Goal: Task Accomplishment & Management: Manage account settings

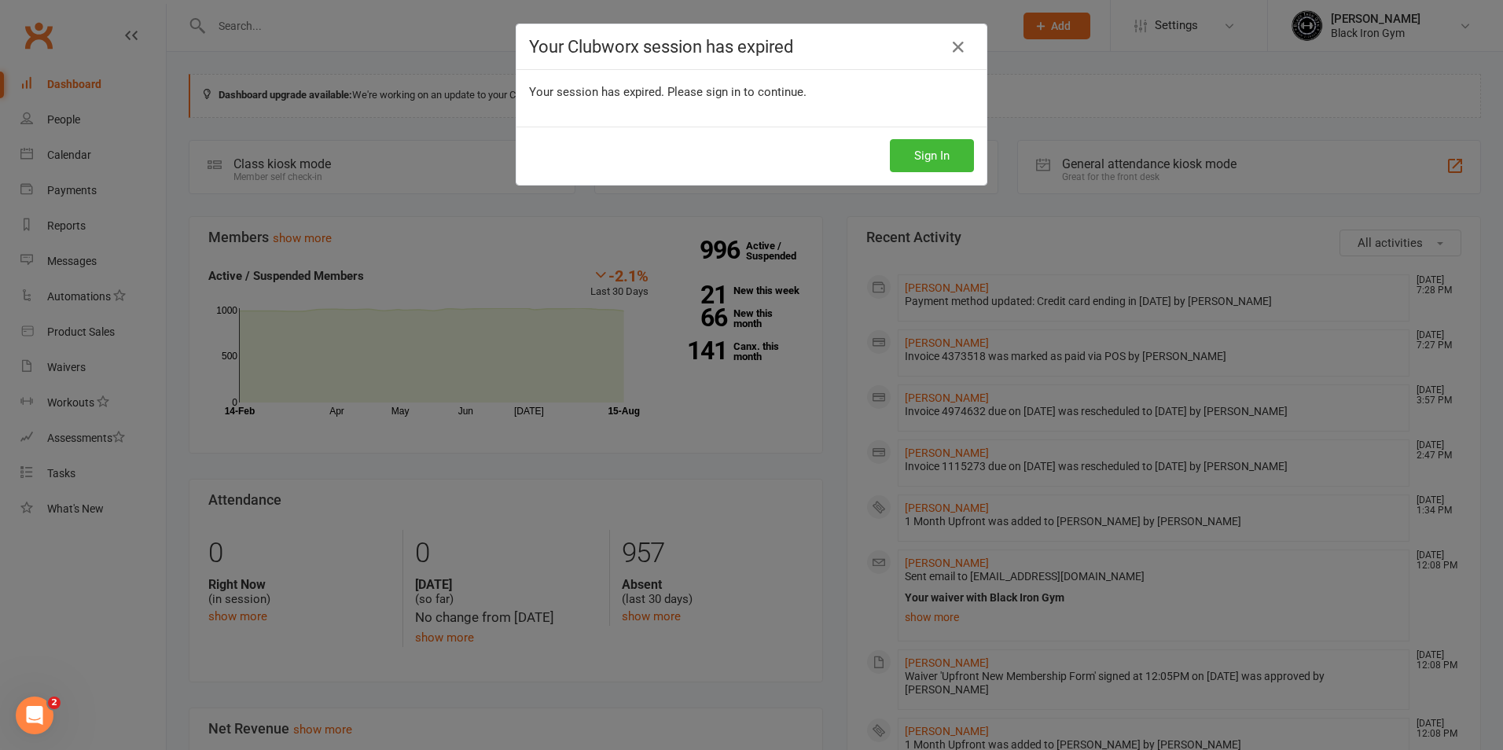
click at [955, 43] on icon at bounding box center [958, 47] width 19 height 19
click at [919, 162] on button "Sign In" at bounding box center [932, 155] width 84 height 33
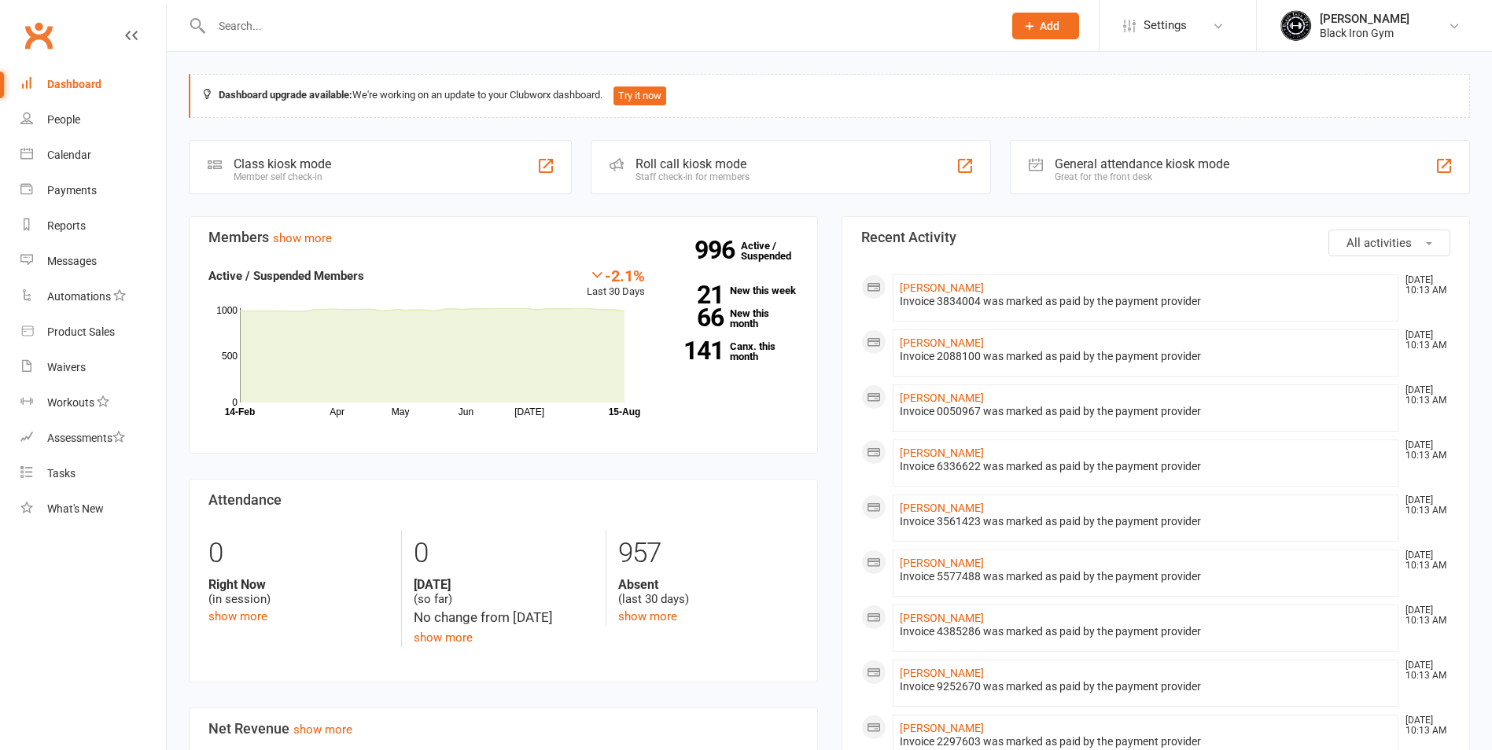
click at [308, 30] on input "text" at bounding box center [599, 26] width 785 height 22
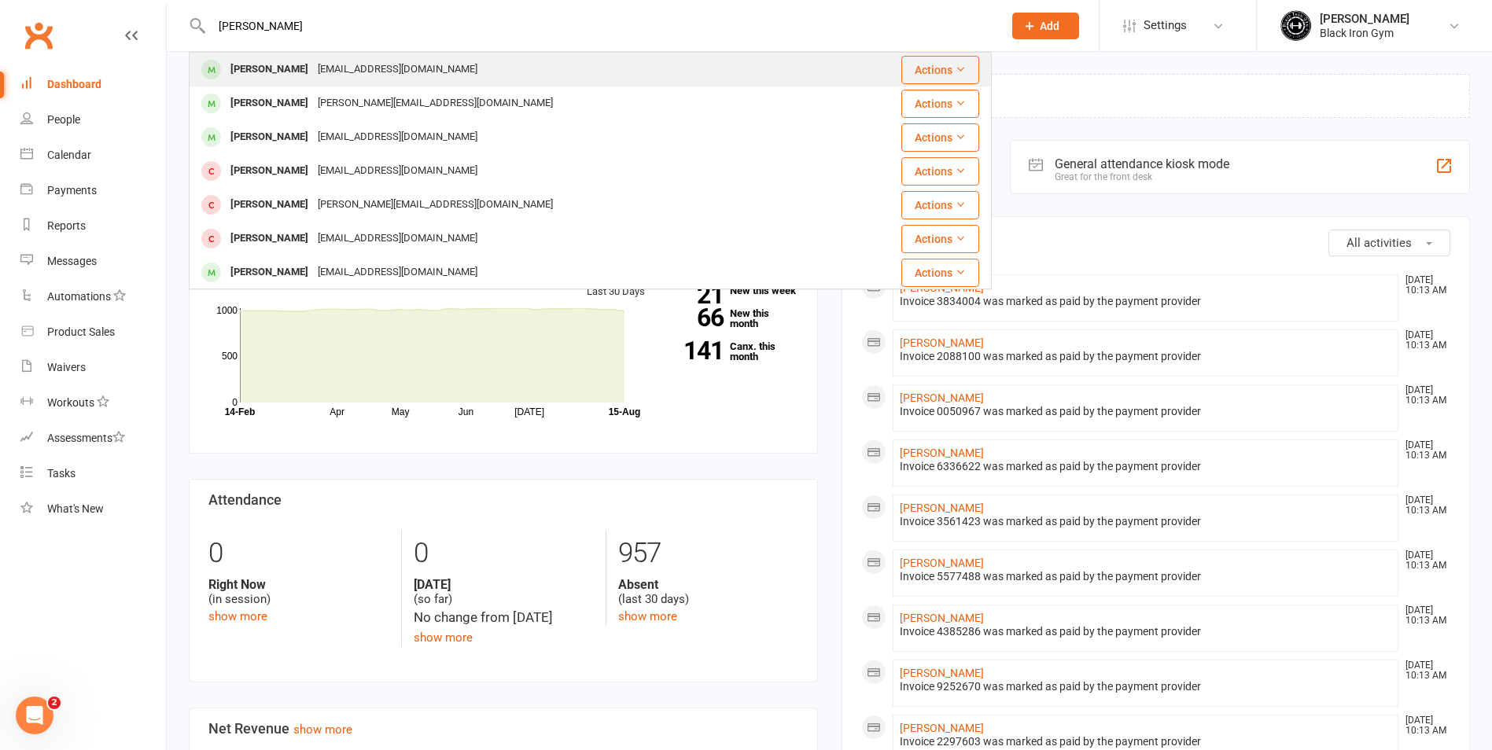
type input "ella mak"
click at [313, 66] on div "ellamakela@hotmail.com" at bounding box center [397, 69] width 169 height 23
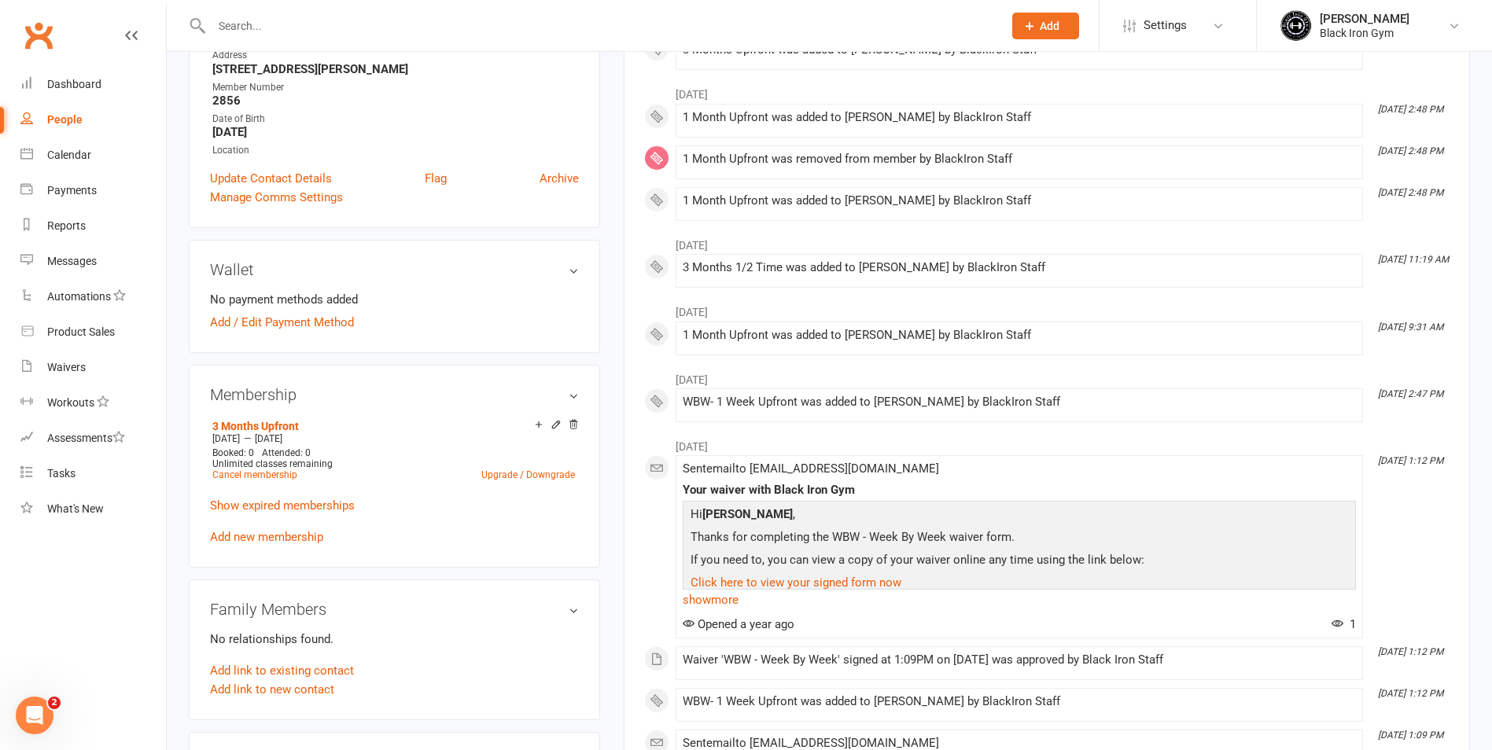
scroll to position [315, 0]
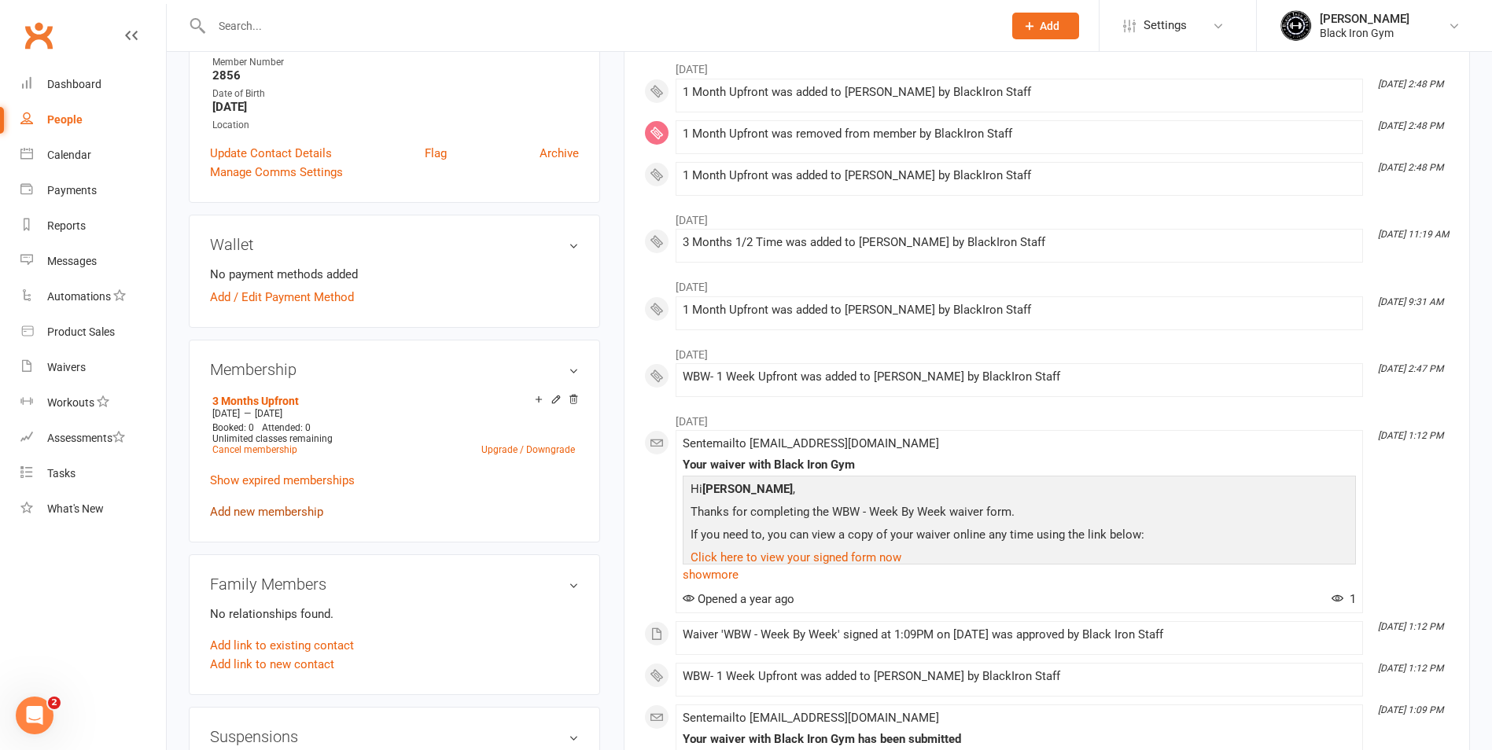
click at [313, 513] on link "Add new membership" at bounding box center [266, 512] width 113 height 14
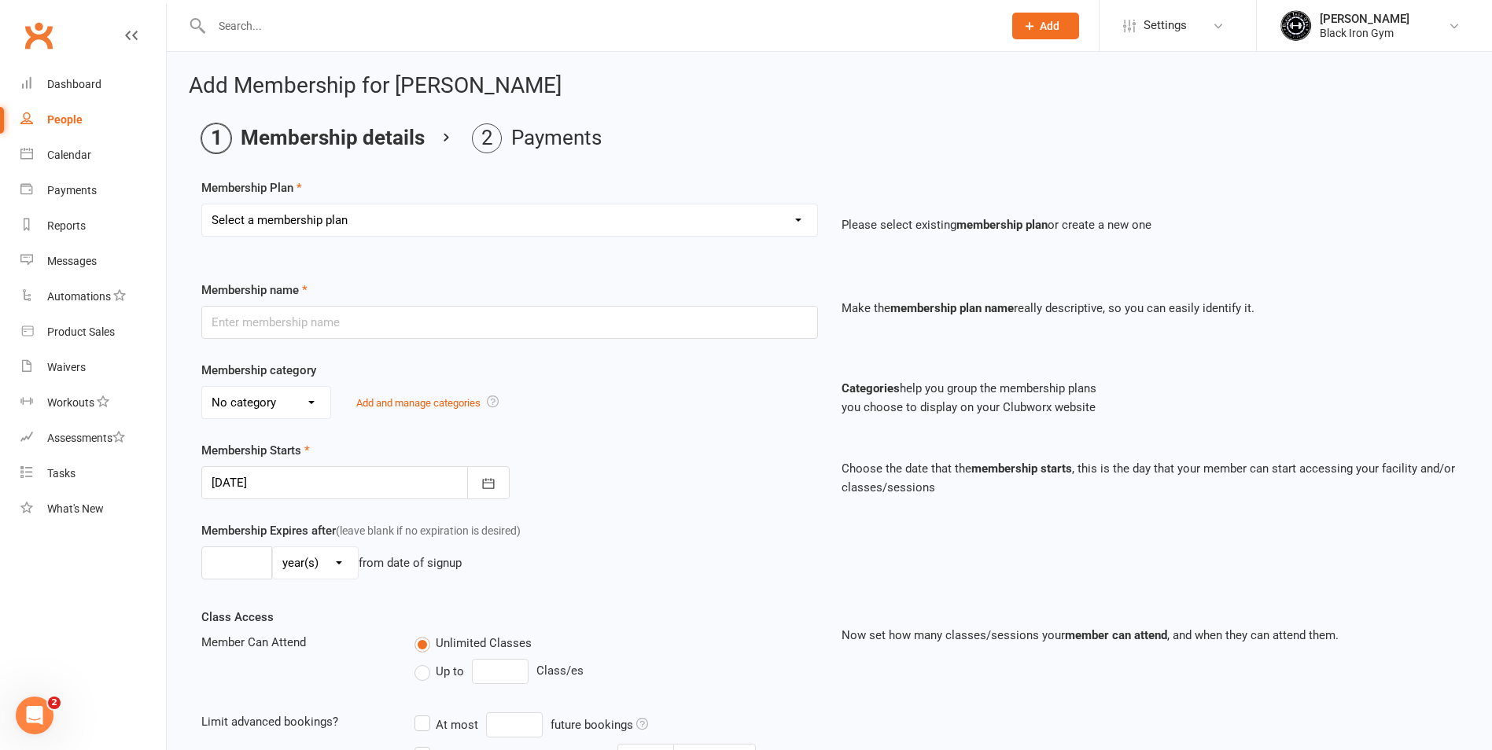
click at [617, 224] on select "Select a membership plan Create new Membership Plan FFA (Direct Debt) 1/2 FFA (…" at bounding box center [509, 219] width 615 height 31
select select "9"
click at [202, 204] on select "Select a membership plan Create new Membership Plan FFA (Direct Debt) 1/2 FFA (…" at bounding box center [509, 219] width 615 height 31
type input "1 Month Upfront"
select select "3"
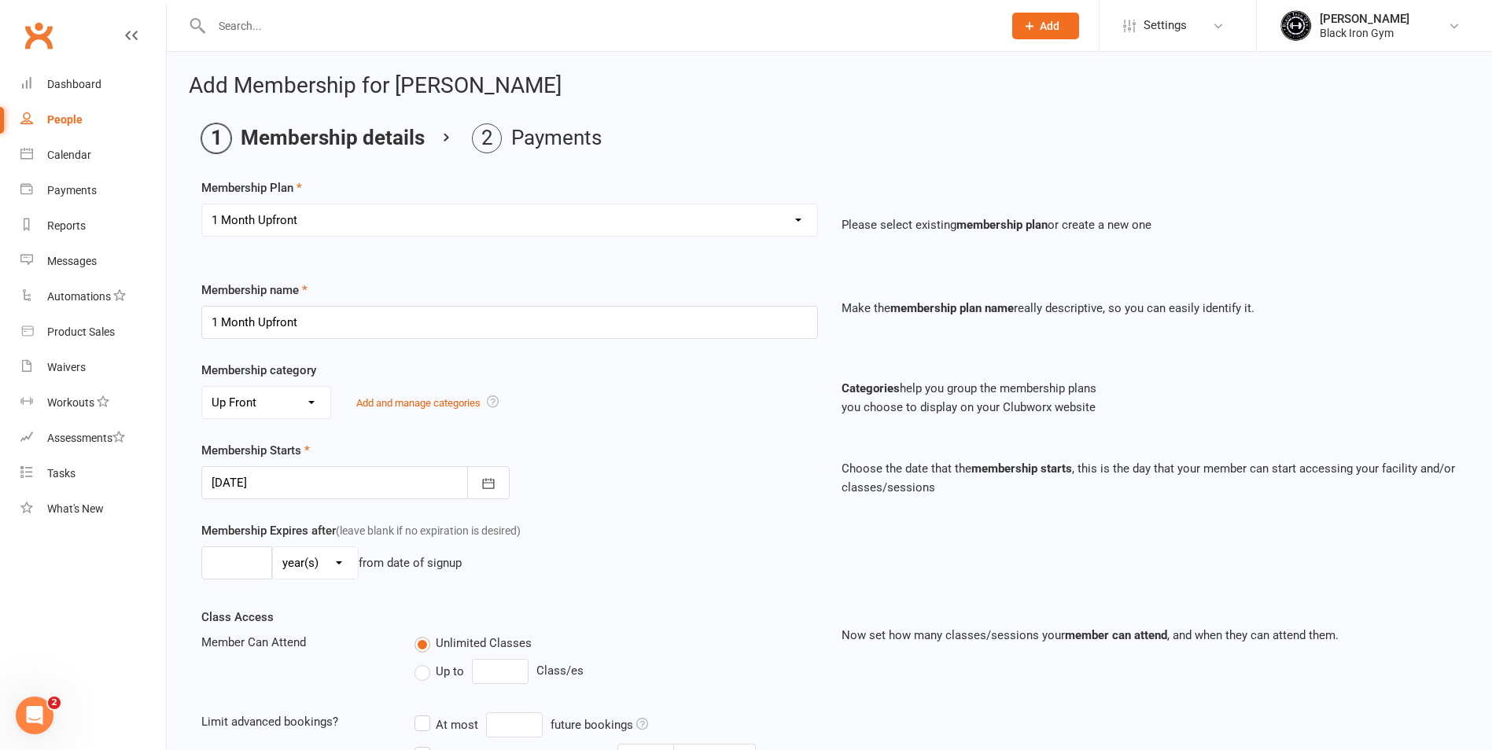
type input "1"
select select "2"
click at [502, 484] on button "button" at bounding box center [488, 482] width 42 height 33
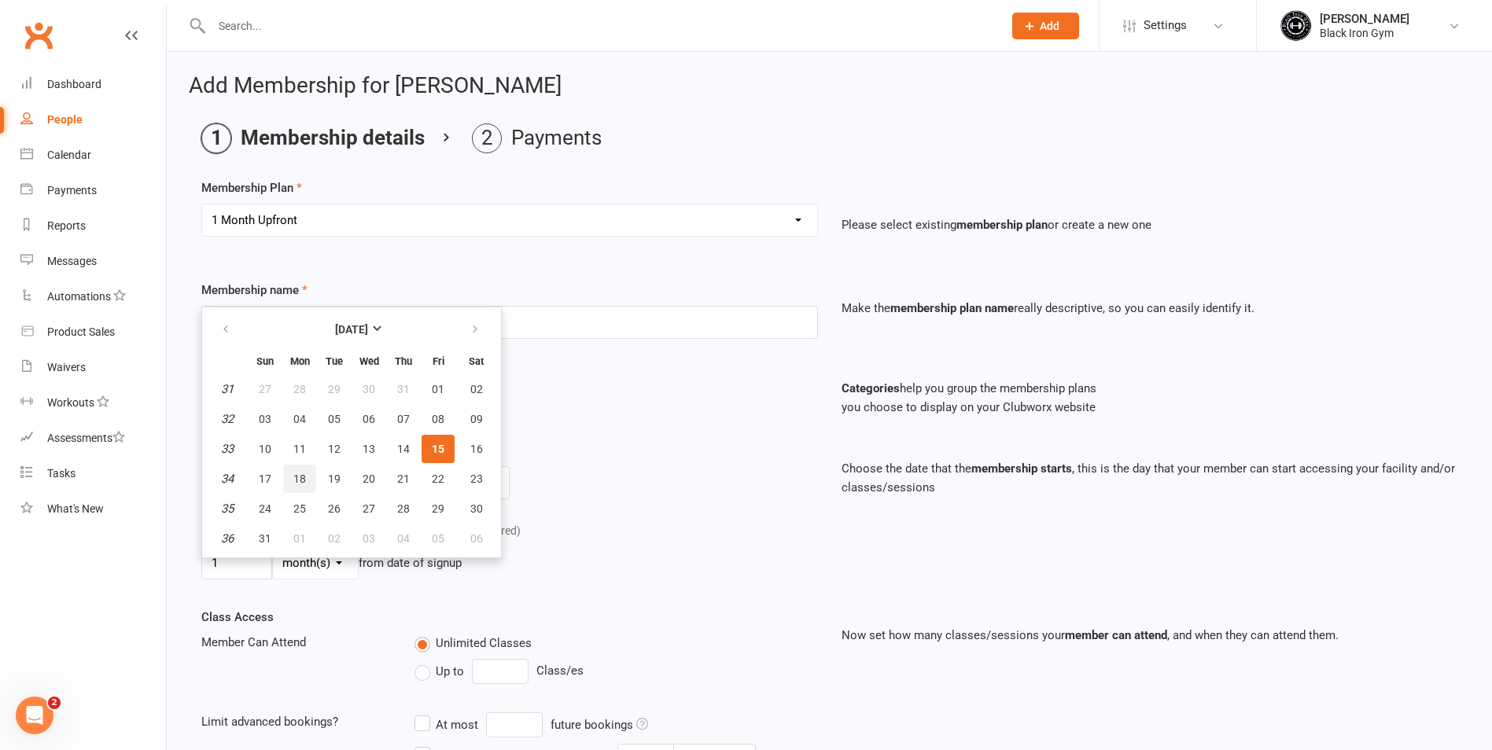
click at [294, 478] on span "18" at bounding box center [299, 479] width 13 height 13
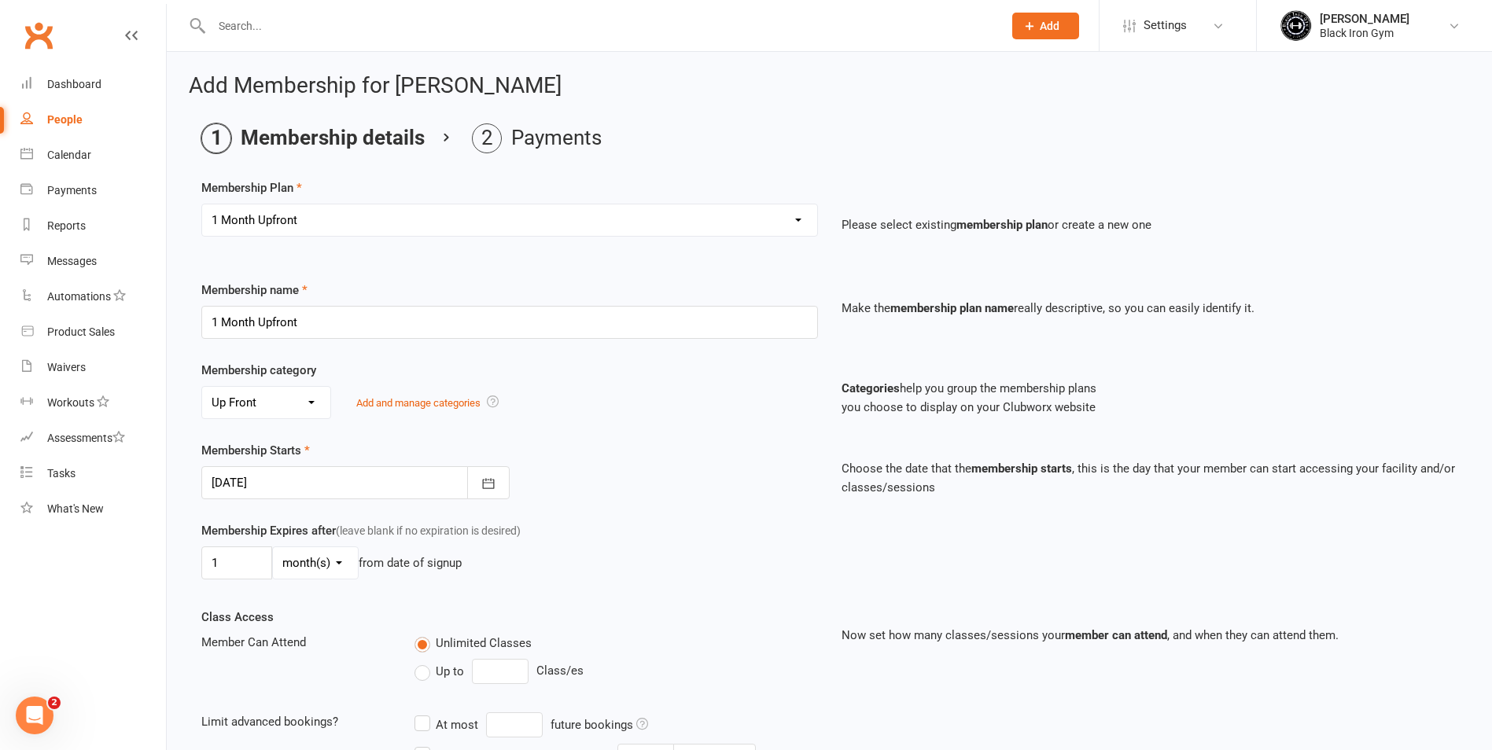
type input "18 Aug 2025"
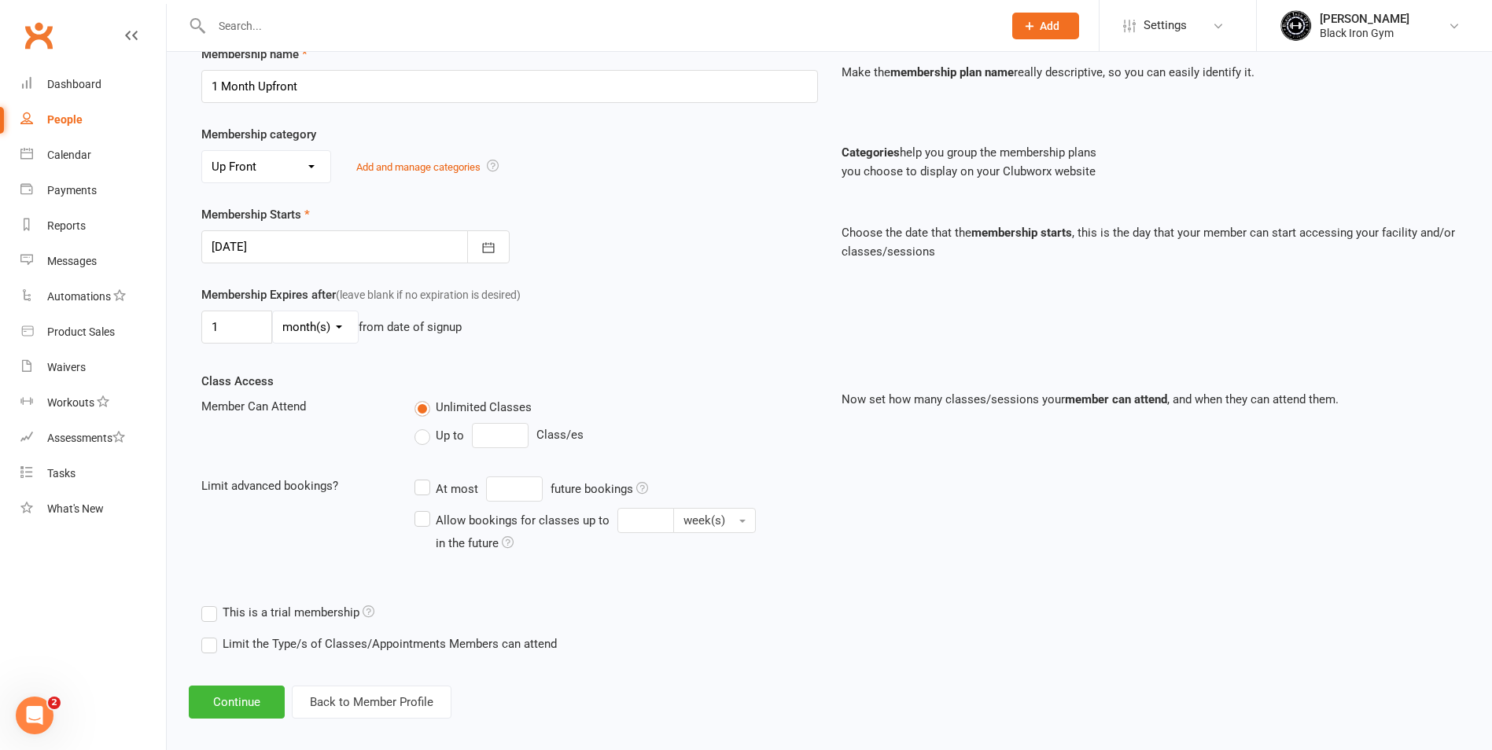
scroll to position [249, 0]
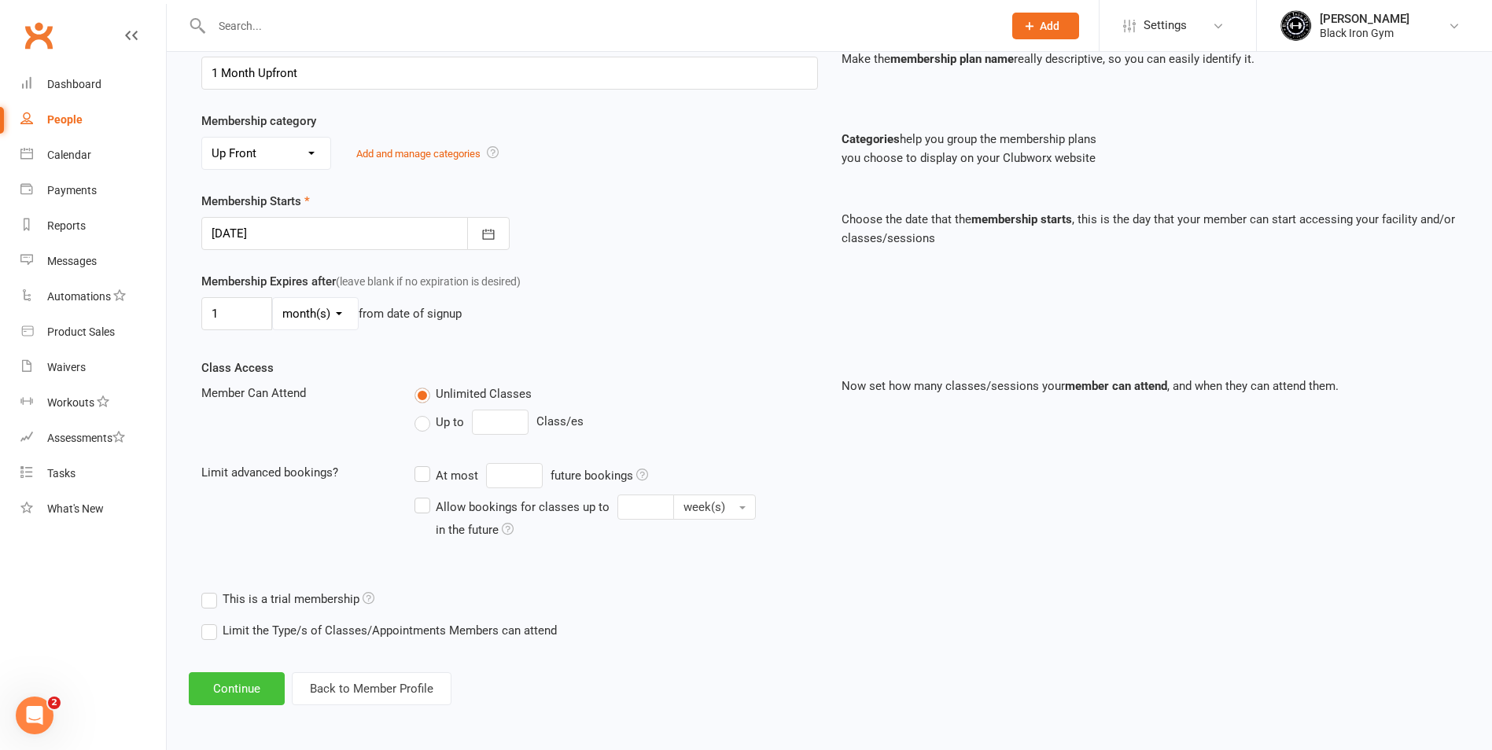
click at [266, 689] on button "Continue" at bounding box center [237, 688] width 96 height 33
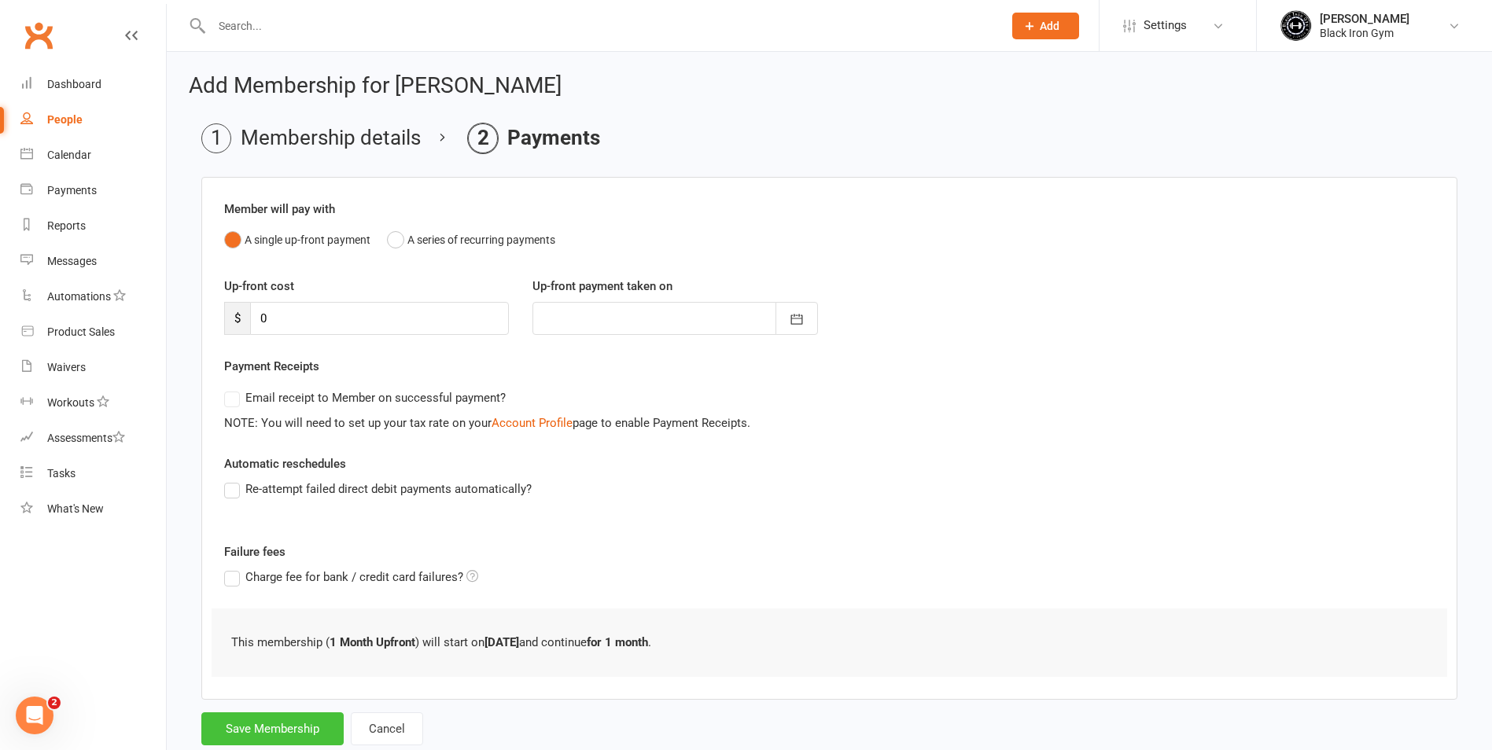
click at [288, 730] on button "Save Membership" at bounding box center [272, 728] width 142 height 33
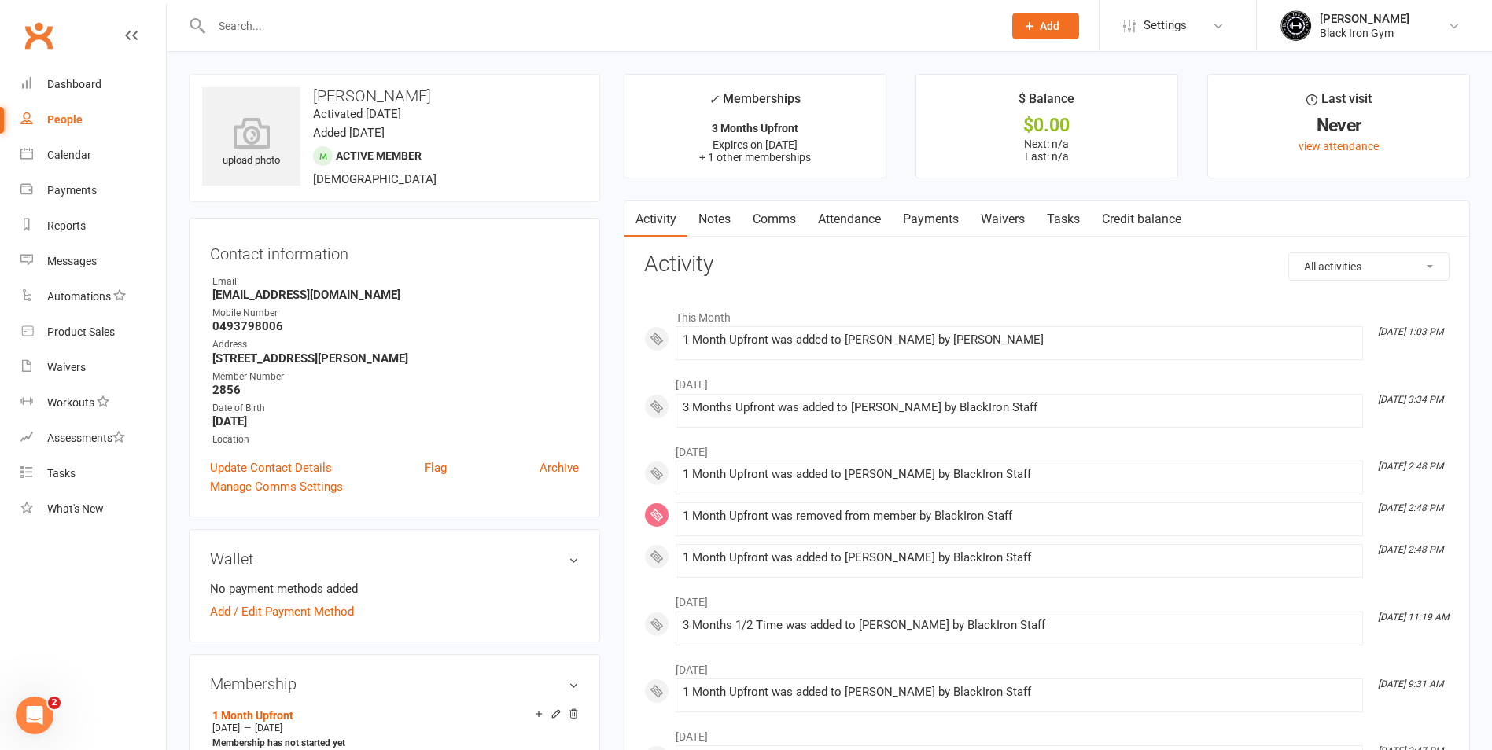
click at [320, 20] on input "text" at bounding box center [599, 26] width 785 height 22
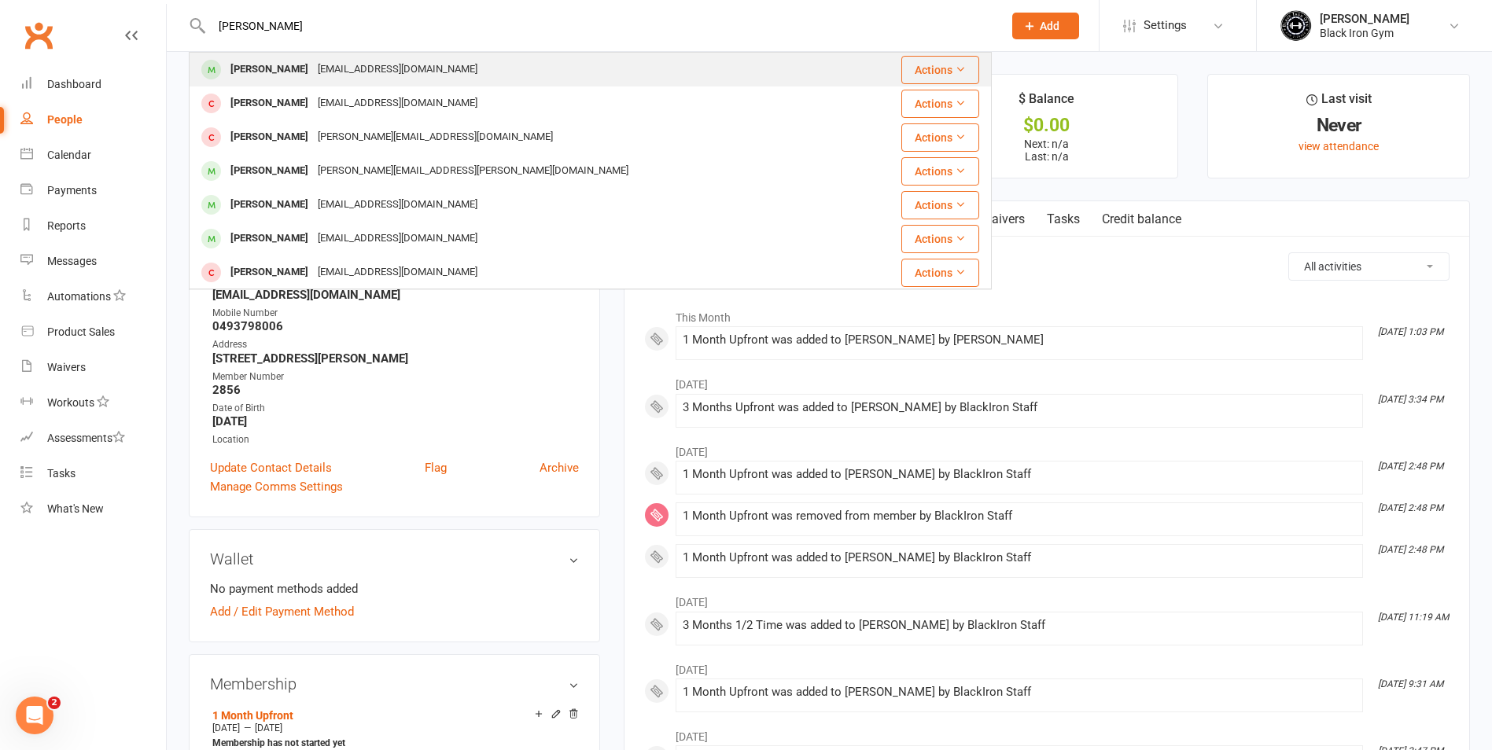
type input "david fox"
click at [343, 63] on div "david1fox1975@gmail.com" at bounding box center [397, 69] width 169 height 23
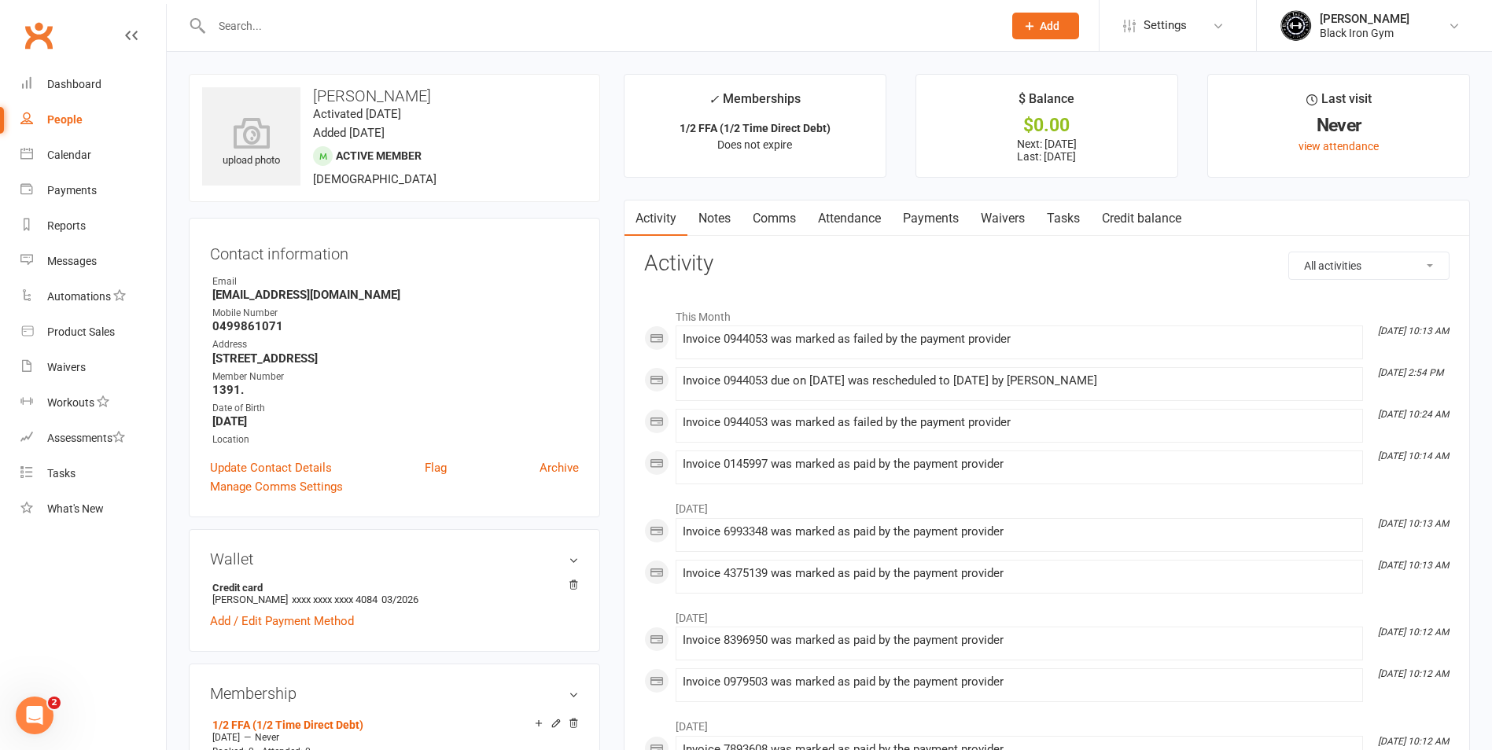
click at [948, 221] on link "Payments" at bounding box center [931, 219] width 78 height 36
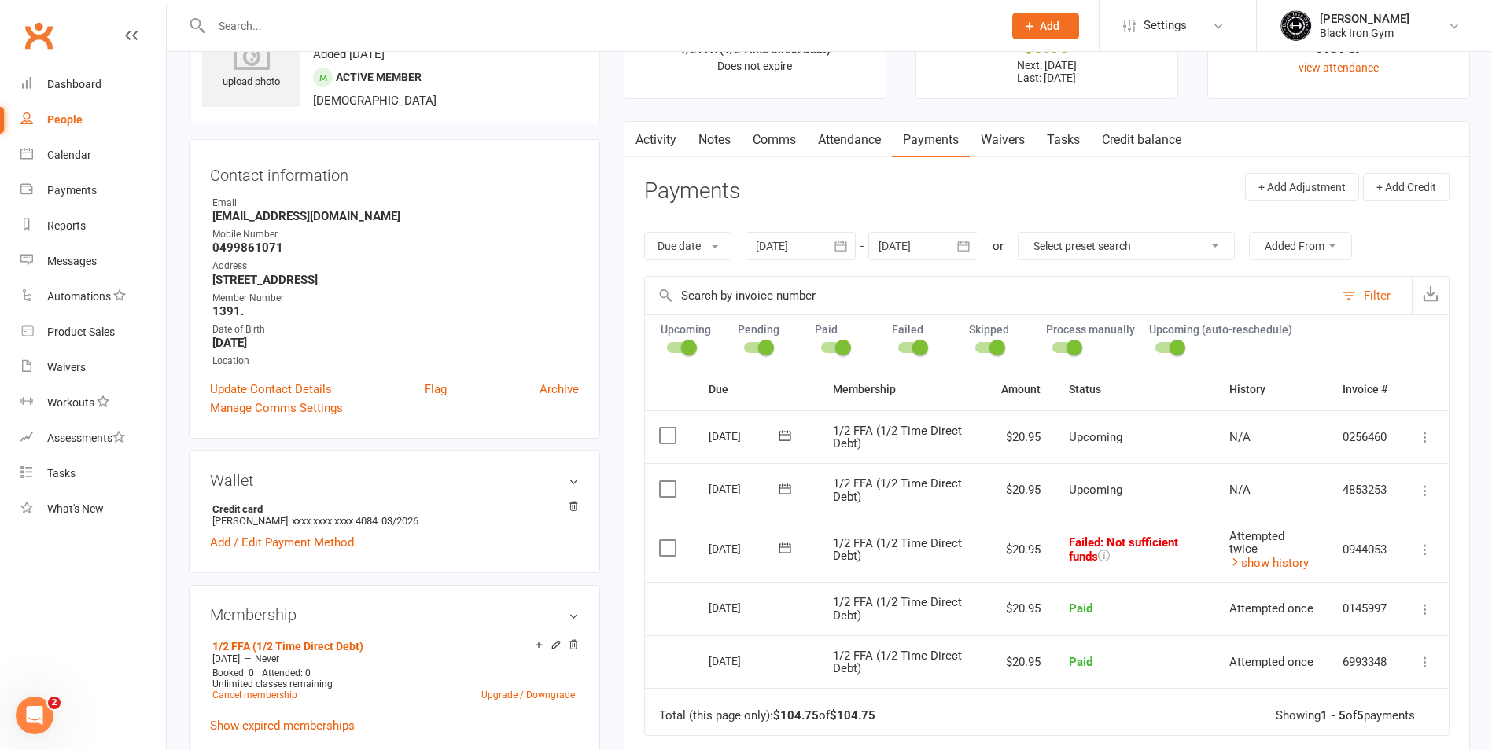
scroll to position [157, 0]
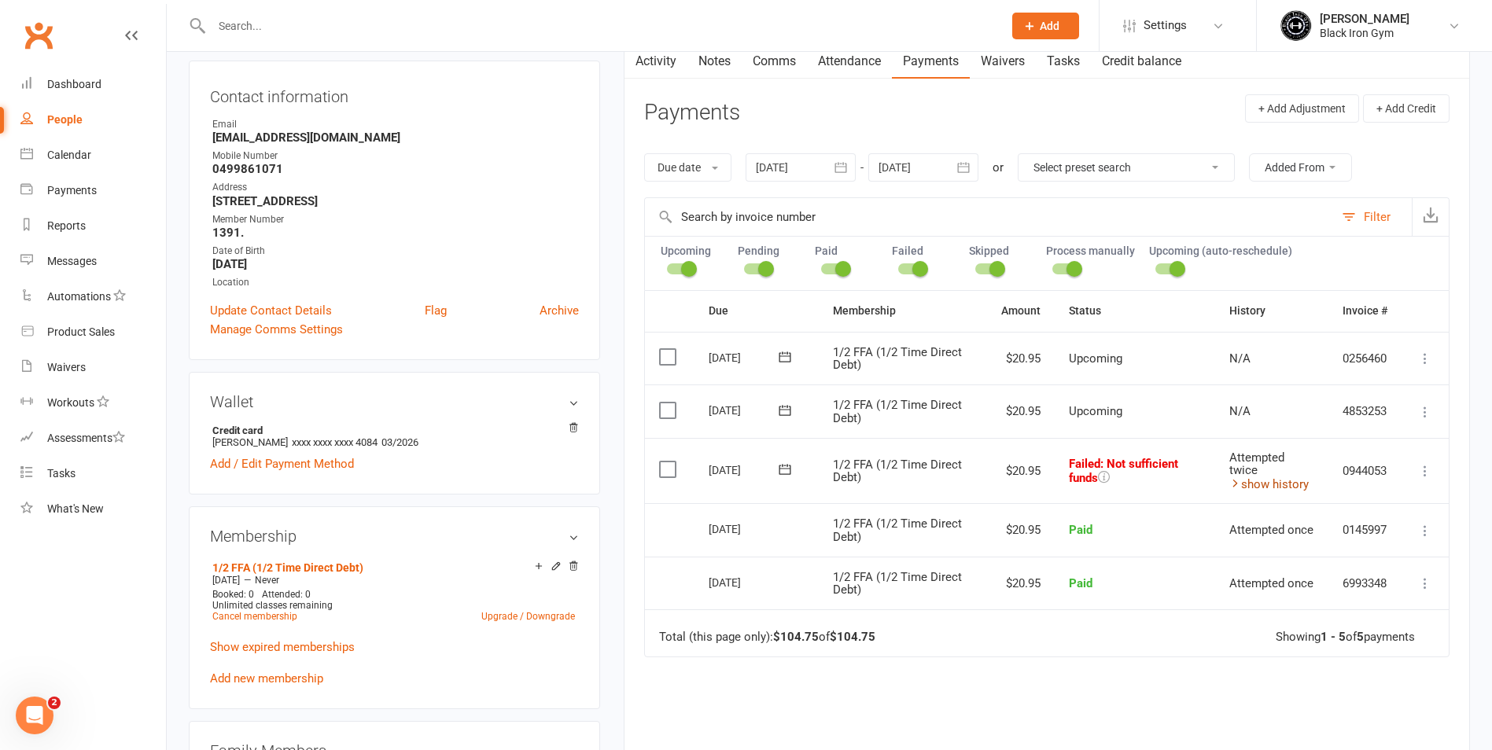
click at [1234, 483] on icon at bounding box center [1235, 483] width 12 height 12
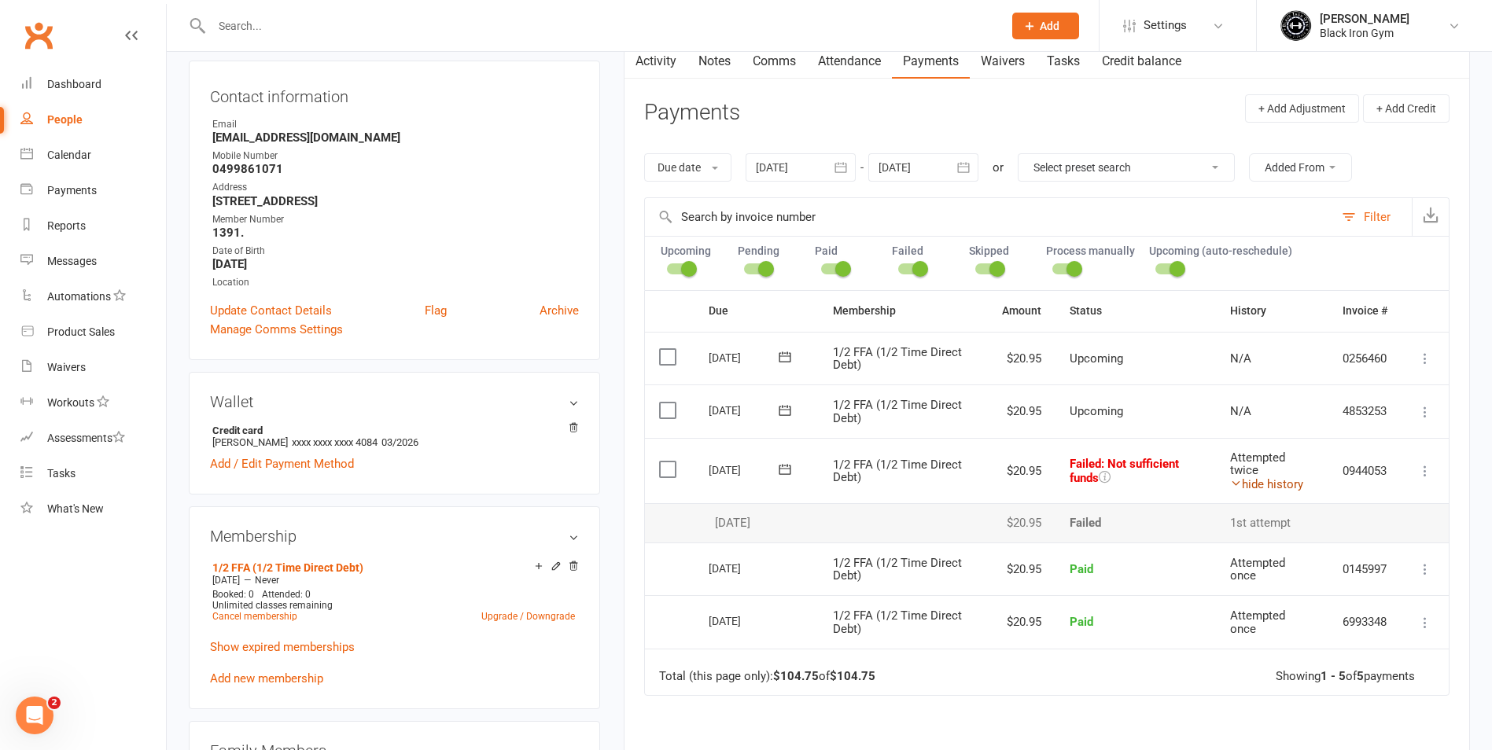
click at [1234, 483] on icon at bounding box center [1236, 483] width 12 height 12
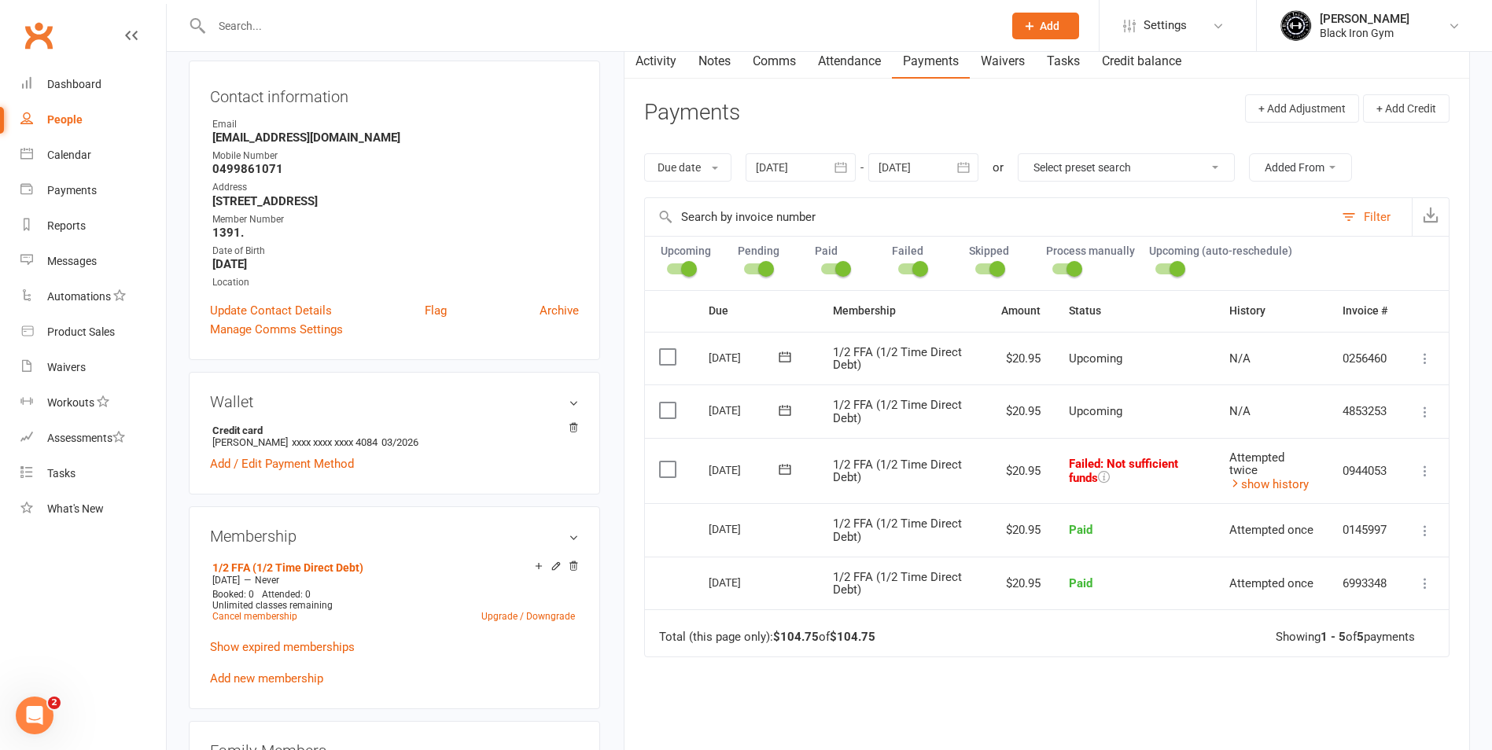
click at [1424, 473] on icon at bounding box center [1425, 471] width 16 height 16
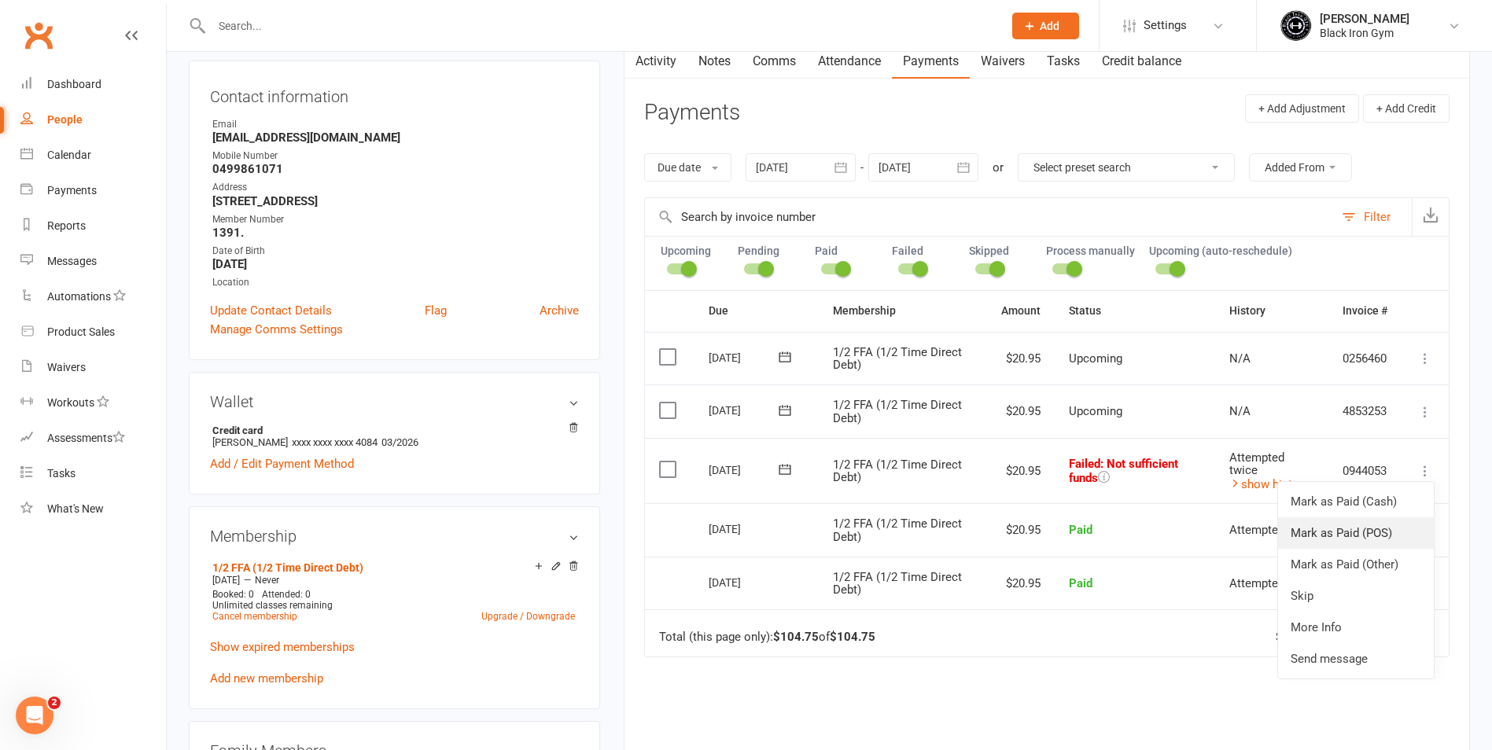
click at [1370, 537] on link "Mark as Paid (POS)" at bounding box center [1356, 532] width 156 height 31
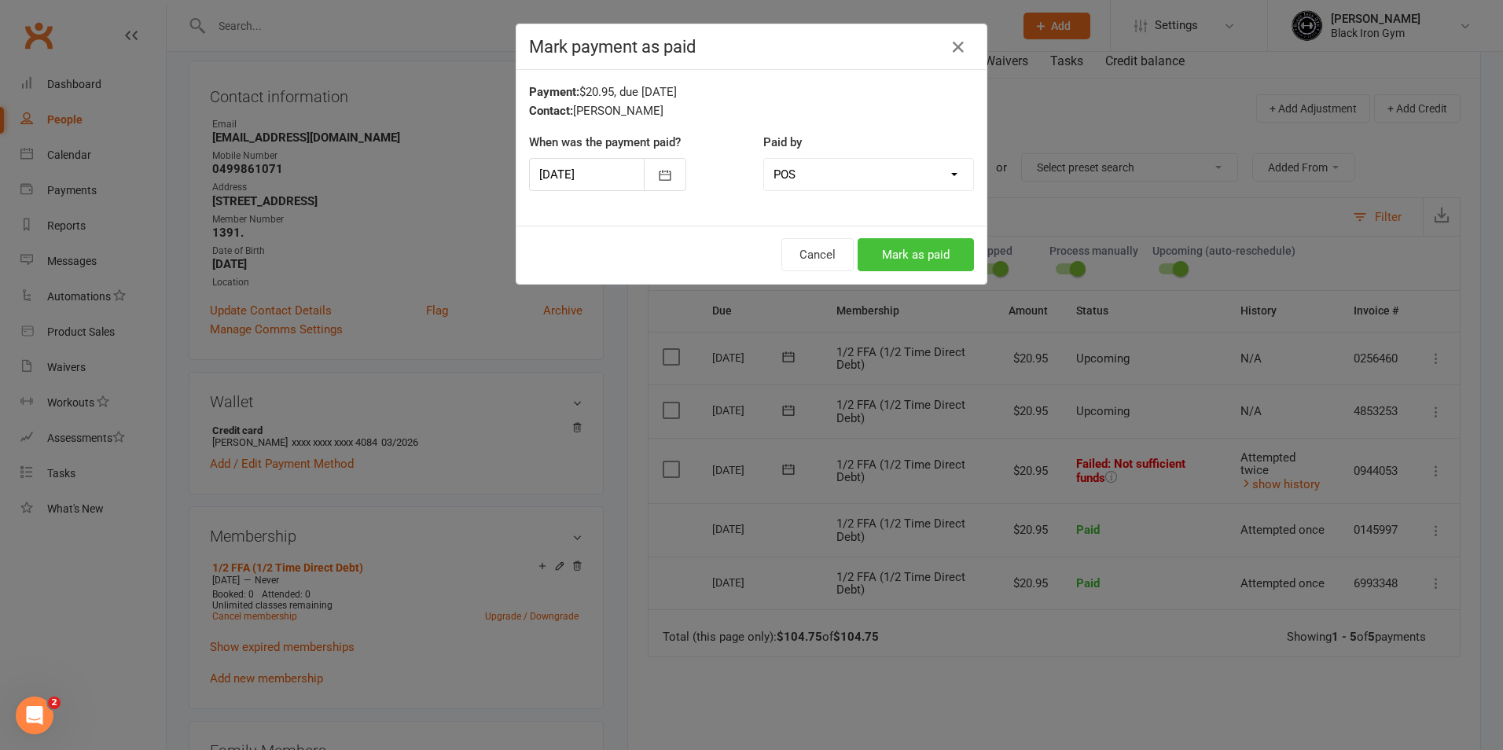
click at [918, 252] on button "Mark as paid" at bounding box center [916, 254] width 116 height 33
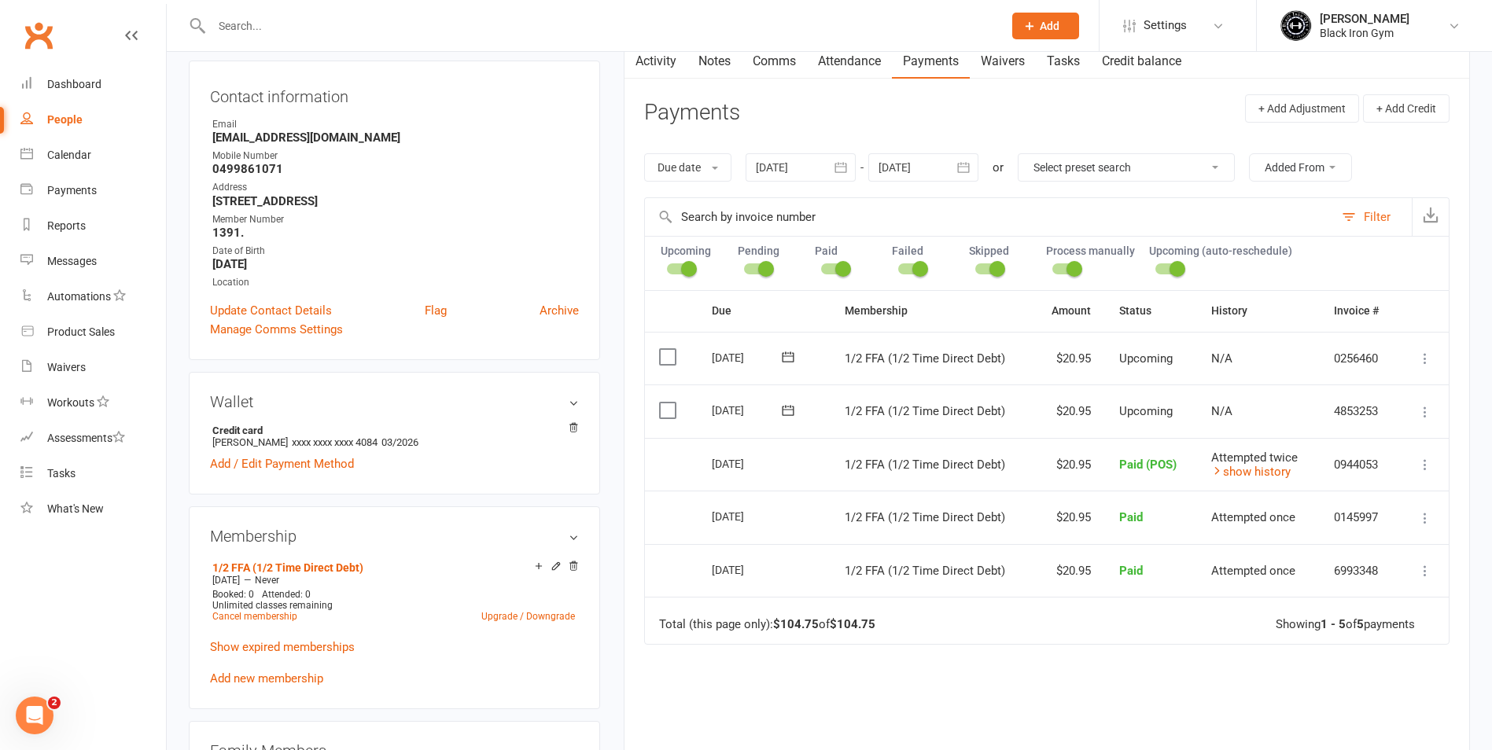
scroll to position [0, 0]
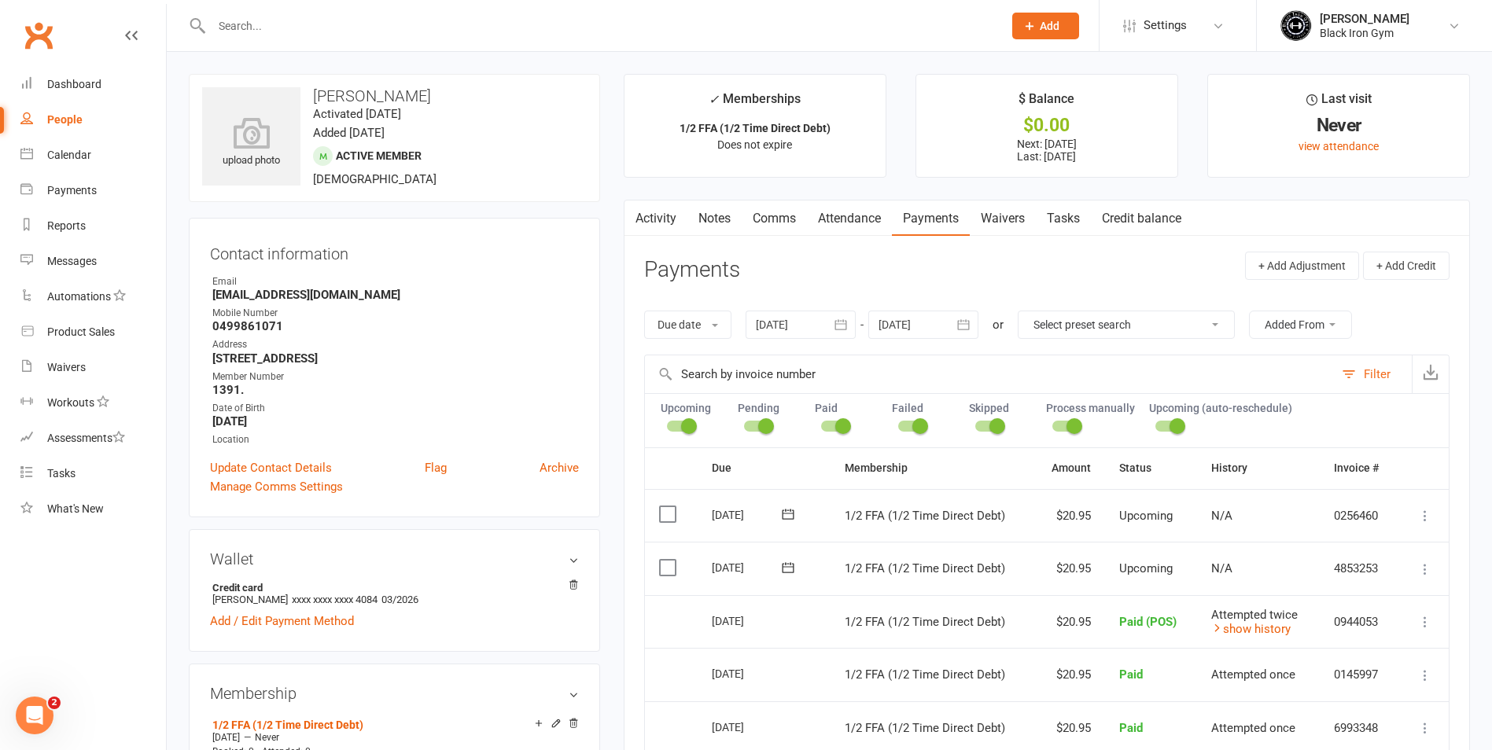
click at [339, 39] on div at bounding box center [590, 25] width 803 height 51
click at [395, 20] on input "text" at bounding box center [599, 26] width 785 height 22
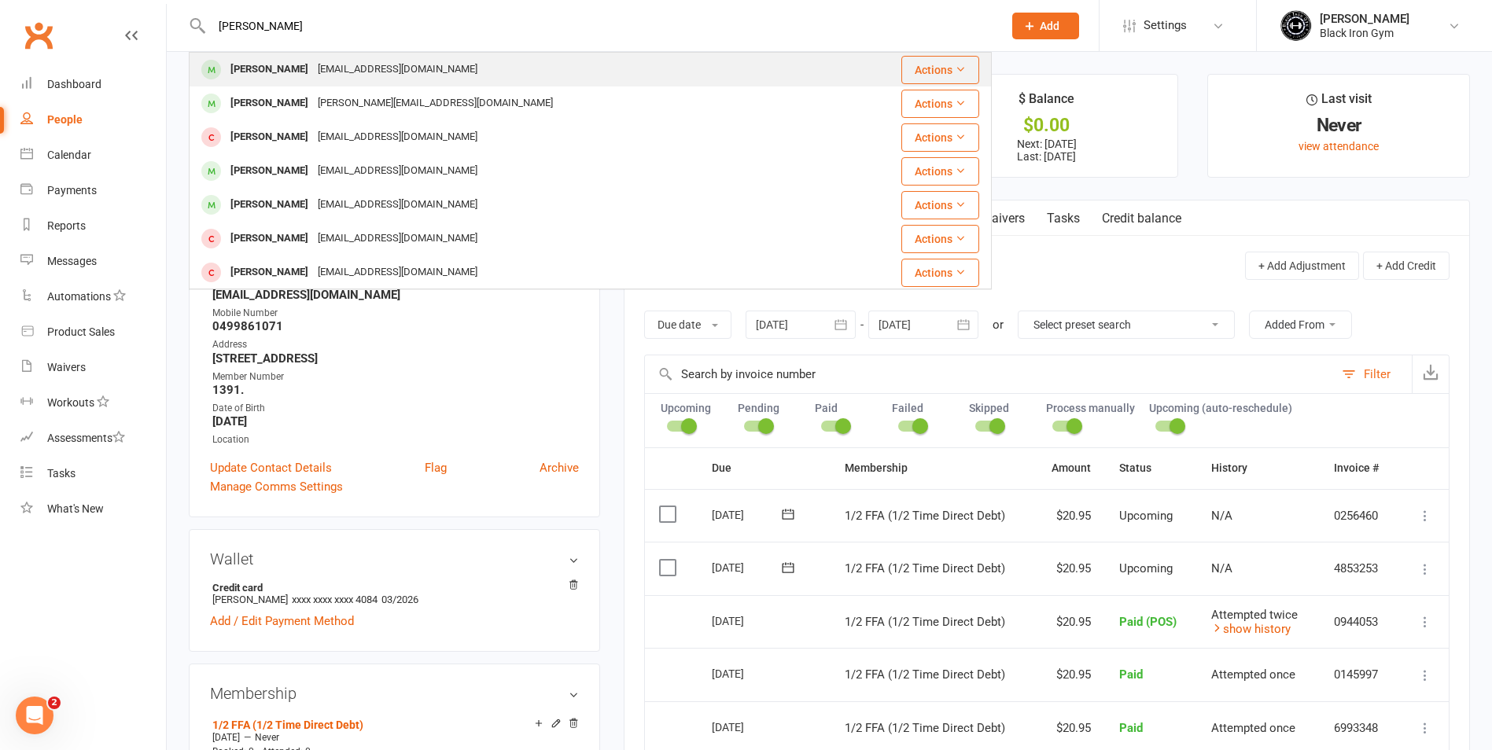
type input "ELLA MAC"
click at [404, 68] on div "ellamakela@hotmail.com" at bounding box center [397, 69] width 169 height 23
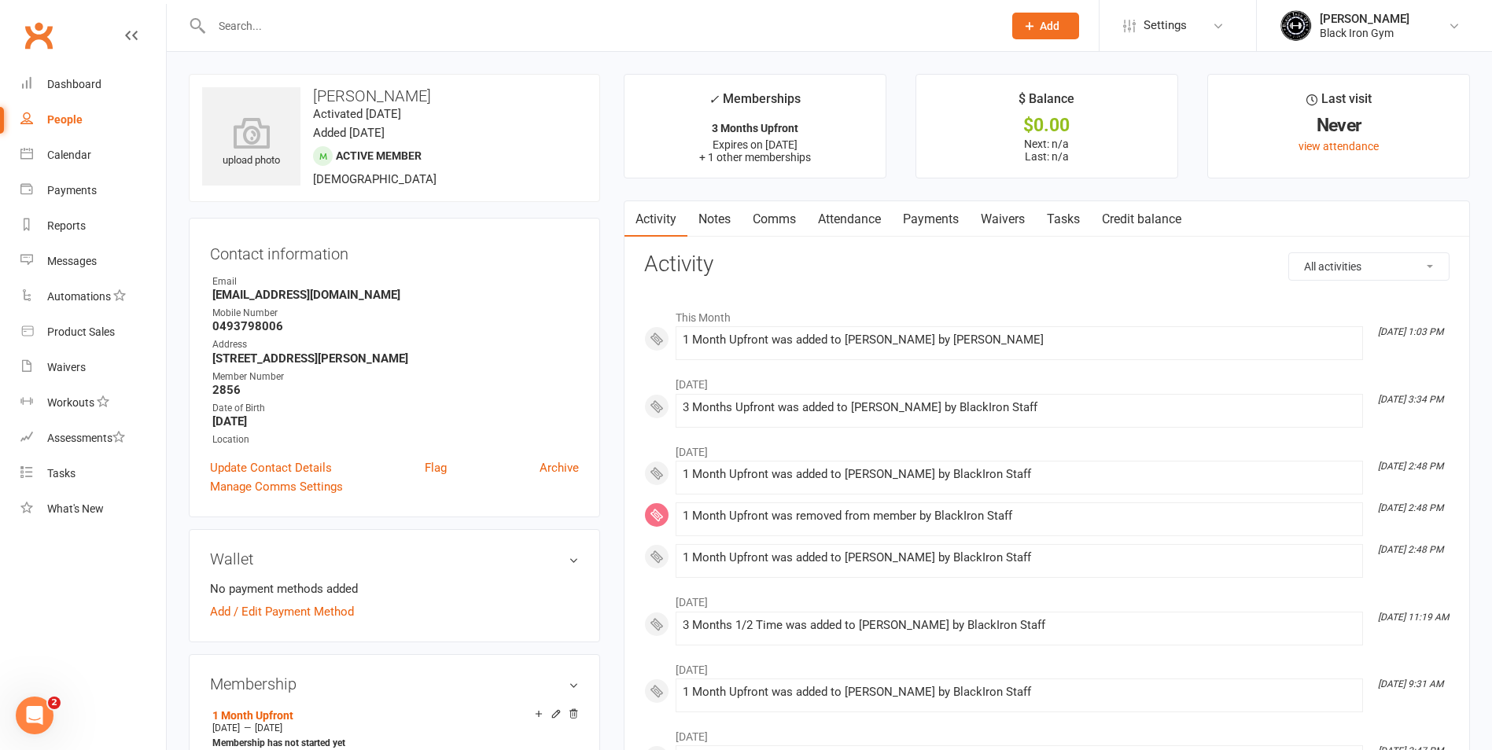
click at [314, 46] on div at bounding box center [590, 25] width 803 height 51
click at [321, 29] on input "text" at bounding box center [599, 26] width 785 height 22
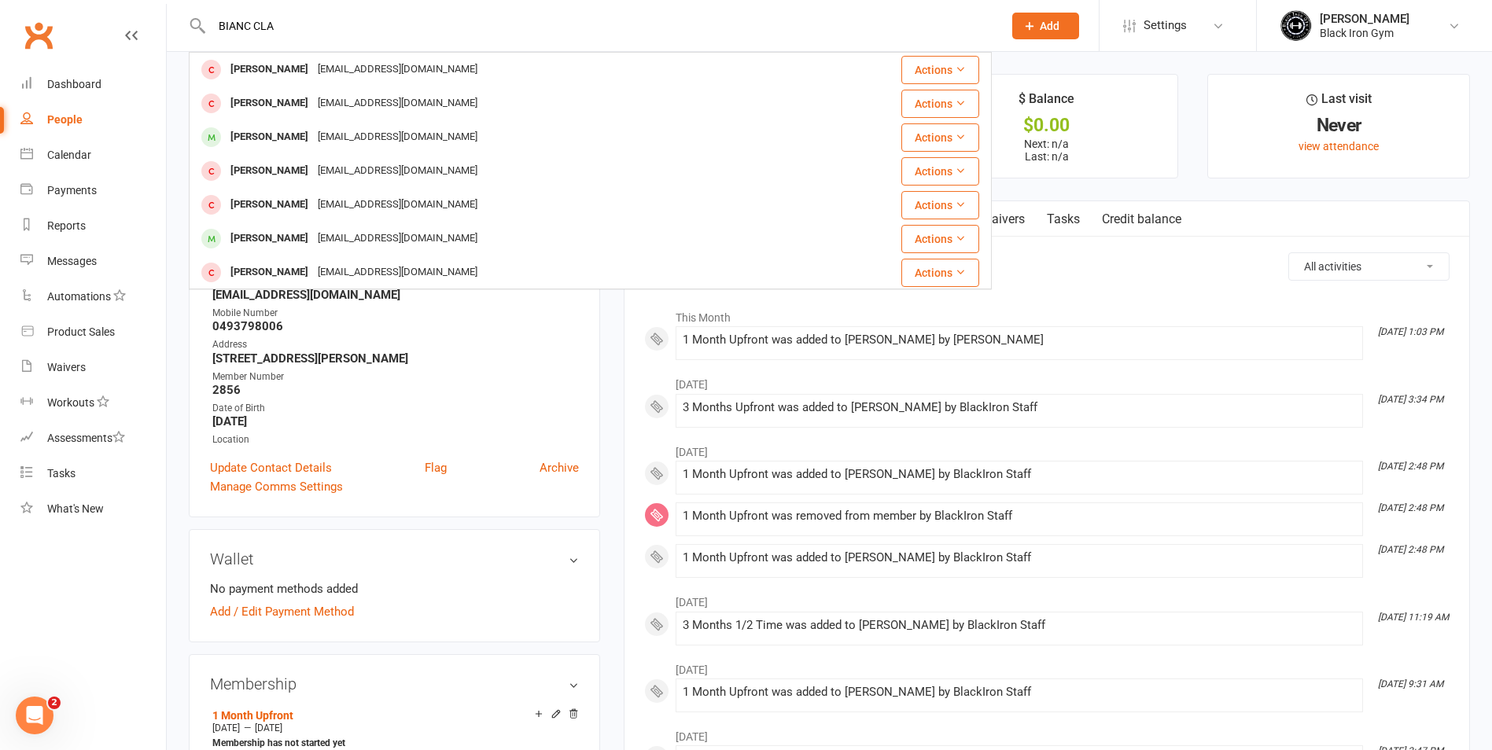
type input "BIANC CLA"
click at [335, 236] on div "Binks91@icloud.com" at bounding box center [397, 238] width 169 height 23
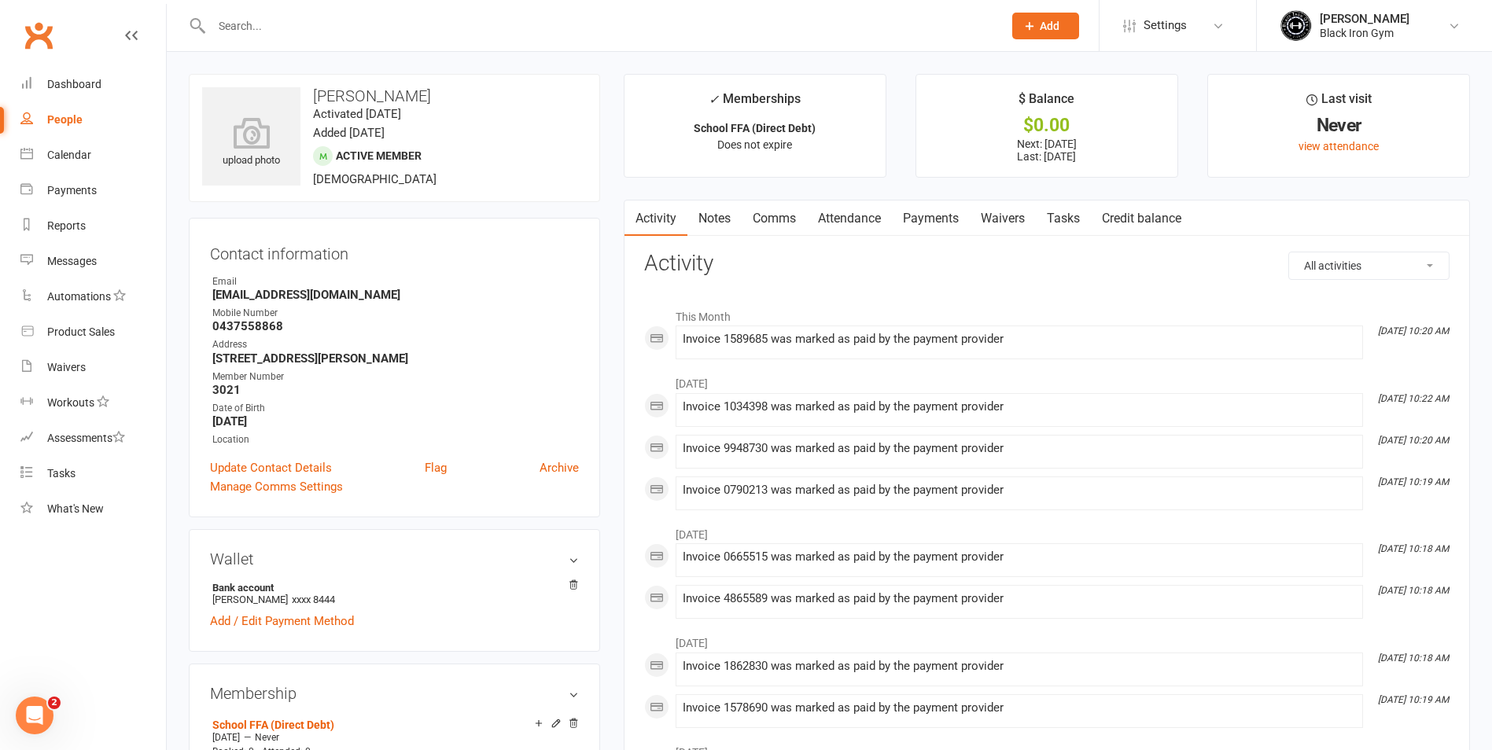
click at [364, 24] on input "text" at bounding box center [599, 26] width 785 height 22
click at [319, 26] on input "text" at bounding box center [599, 26] width 785 height 22
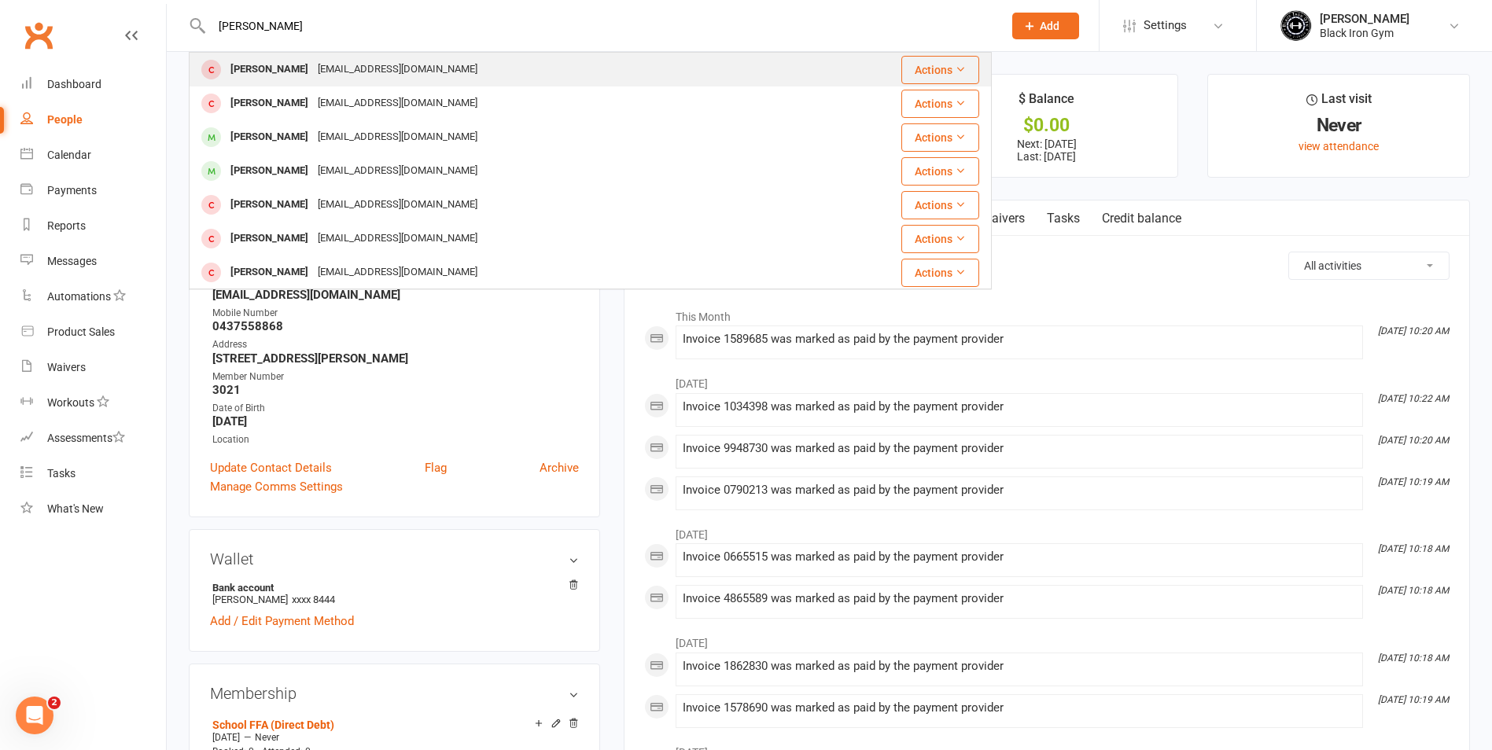
type input "BIANCA CLARE"
click at [383, 70] on div "Binks91@icloud.com" at bounding box center [397, 69] width 169 height 23
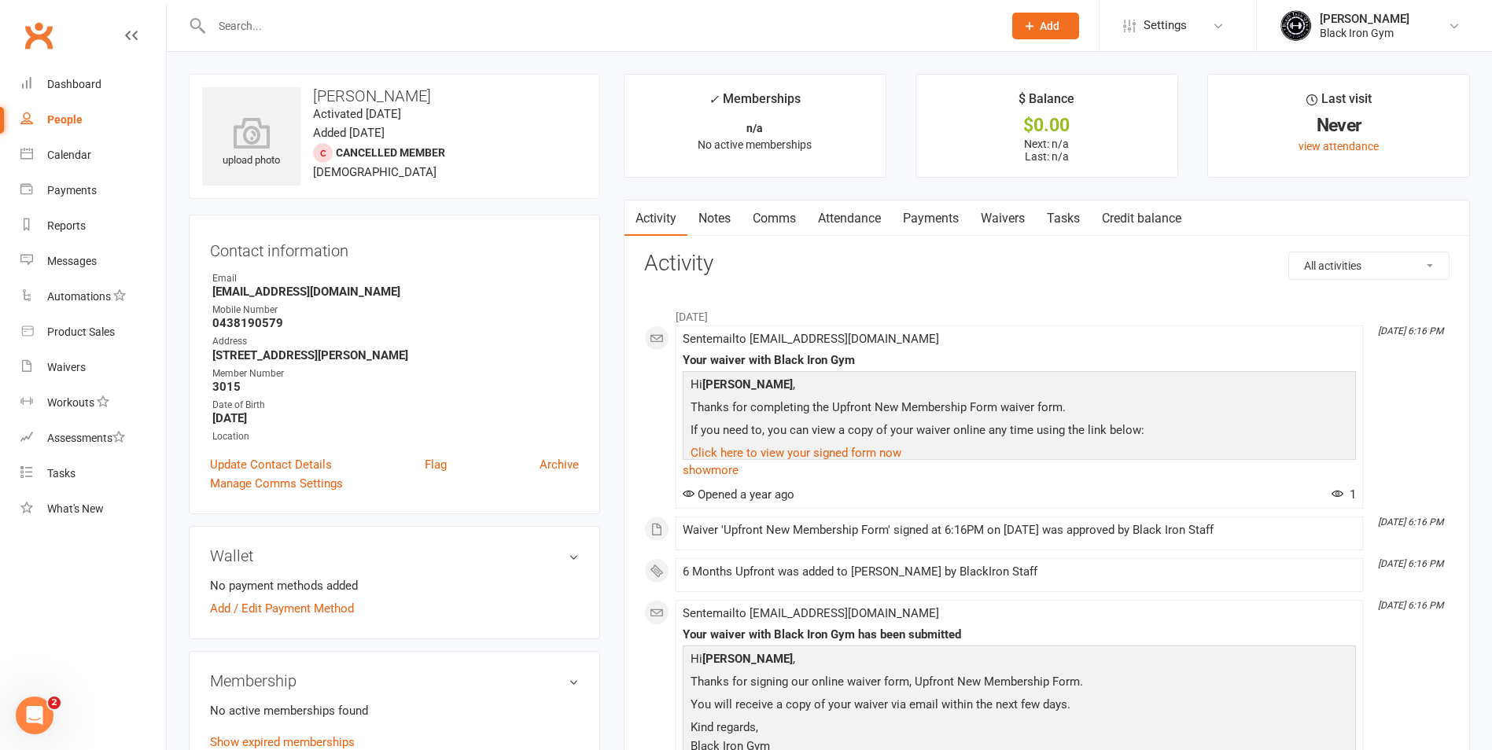
click at [943, 219] on link "Payments" at bounding box center [931, 219] width 78 height 36
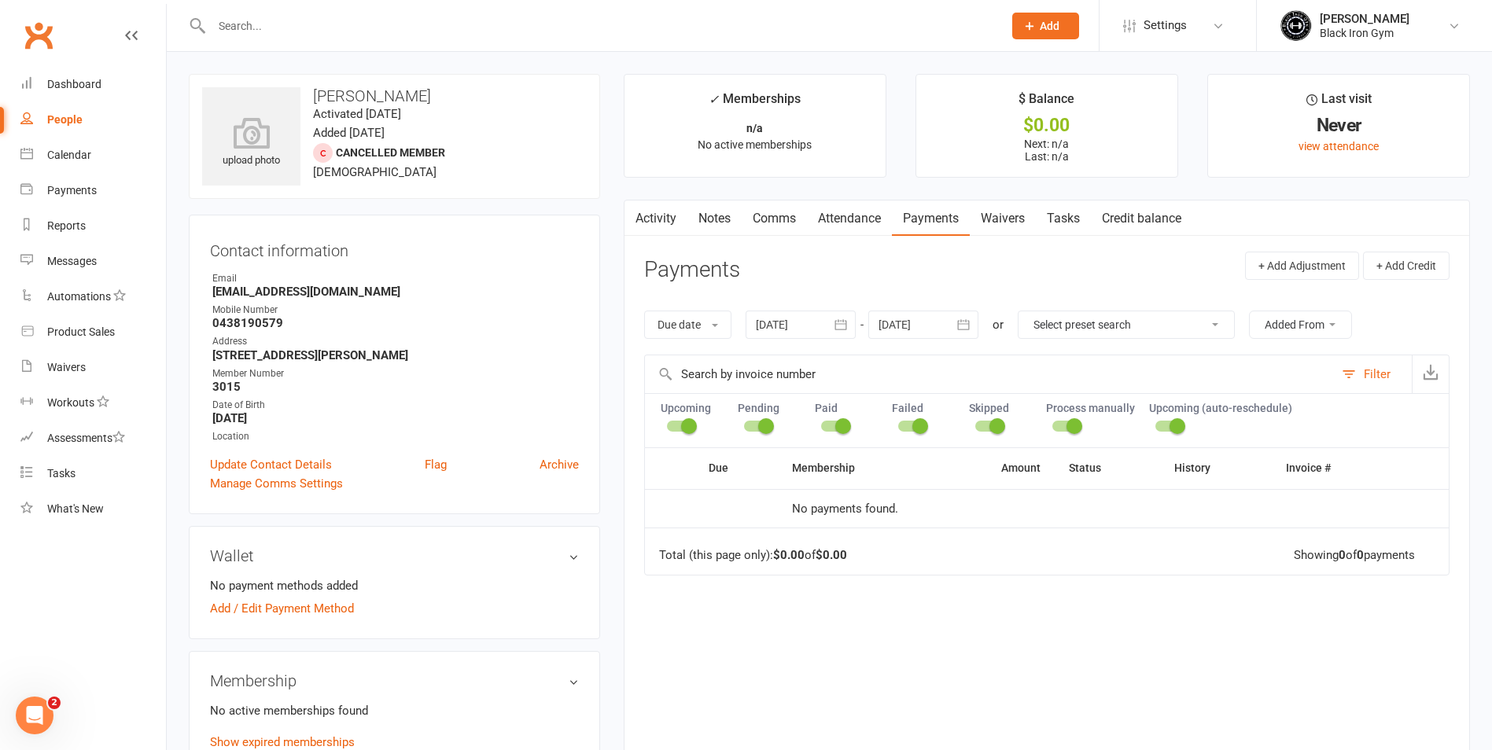
click at [659, 221] on link "Activity" at bounding box center [655, 219] width 63 height 36
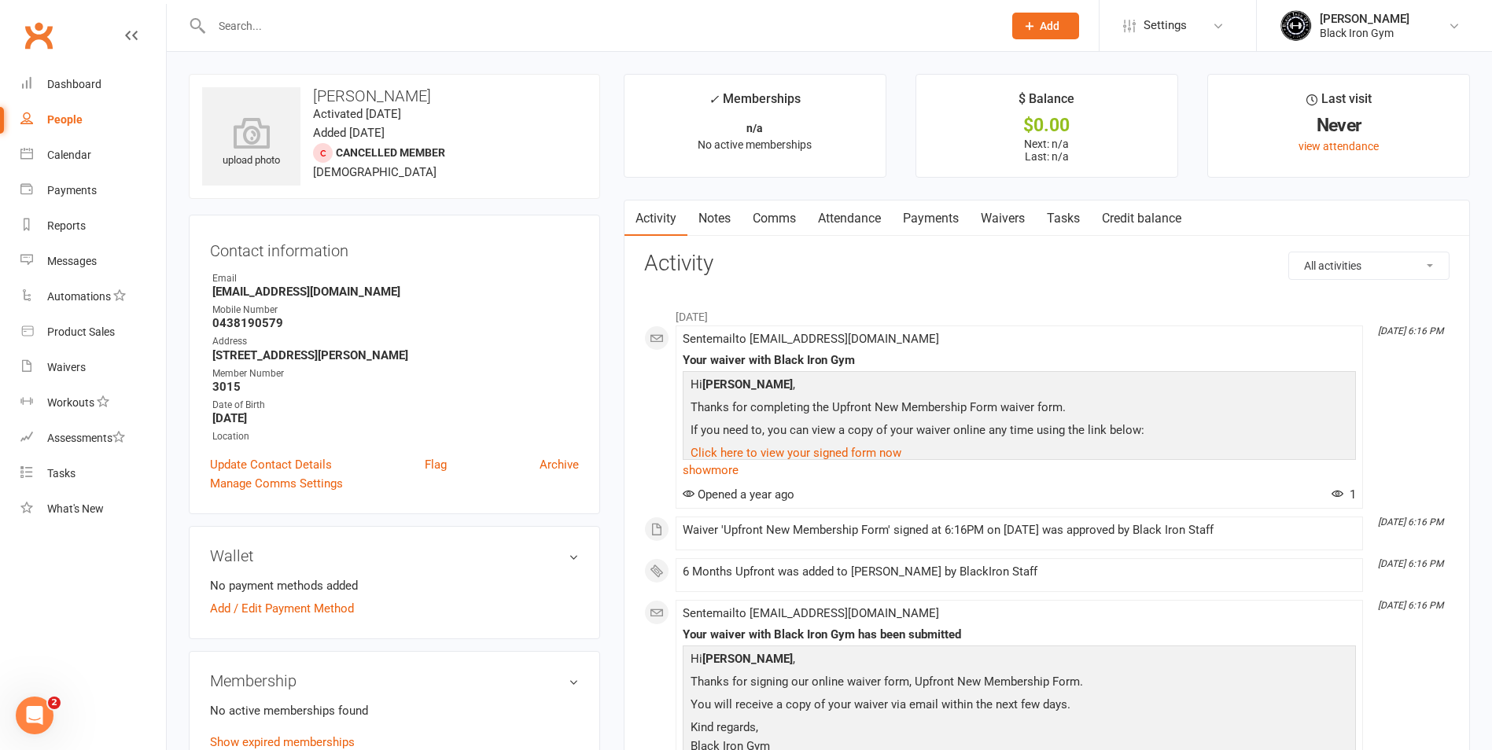
click at [269, 27] on input "text" at bounding box center [599, 26] width 785 height 22
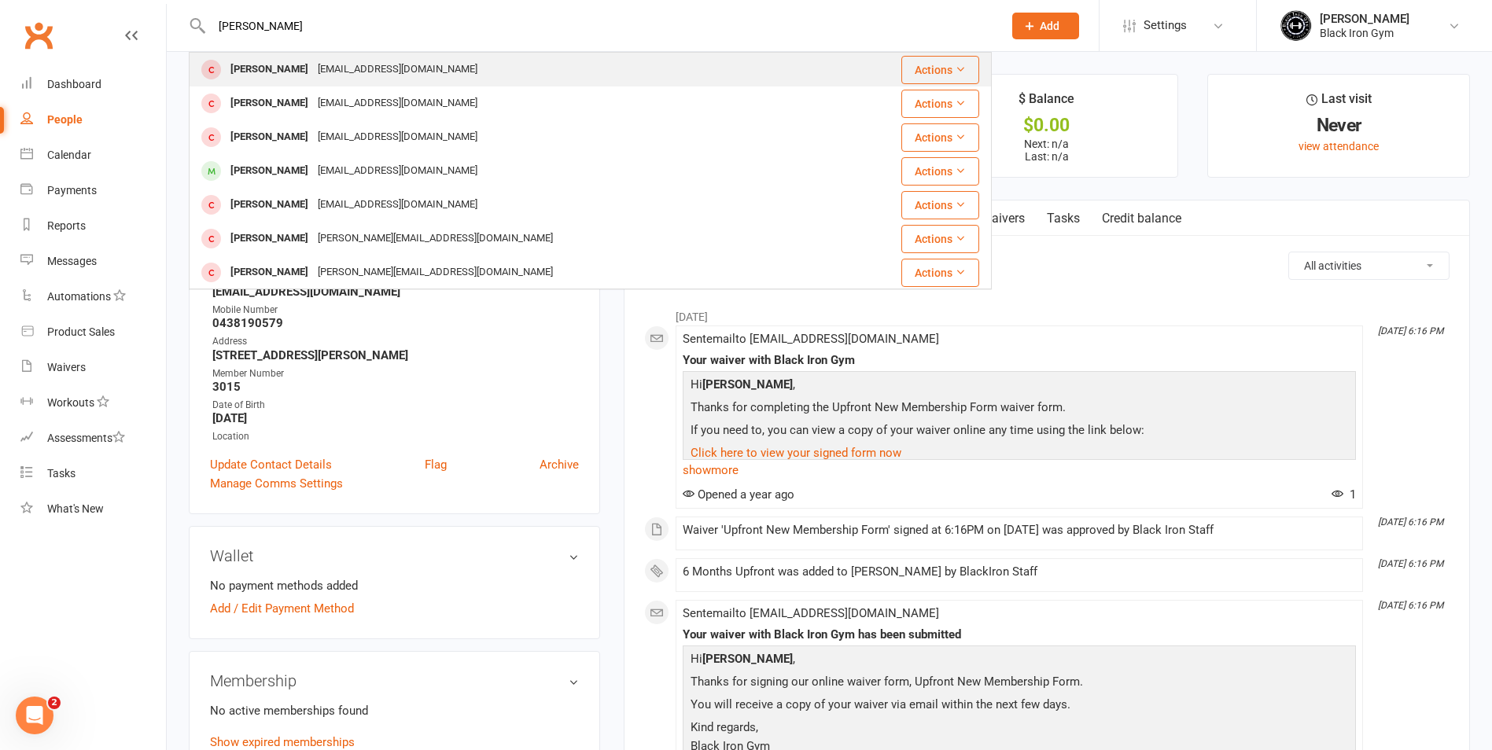
type input "BIANCA CLAIR"
click at [285, 75] on div "Bianca Clare" at bounding box center [269, 69] width 87 height 23
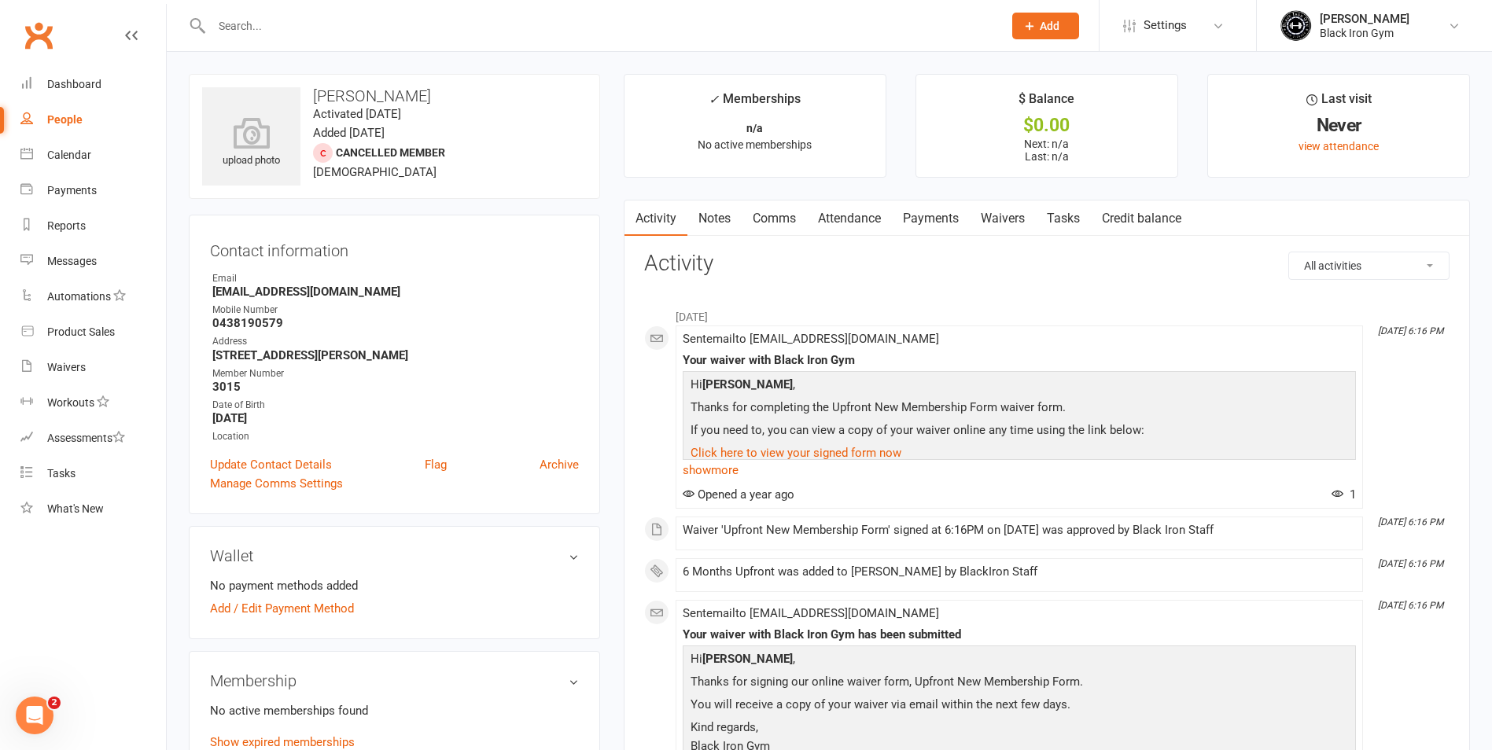
click at [451, 24] on input "text" at bounding box center [599, 26] width 785 height 22
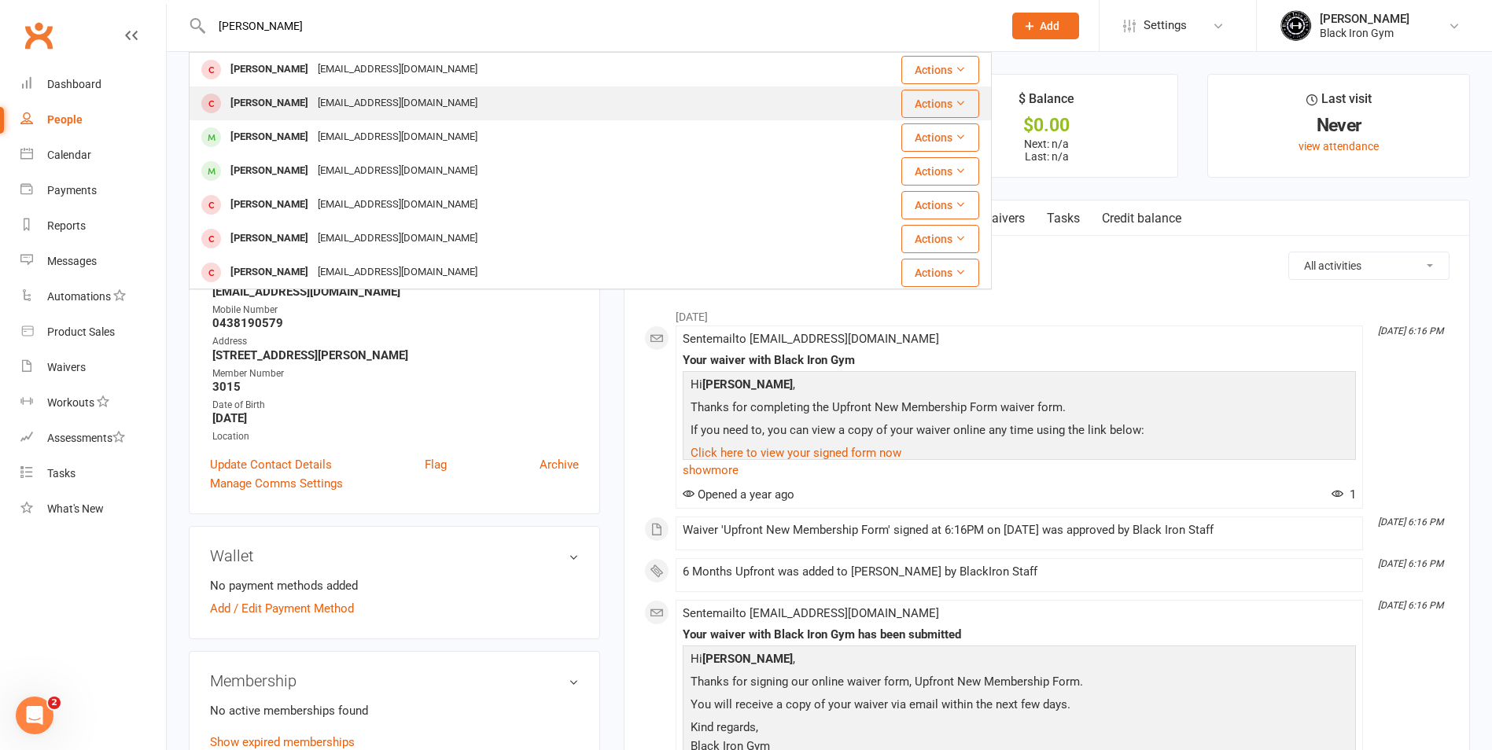
type input "BIANCA CLARE"
click at [447, 104] on div "Bianca Clare Binks91@icloud.com" at bounding box center [516, 103] width 653 height 32
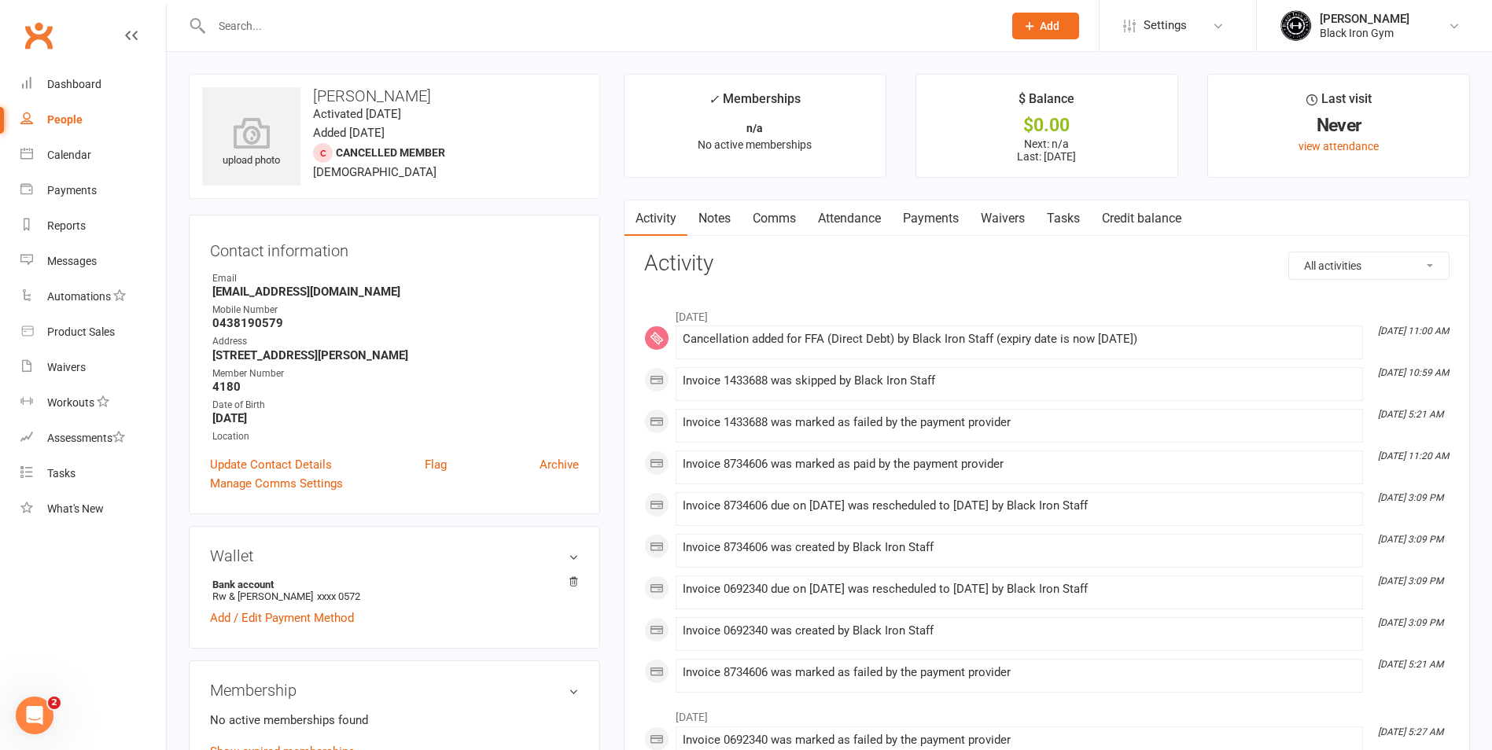
click at [367, 20] on input "text" at bounding box center [599, 26] width 785 height 22
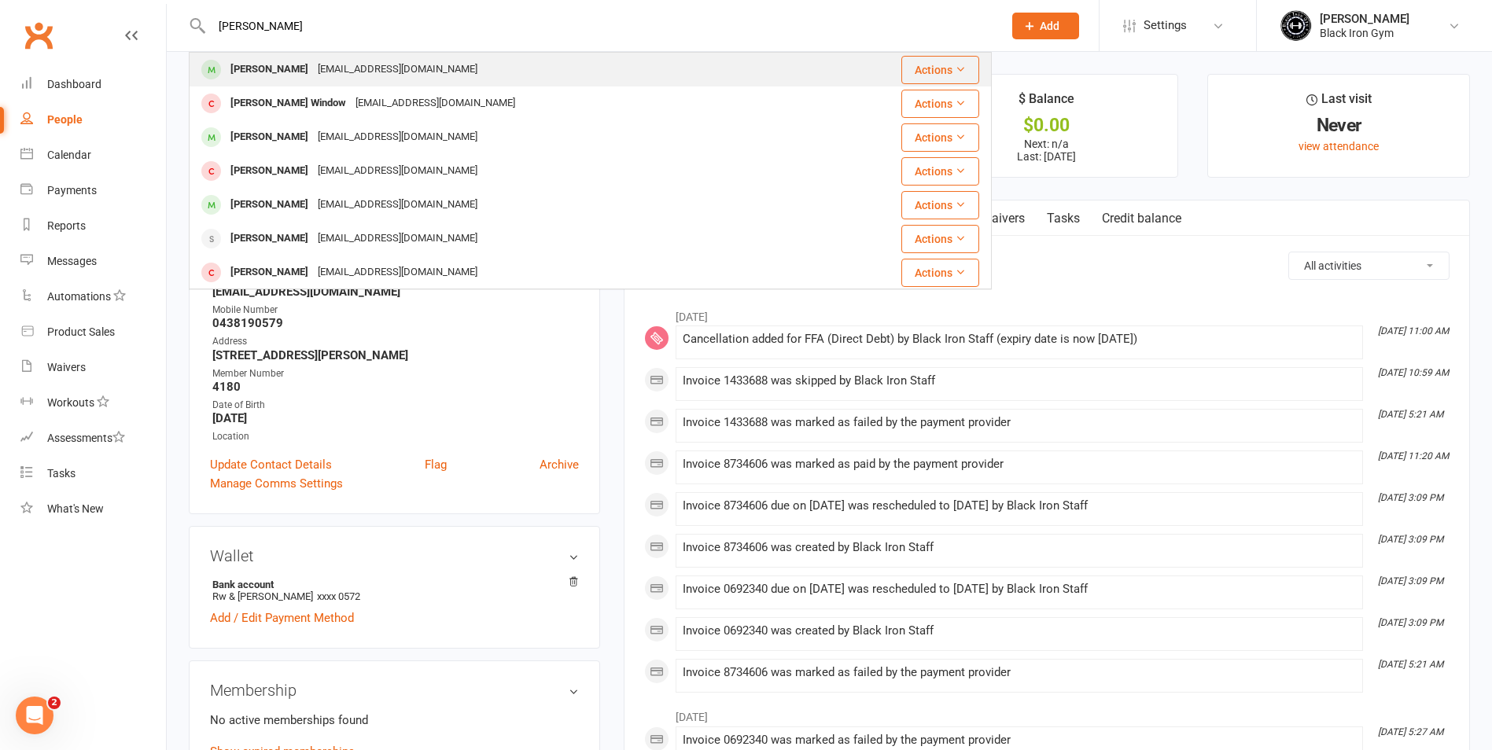
type input "cooper clare"
click at [359, 63] on div "Binks91@icloud.com" at bounding box center [397, 69] width 169 height 23
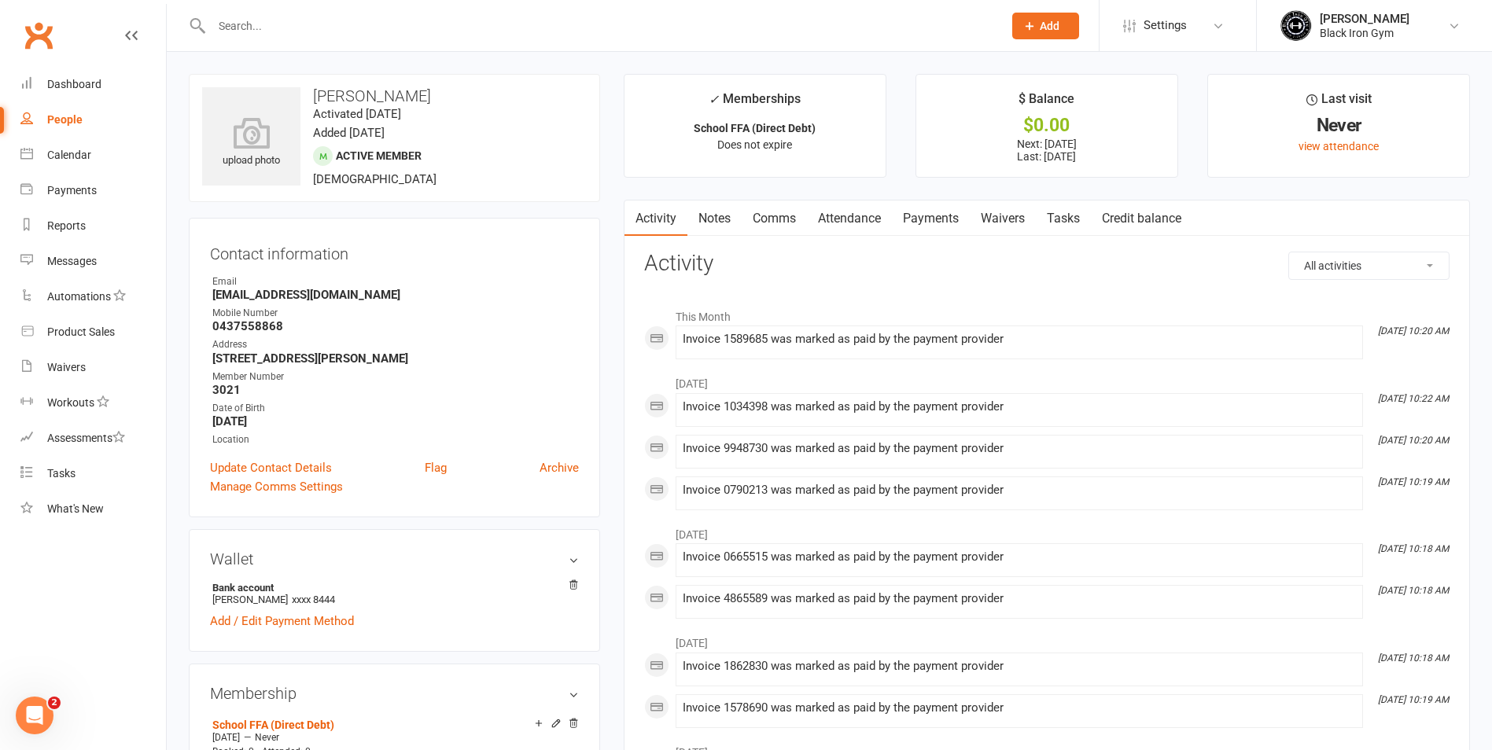
click at [944, 223] on link "Payments" at bounding box center [931, 219] width 78 height 36
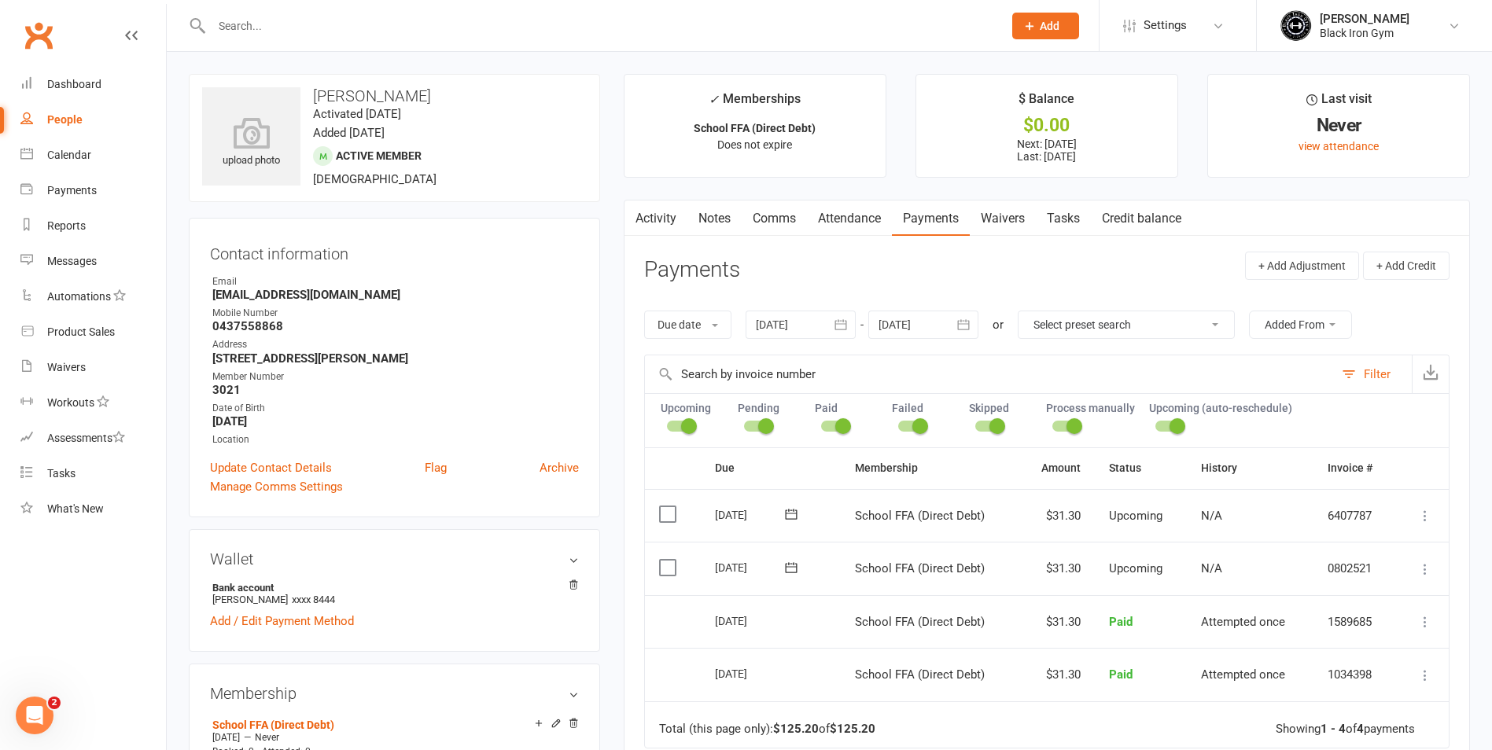
click at [318, 21] on input "text" at bounding box center [599, 26] width 785 height 22
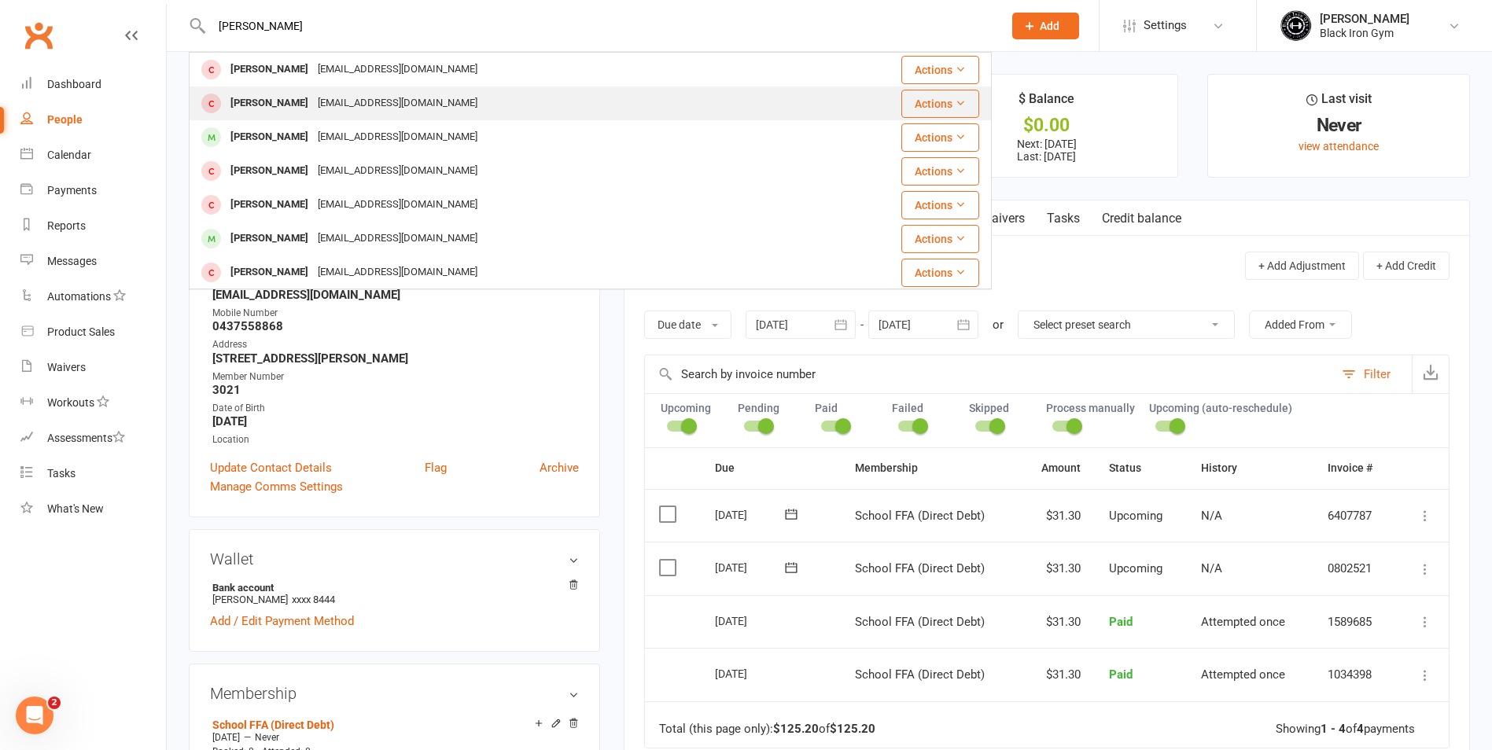
type input "bianca cla"
click at [324, 104] on div "Binks91@icloud.com" at bounding box center [397, 103] width 169 height 23
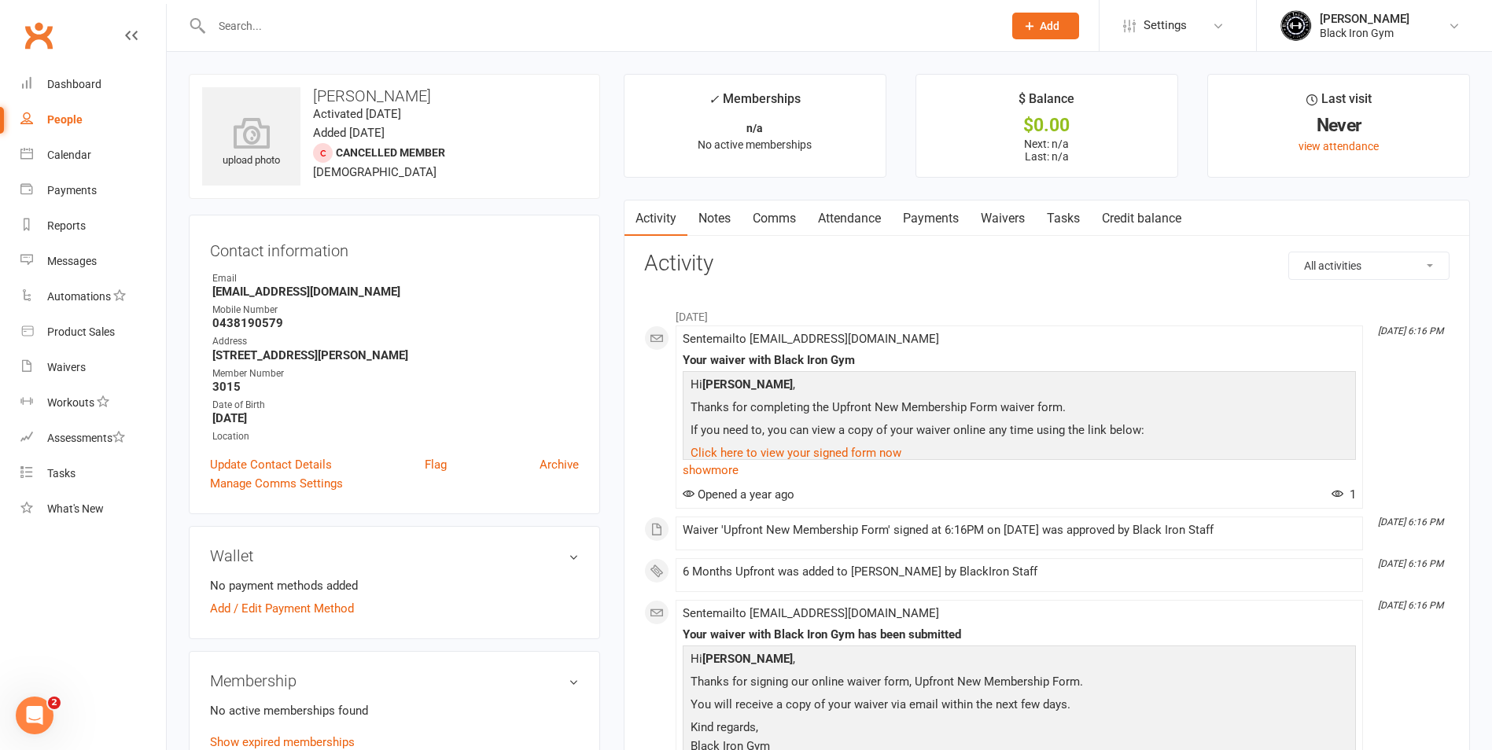
click at [433, 44] on div at bounding box center [590, 25] width 803 height 51
click at [440, 27] on input "text" at bounding box center [599, 26] width 785 height 22
type input "b"
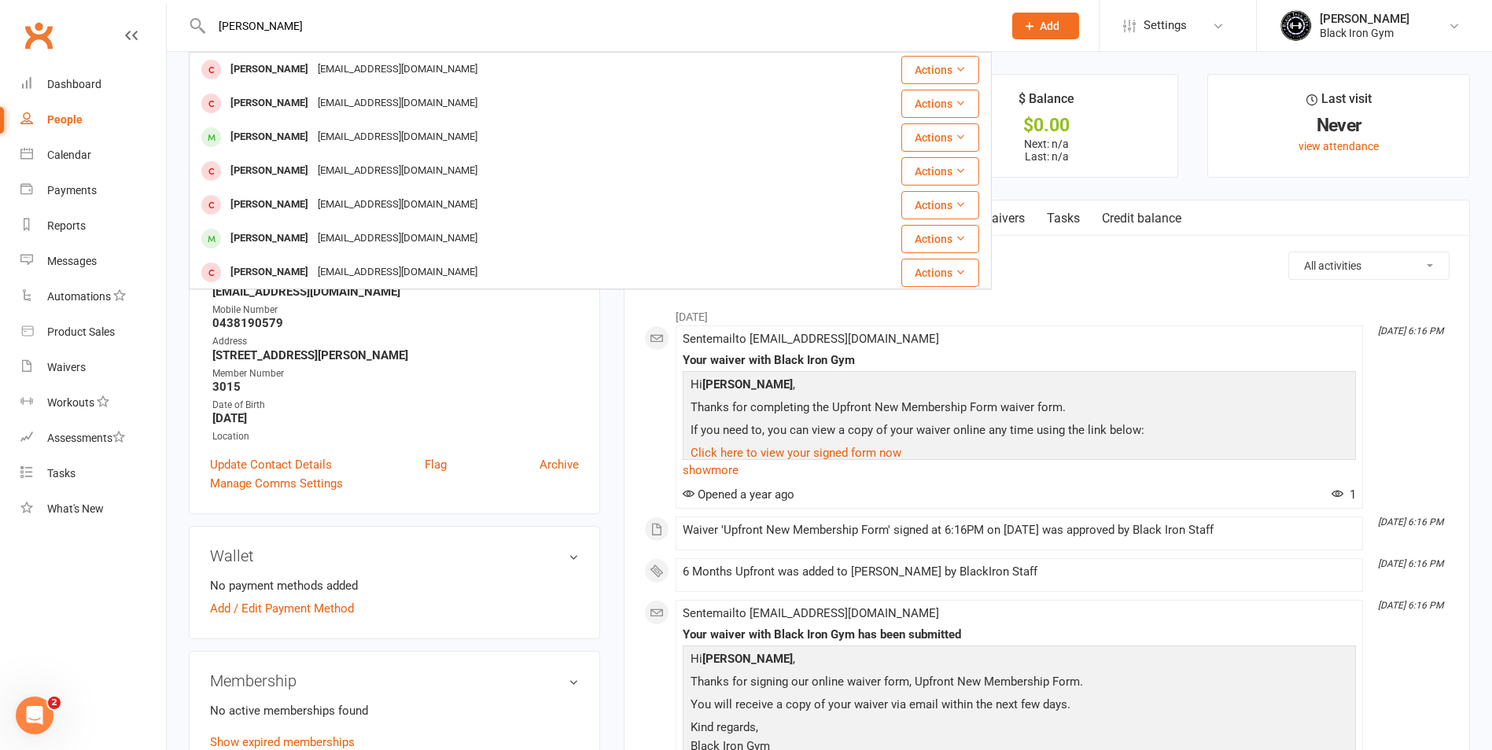
type input "Bianca clare"
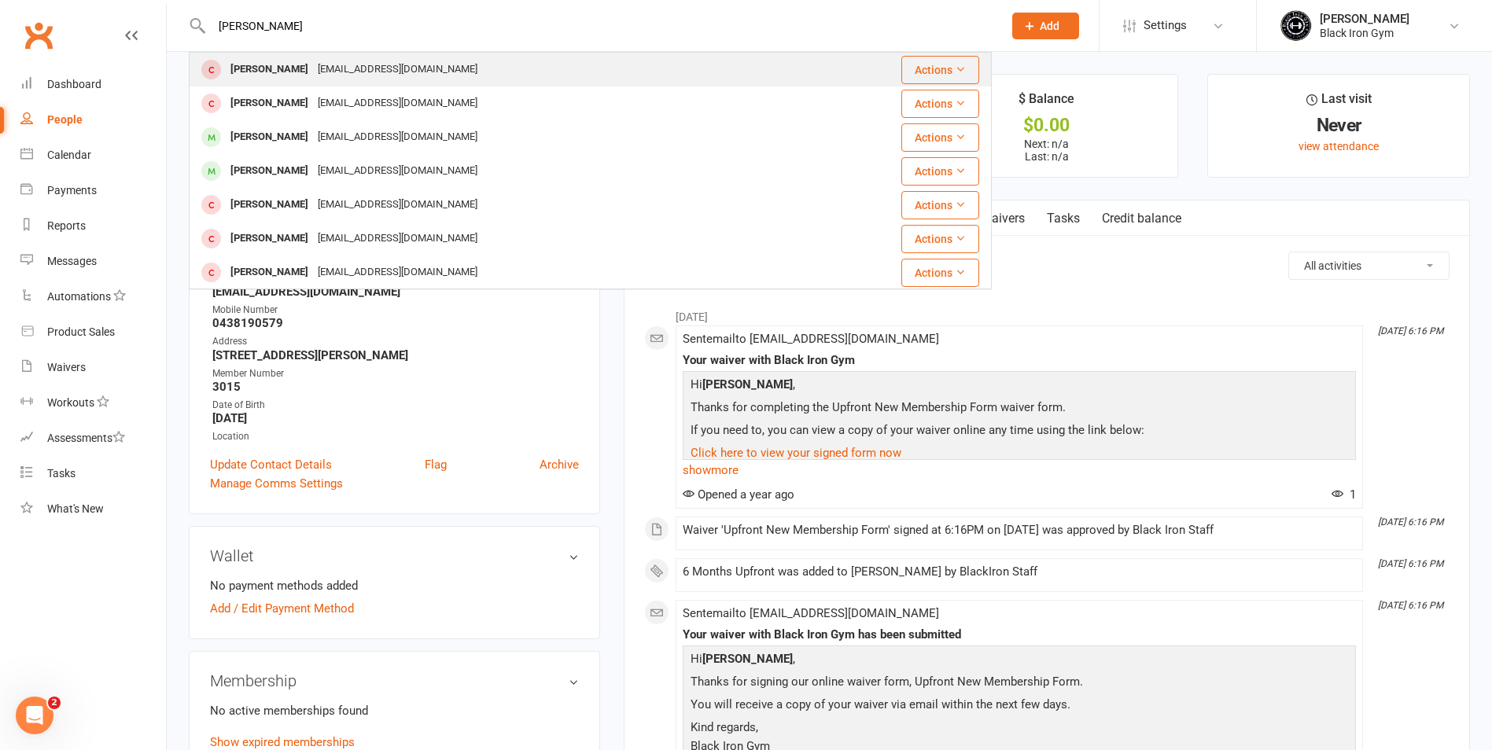
click at [372, 75] on div "Binks91@icloud.com" at bounding box center [397, 69] width 169 height 23
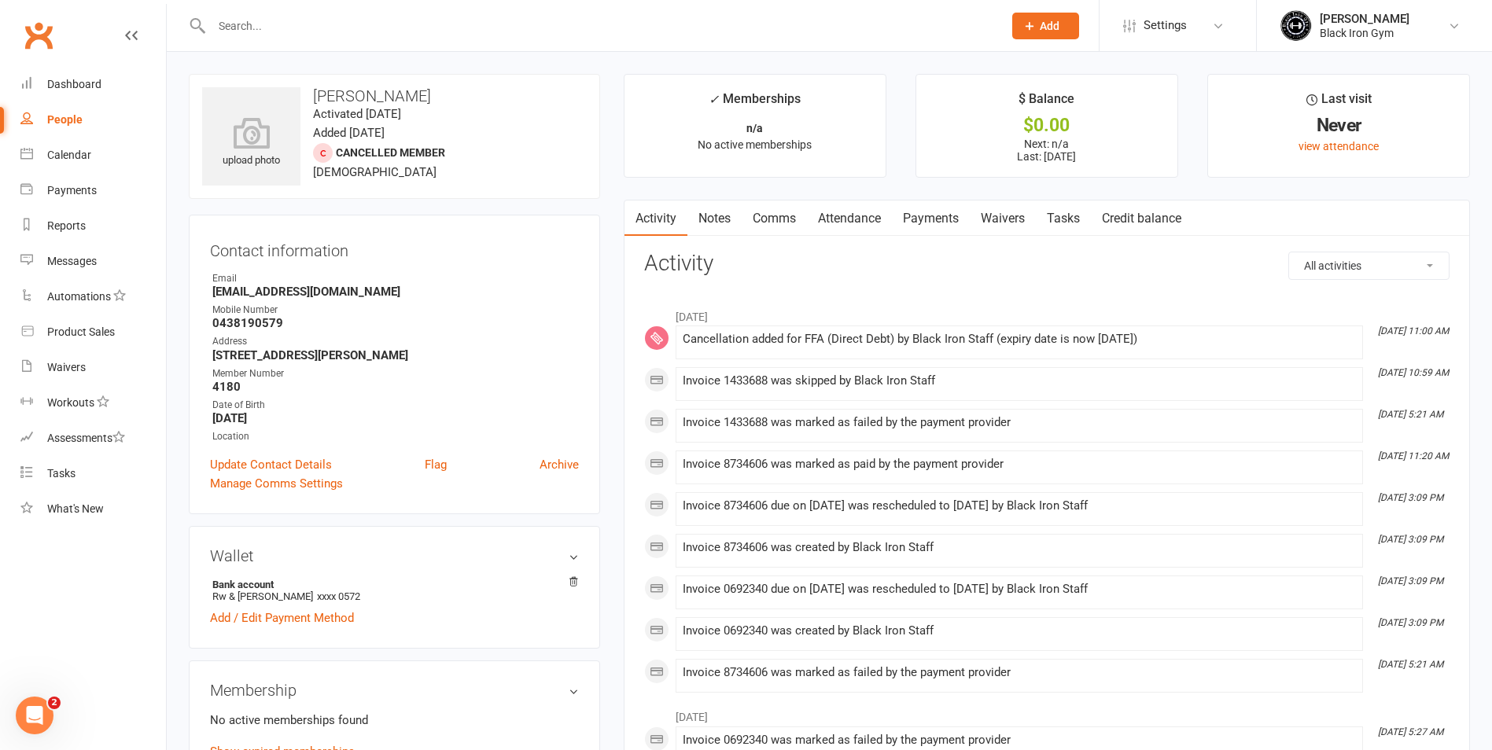
click at [399, 26] on input "text" at bounding box center [599, 26] width 785 height 22
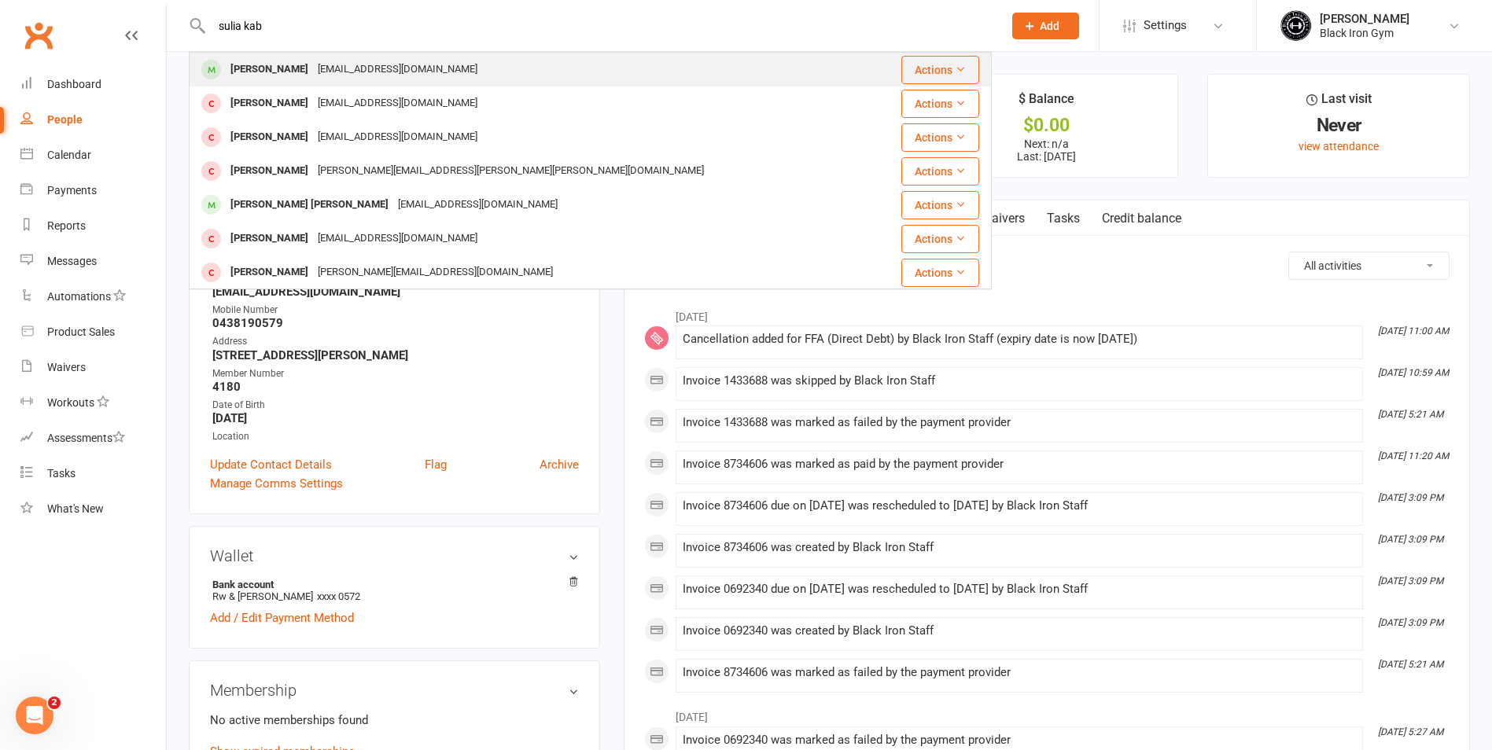
type input "sulia kab"
click at [362, 65] on div "kabarasuliano@gmail.com" at bounding box center [397, 69] width 169 height 23
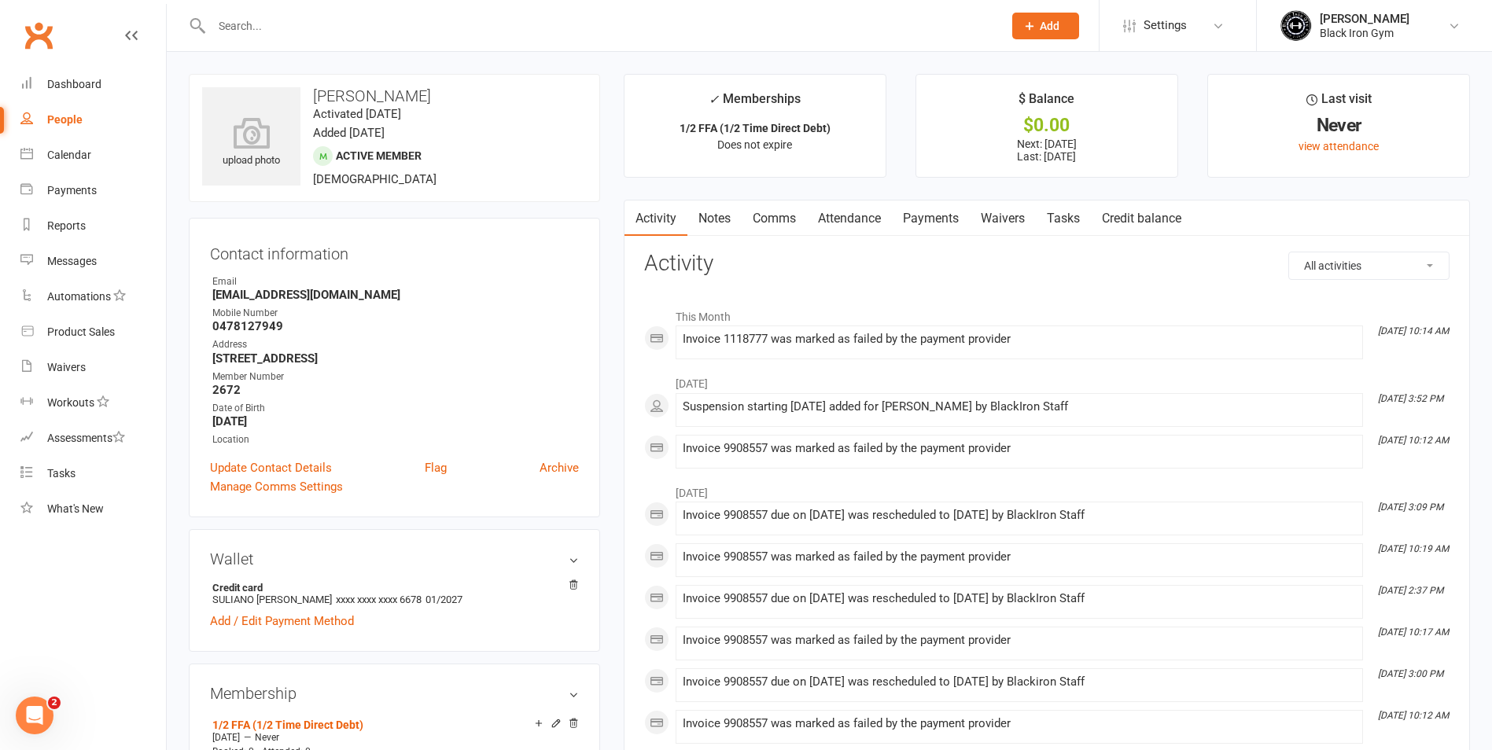
click at [947, 218] on link "Payments" at bounding box center [931, 219] width 78 height 36
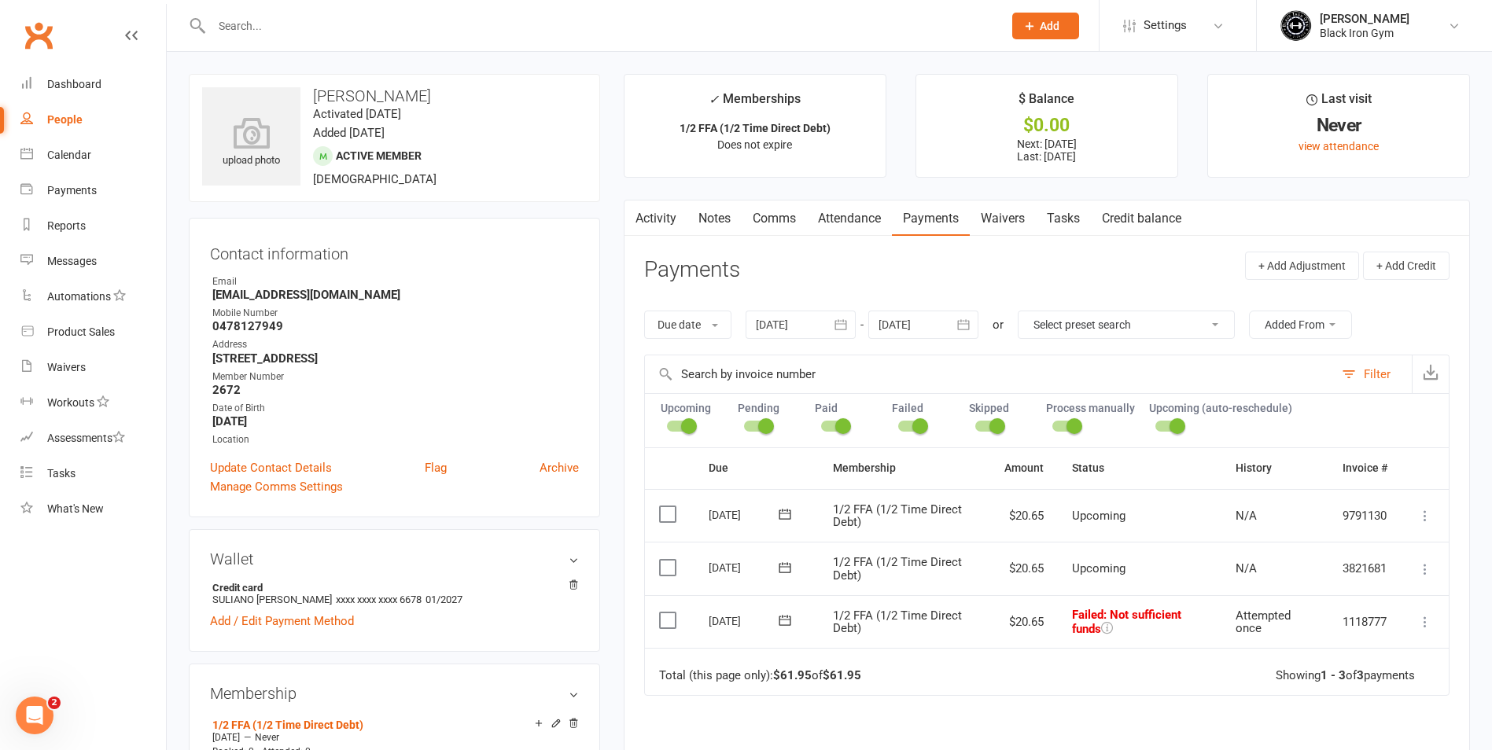
scroll to position [79, 0]
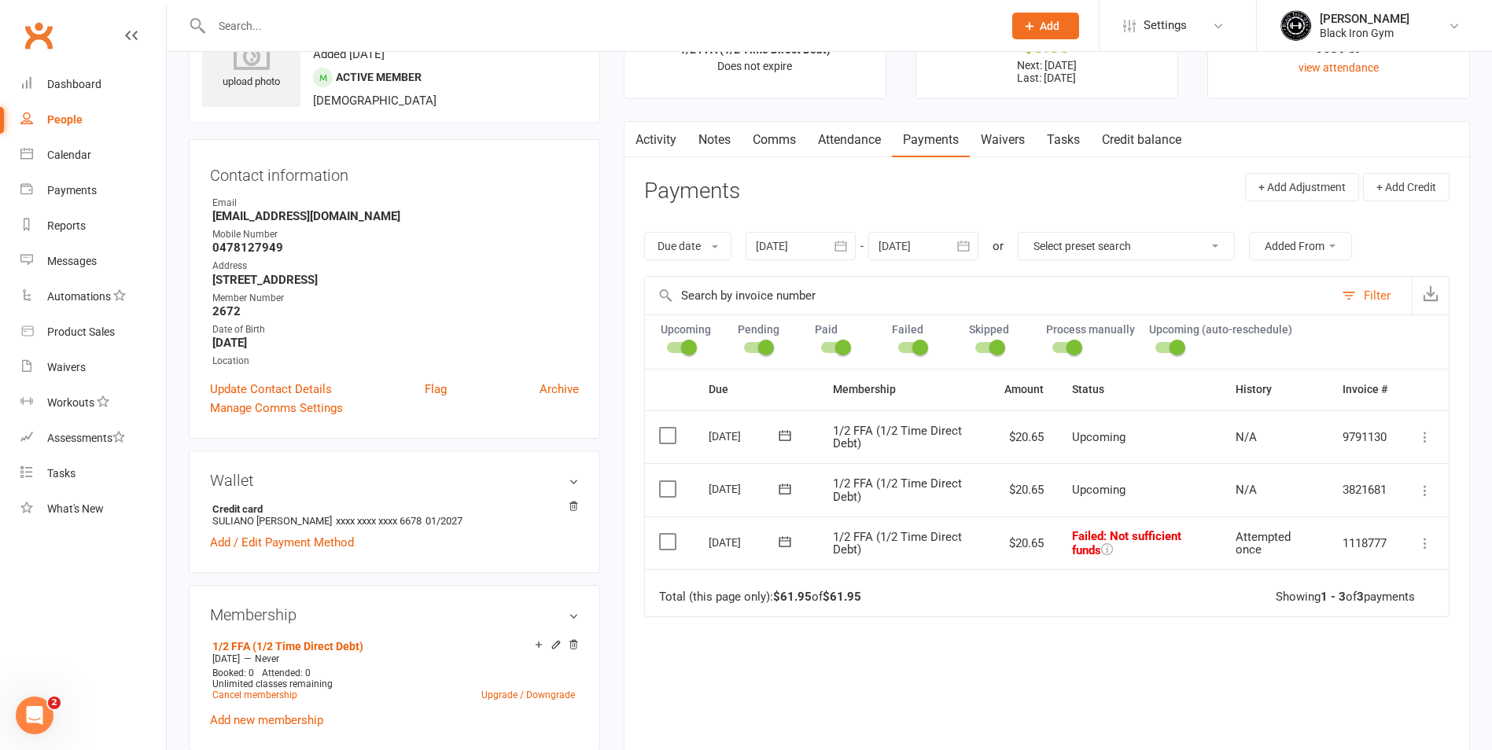
click at [787, 538] on icon at bounding box center [784, 542] width 12 height 10
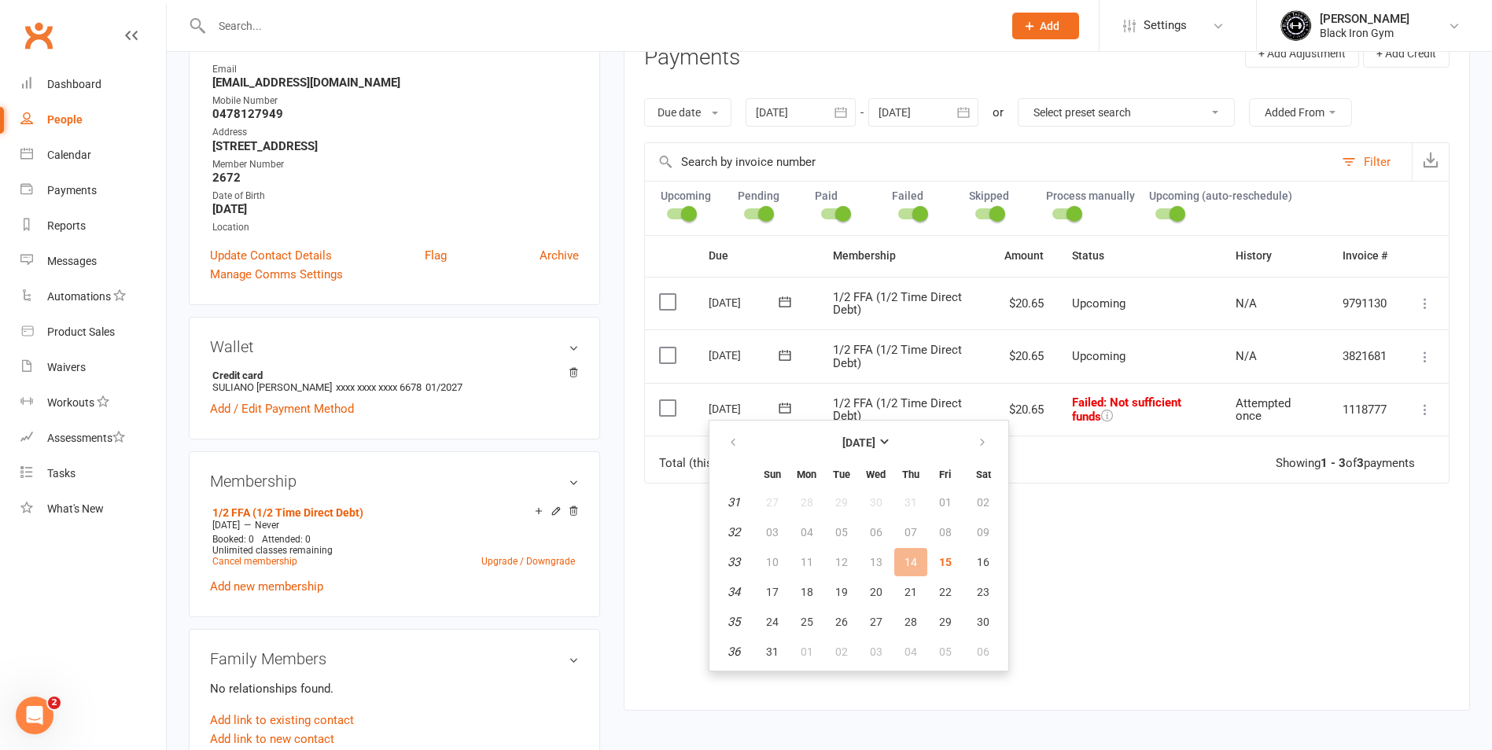
scroll to position [315, 0]
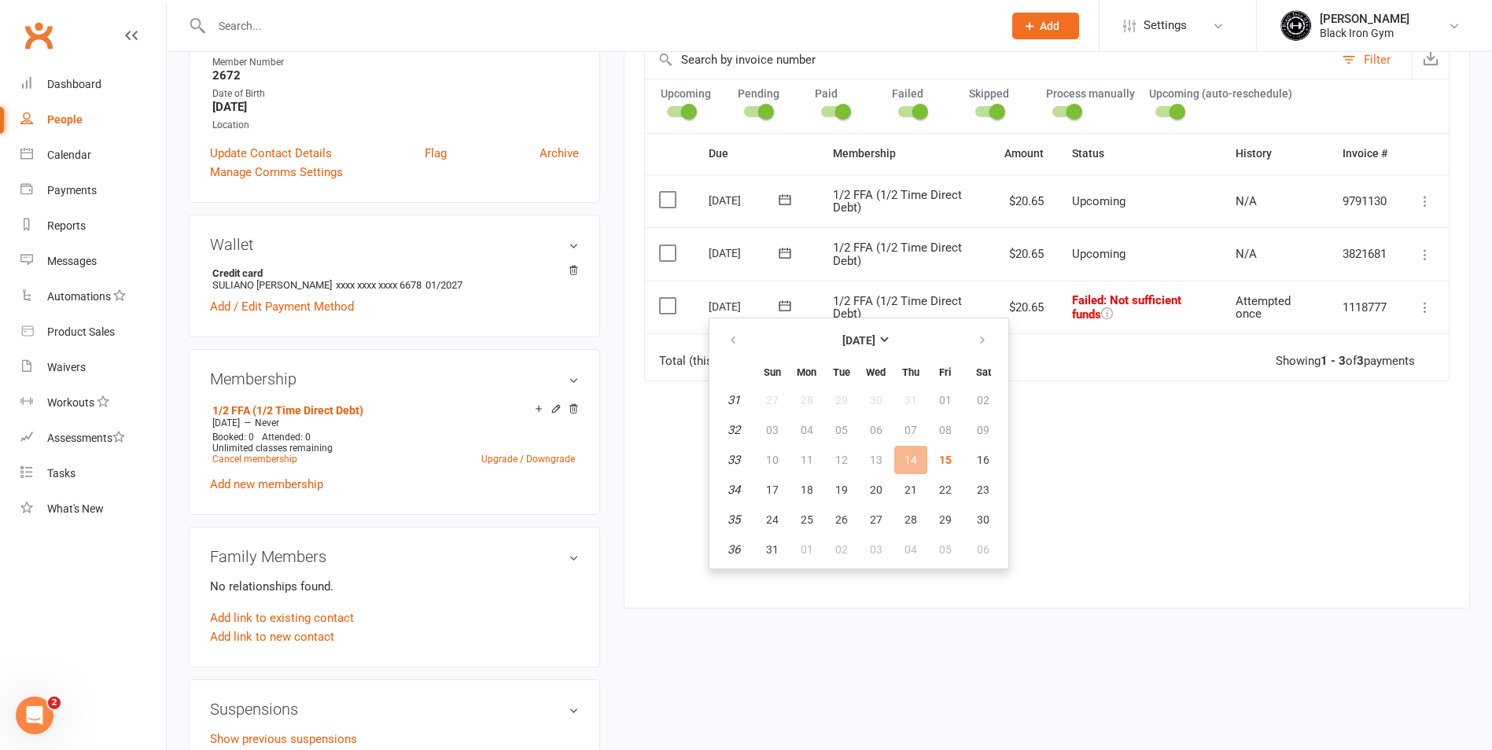
click at [983, 676] on div "upload photo Suliano Kabara Activated 20 January, 2024 Added 20 January, 2024 A…" at bounding box center [829, 584] width 1304 height 1651
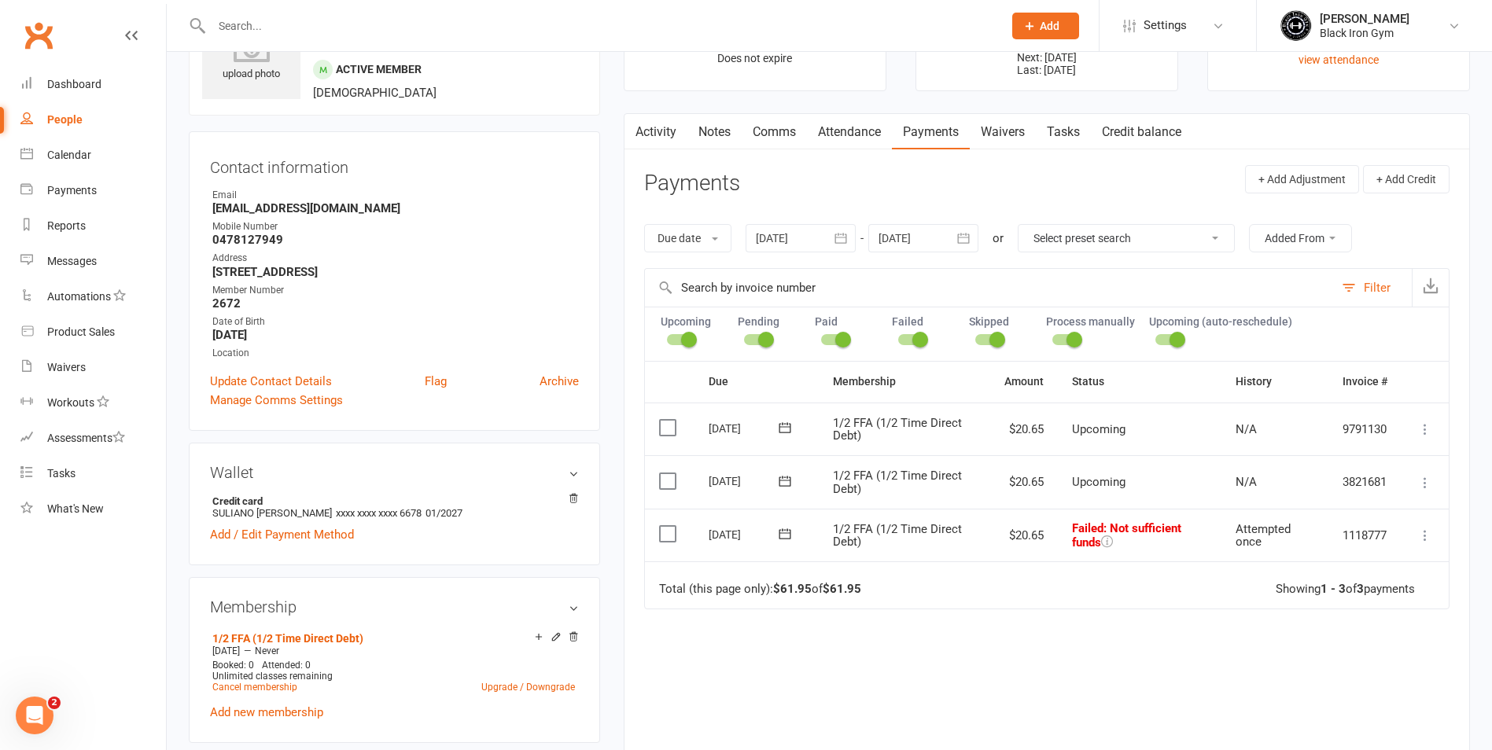
scroll to position [79, 0]
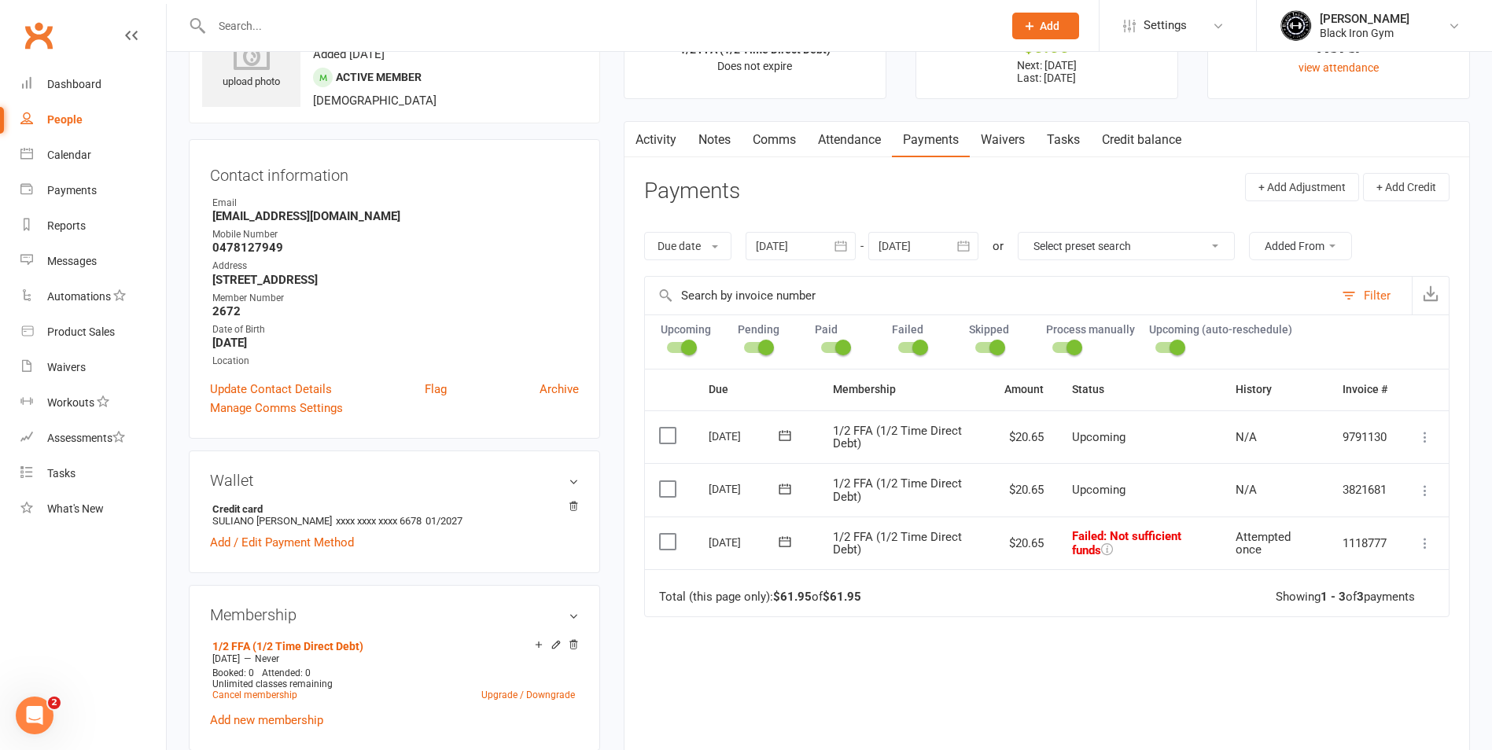
click at [274, 34] on input "text" at bounding box center [599, 26] width 785 height 22
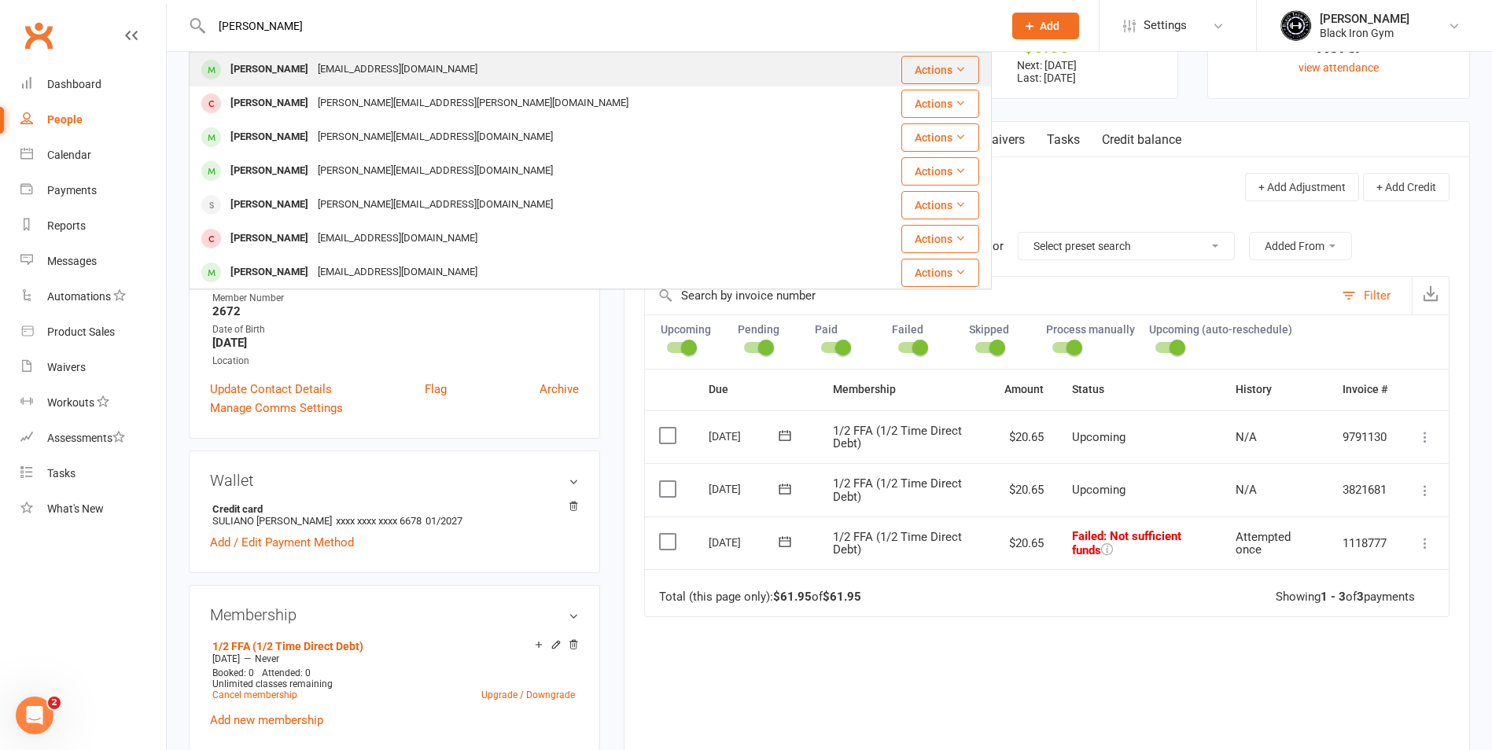
type input "JESSICA BRUTON"
click at [423, 70] on div "jgrantham1982@hotmail.com" at bounding box center [397, 69] width 169 height 23
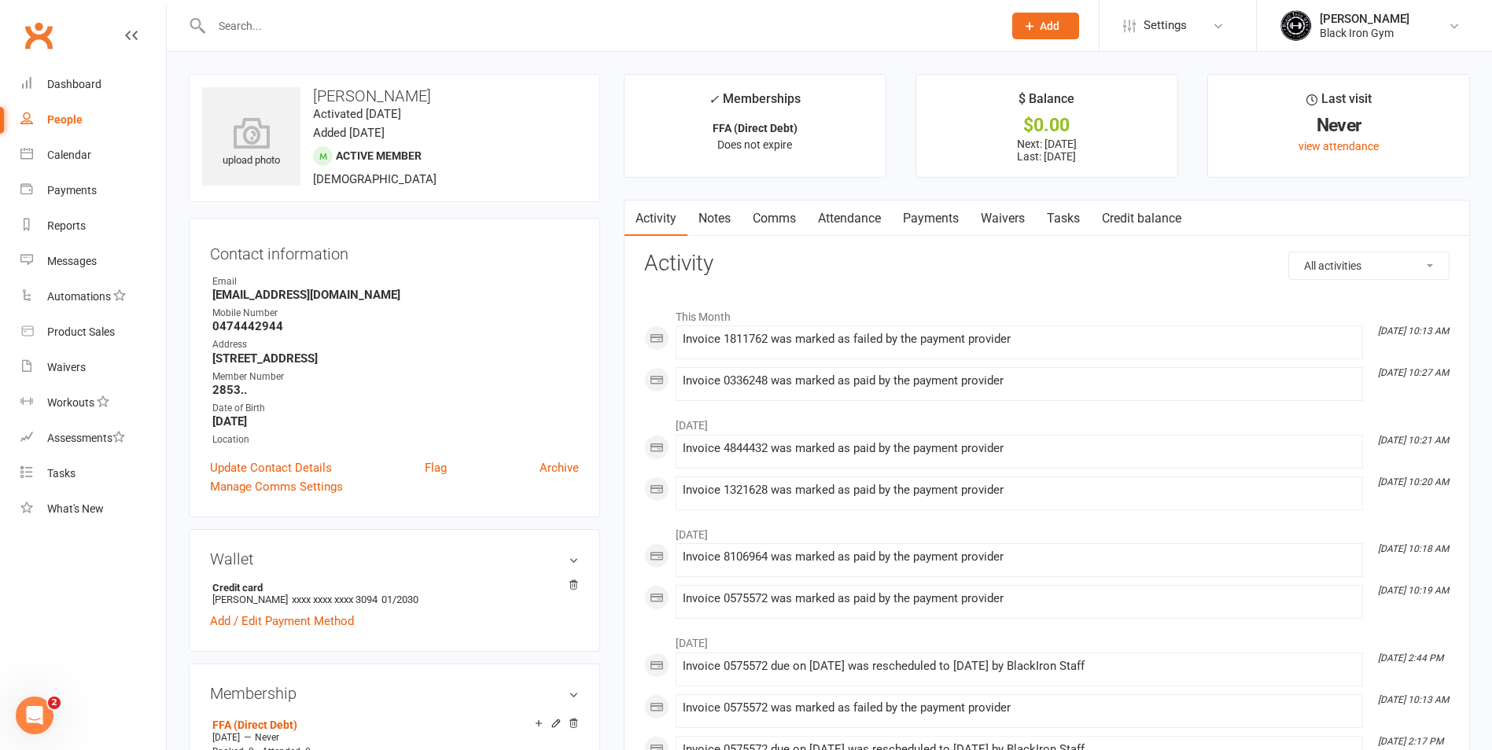
click at [925, 209] on link "Payments" at bounding box center [931, 219] width 78 height 36
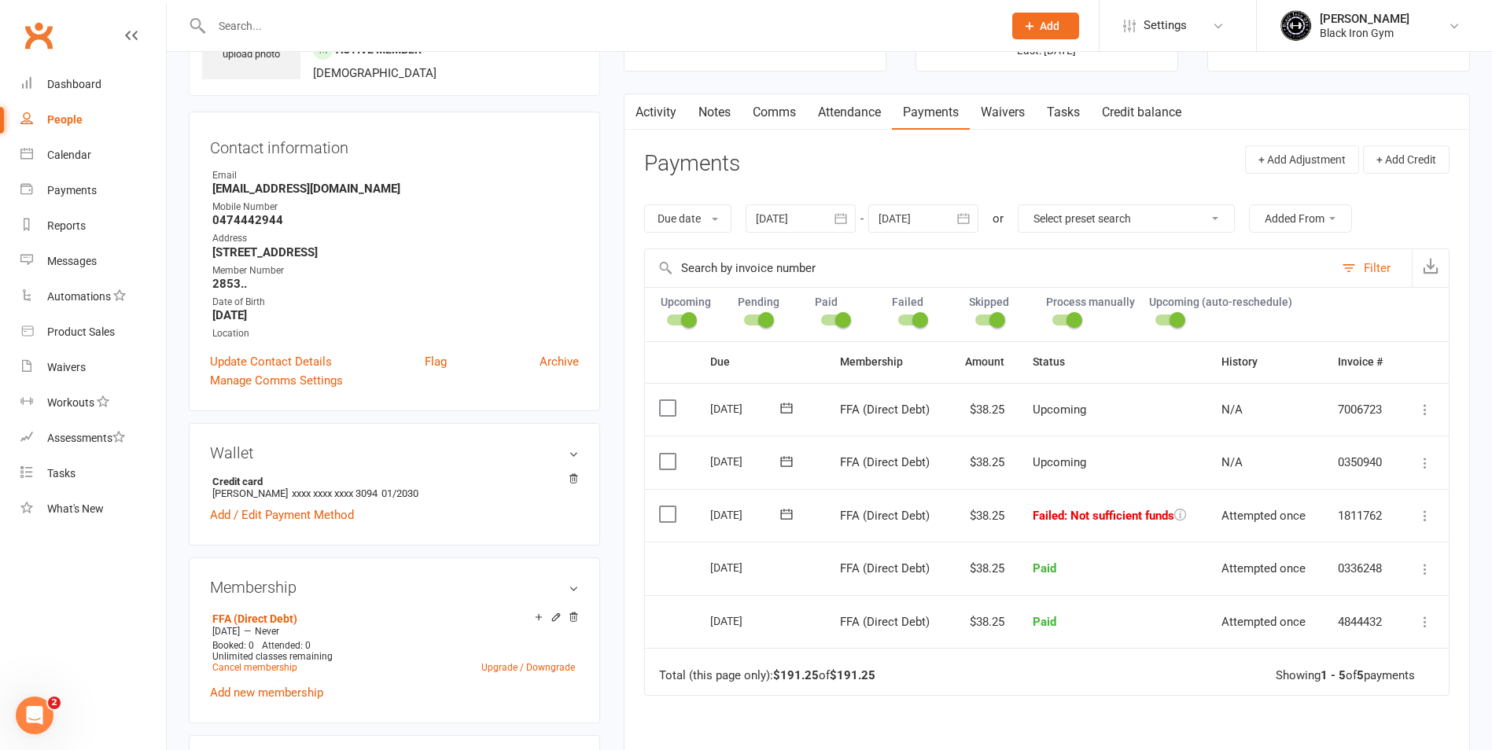
scroll to position [79, 0]
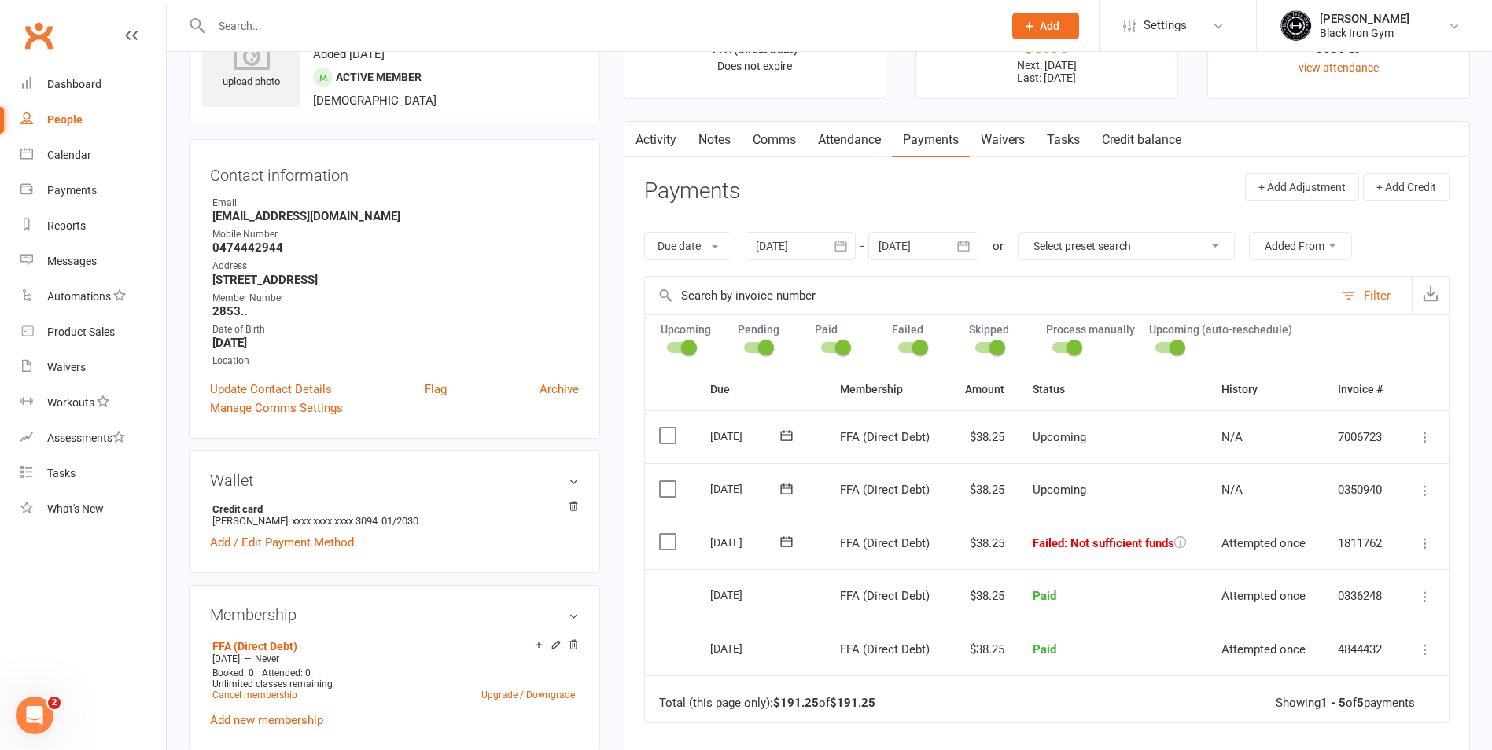
click at [787, 543] on icon at bounding box center [786, 542] width 16 height 16
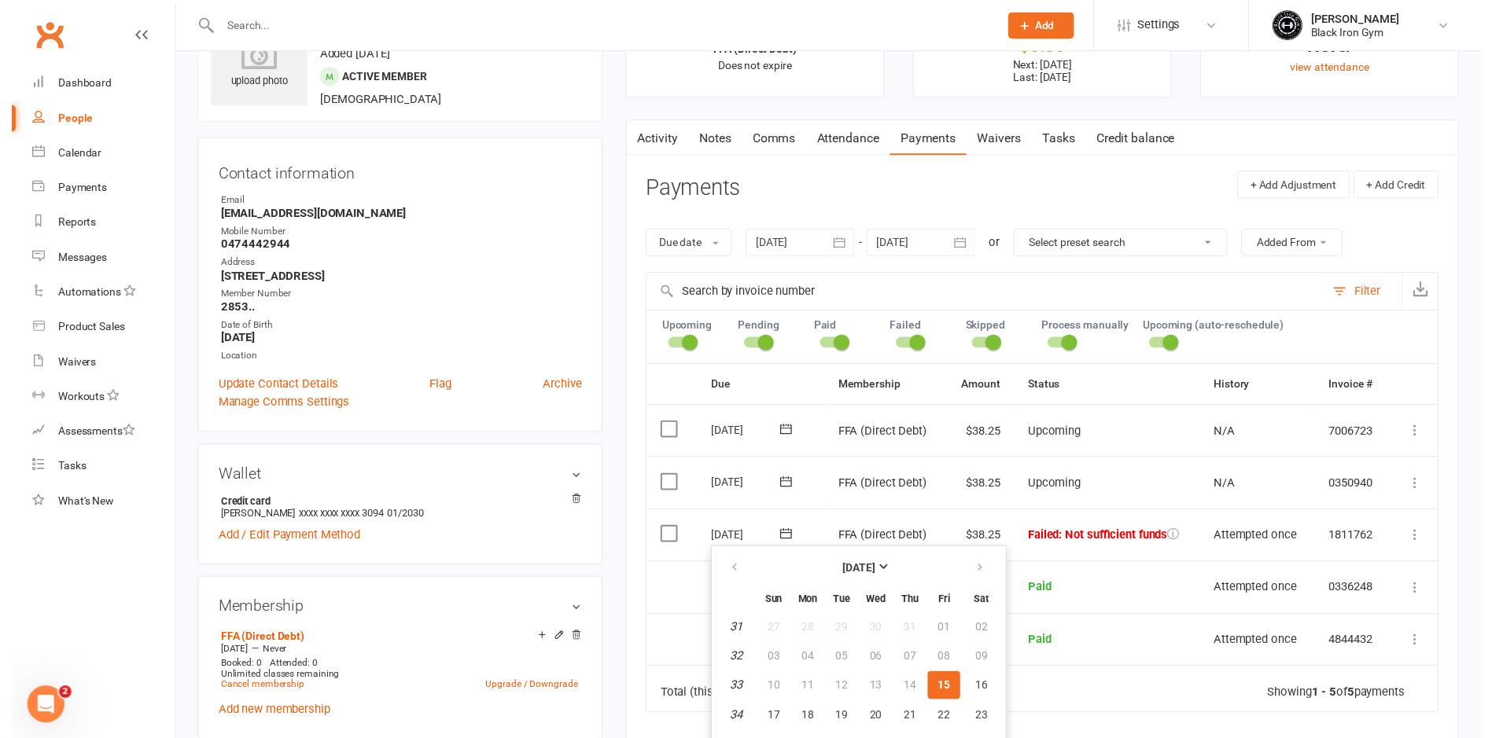
scroll to position [236, 0]
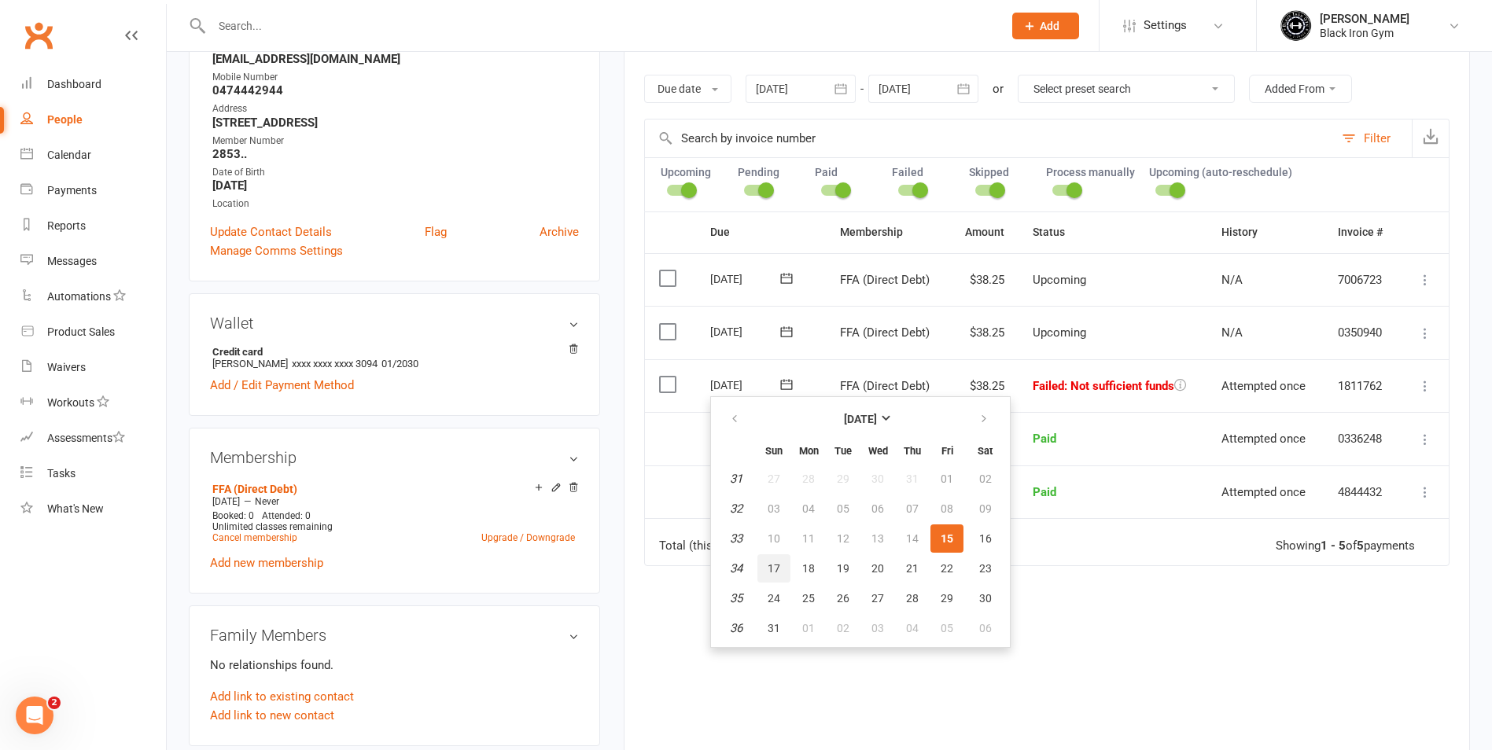
click at [772, 568] on span "17" at bounding box center [773, 568] width 13 height 13
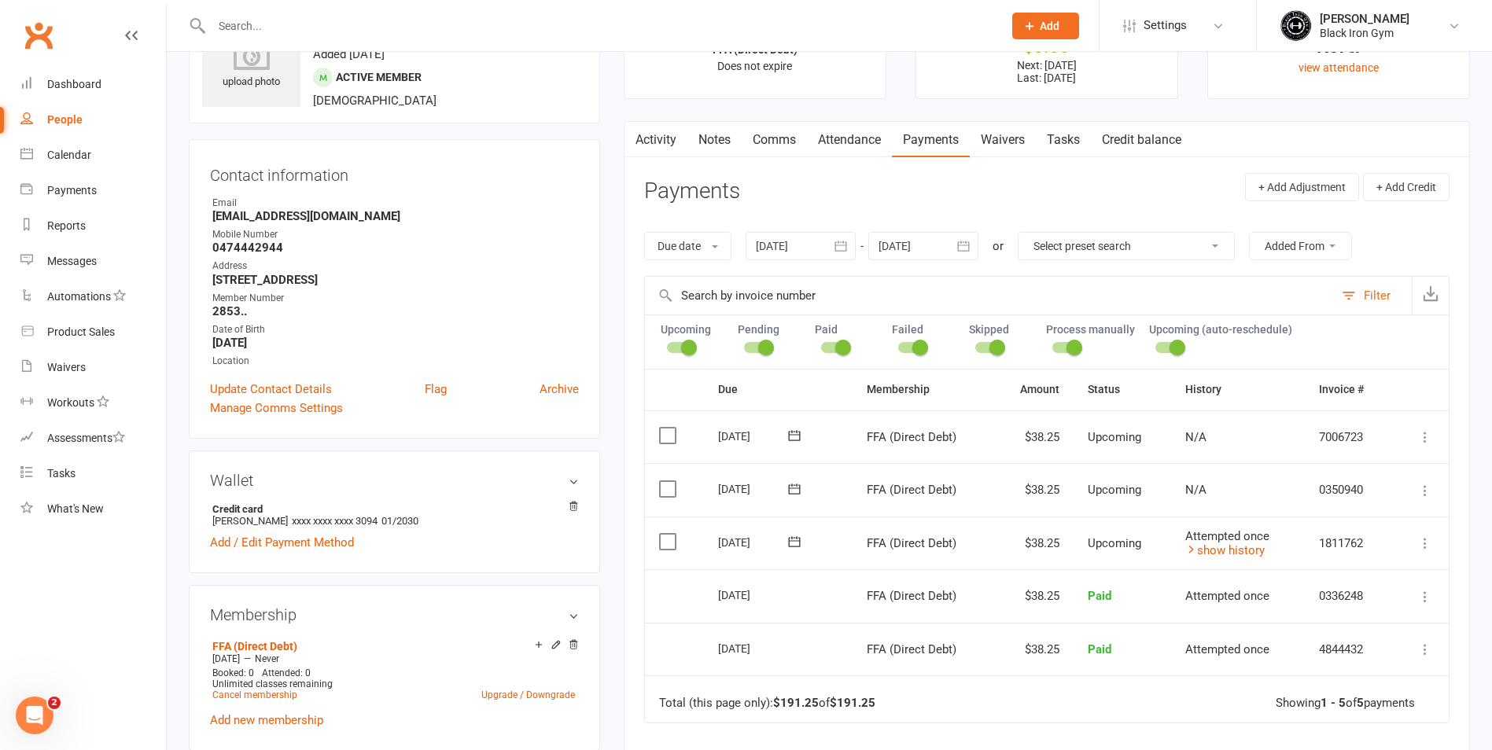
scroll to position [0, 0]
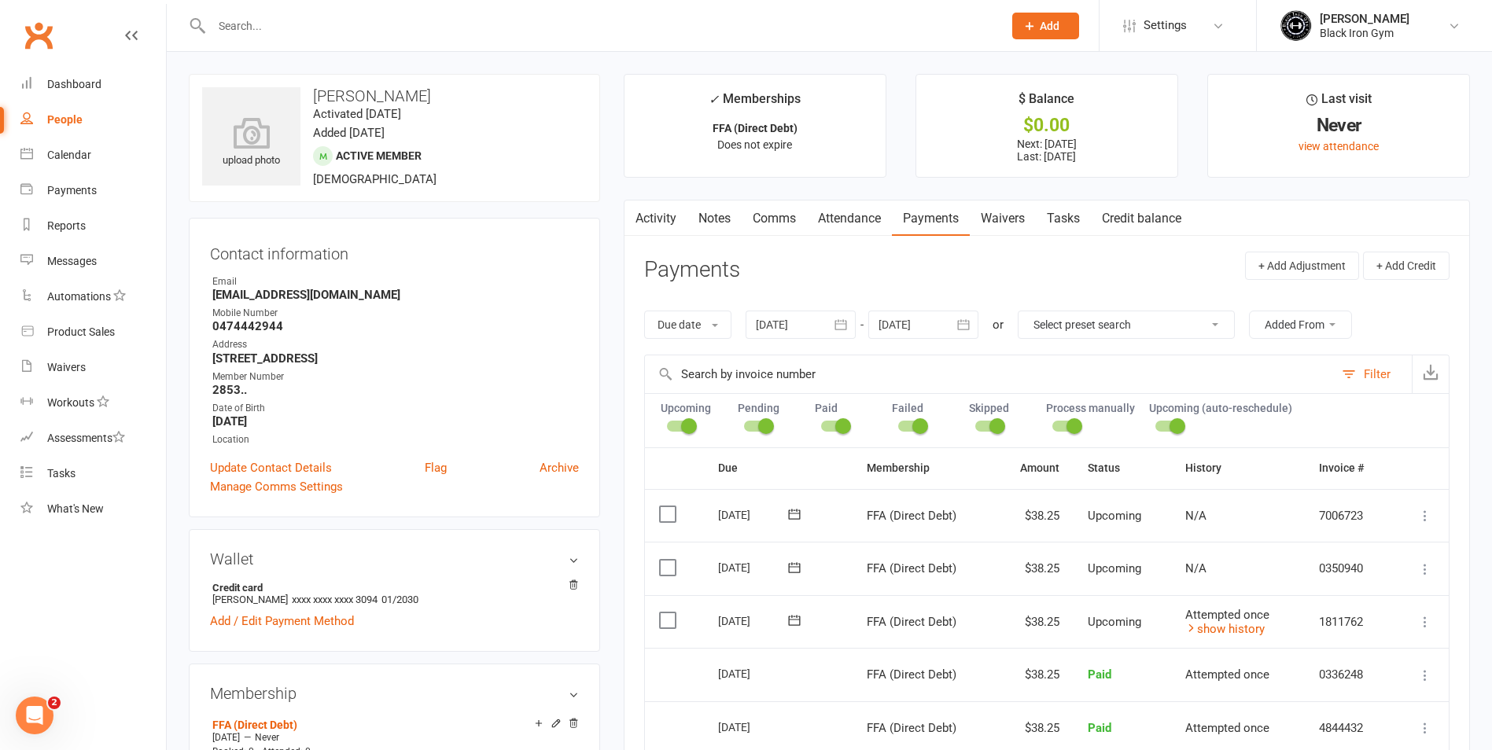
click at [252, 24] on input "text" at bounding box center [599, 26] width 785 height 22
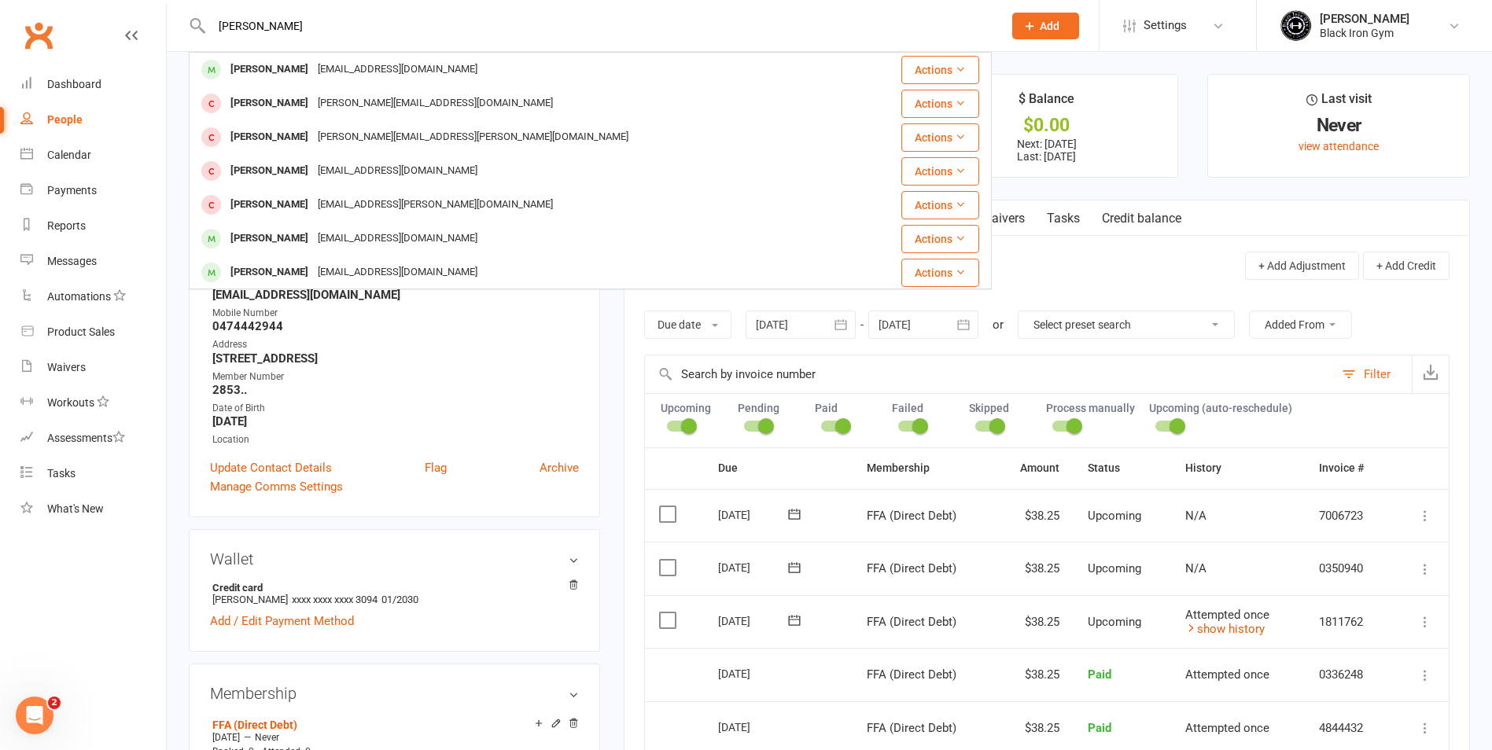
type input "LUKE CARP"
click at [359, 52] on div "Luke Carpenter Lukecarpenter.lc91@gmail.com Actions Luke Peat Luke_peat@live.co…" at bounding box center [590, 170] width 803 height 237
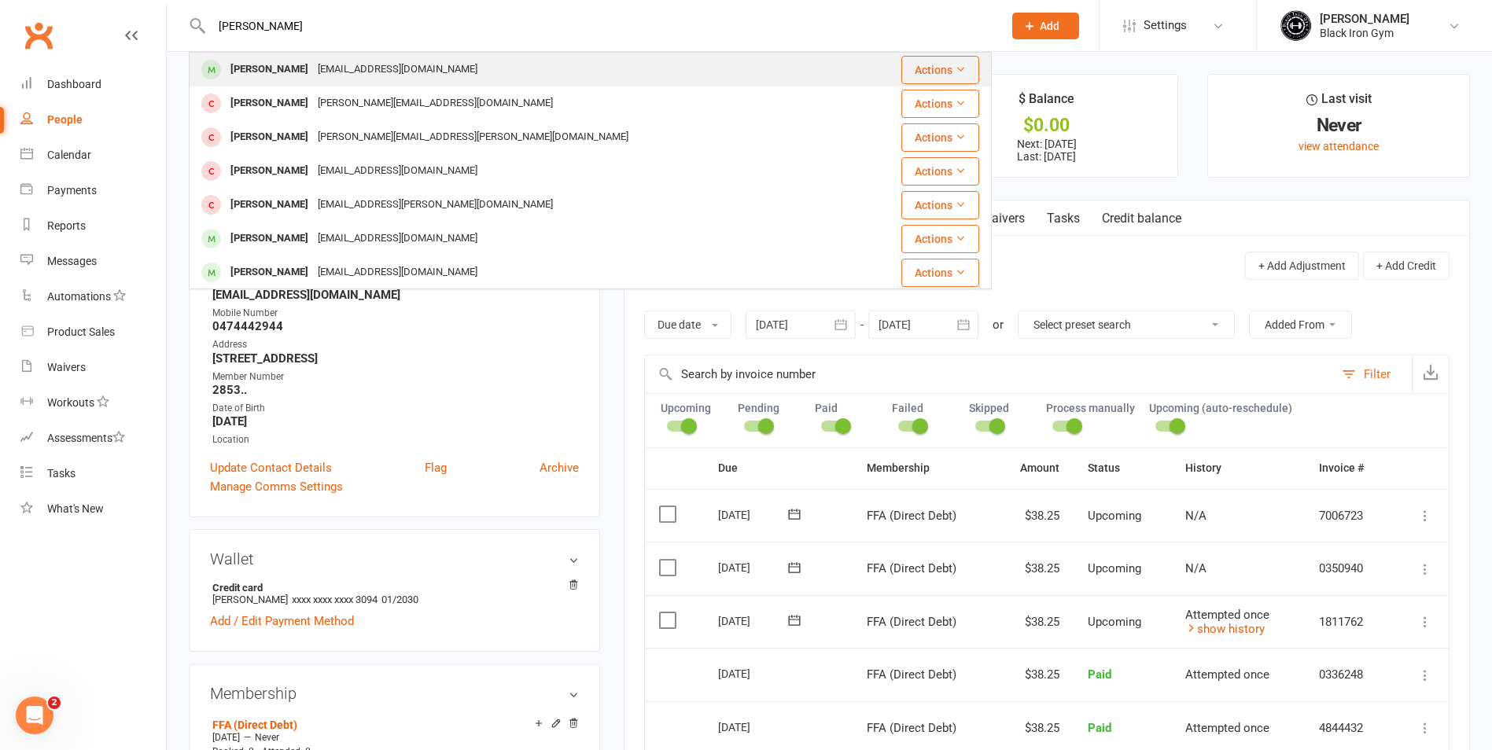
click at [358, 60] on div "Lukecarpenter.lc91@gmail.com" at bounding box center [397, 69] width 169 height 23
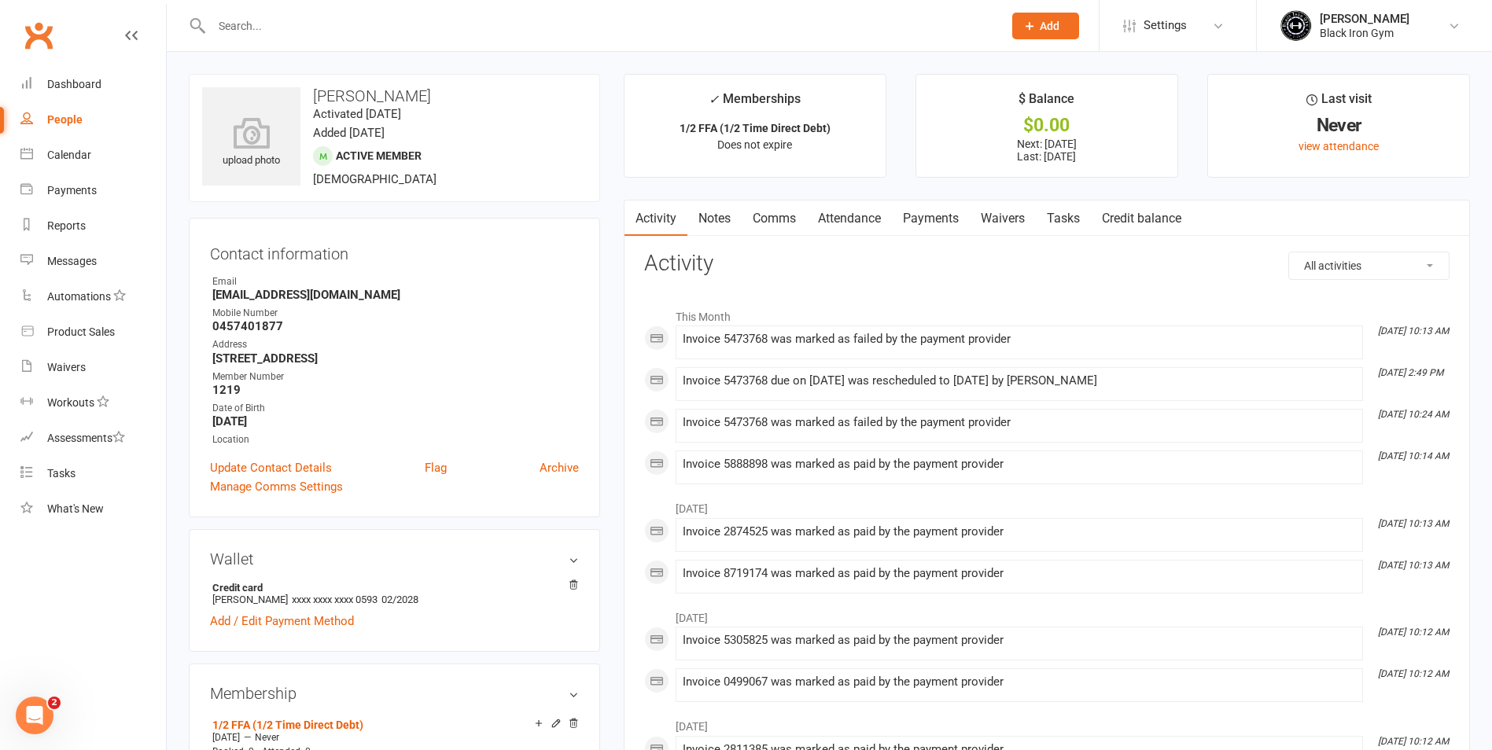
click at [917, 223] on link "Payments" at bounding box center [931, 219] width 78 height 36
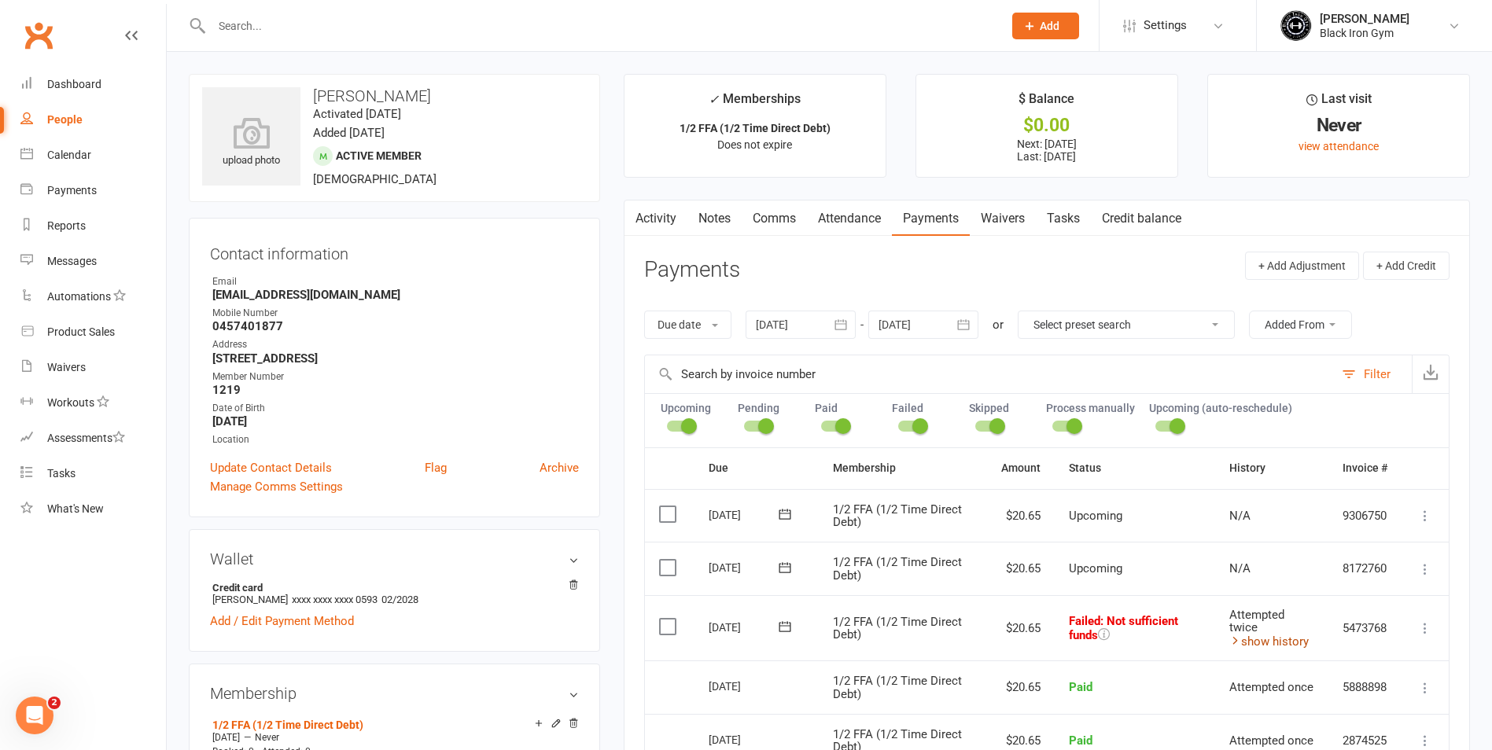
click at [1289, 642] on link "show history" at bounding box center [1268, 642] width 79 height 14
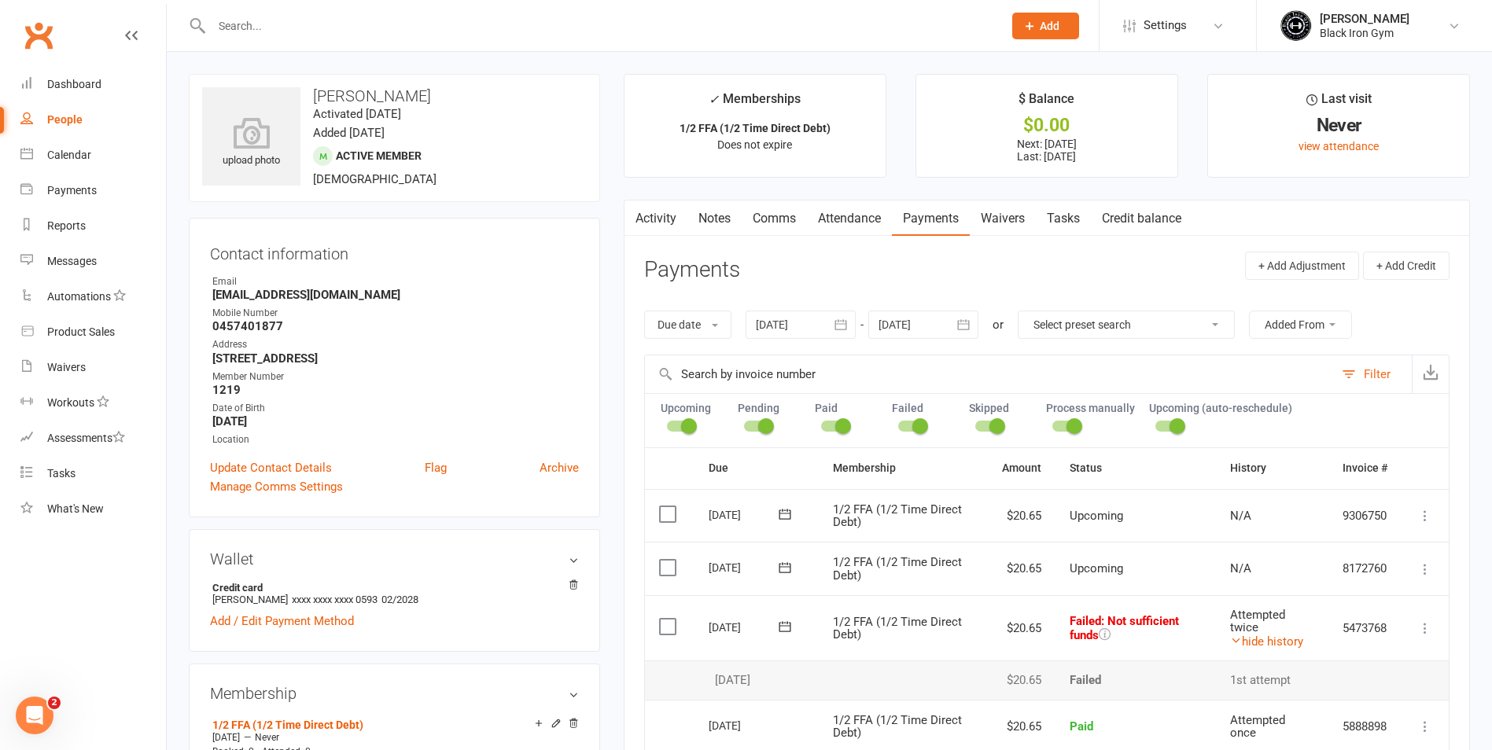
click at [777, 627] on icon at bounding box center [785, 627] width 16 height 16
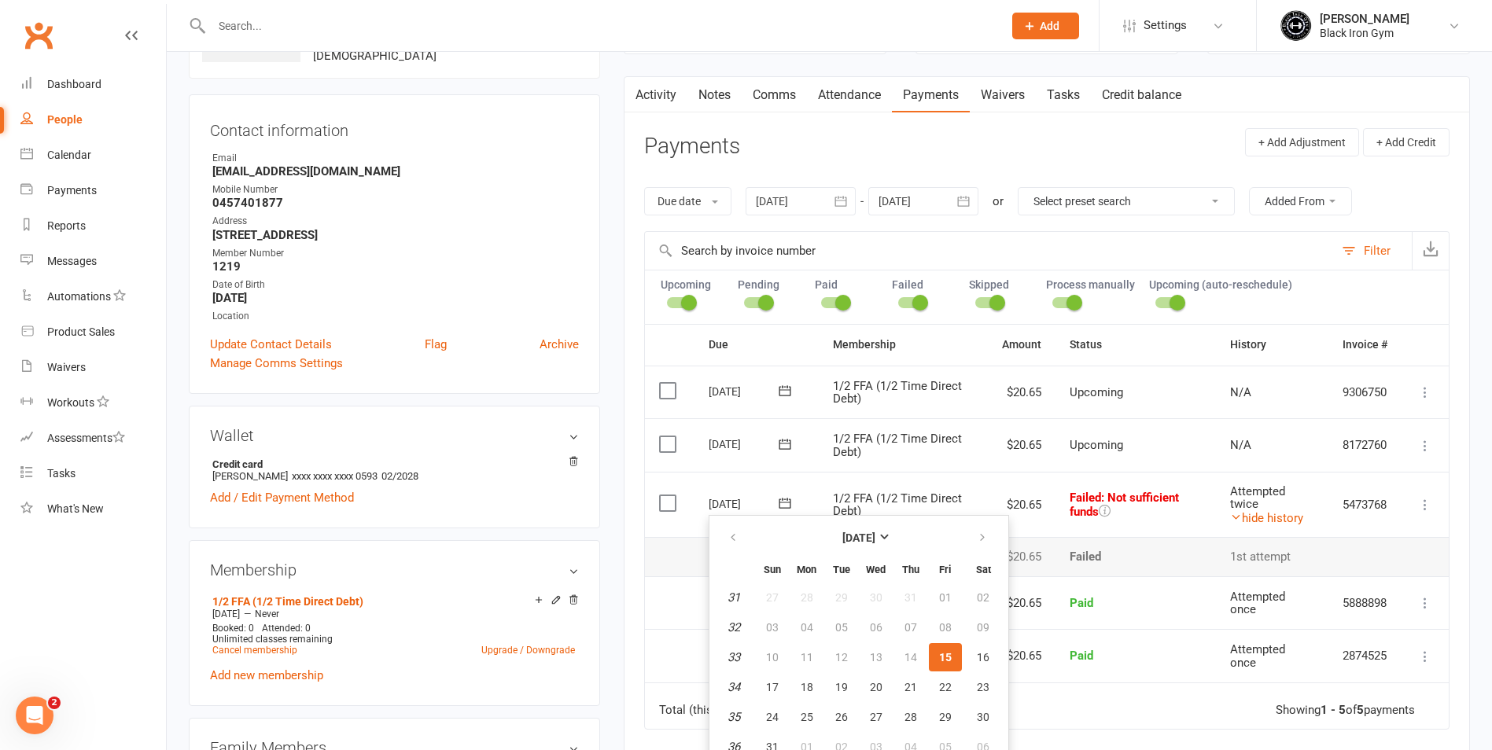
scroll to position [236, 0]
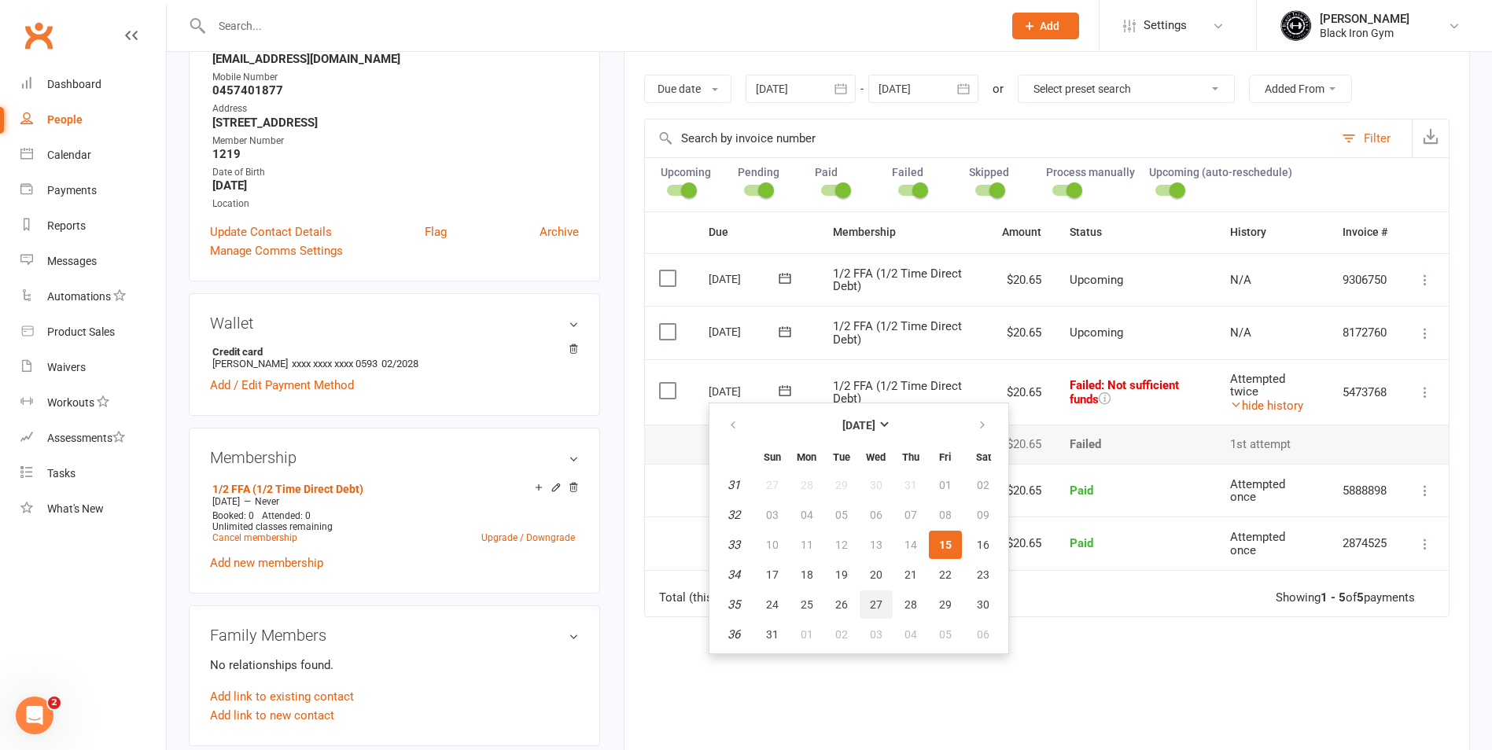
click at [866, 603] on button "27" at bounding box center [875, 604] width 33 height 28
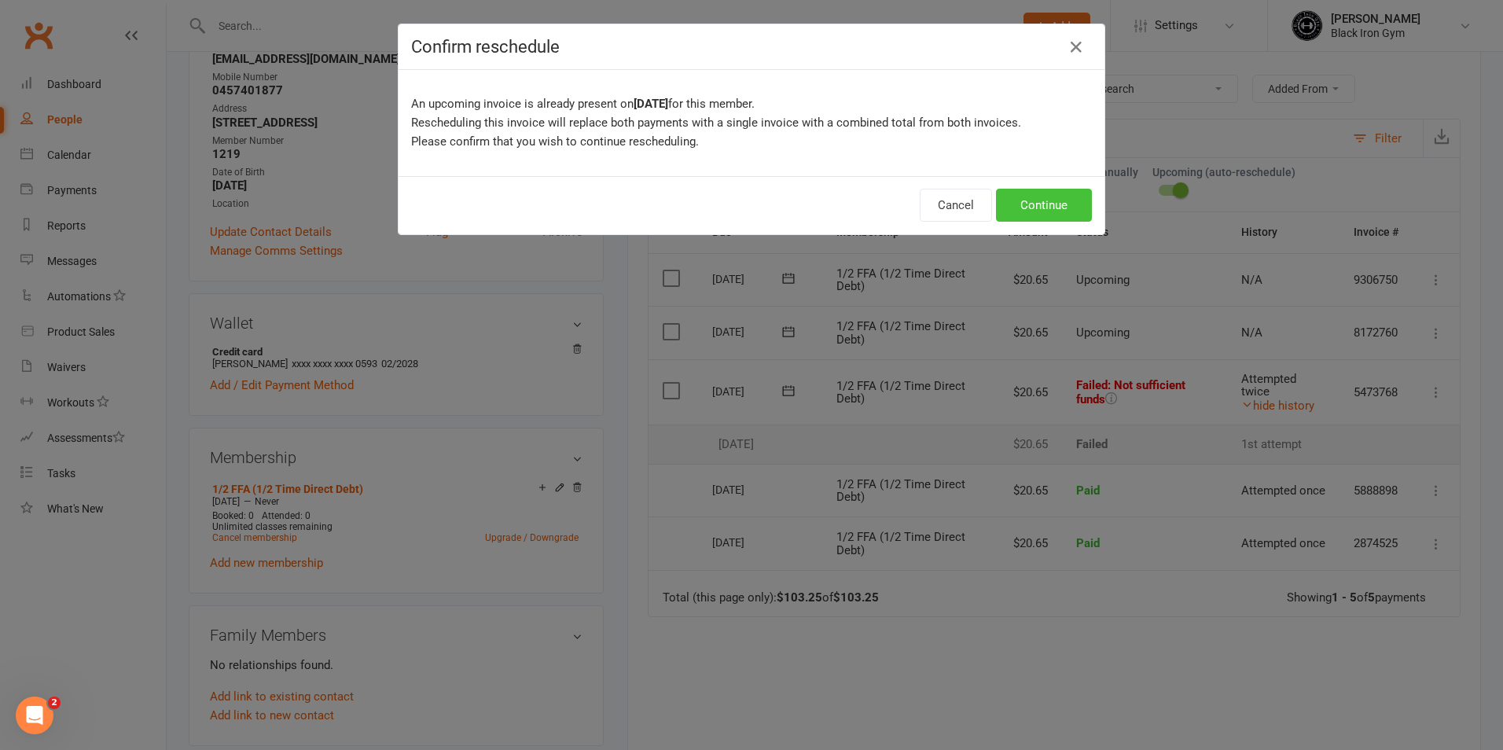
click at [1058, 194] on button "Continue" at bounding box center [1044, 205] width 96 height 33
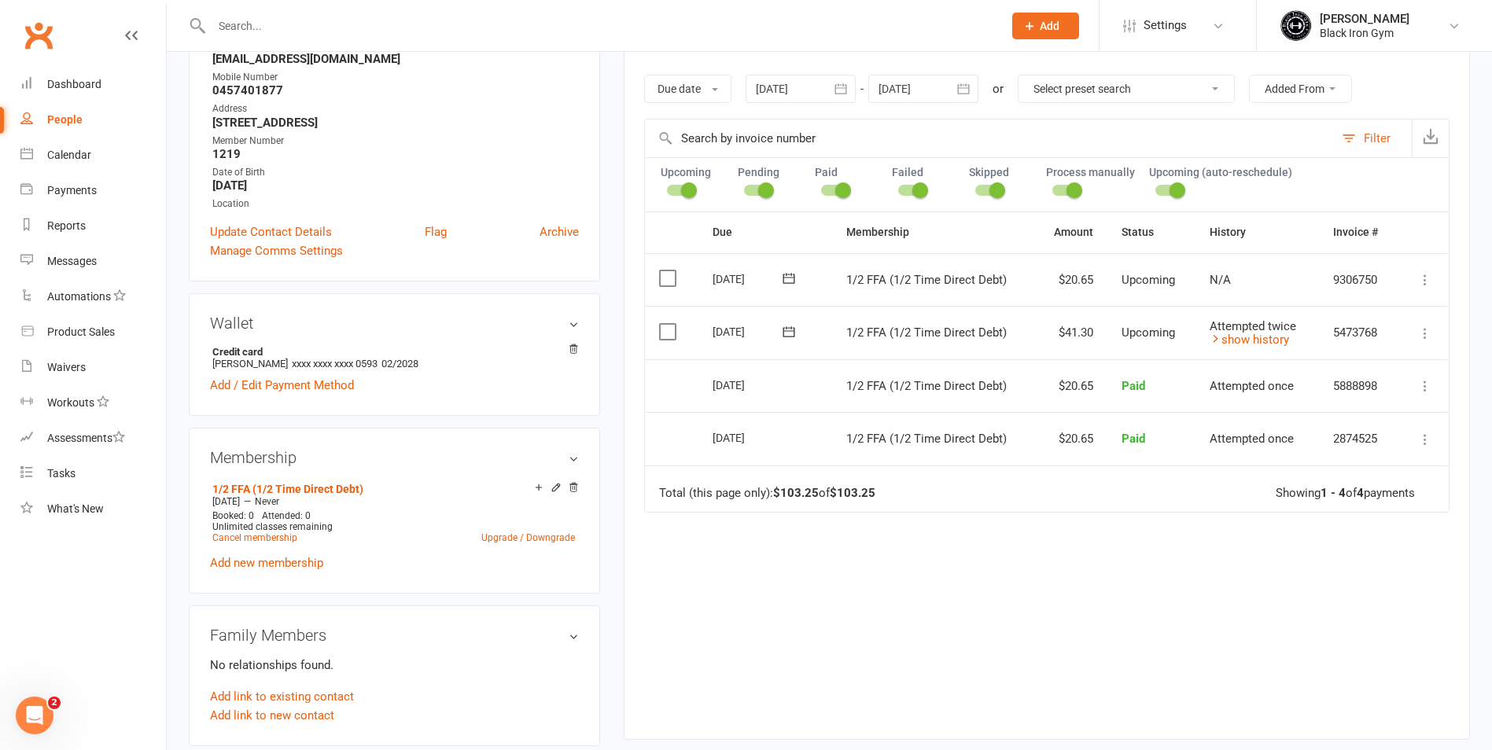
click at [254, 17] on input "text" at bounding box center [599, 26] width 785 height 22
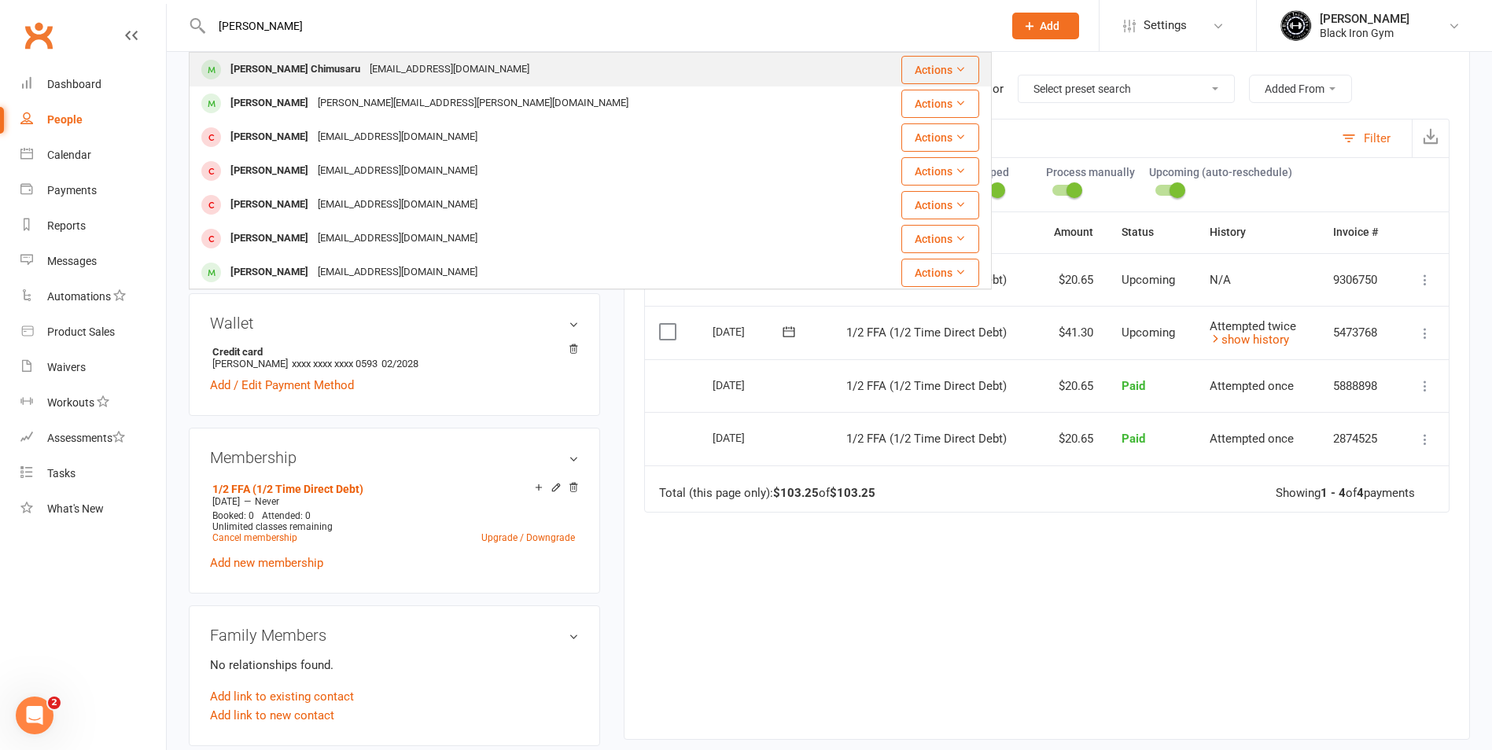
type input "GARVIN CHIMUSAR"
click at [366, 69] on div "garvinchims28@gmail.com" at bounding box center [449, 69] width 169 height 23
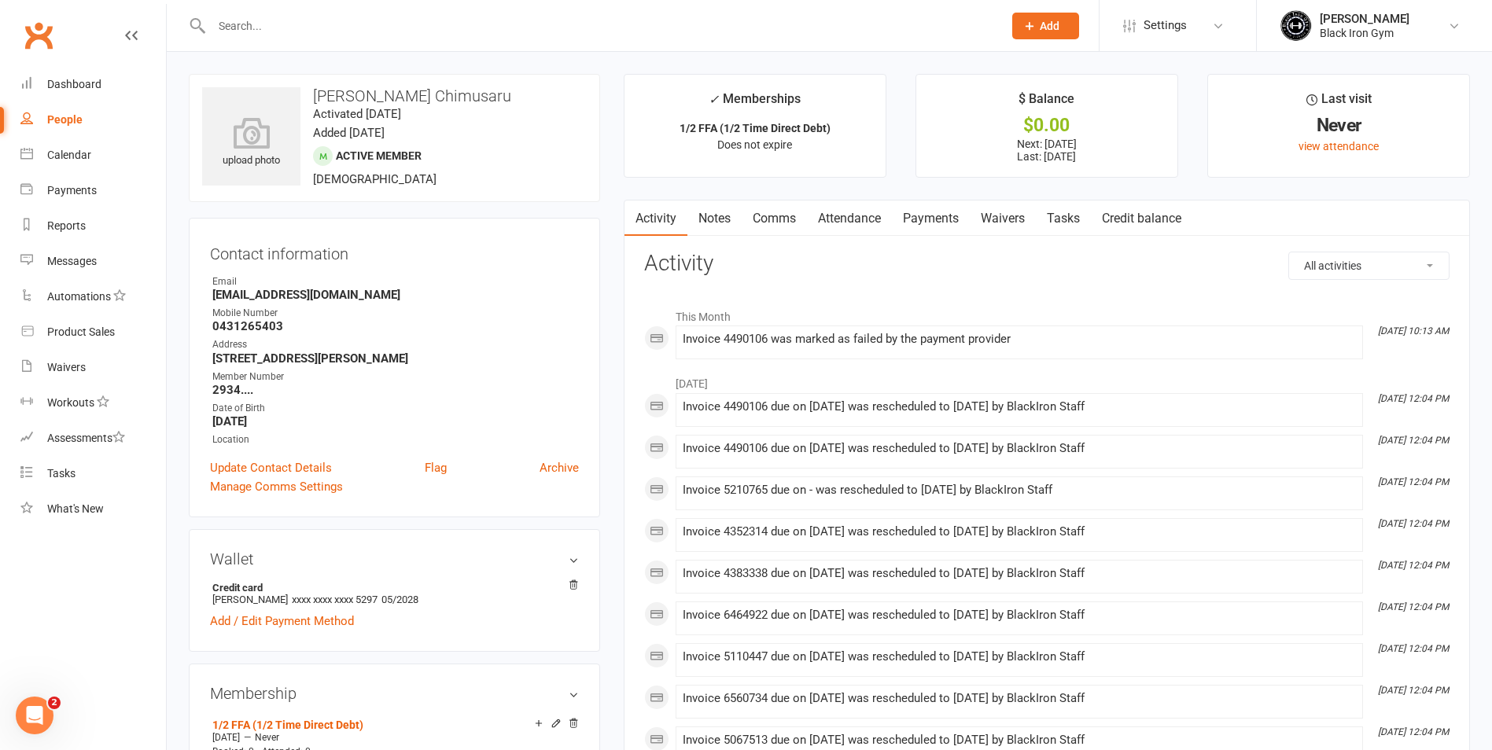
click at [939, 212] on link "Payments" at bounding box center [931, 219] width 78 height 36
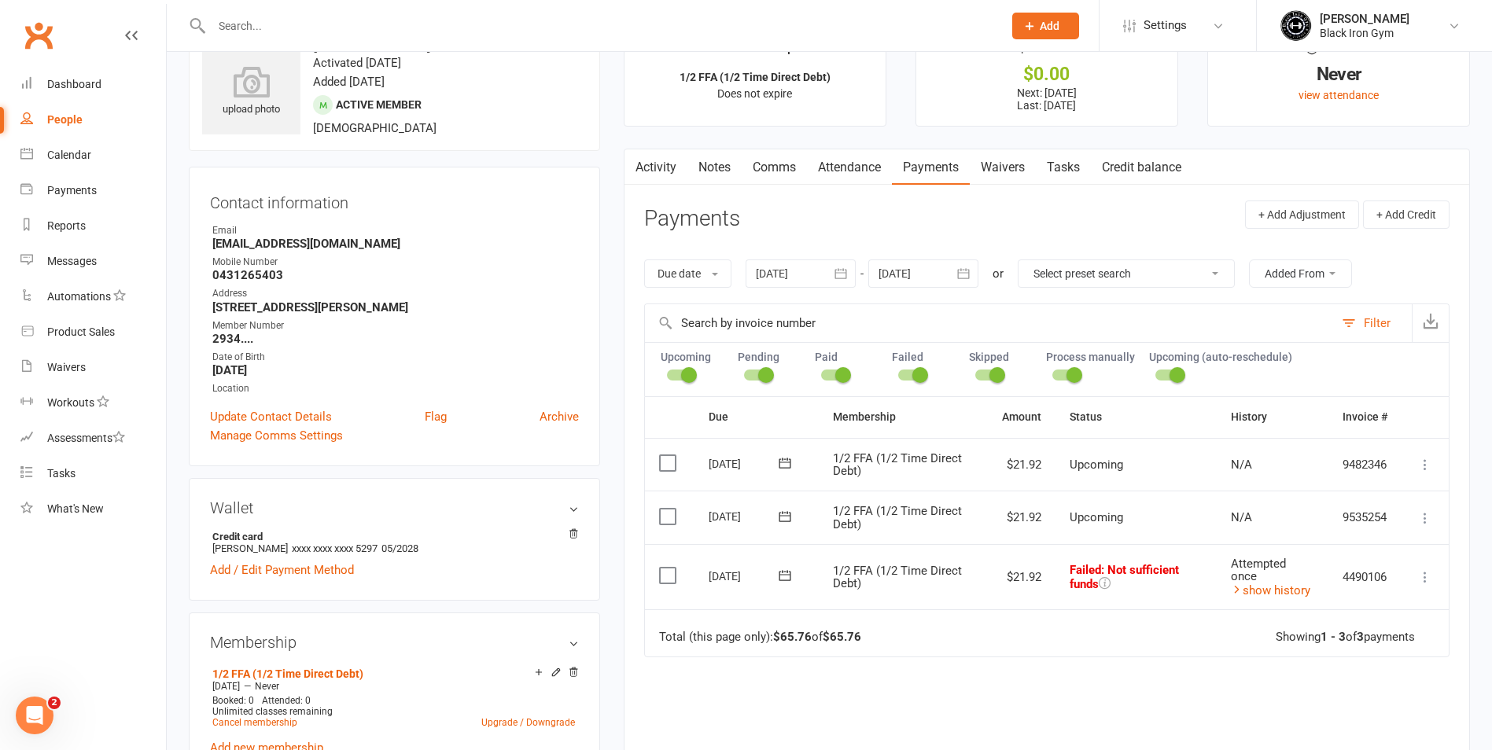
scroll to position [79, 0]
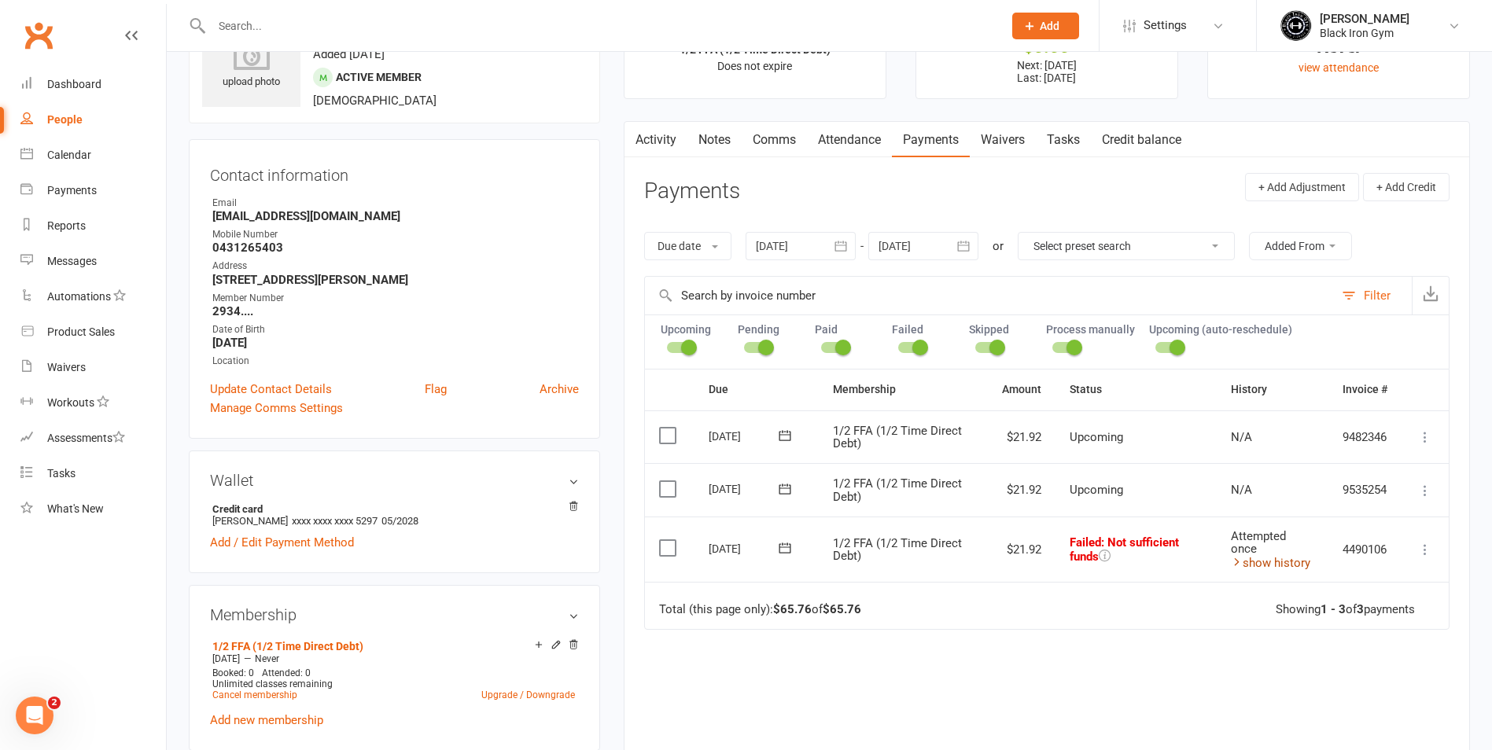
click at [1270, 563] on link "show history" at bounding box center [1270, 563] width 79 height 14
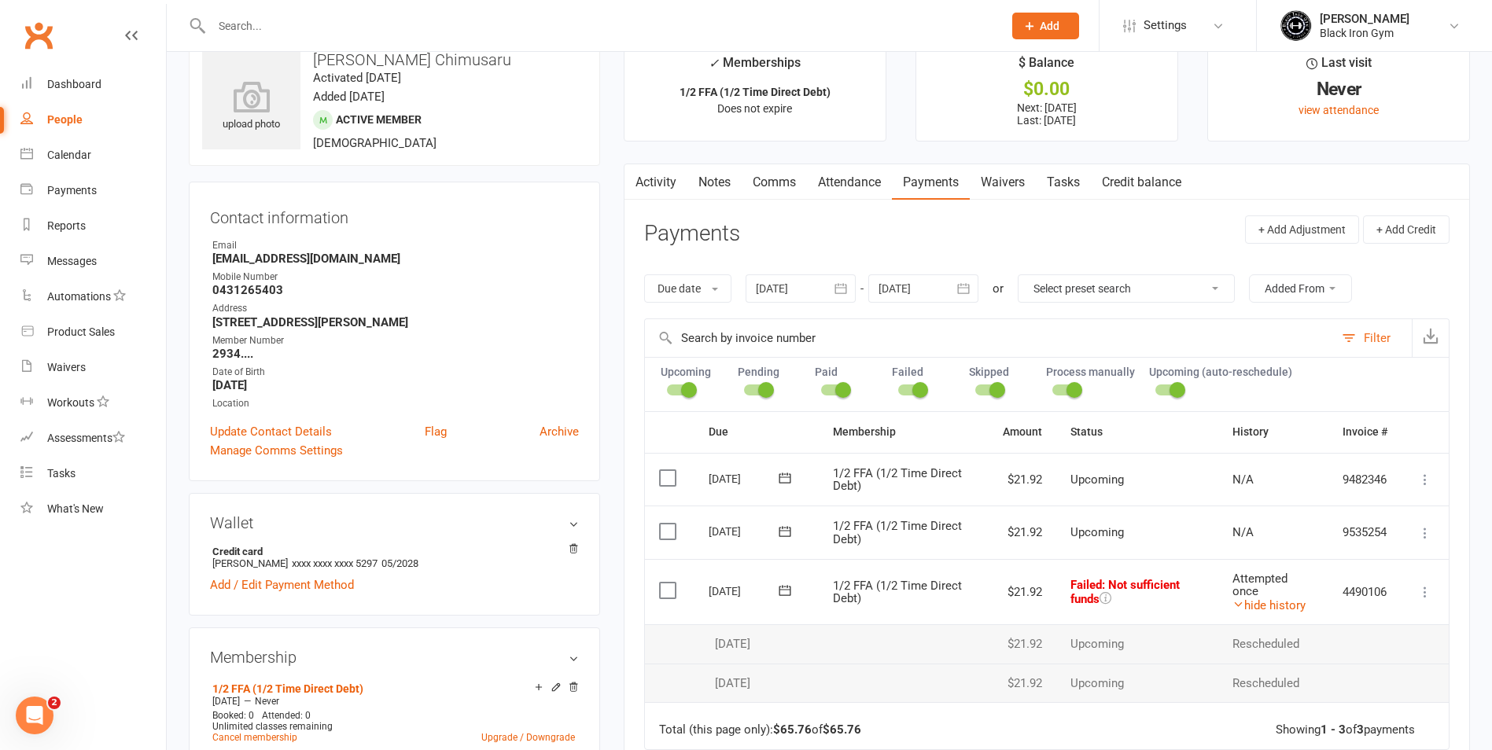
scroll to position [0, 0]
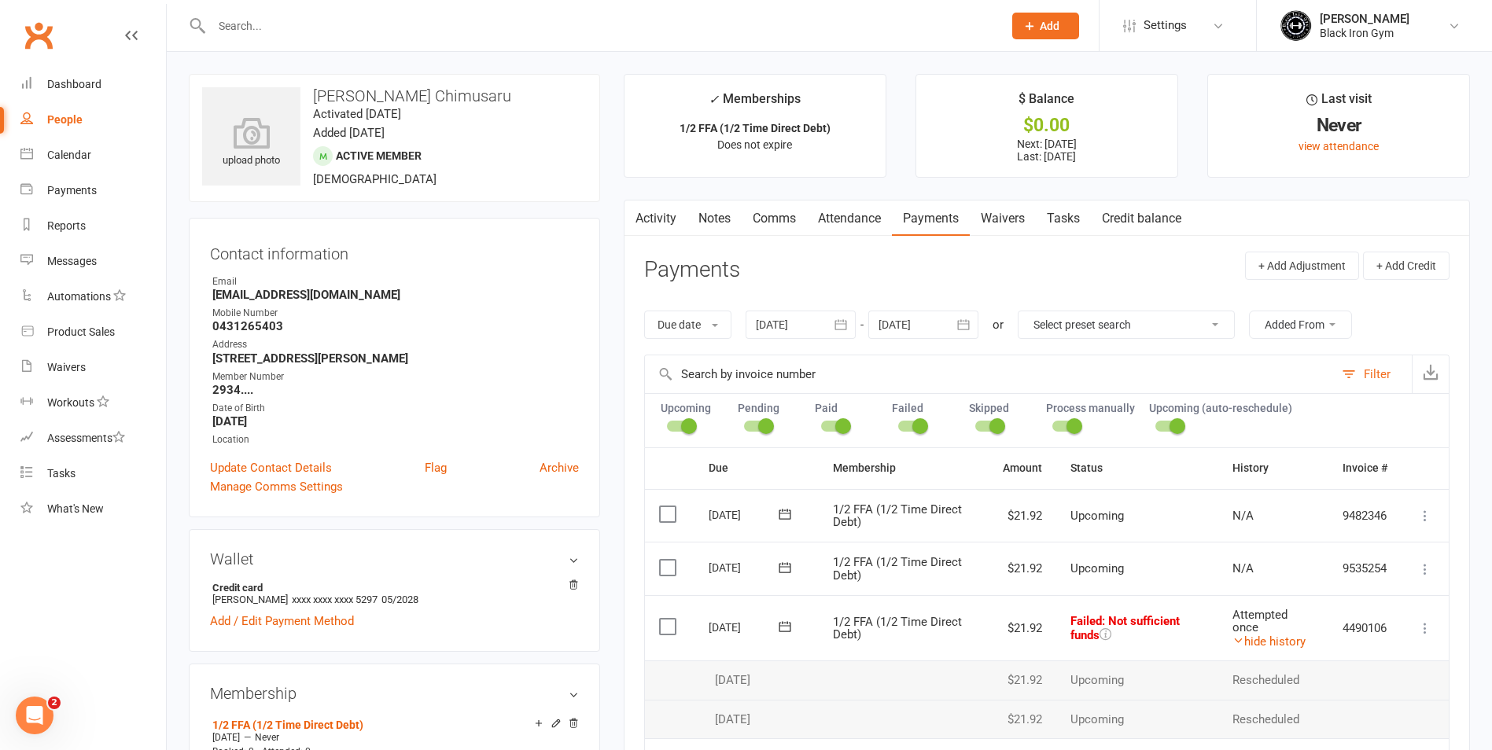
click at [787, 632] on icon at bounding box center [785, 627] width 16 height 16
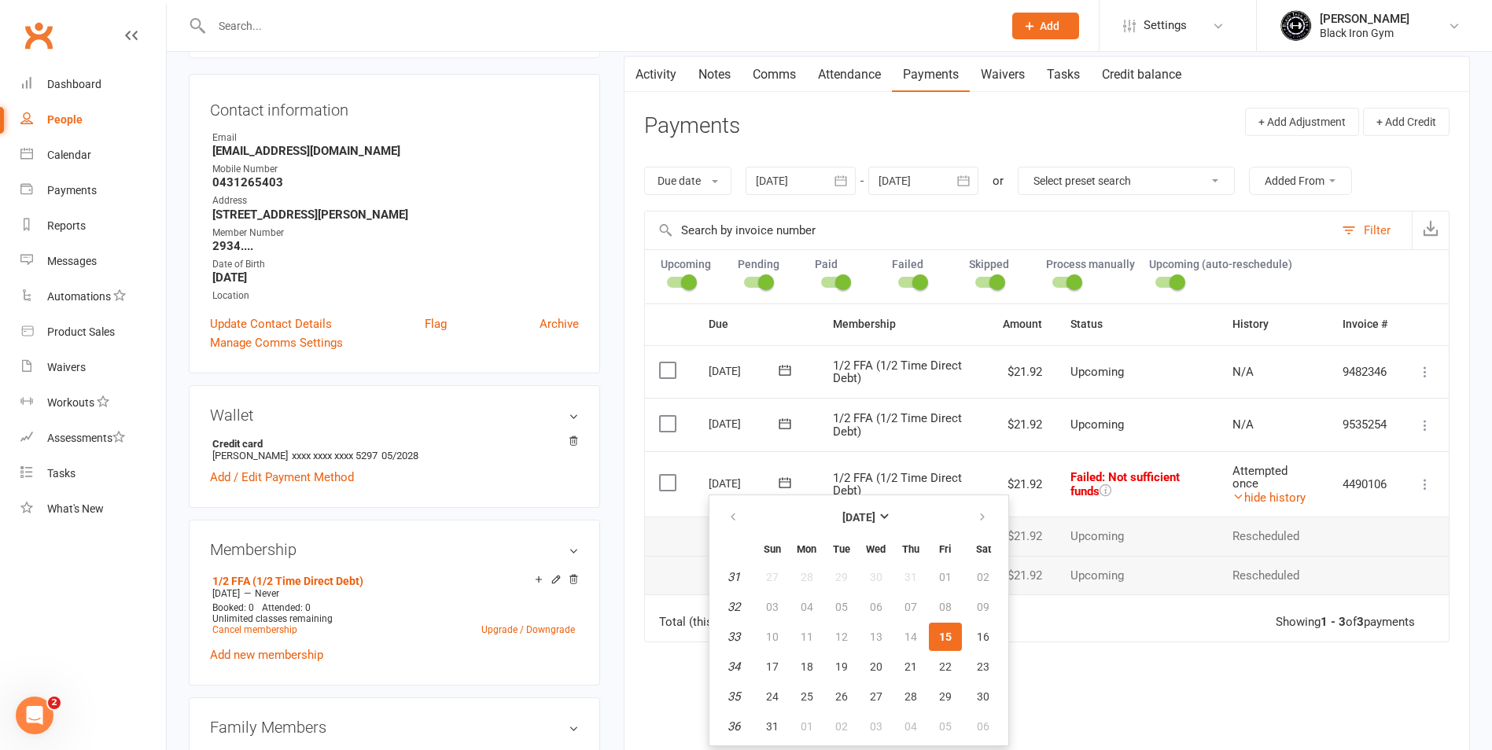
scroll to position [393, 0]
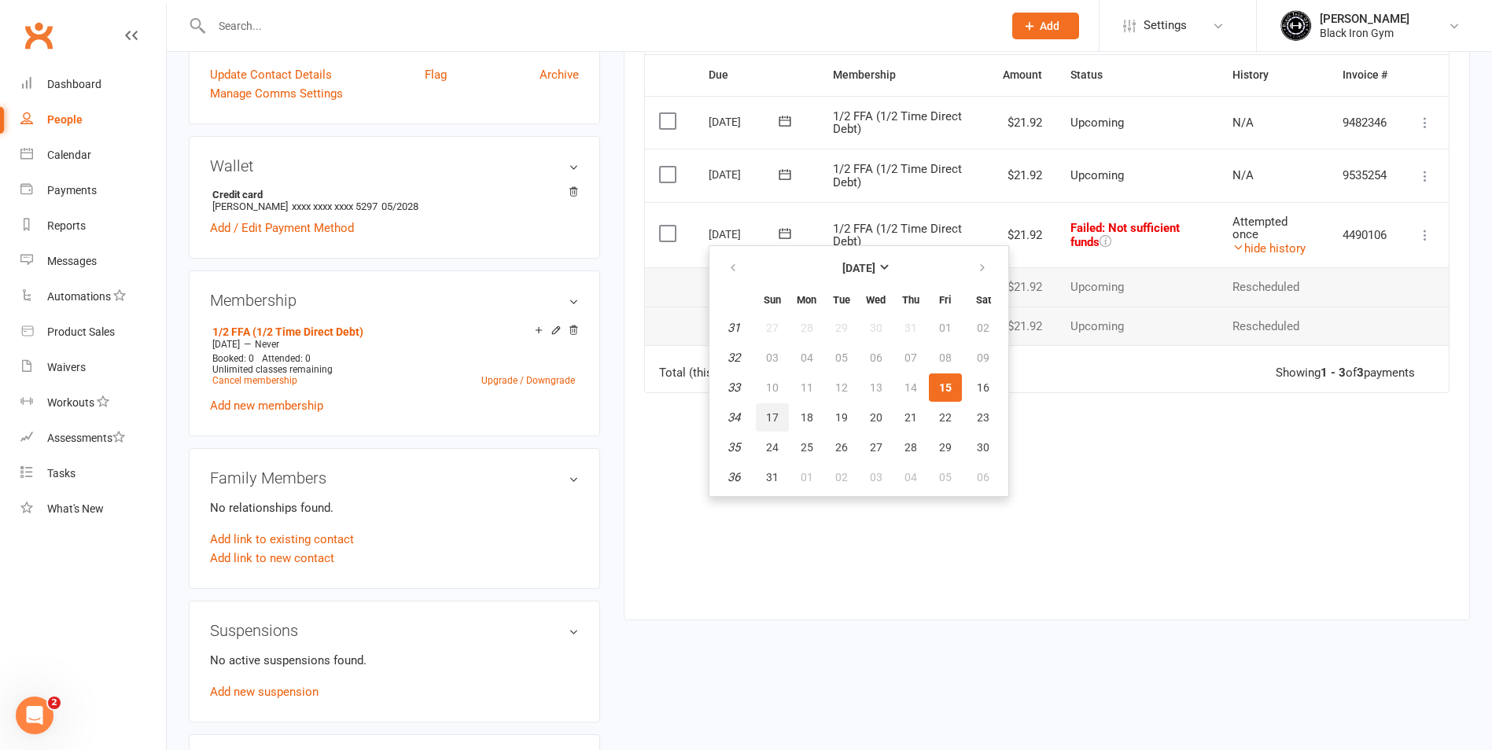
click at [777, 413] on span "17" at bounding box center [772, 417] width 13 height 13
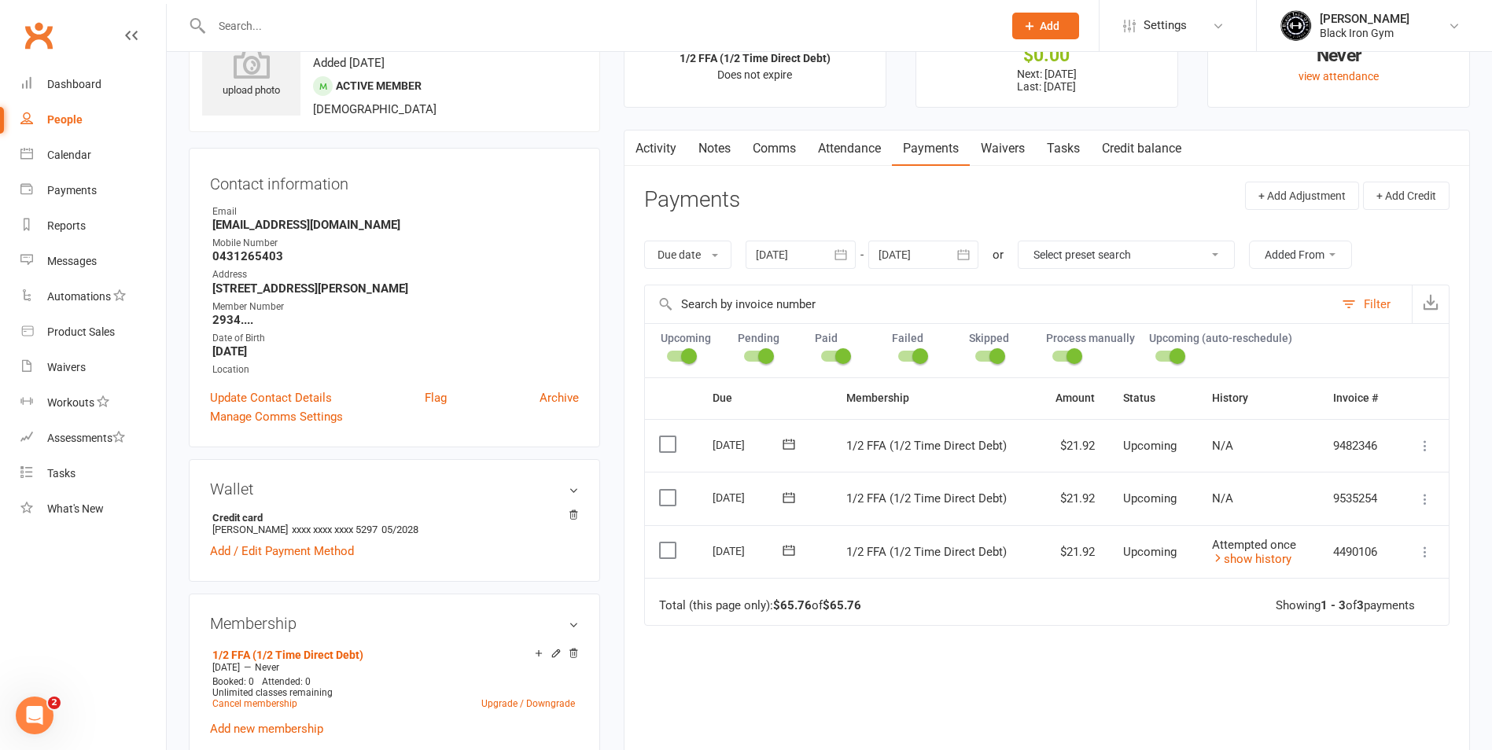
scroll to position [0, 0]
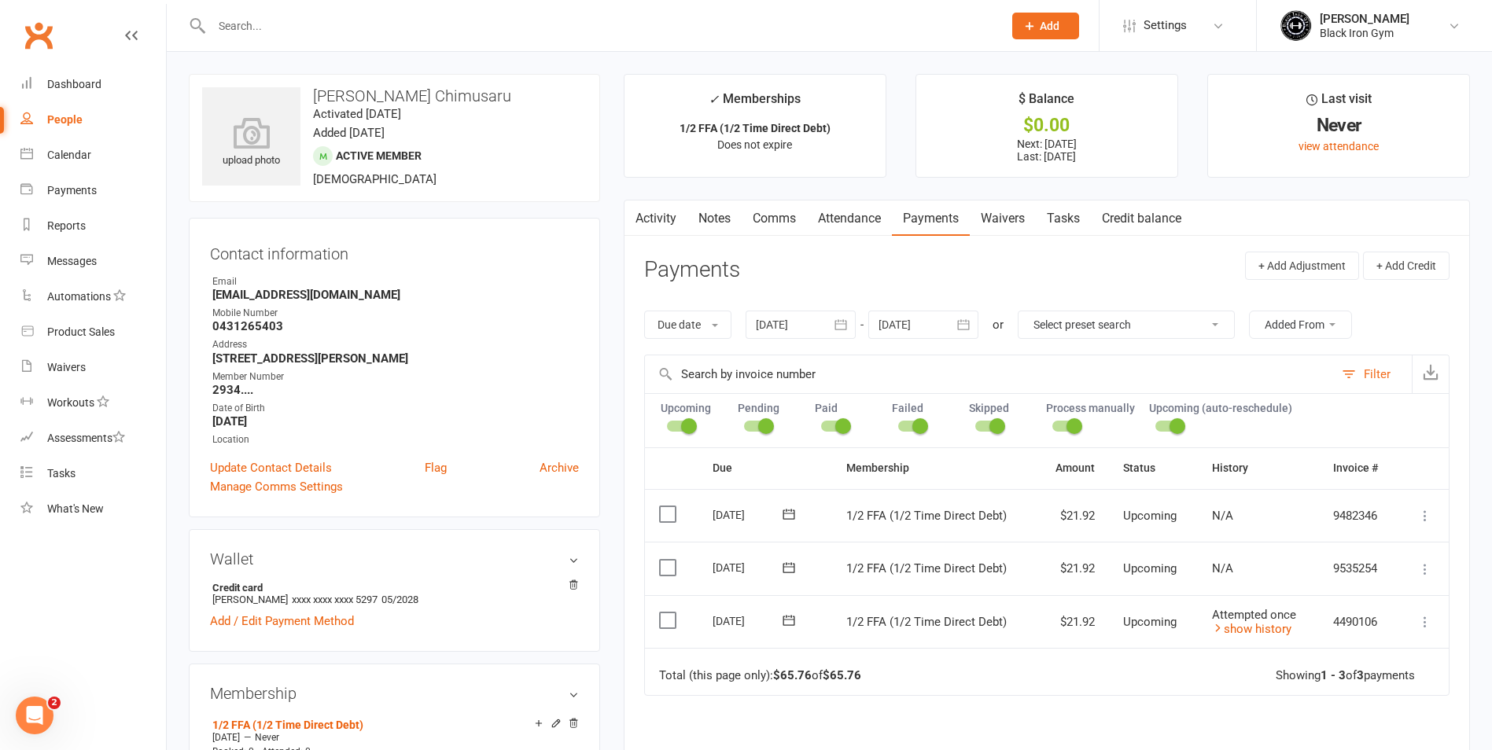
click at [255, 15] on input "text" at bounding box center [599, 26] width 785 height 22
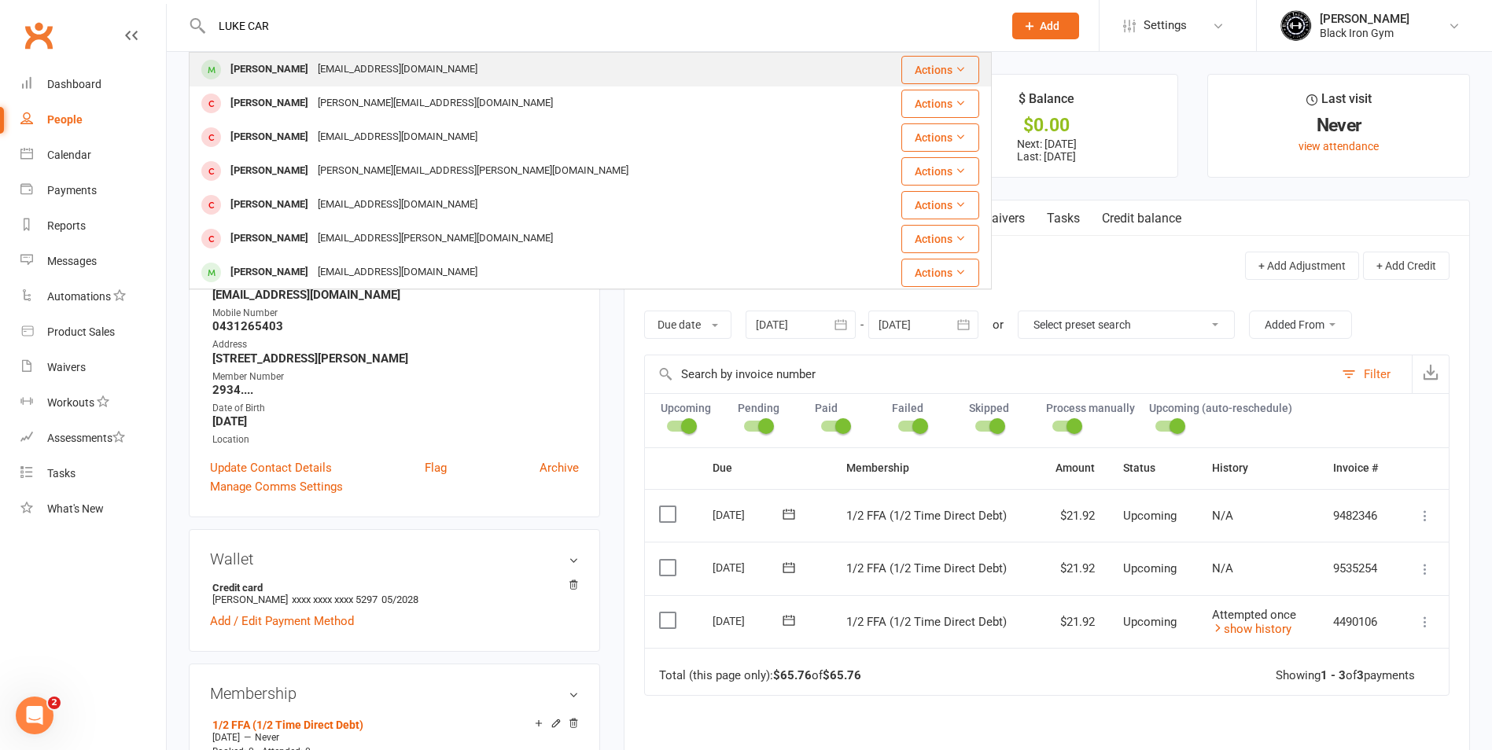
type input "LUKE CAR"
click at [515, 77] on div "Luke Carpenter Lukecarpenter.lc91@gmail.com" at bounding box center [523, 69] width 666 height 32
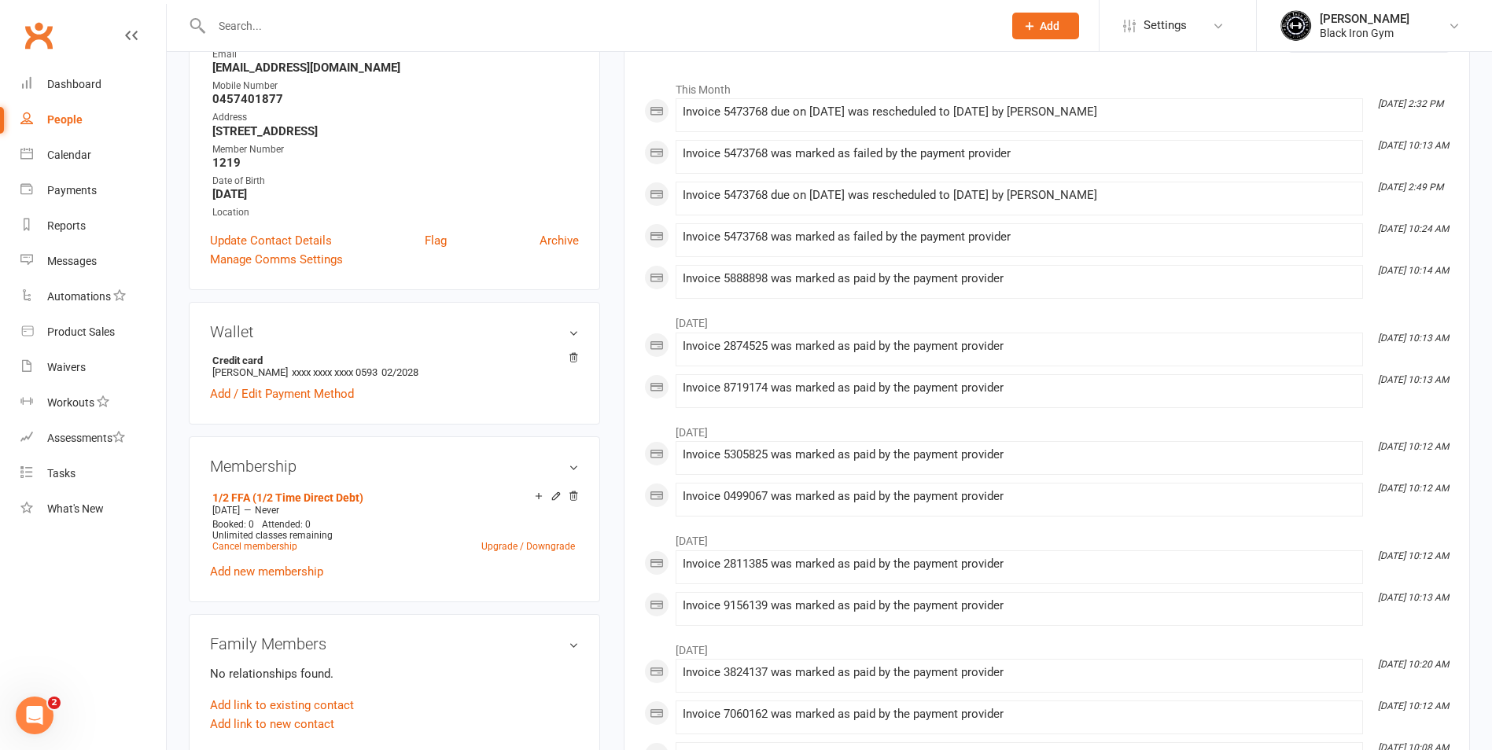
scroll to position [236, 0]
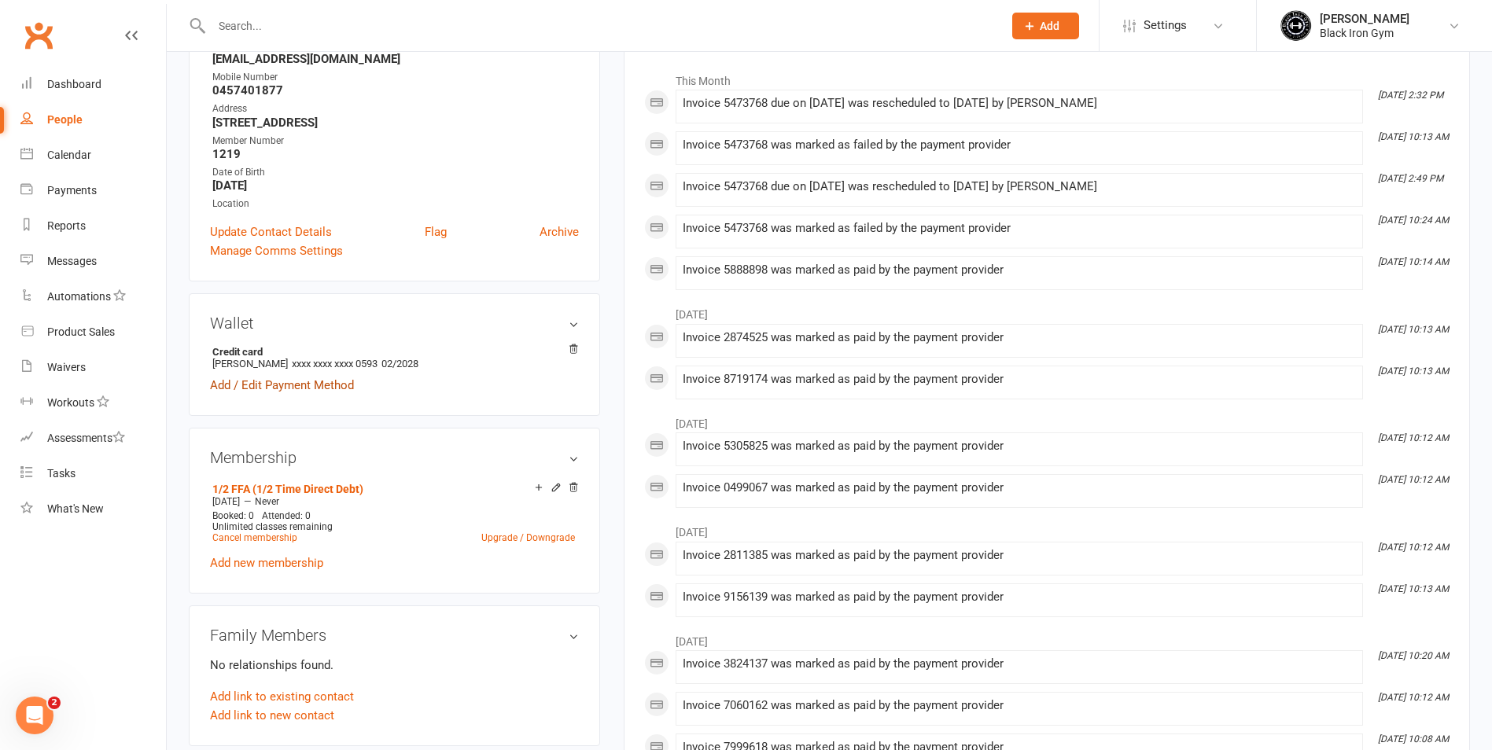
click at [312, 388] on link "Add / Edit Payment Method" at bounding box center [282, 385] width 144 height 19
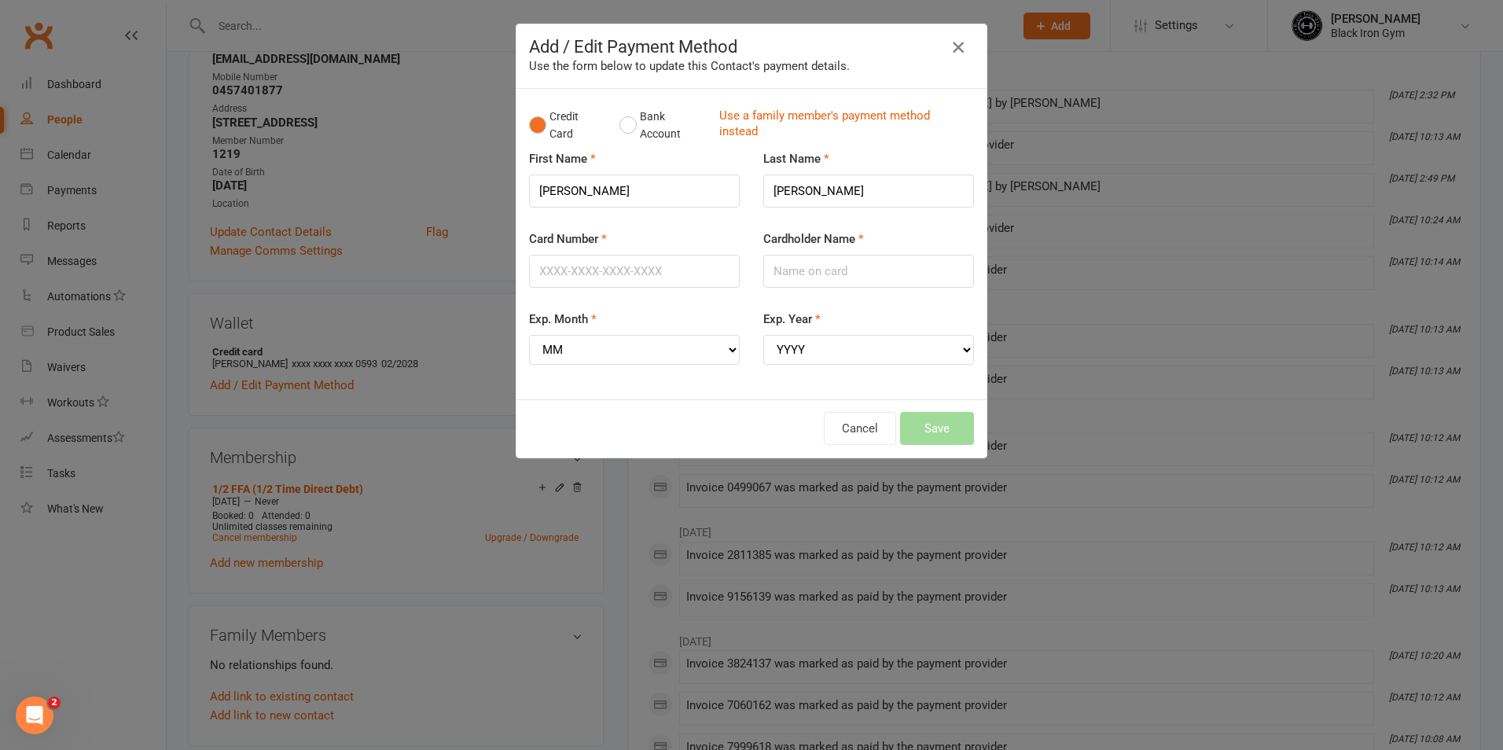
click at [955, 46] on icon "button" at bounding box center [958, 47] width 19 height 19
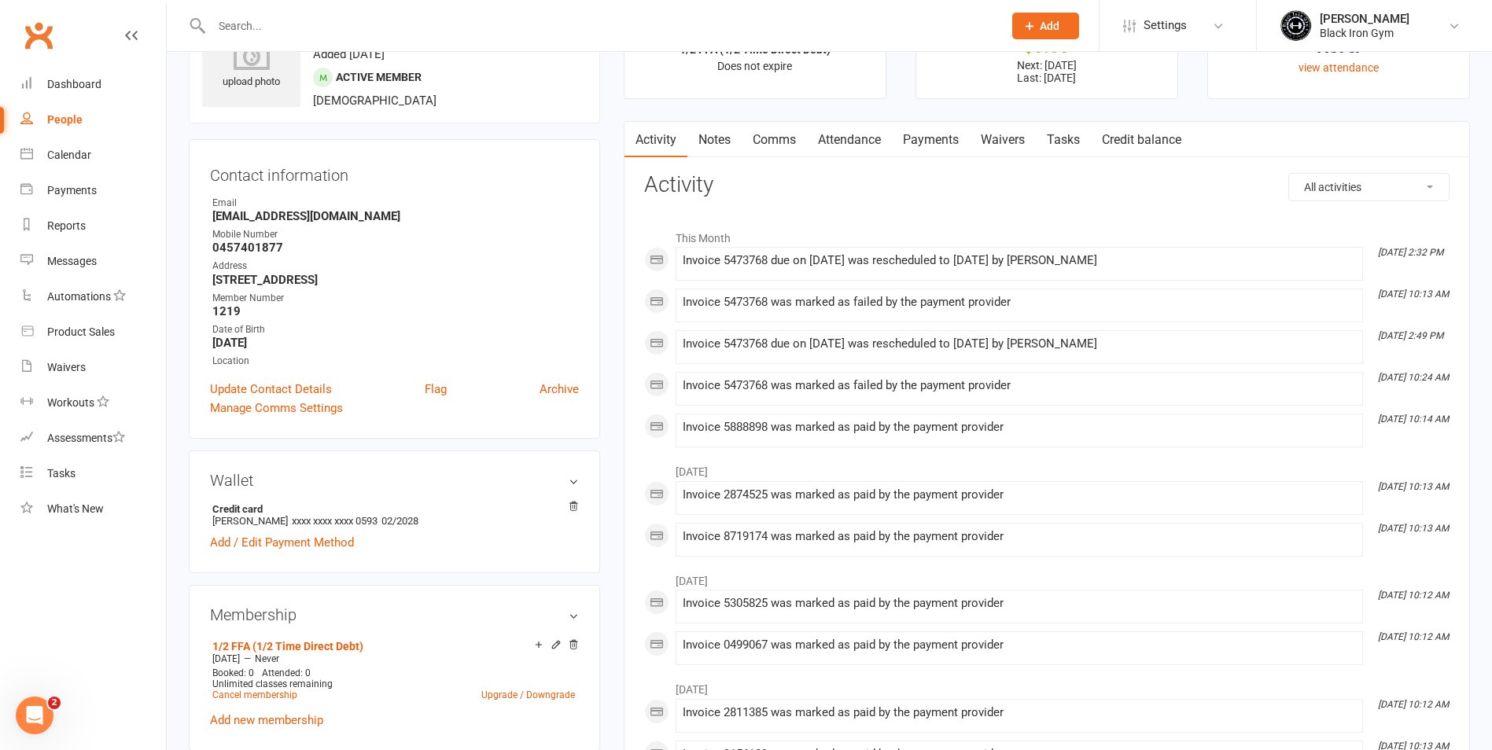
scroll to position [0, 0]
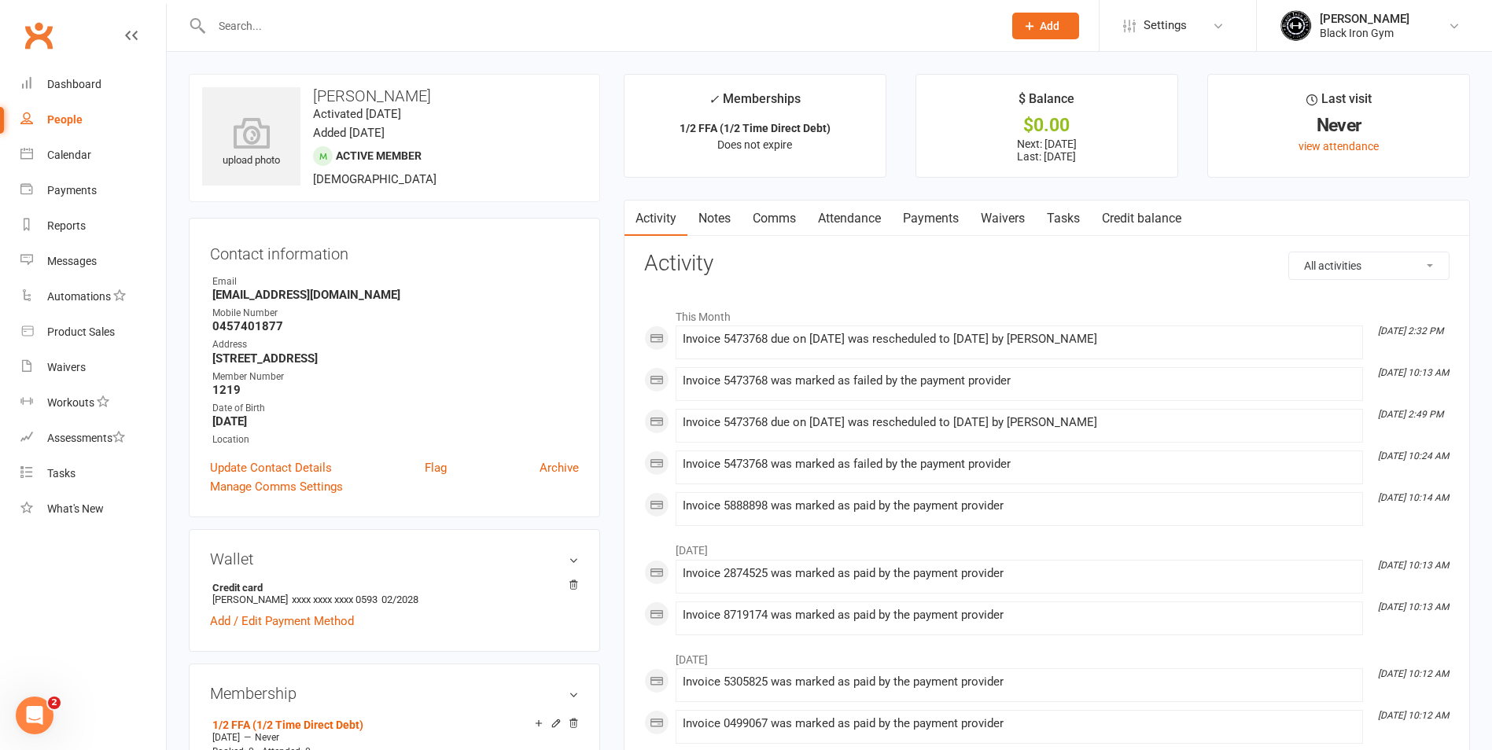
click at [962, 222] on link "Payments" at bounding box center [931, 219] width 78 height 36
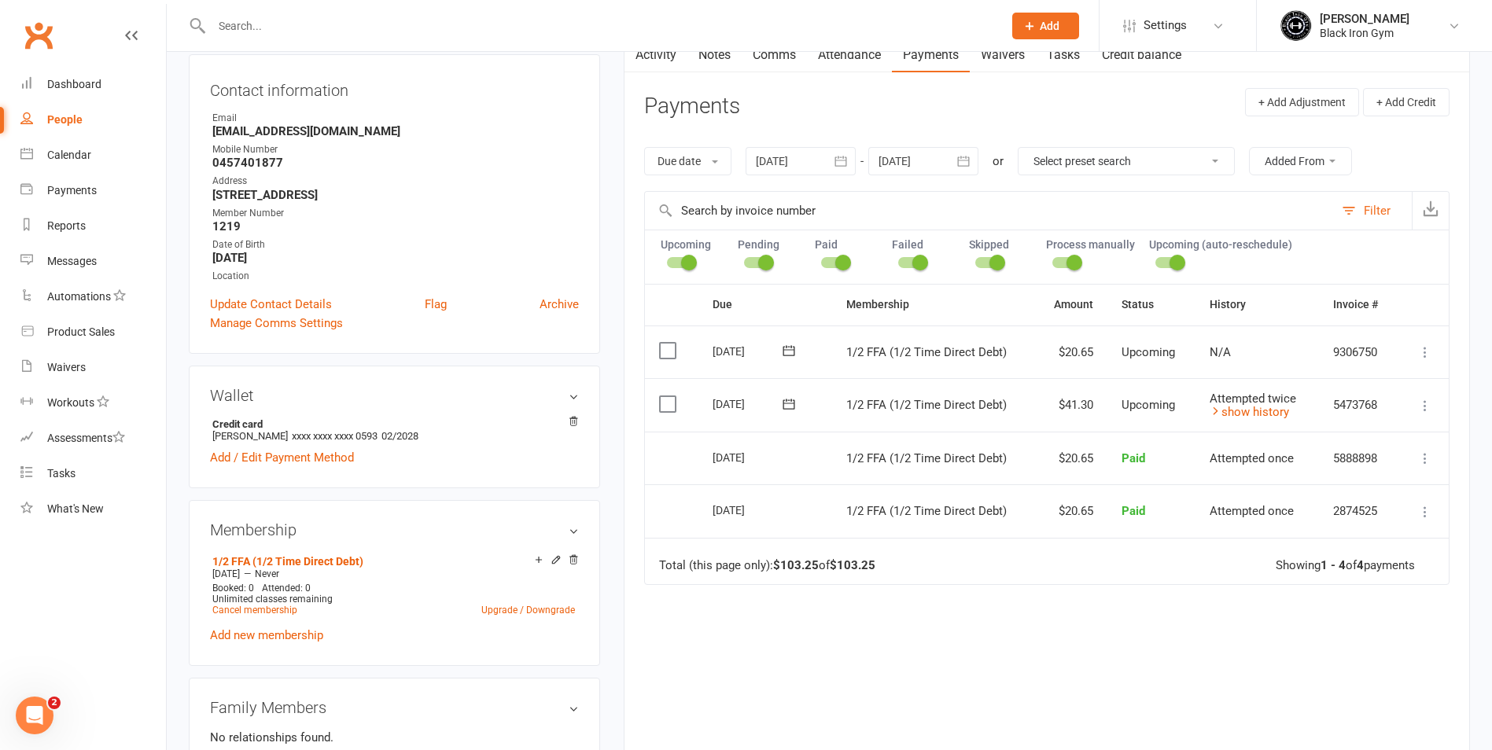
scroll to position [157, 0]
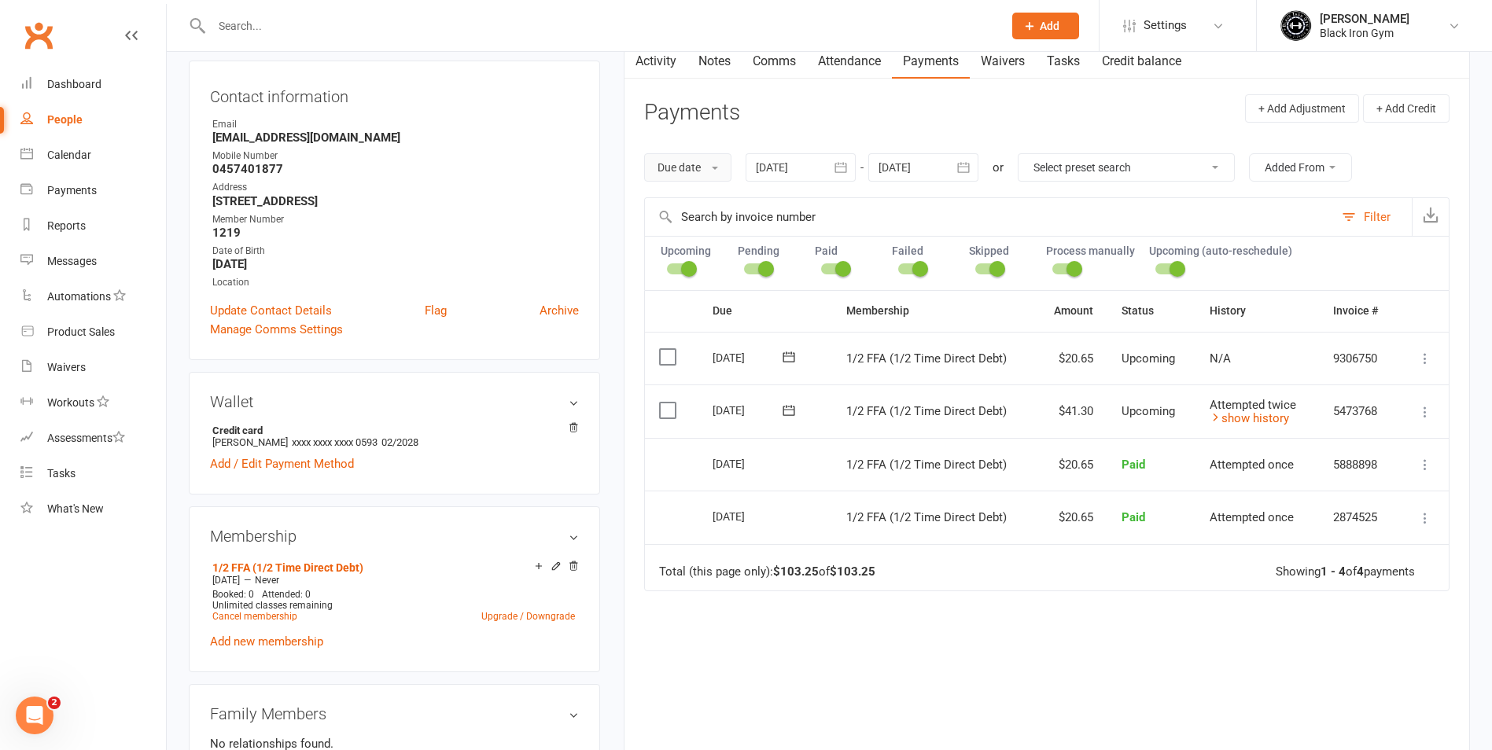
click at [713, 175] on button "Due date" at bounding box center [687, 167] width 87 height 28
click at [851, 179] on button "button" at bounding box center [841, 167] width 28 height 28
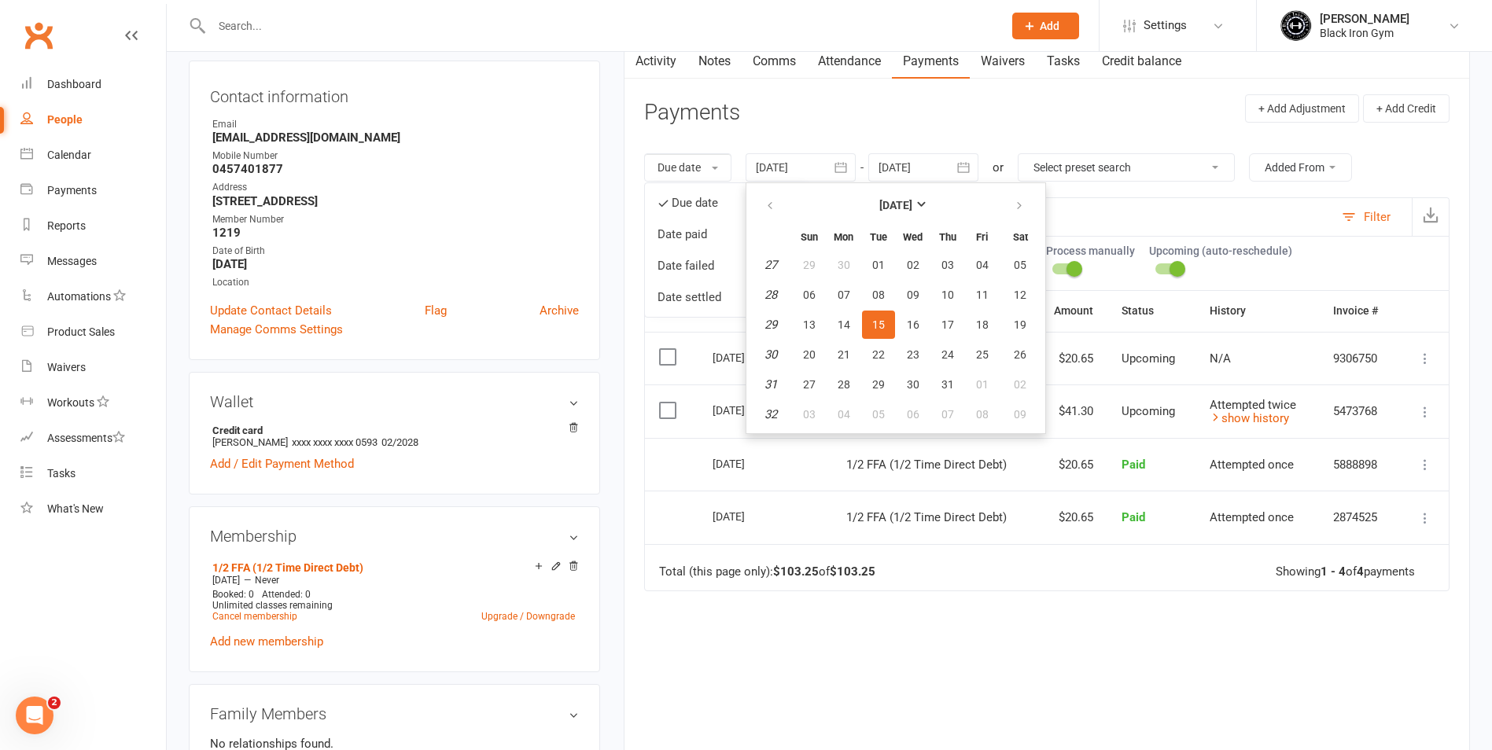
click at [997, 116] on header "Payments + Add Adjustment + Add Credit" at bounding box center [1046, 115] width 805 height 43
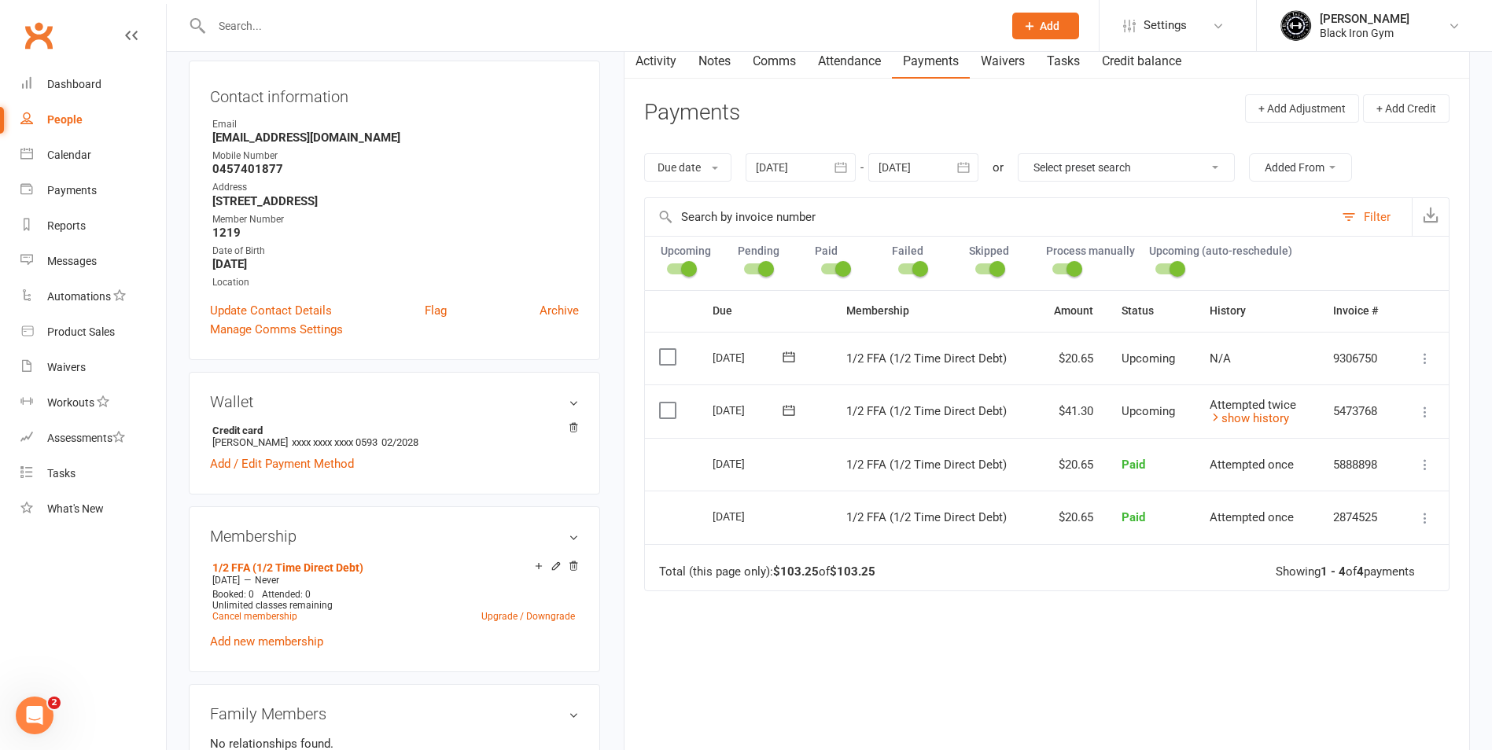
click at [881, 116] on header "Payments + Add Adjustment + Add Credit" at bounding box center [1046, 115] width 805 height 43
click at [232, 24] on input "text" at bounding box center [599, 26] width 785 height 22
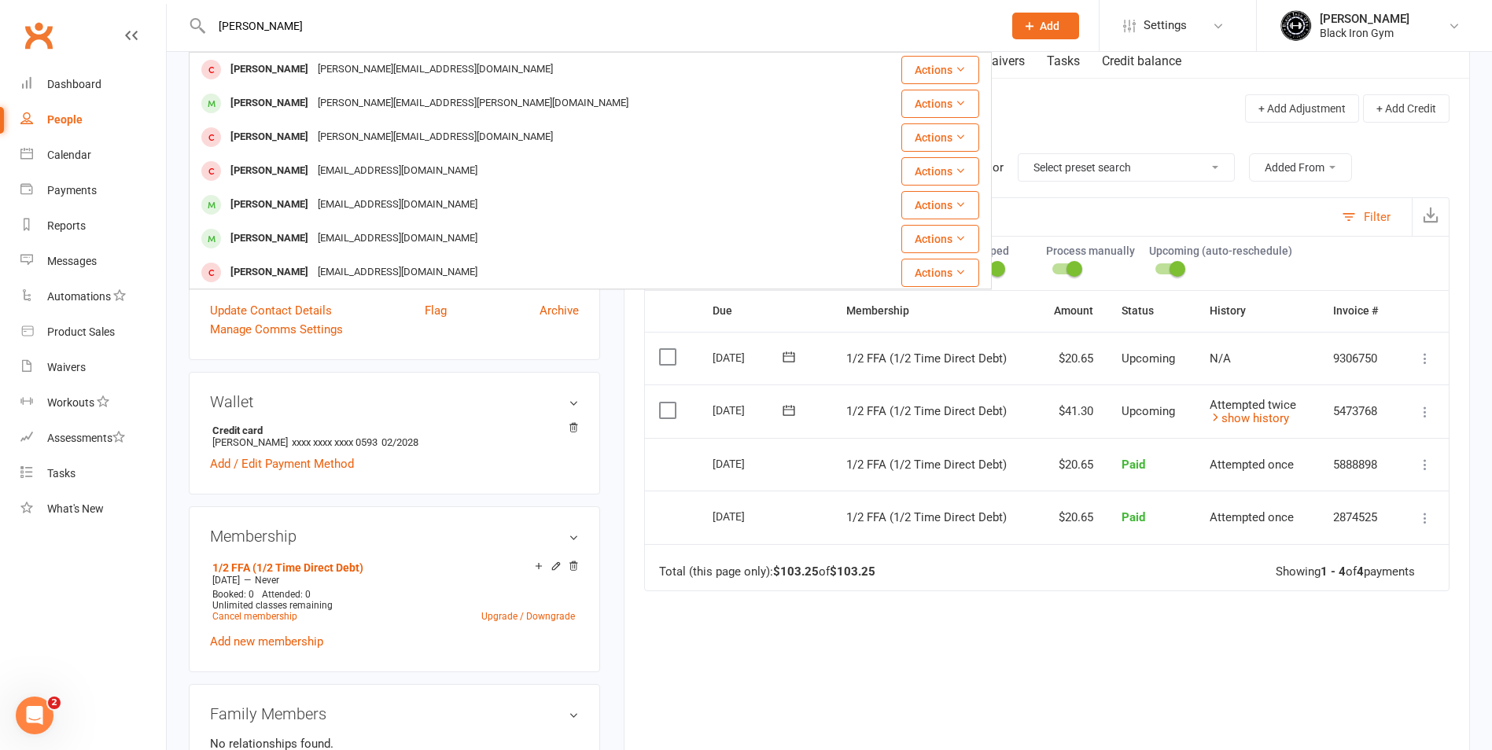
type input "DAVID FOX"
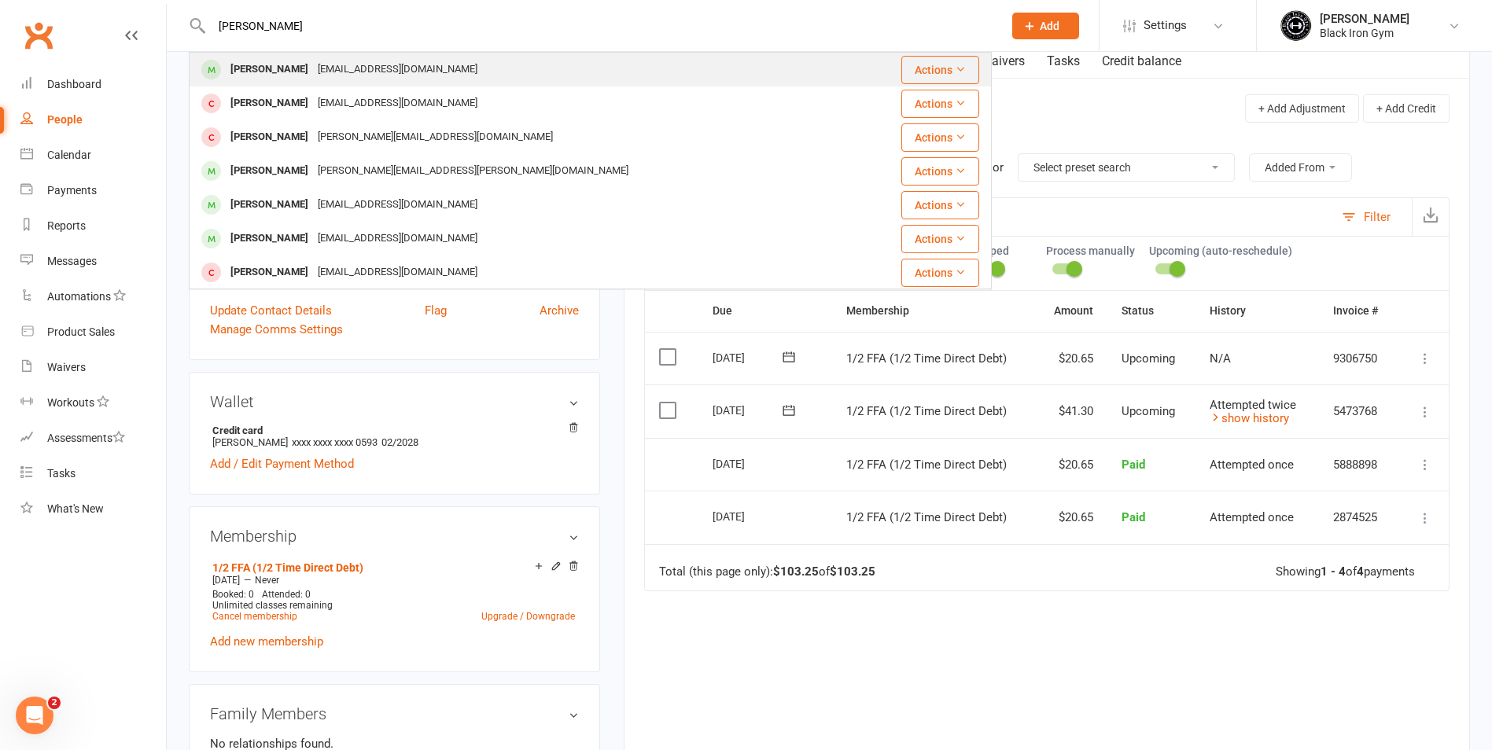
click at [354, 72] on div "david1fox1975@gmail.com" at bounding box center [397, 69] width 169 height 23
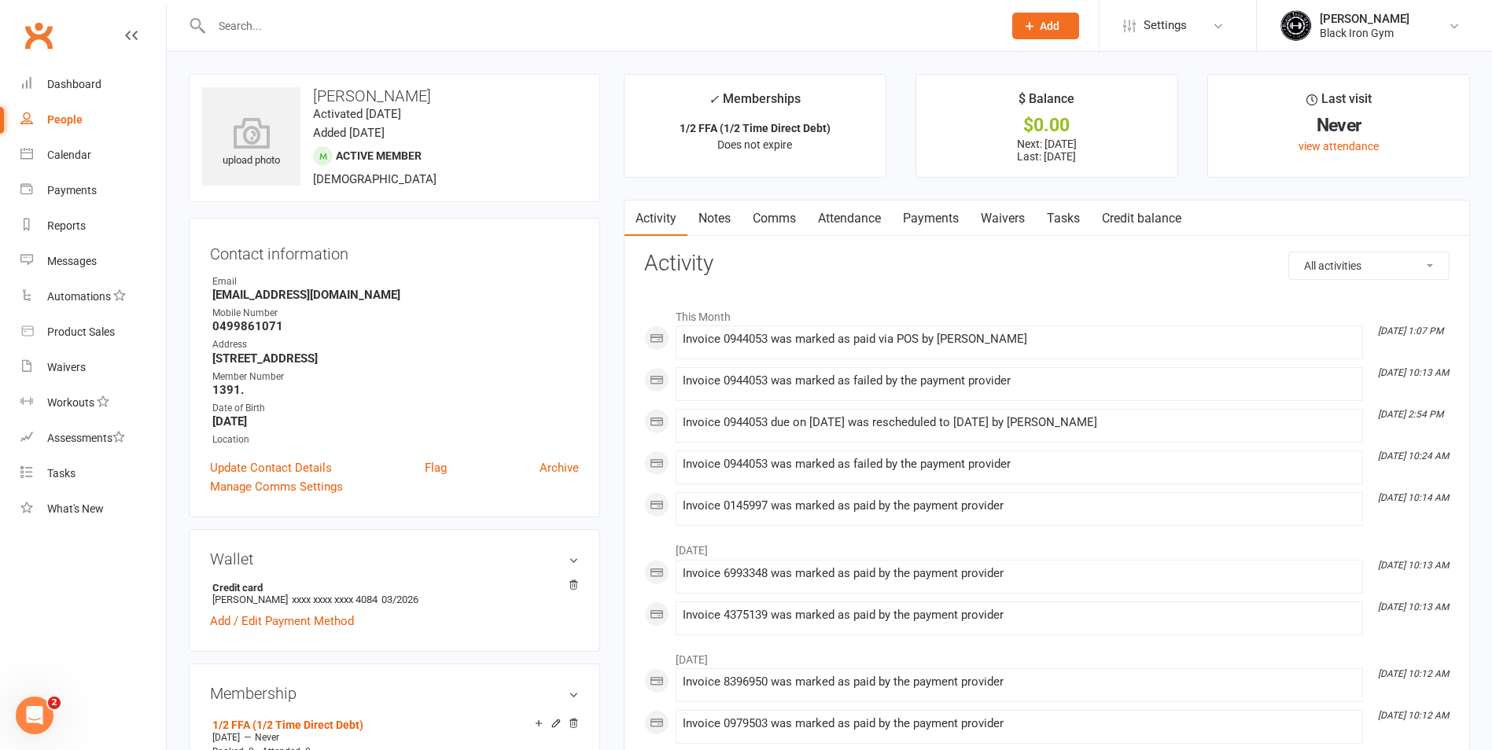
click at [955, 219] on link "Payments" at bounding box center [931, 219] width 78 height 36
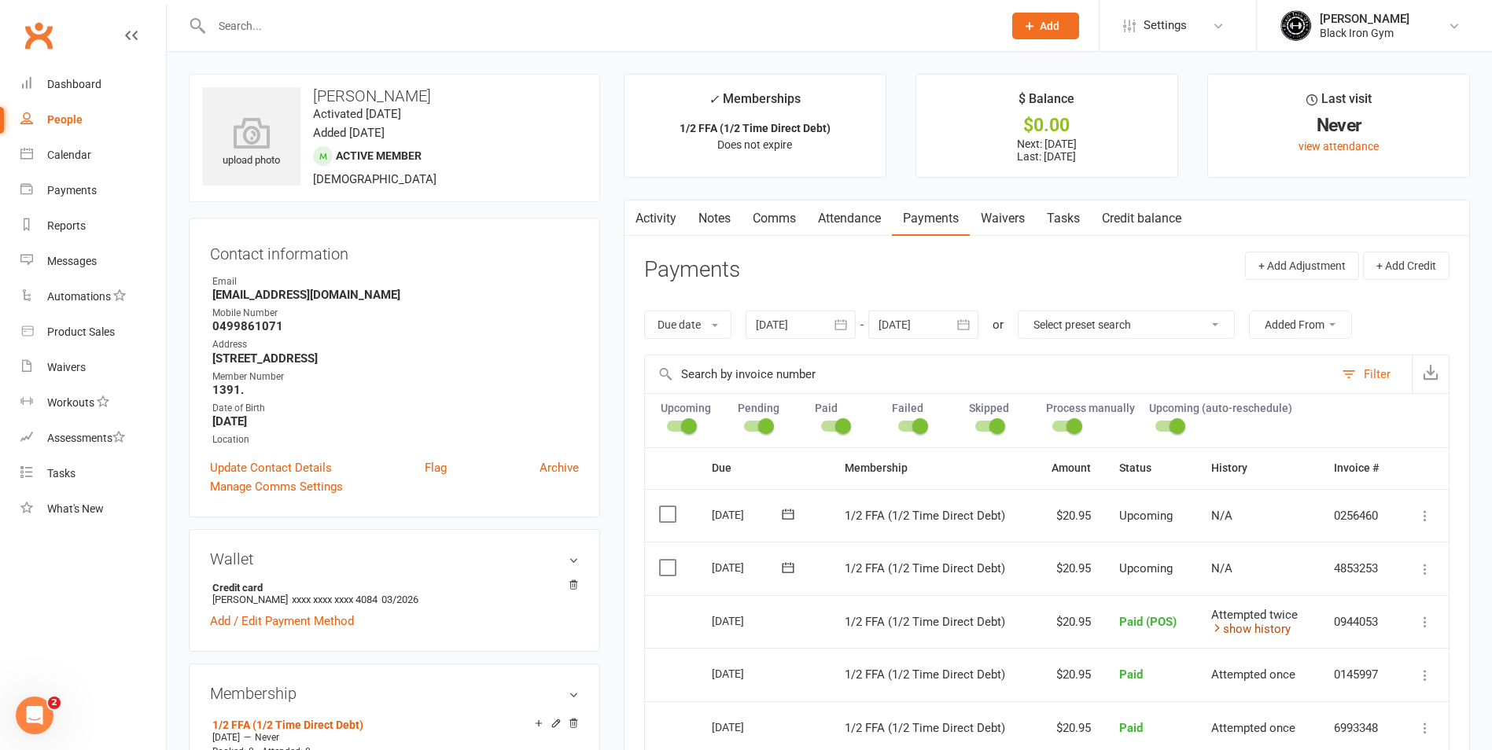
click at [1256, 625] on link "show history" at bounding box center [1250, 629] width 79 height 14
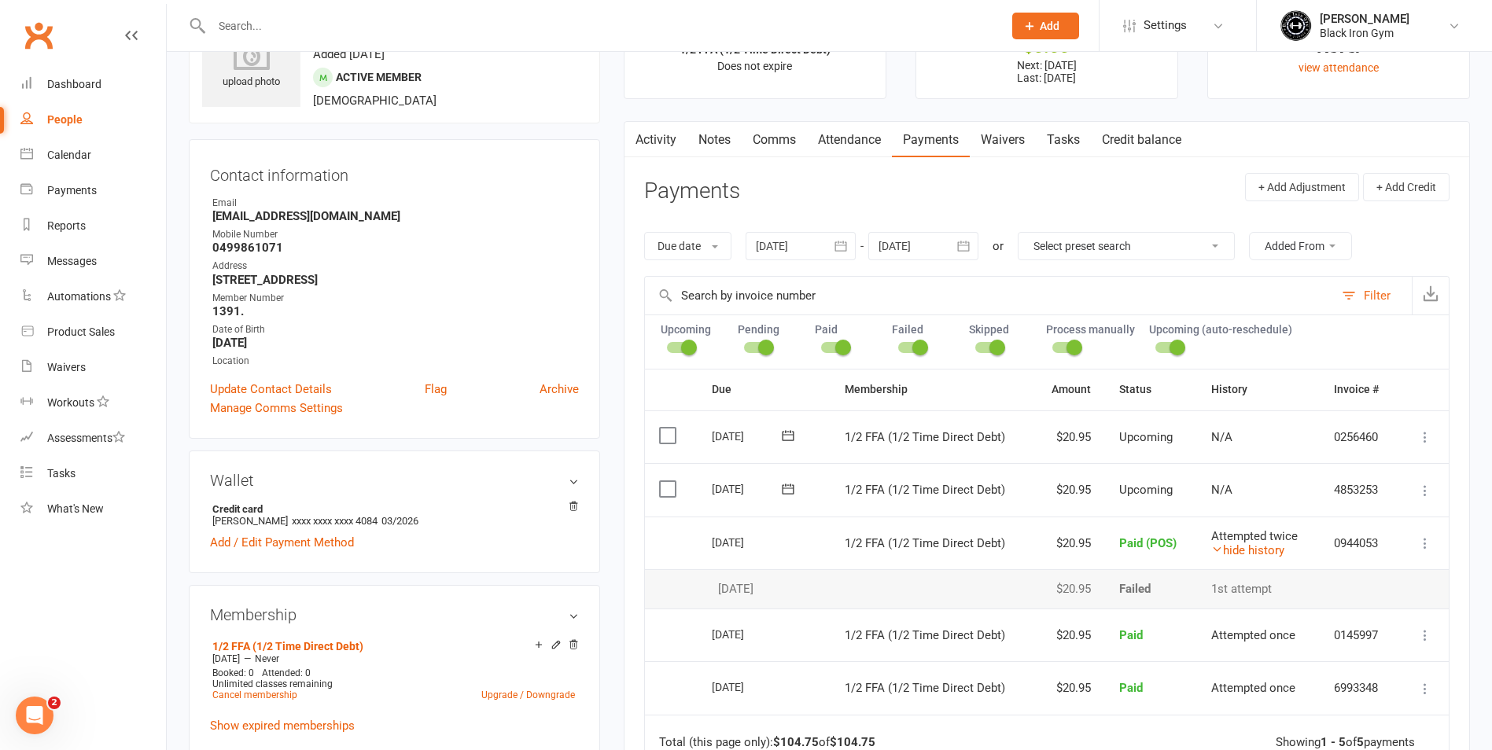
scroll to position [157, 0]
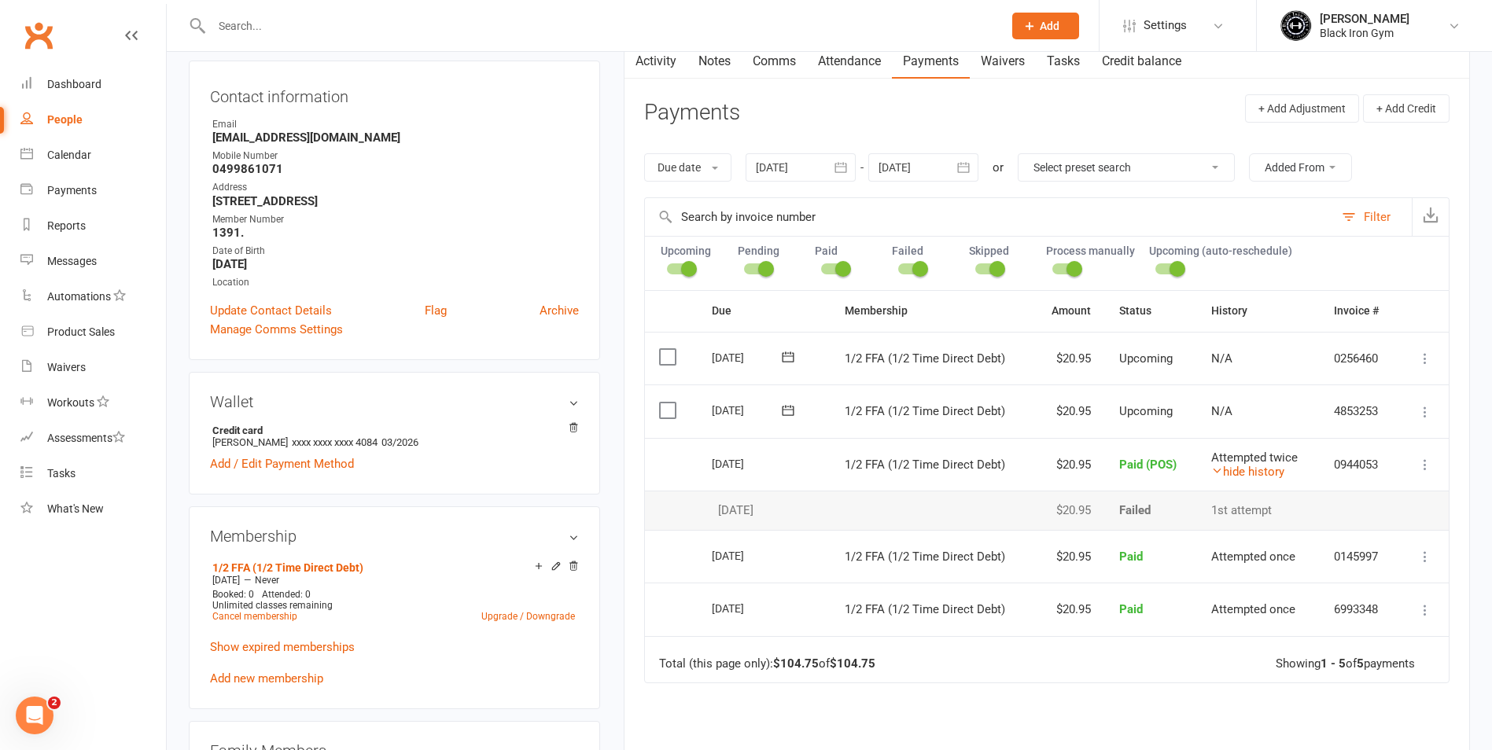
click at [1228, 730] on div "Due Contact Membership Amount Status History Invoice # Select this 10 Sep 2025 …" at bounding box center [1046, 588] width 805 height 596
click at [1249, 465] on link "hide history" at bounding box center [1247, 472] width 73 height 14
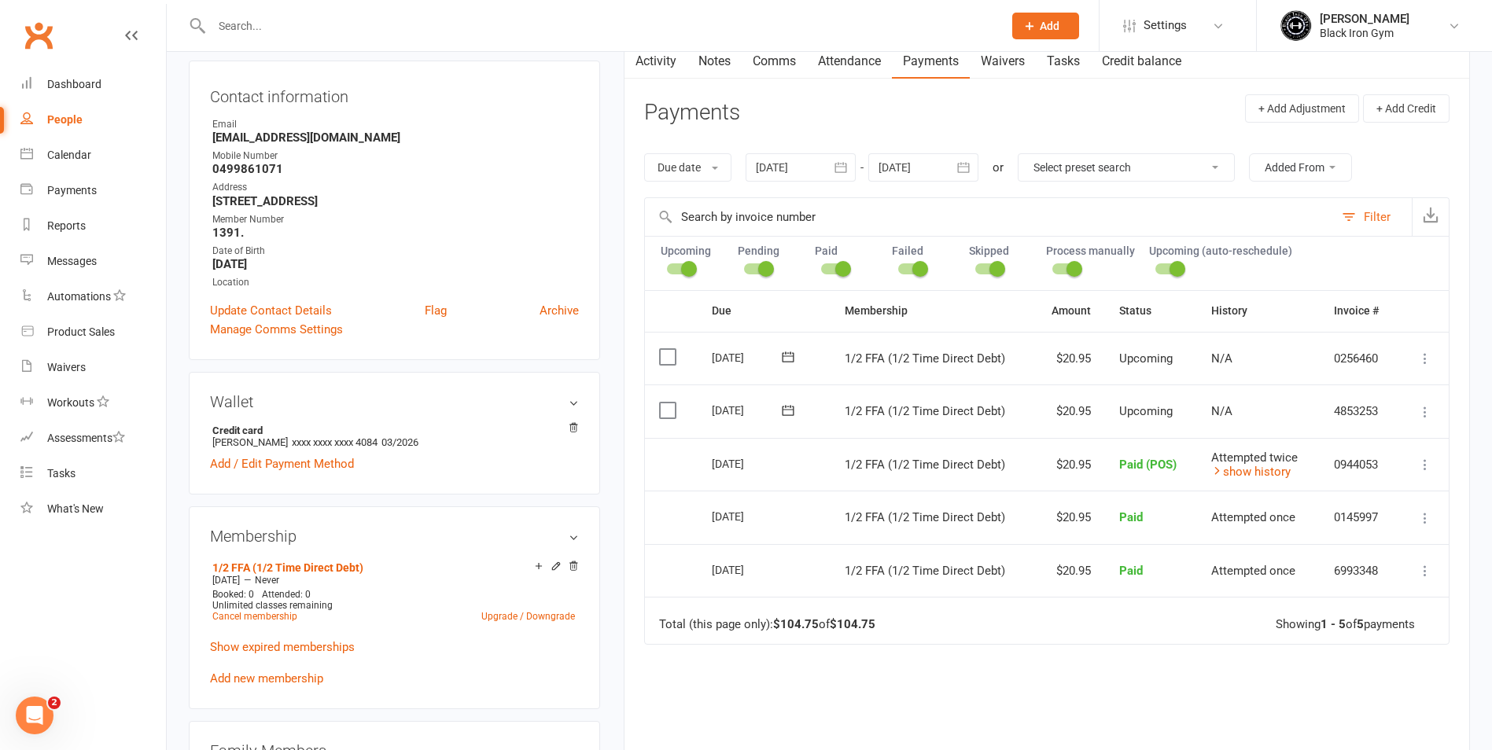
click at [273, 25] on input "text" at bounding box center [599, 26] width 785 height 22
type input "JAKE SMITH"
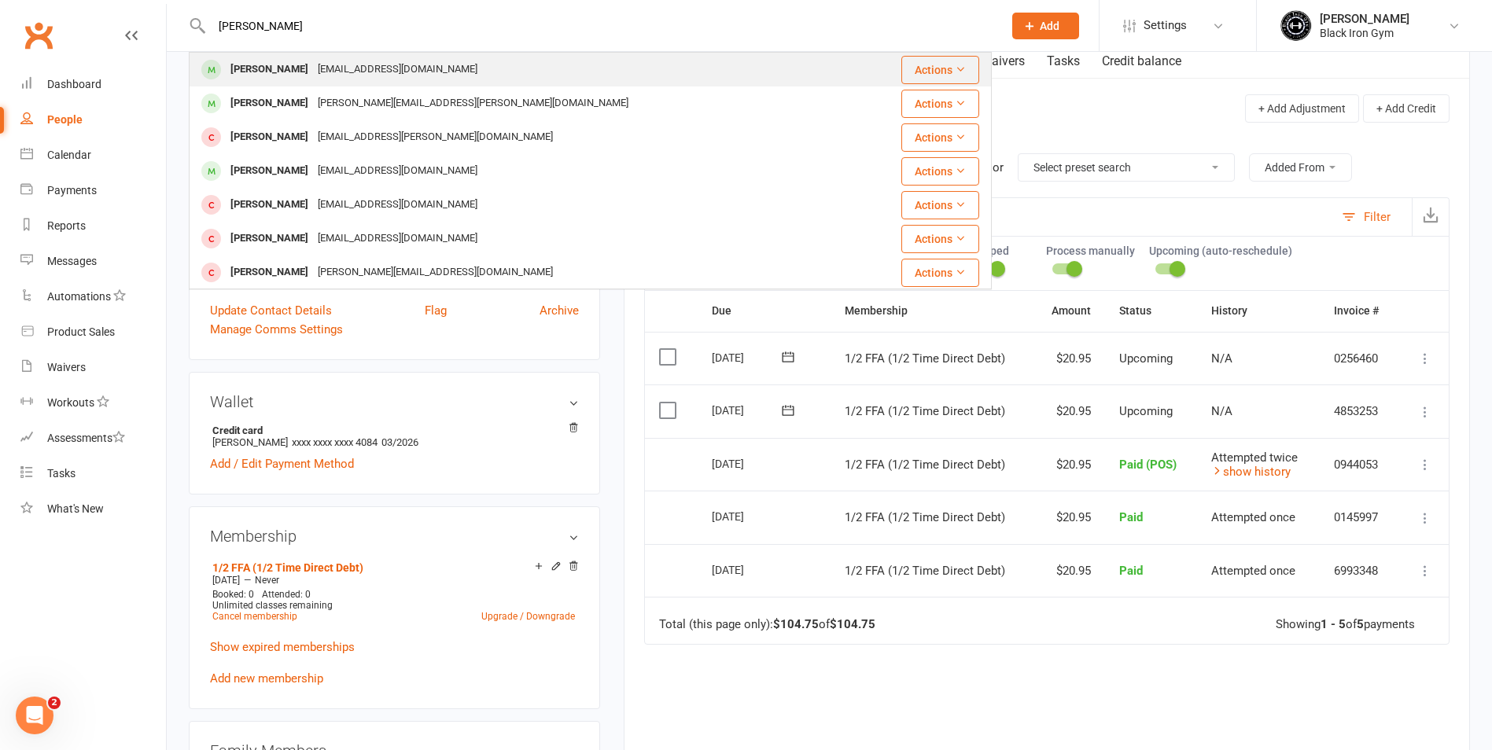
click at [313, 75] on div "Jakehsmith96@icloud.com" at bounding box center [397, 69] width 169 height 23
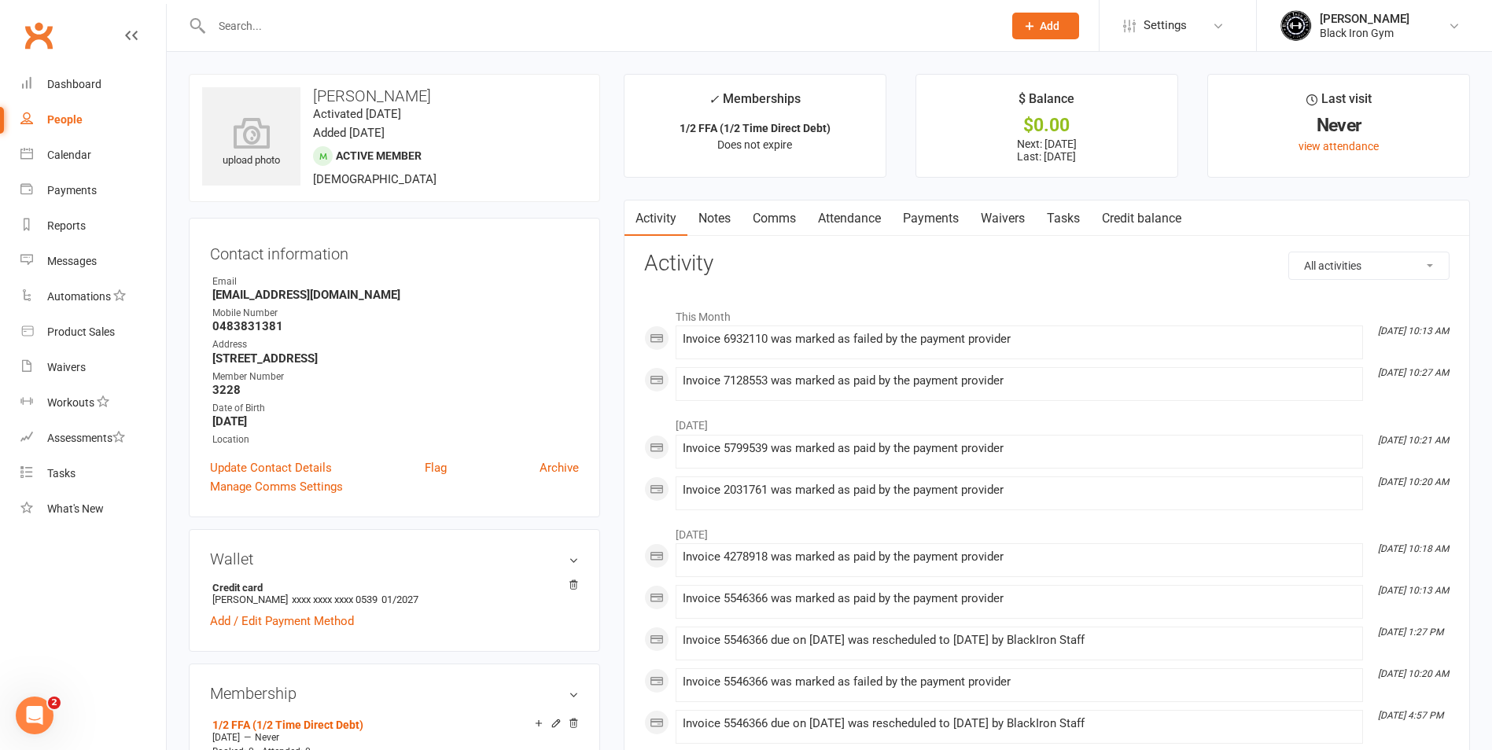
click at [938, 212] on link "Payments" at bounding box center [931, 219] width 78 height 36
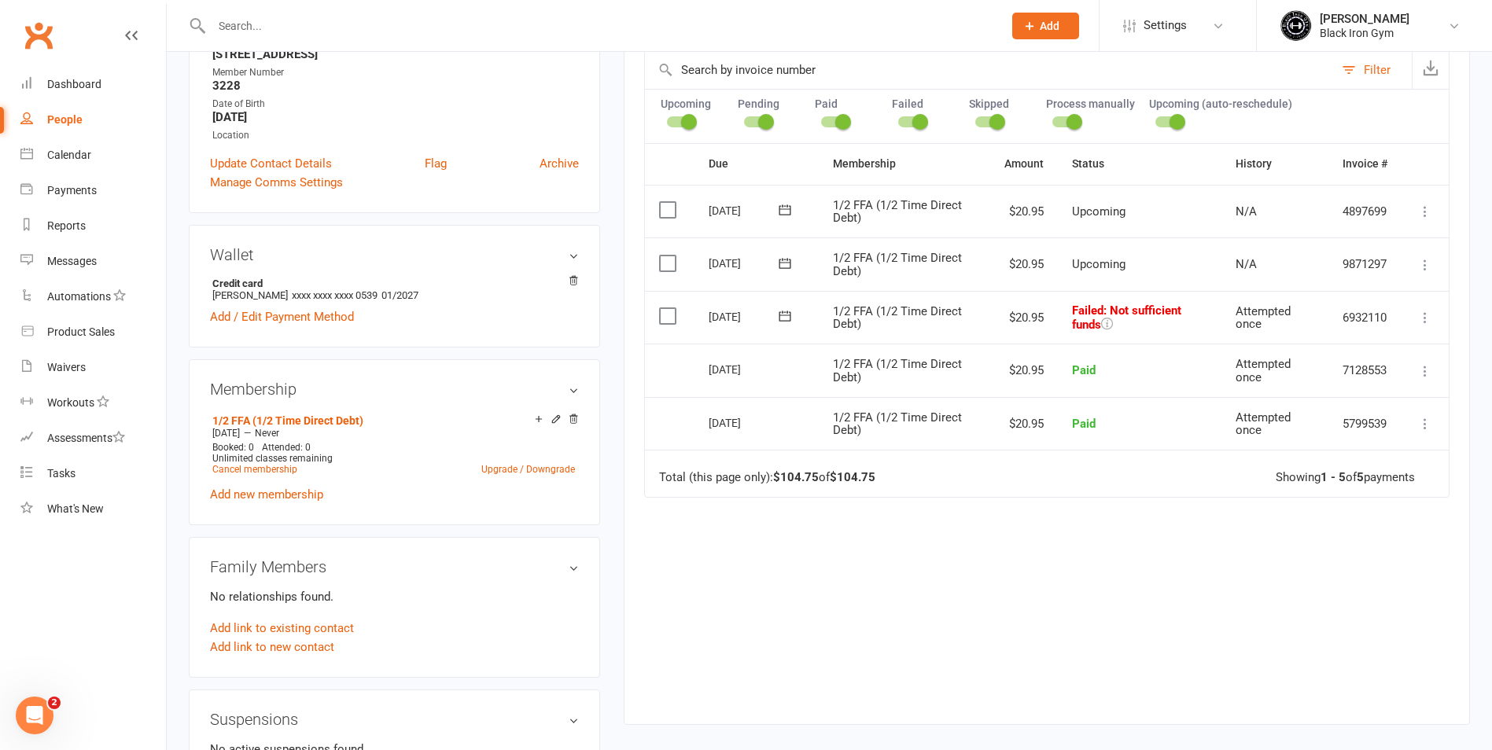
scroll to position [315, 0]
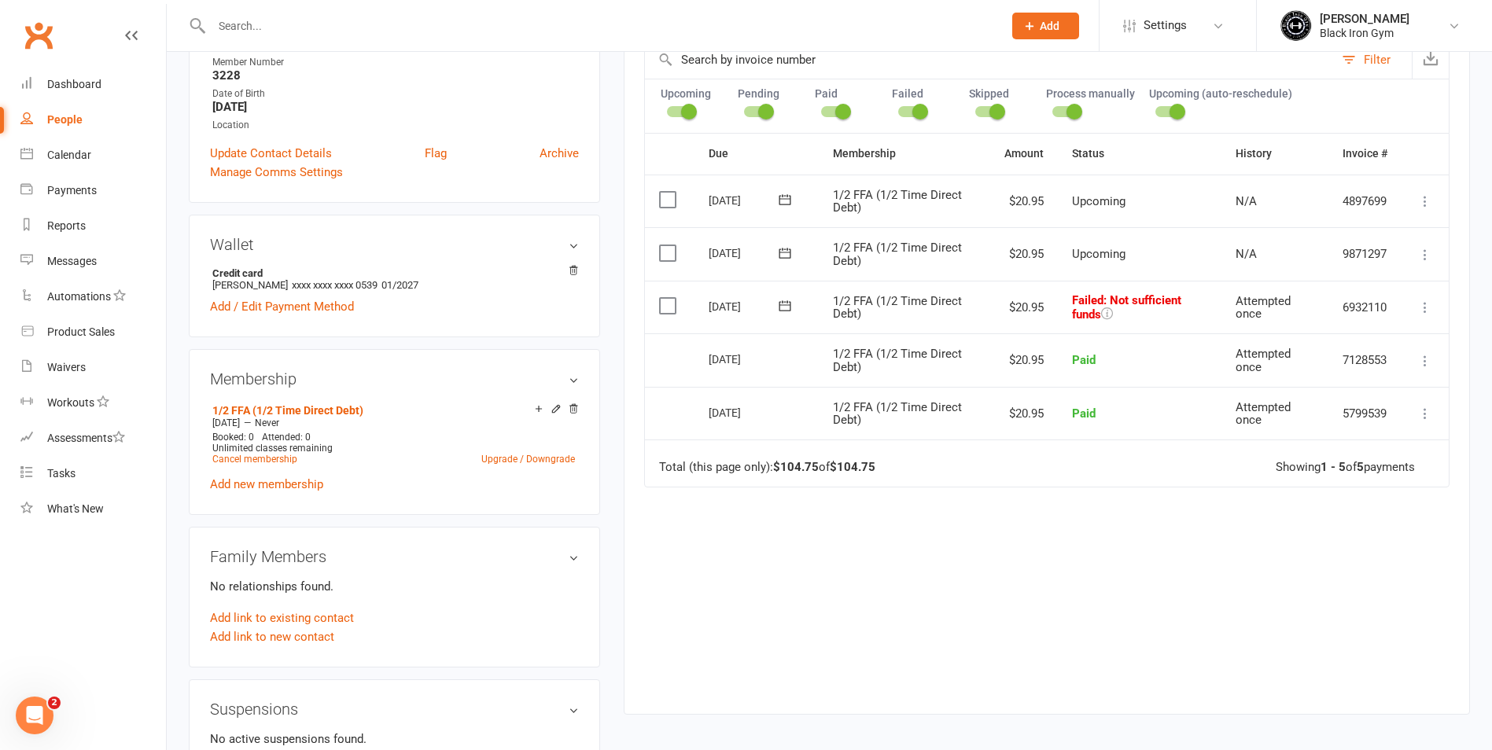
click at [774, 254] on button at bounding box center [784, 253] width 31 height 17
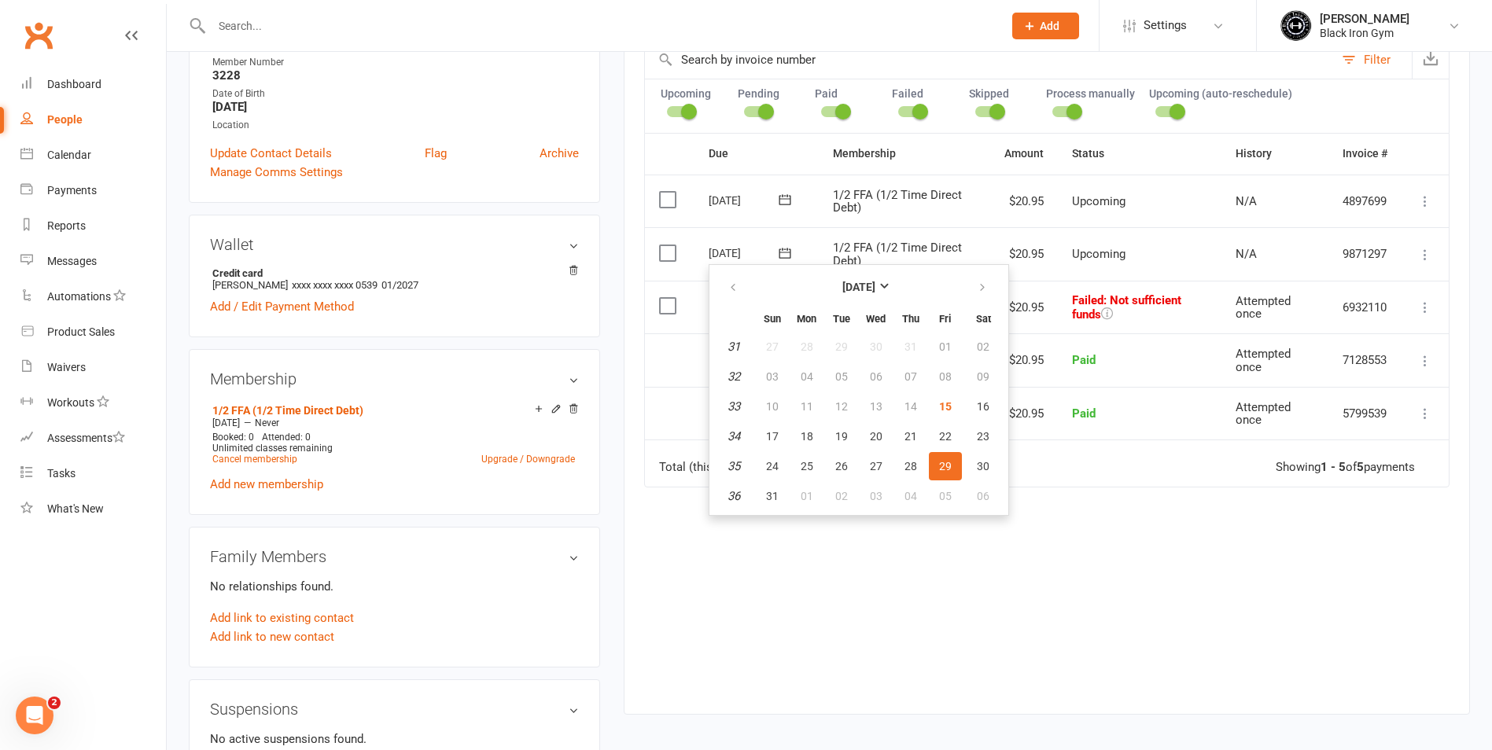
click at [1022, 566] on div "Due Contact Membership Amount Status History Invoice # Select this 12 Sep 2025 …" at bounding box center [1046, 411] width 805 height 557
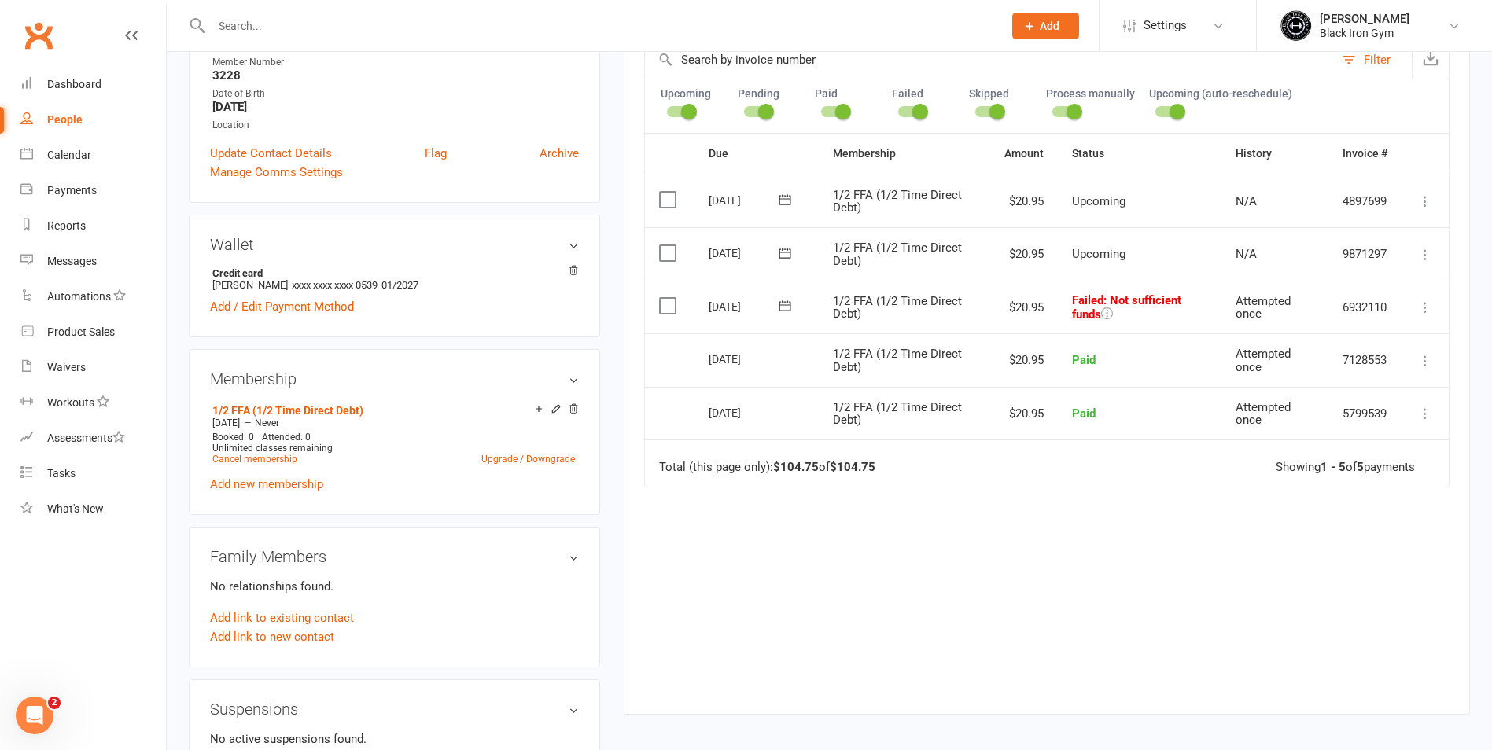
click at [783, 306] on icon at bounding box center [785, 306] width 16 height 16
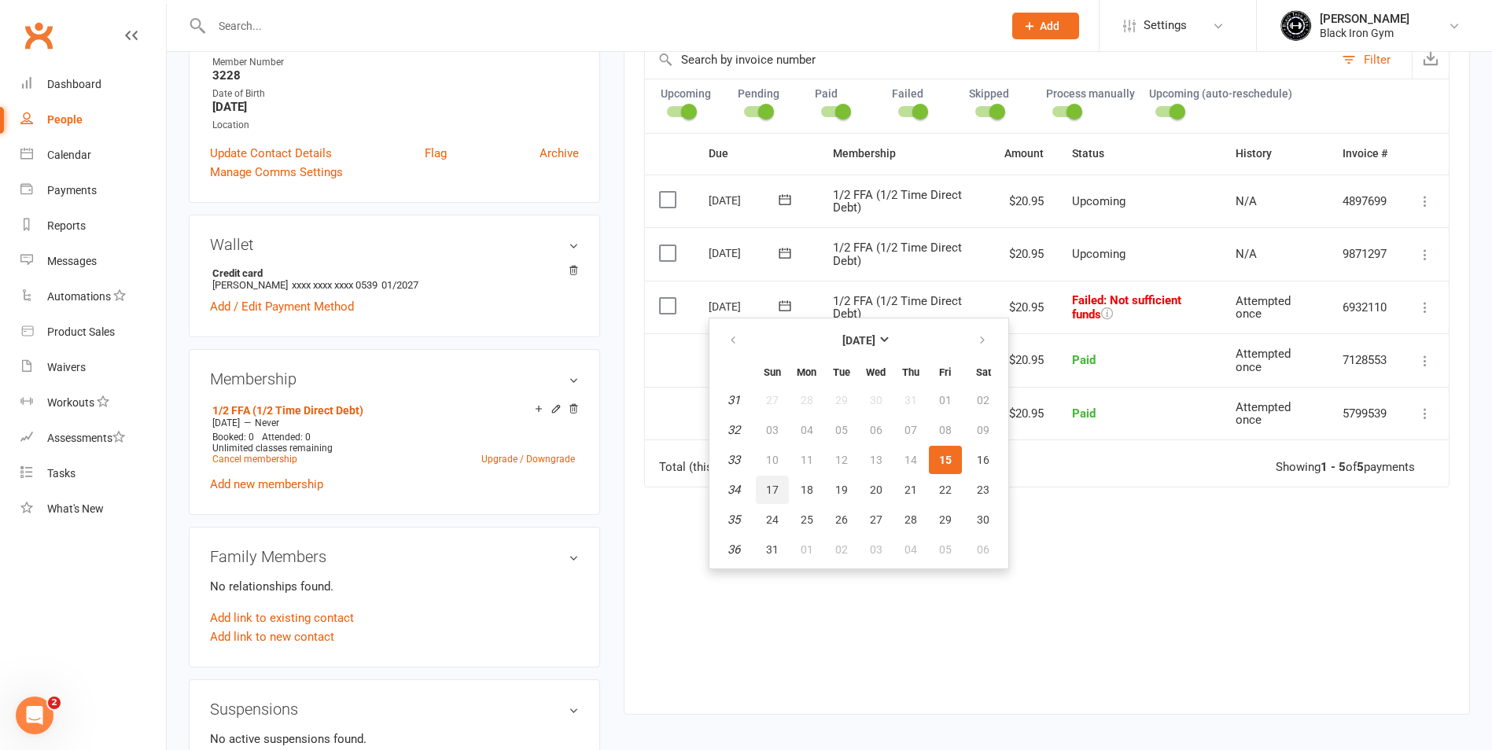
click at [771, 480] on button "17" at bounding box center [772, 490] width 33 height 28
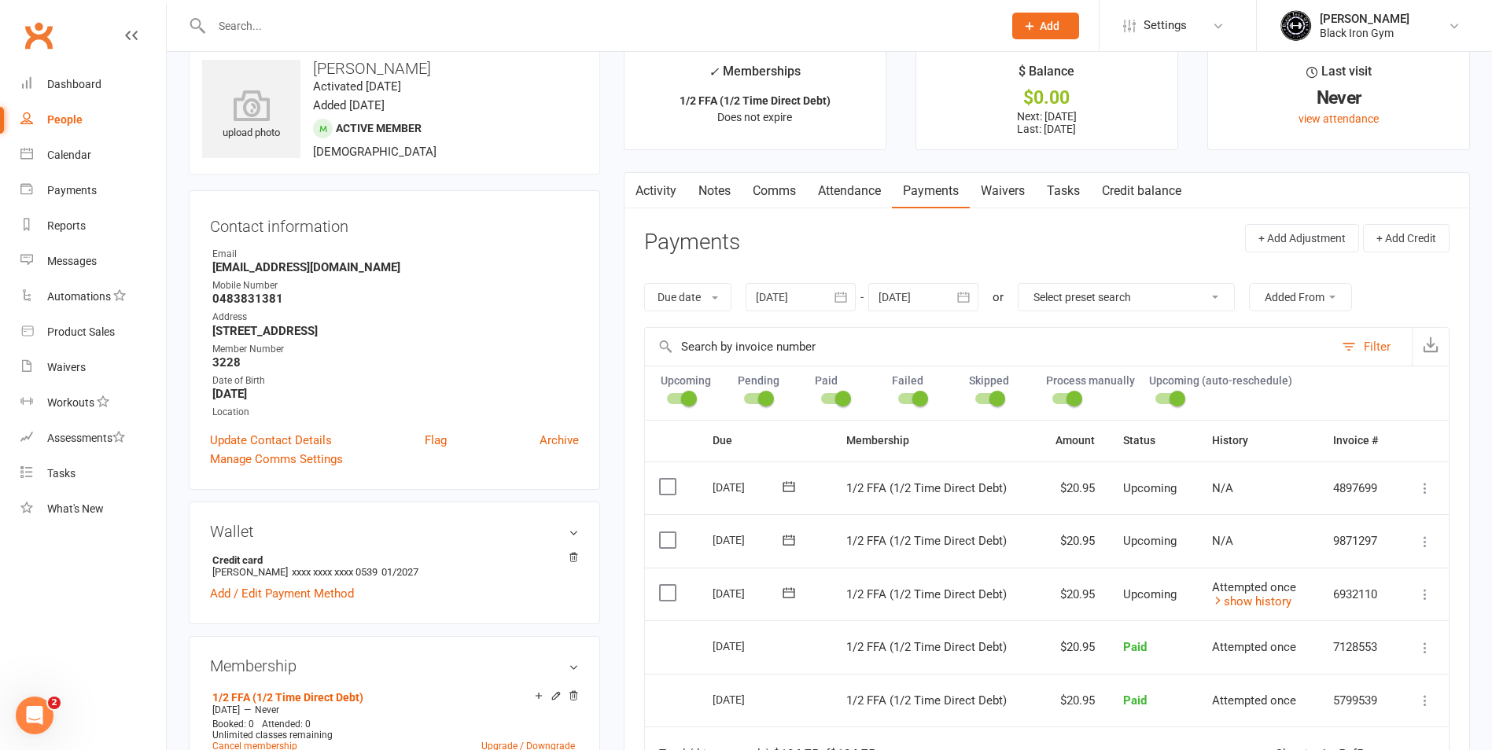
scroll to position [0, 0]
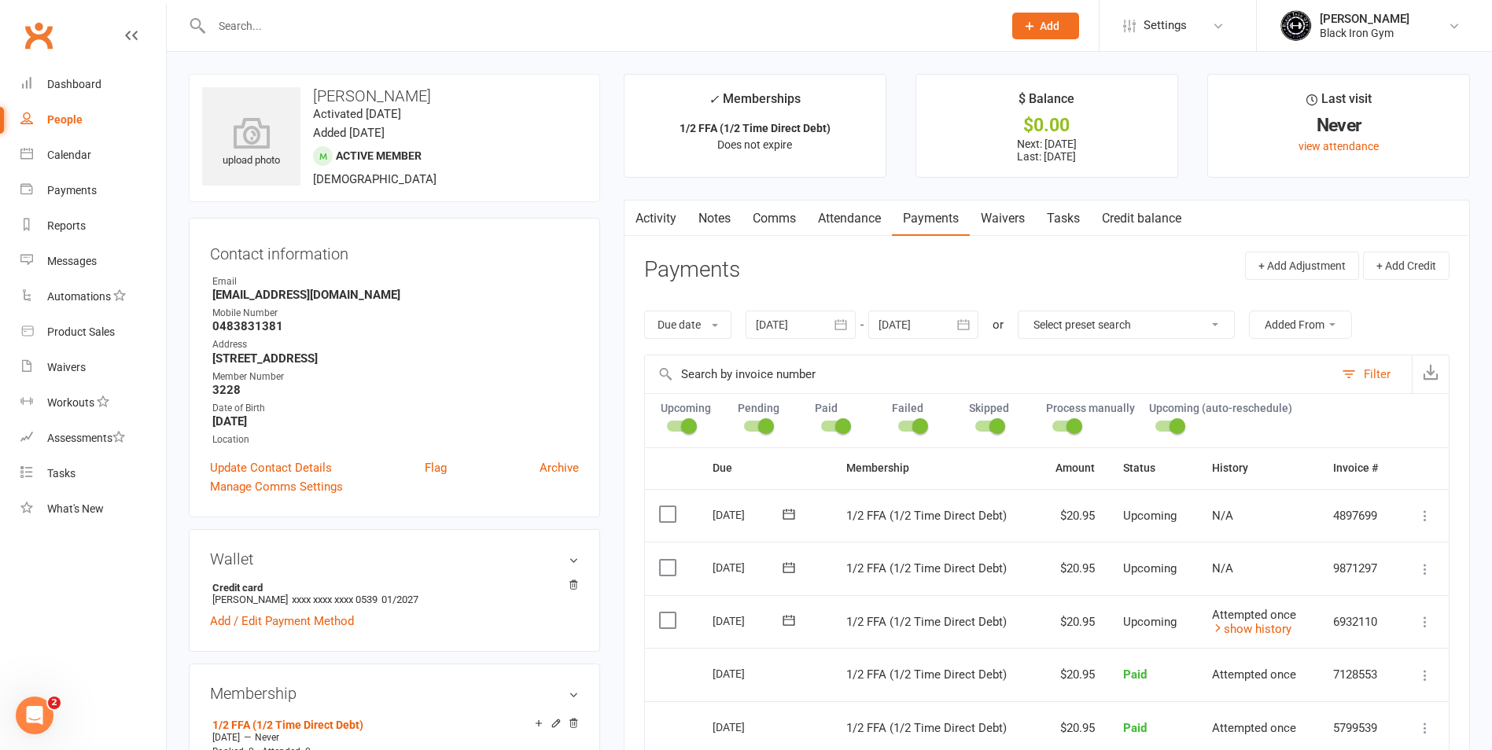
click at [316, 36] on input "text" at bounding box center [599, 26] width 785 height 22
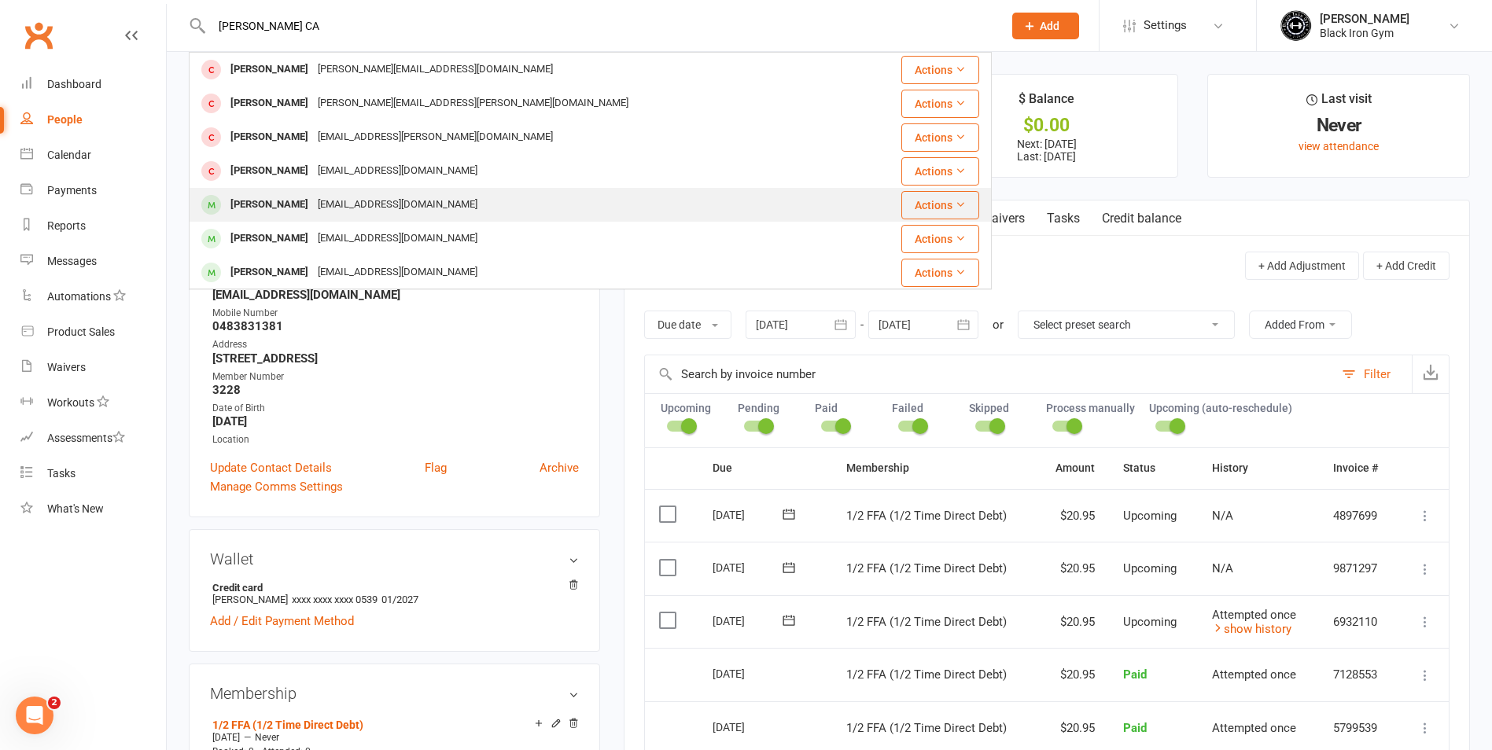
type input "LUKE CA"
click at [323, 211] on div "Lukecarpenter.lc91@gmail.com" at bounding box center [397, 204] width 169 height 23
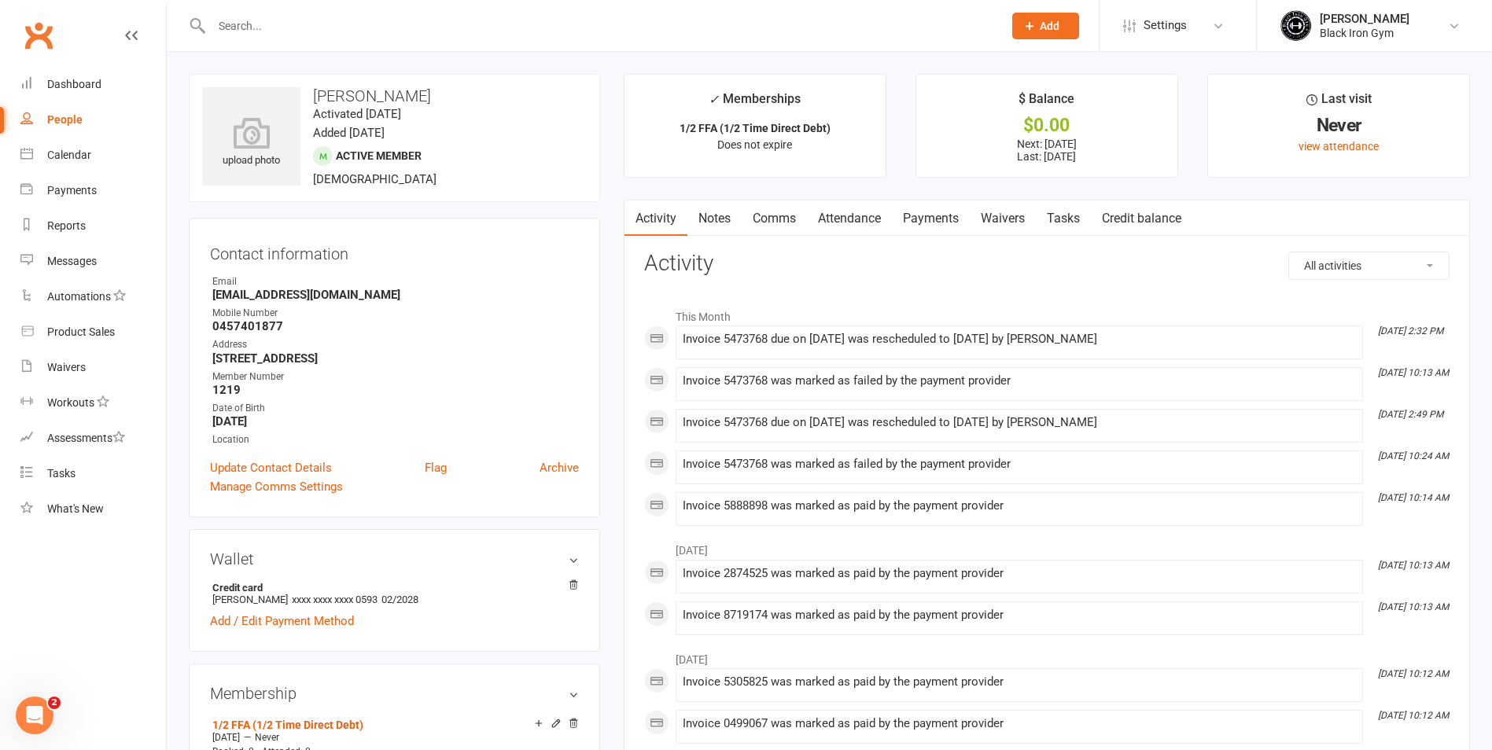
click at [947, 220] on link "Payments" at bounding box center [931, 219] width 78 height 36
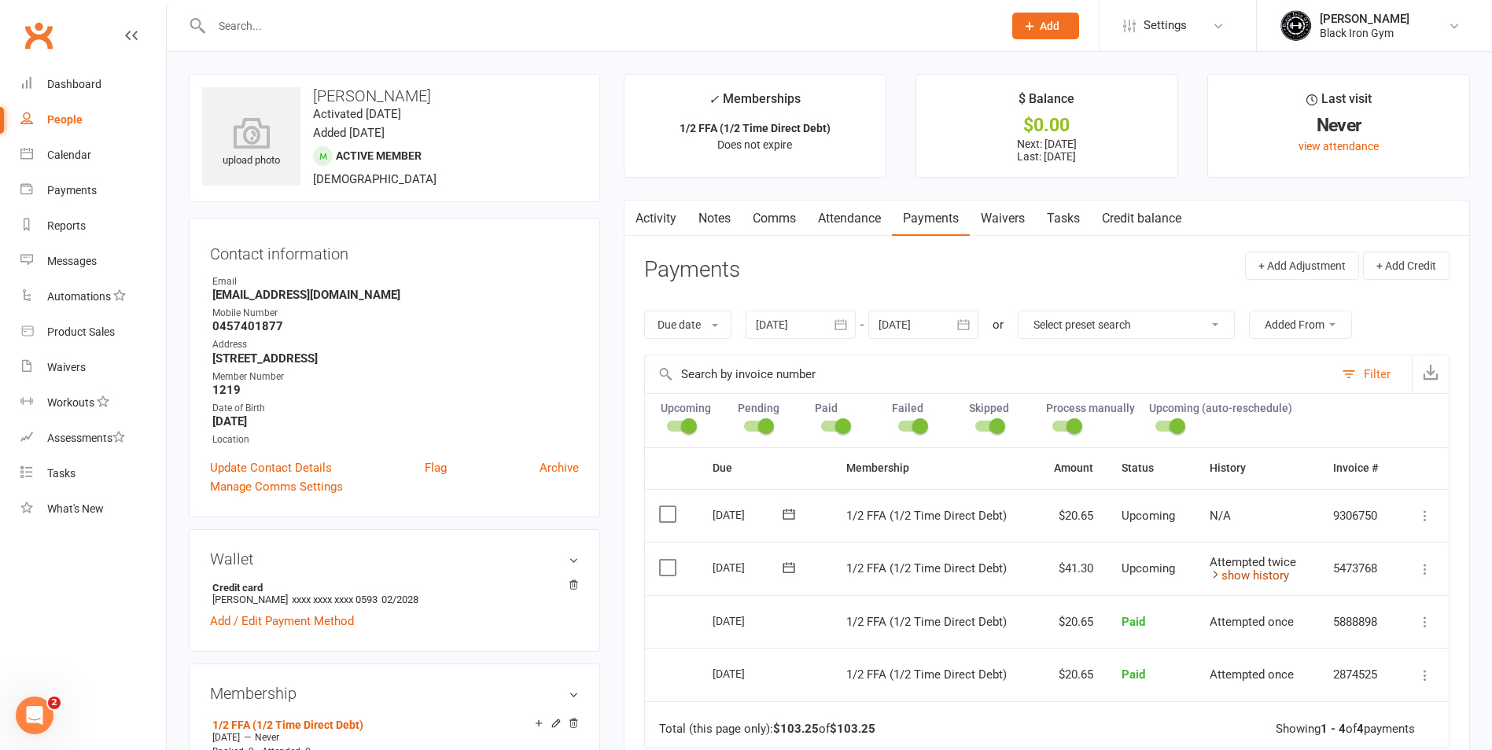
click at [1275, 576] on link "show history" at bounding box center [1248, 575] width 79 height 14
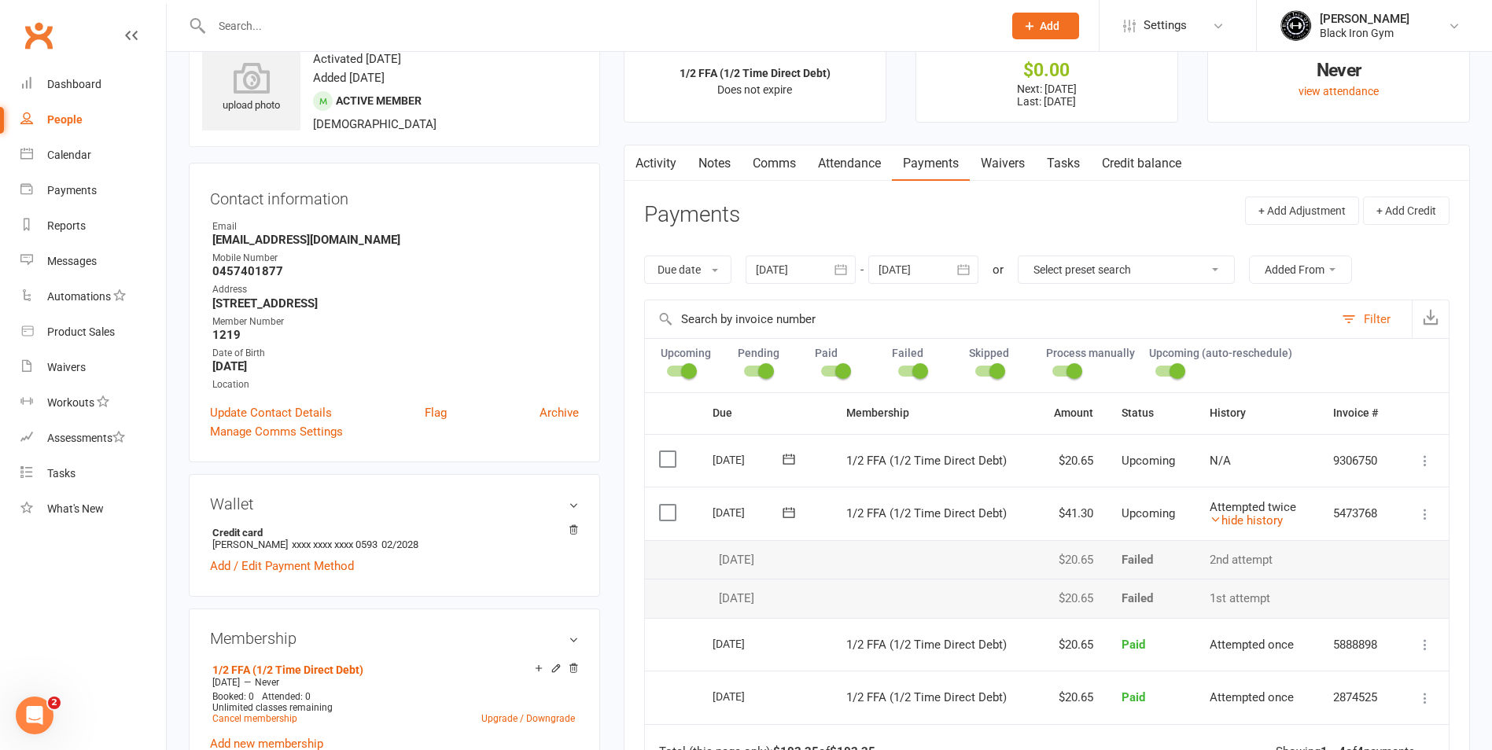
scroll to position [157, 0]
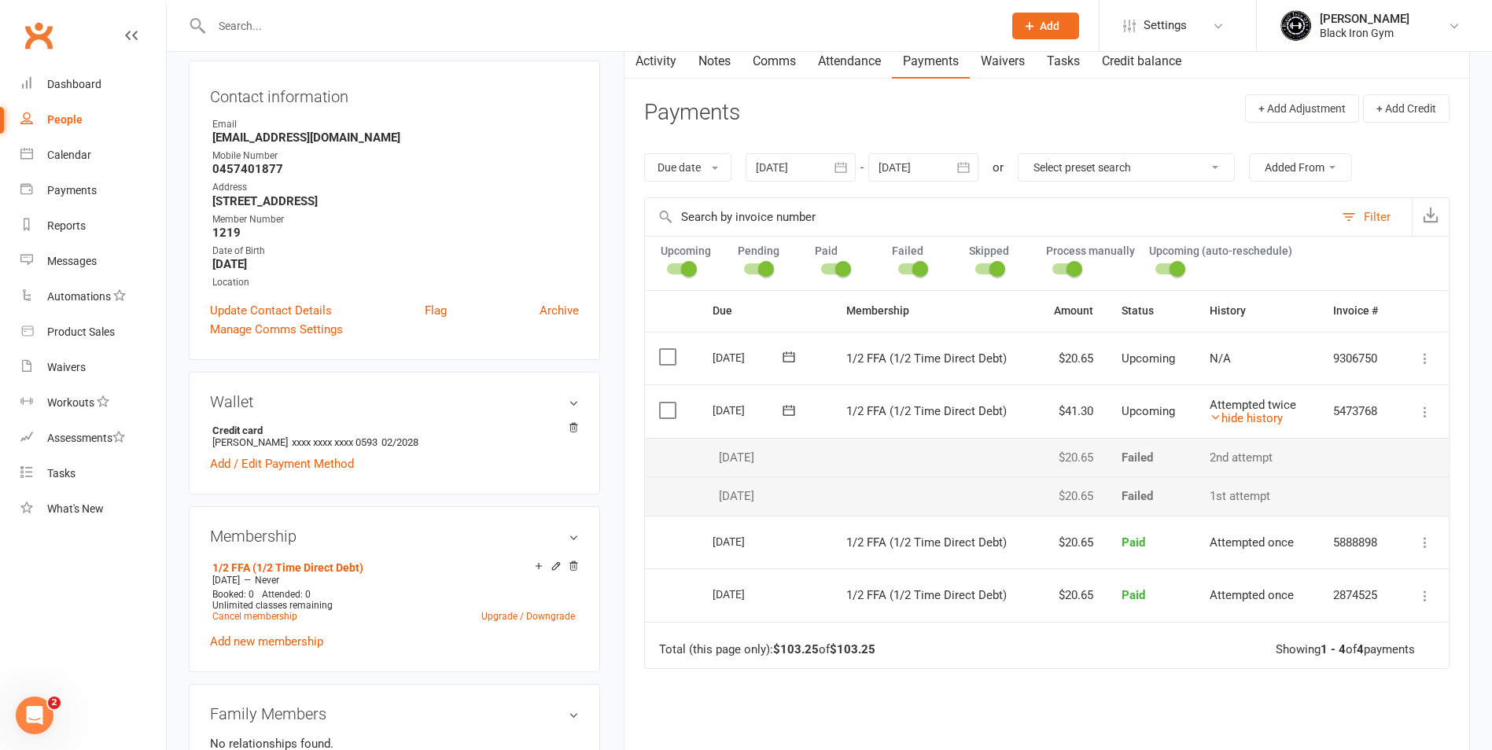
click at [844, 171] on icon "button" at bounding box center [841, 168] width 16 height 16
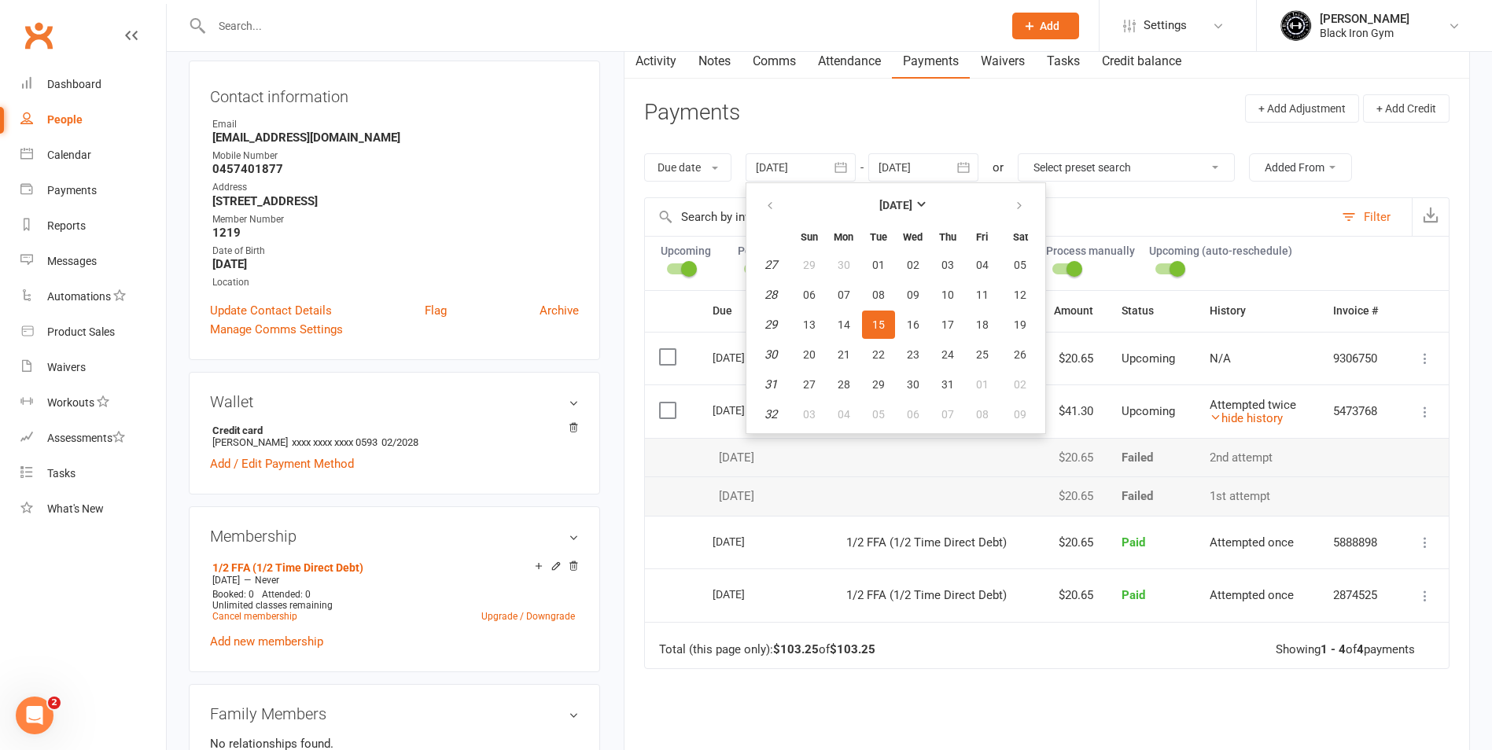
click at [1007, 110] on header "Payments + Add Adjustment + Add Credit" at bounding box center [1046, 115] width 805 height 43
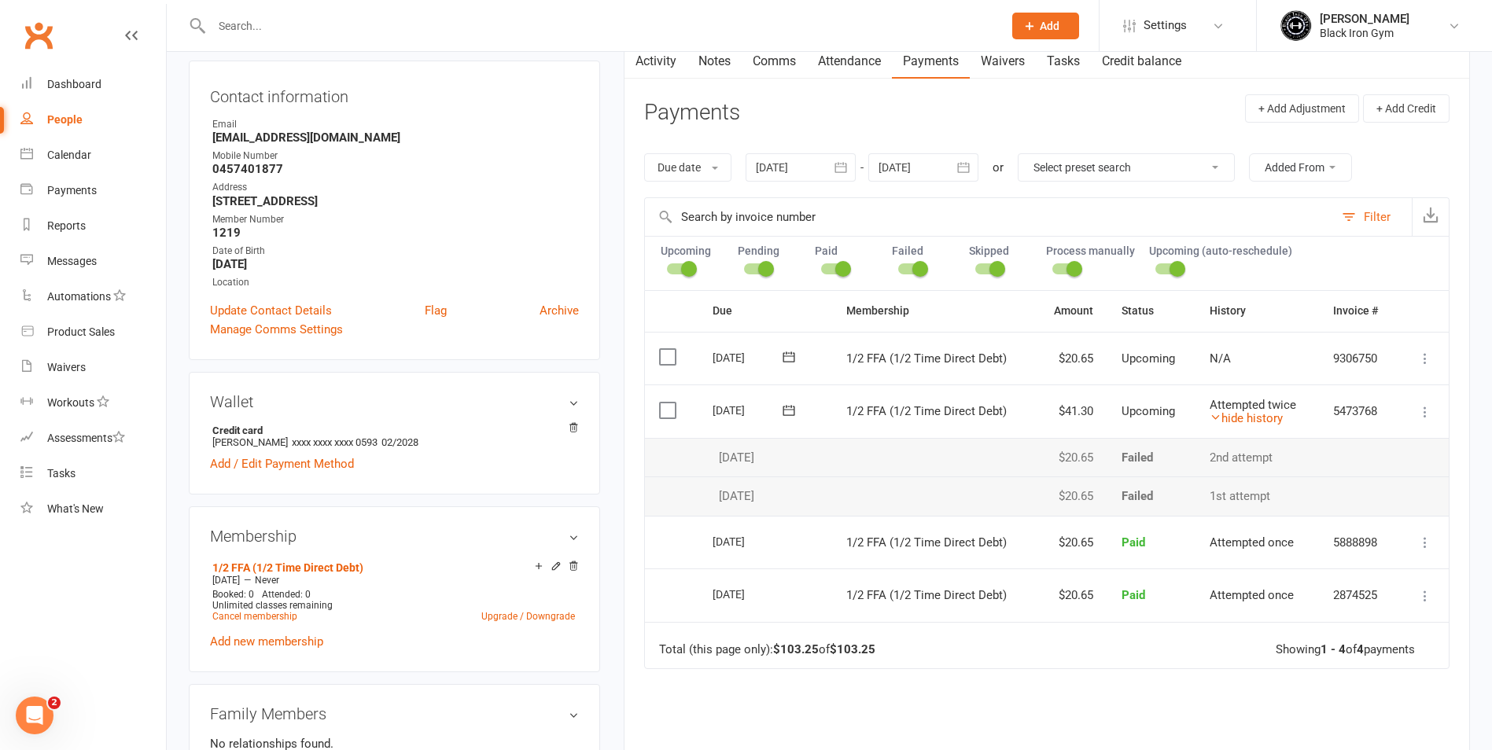
click at [1232, 168] on select "Select preset search All failures All skipped payments All pending payments Suc…" at bounding box center [1125, 167] width 215 height 27
click at [1121, 114] on header "Payments + Add Adjustment + Add Credit" at bounding box center [1046, 115] width 805 height 43
click at [685, 161] on button "Due date" at bounding box center [687, 167] width 87 height 28
click at [842, 116] on header "Payments + Add Adjustment + Add Credit" at bounding box center [1046, 115] width 805 height 43
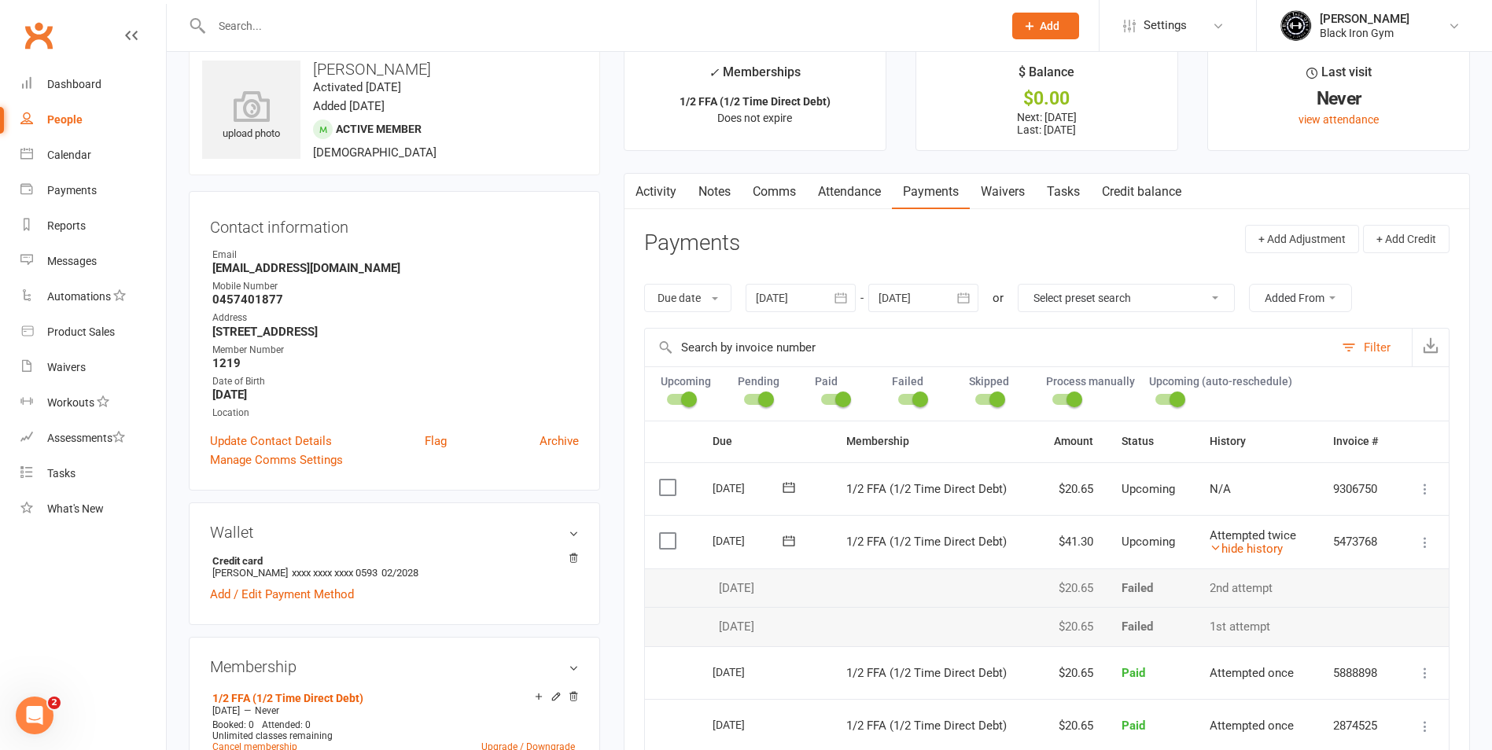
scroll to position [0, 0]
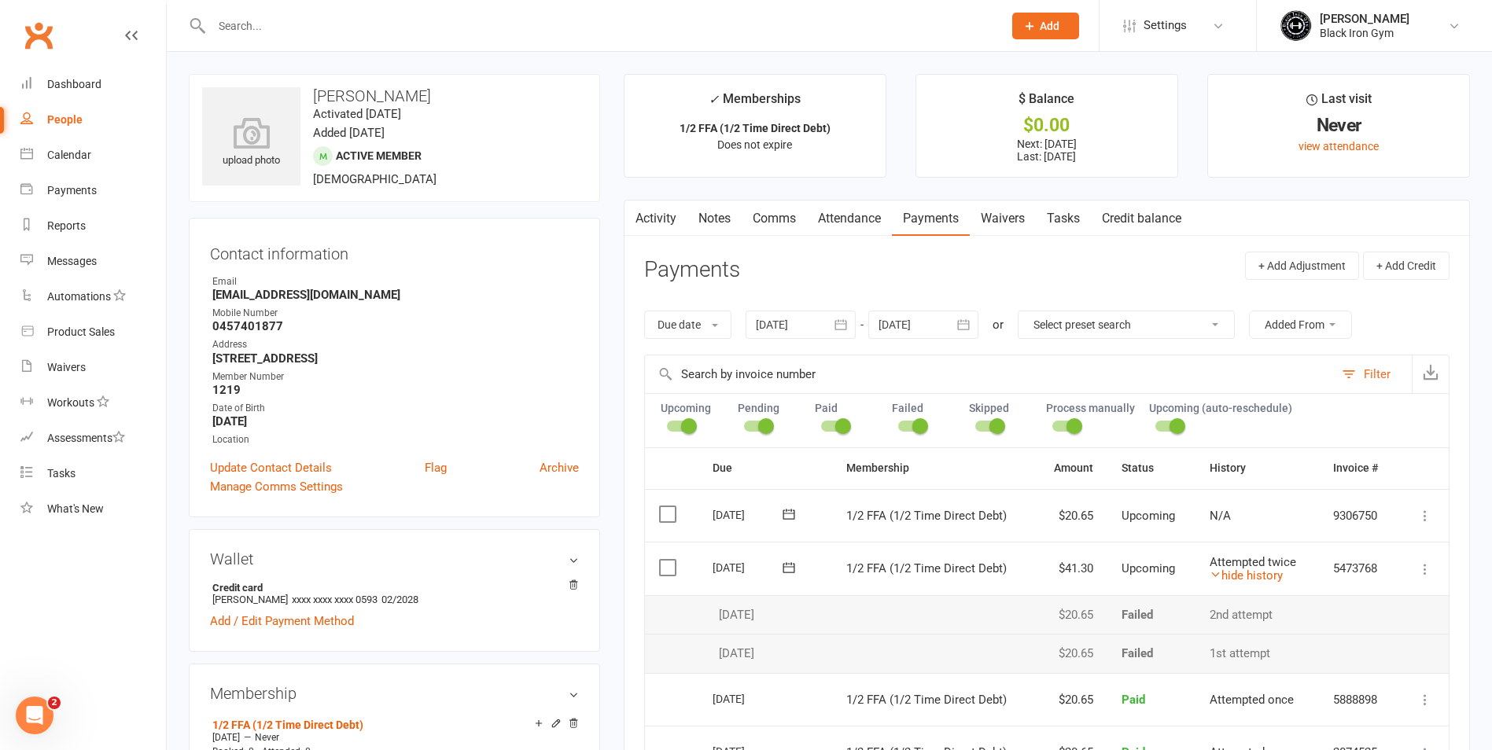
click at [930, 226] on link "Payments" at bounding box center [931, 219] width 78 height 36
click at [837, 218] on link "Attendance" at bounding box center [849, 219] width 85 height 36
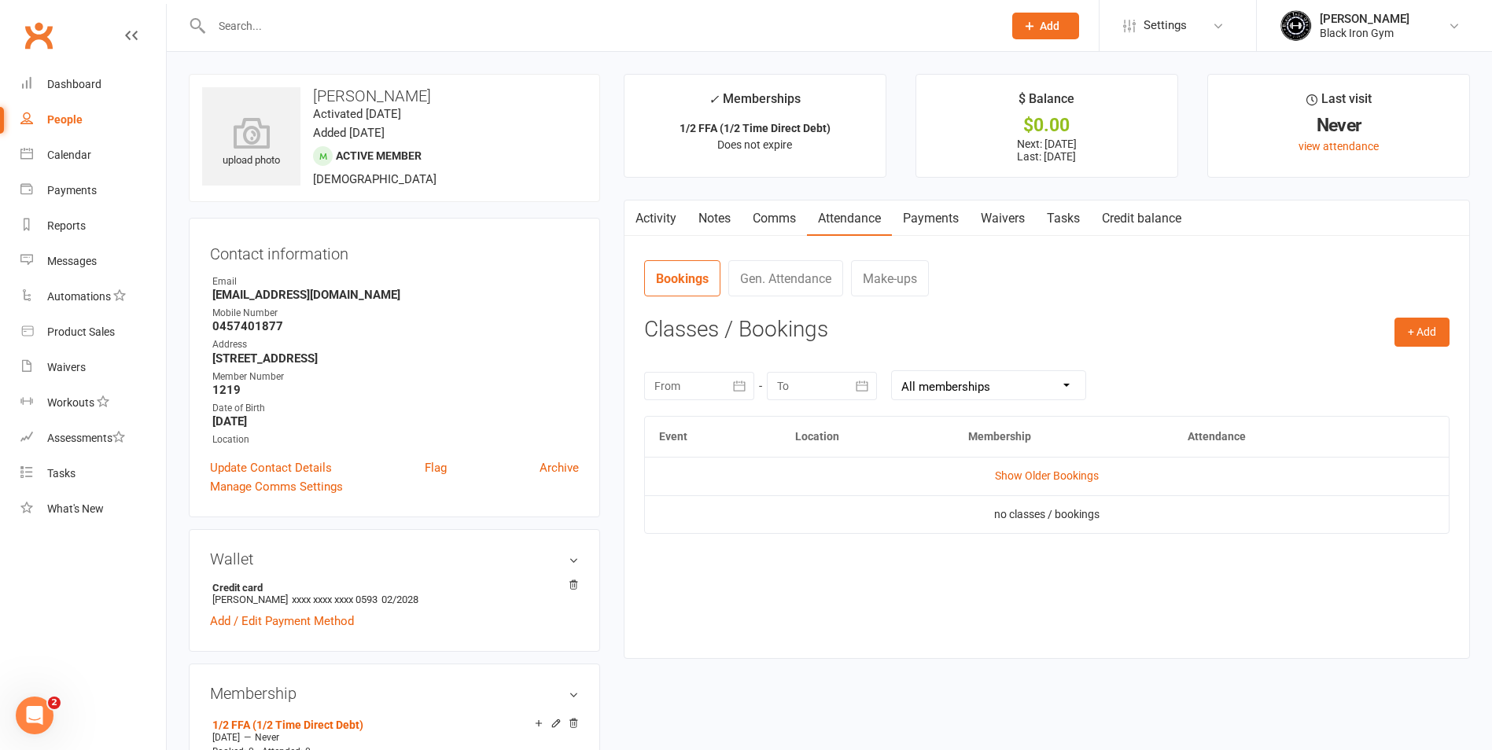
click at [729, 218] on link "Notes" at bounding box center [714, 219] width 54 height 36
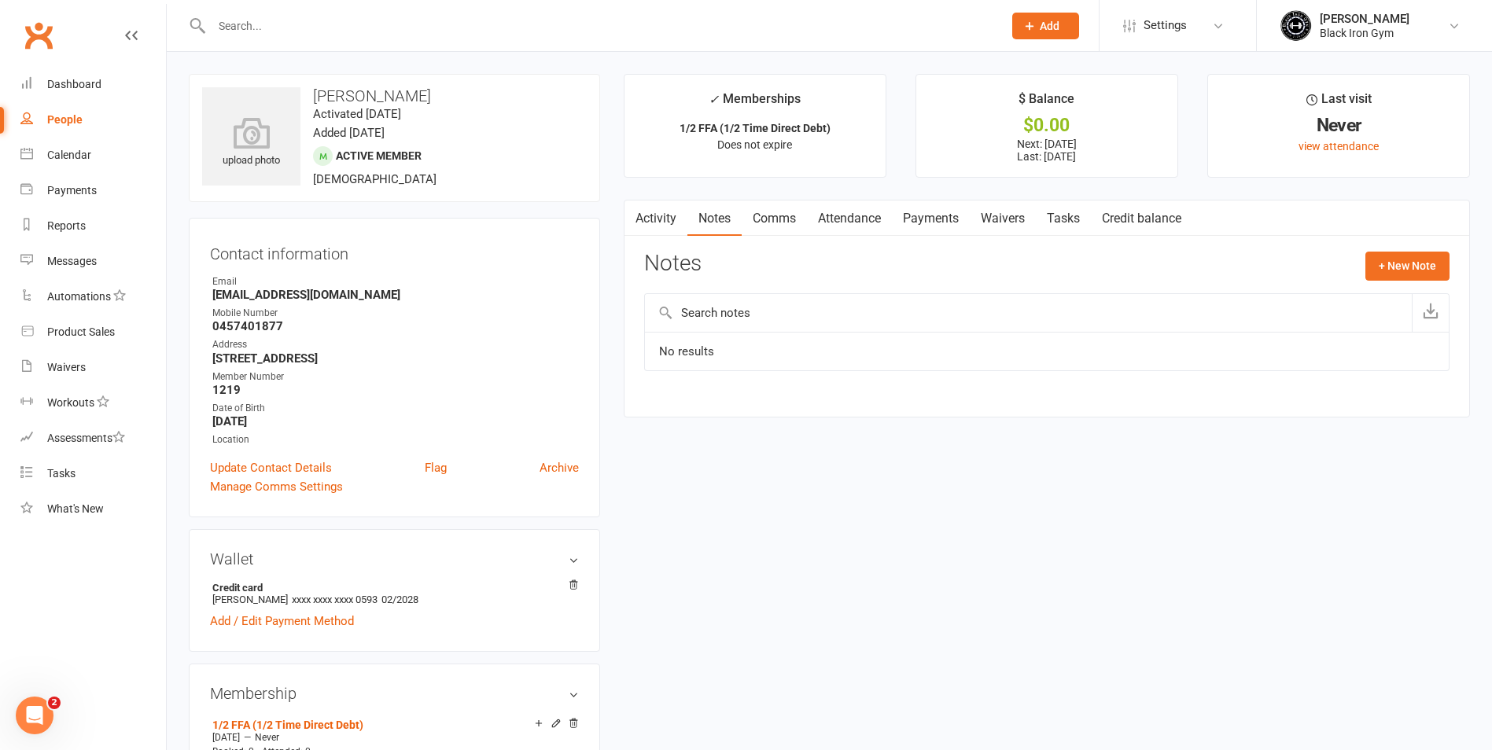
click at [667, 218] on link "Activity" at bounding box center [655, 219] width 63 height 36
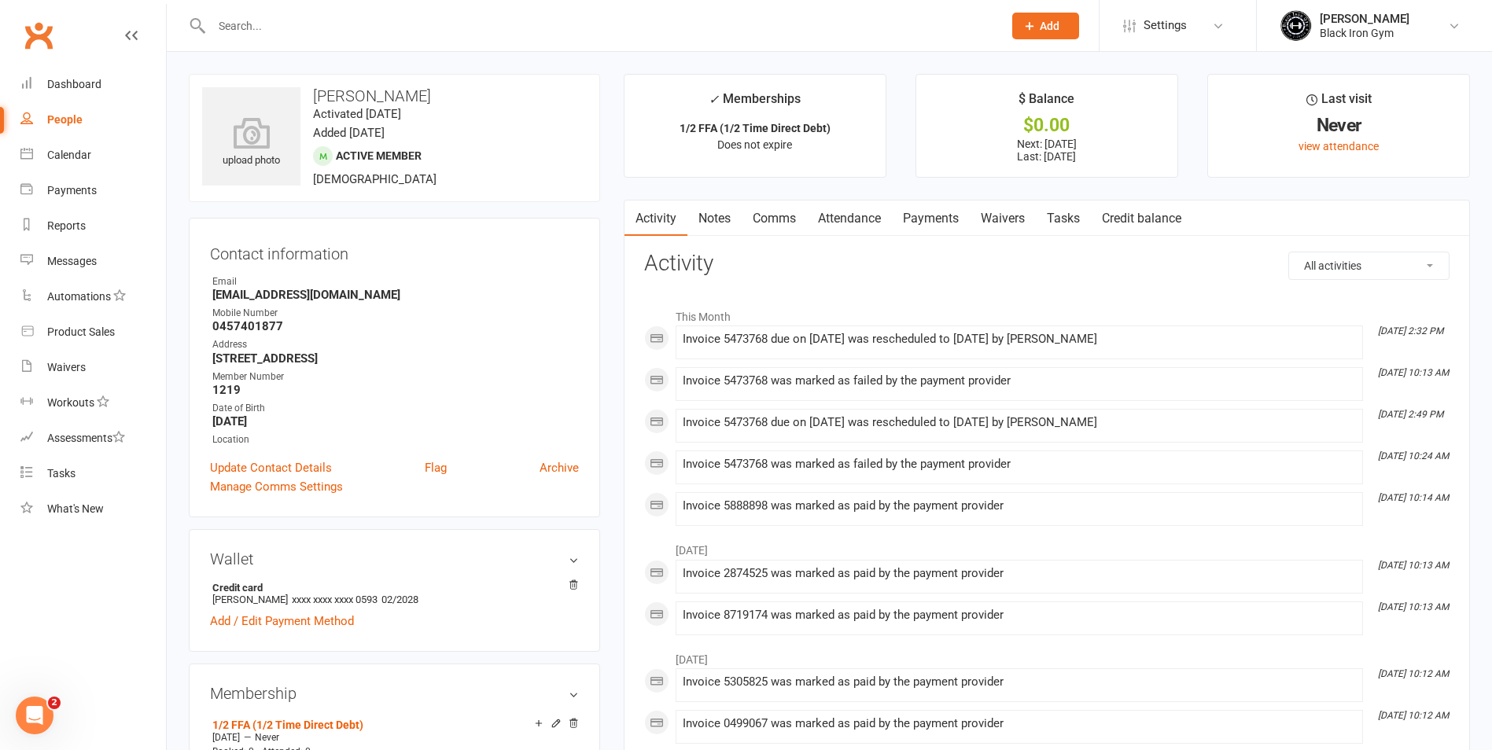
click at [732, 214] on link "Notes" at bounding box center [714, 219] width 54 height 36
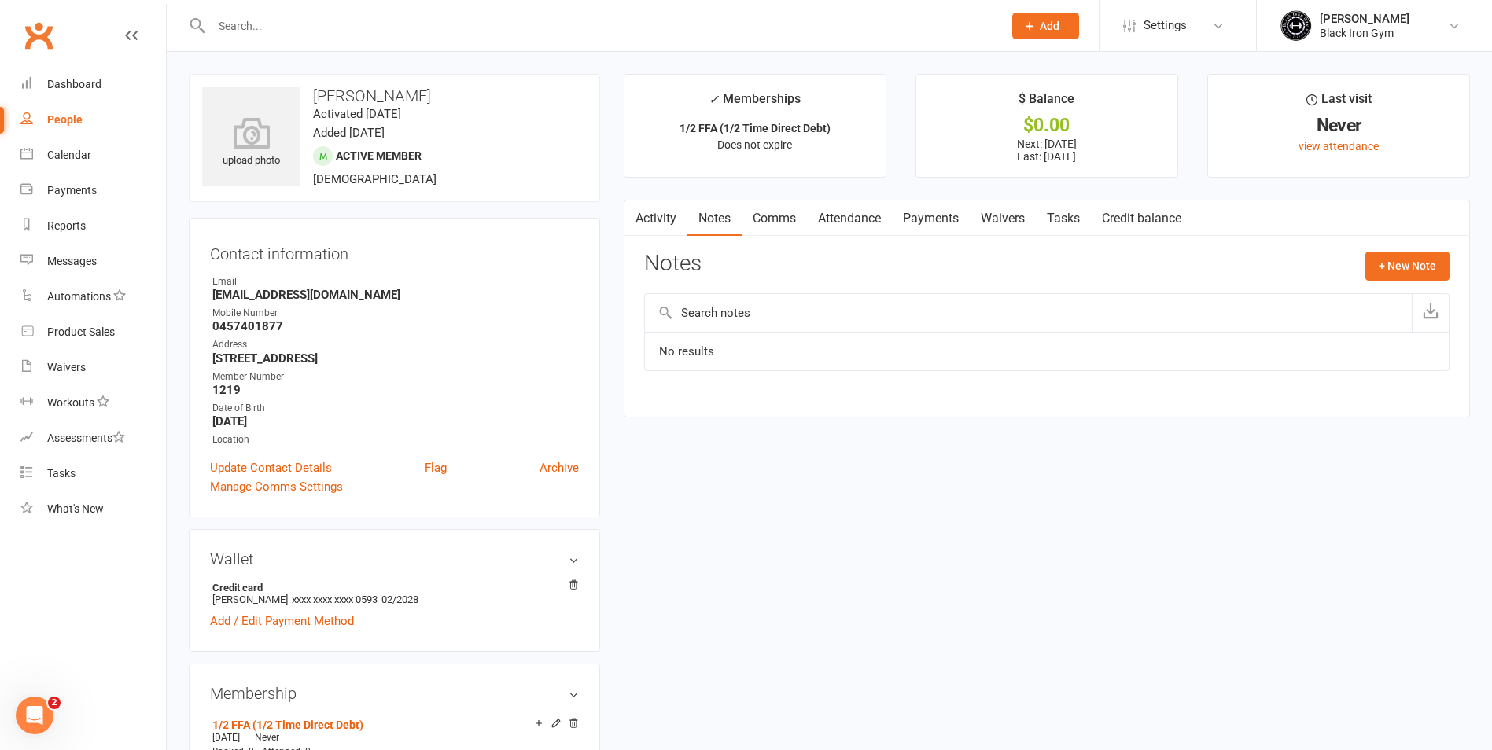
click at [780, 214] on link "Comms" at bounding box center [773, 219] width 65 height 36
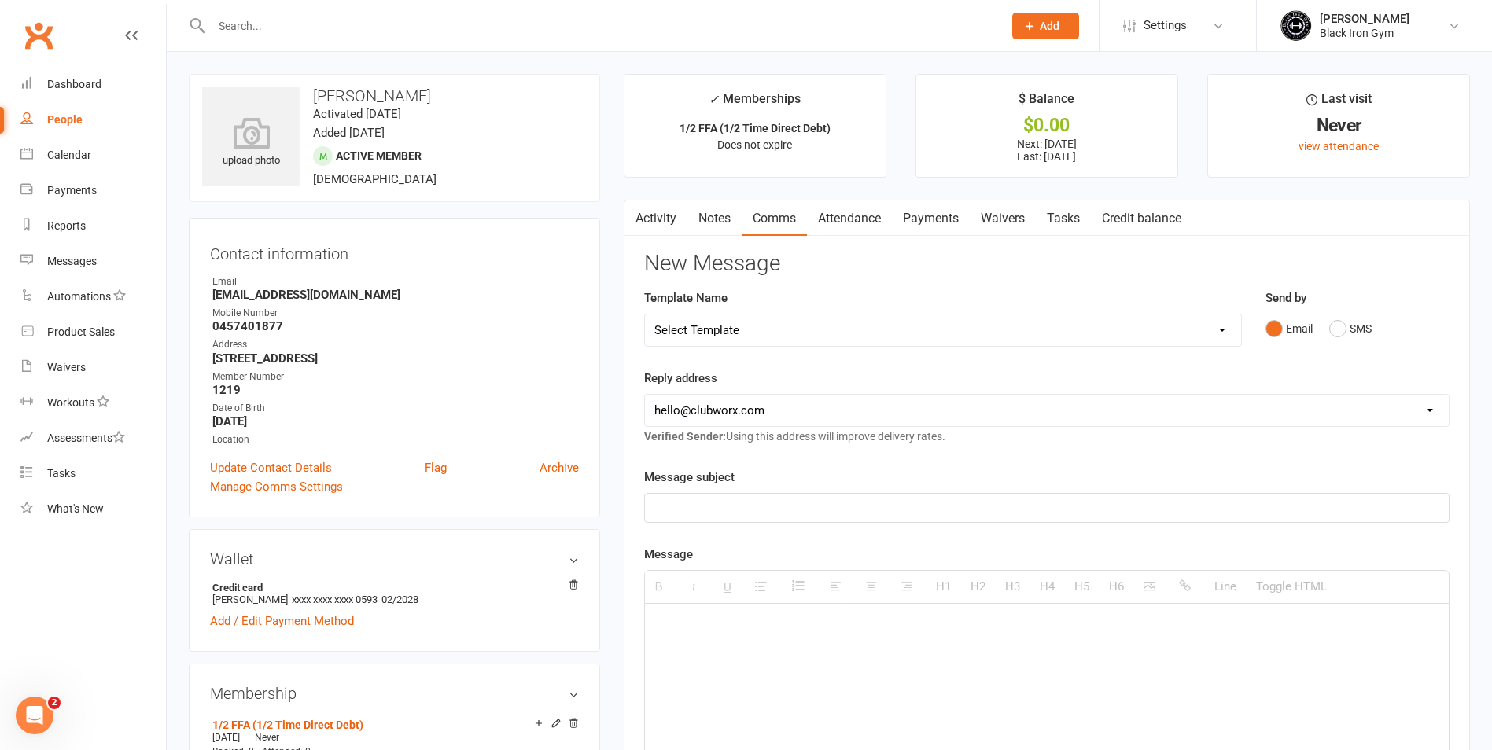
click at [865, 212] on link "Attendance" at bounding box center [849, 219] width 85 height 36
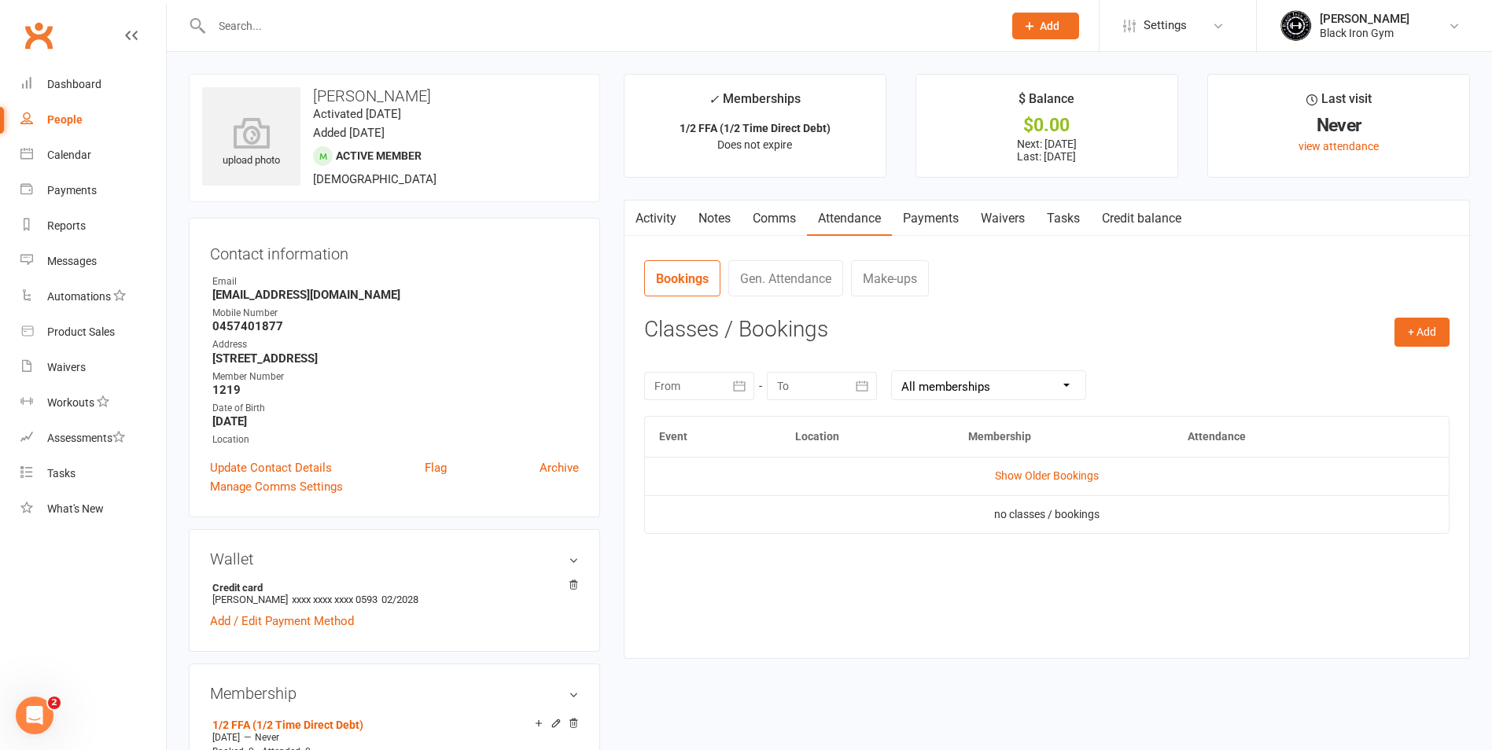
click at [951, 213] on link "Payments" at bounding box center [931, 219] width 78 height 36
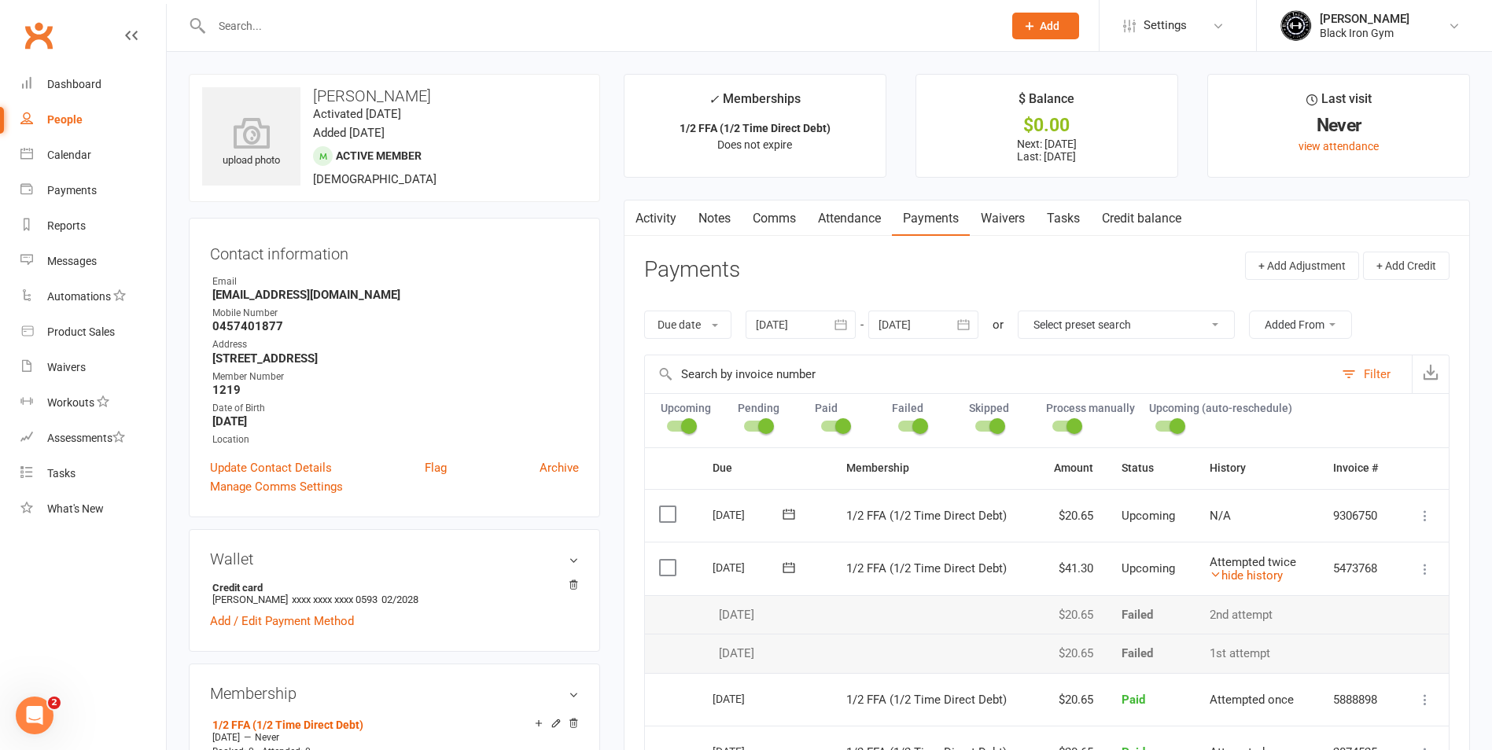
click at [868, 220] on link "Attendance" at bounding box center [849, 219] width 85 height 36
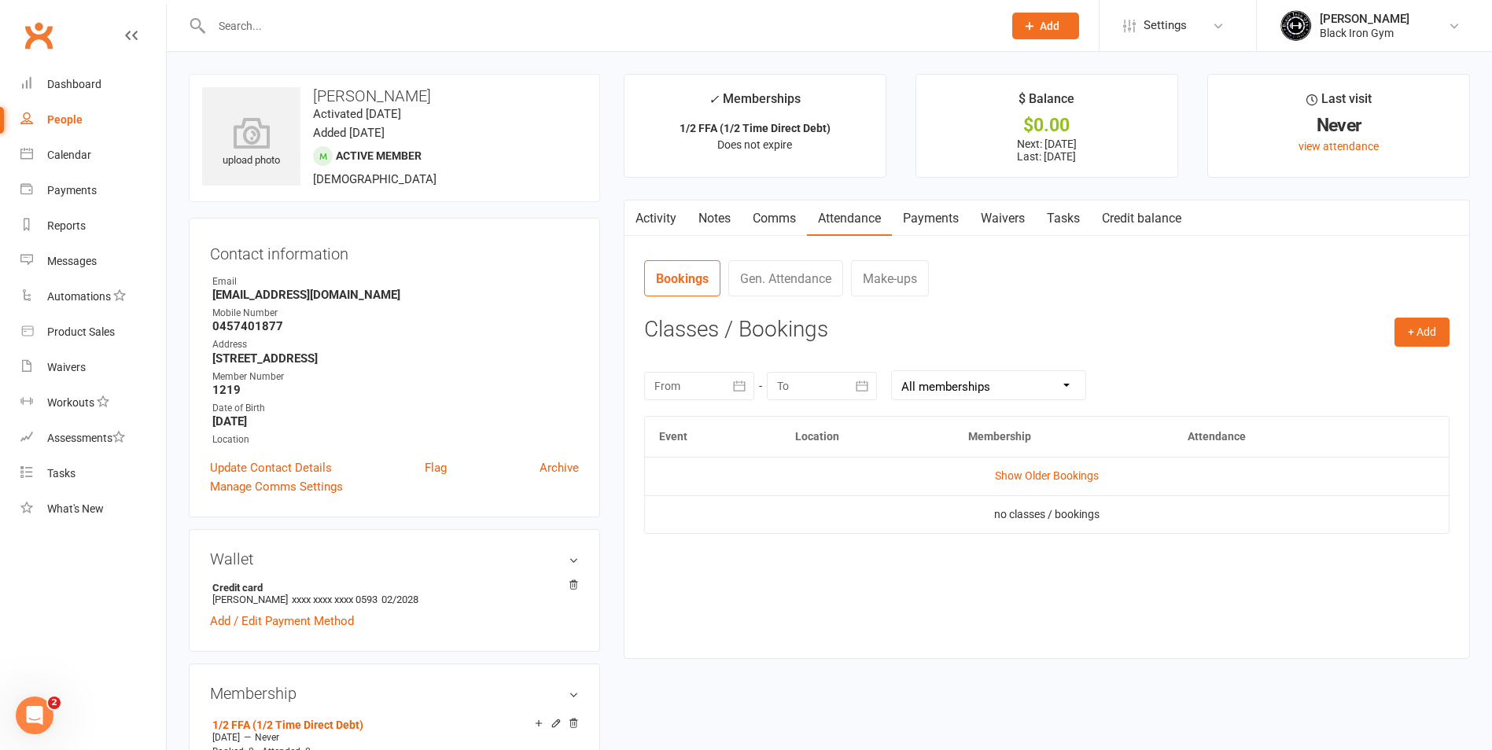
click at [989, 217] on link "Waivers" at bounding box center [1002, 219] width 66 height 36
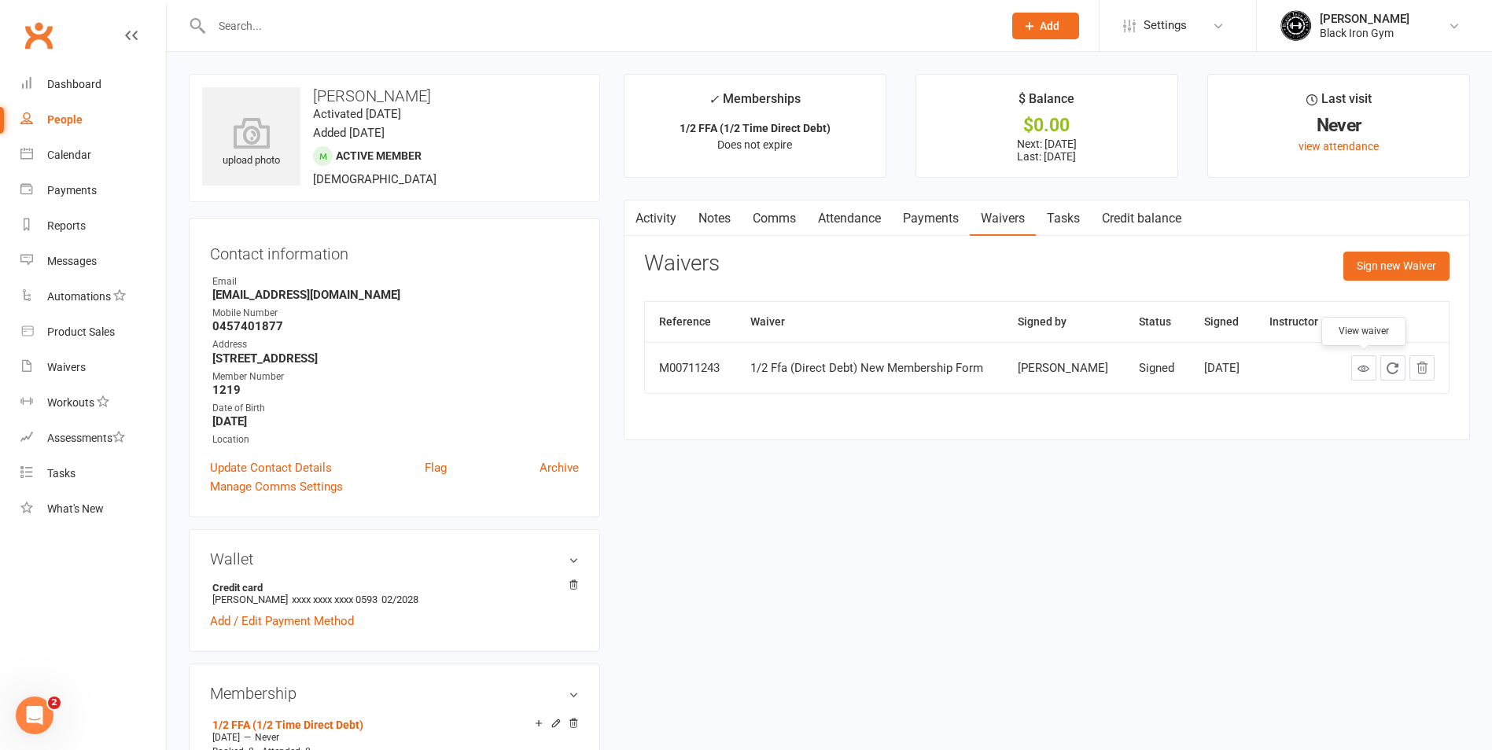
click at [1356, 368] on link at bounding box center [1363, 367] width 25 height 25
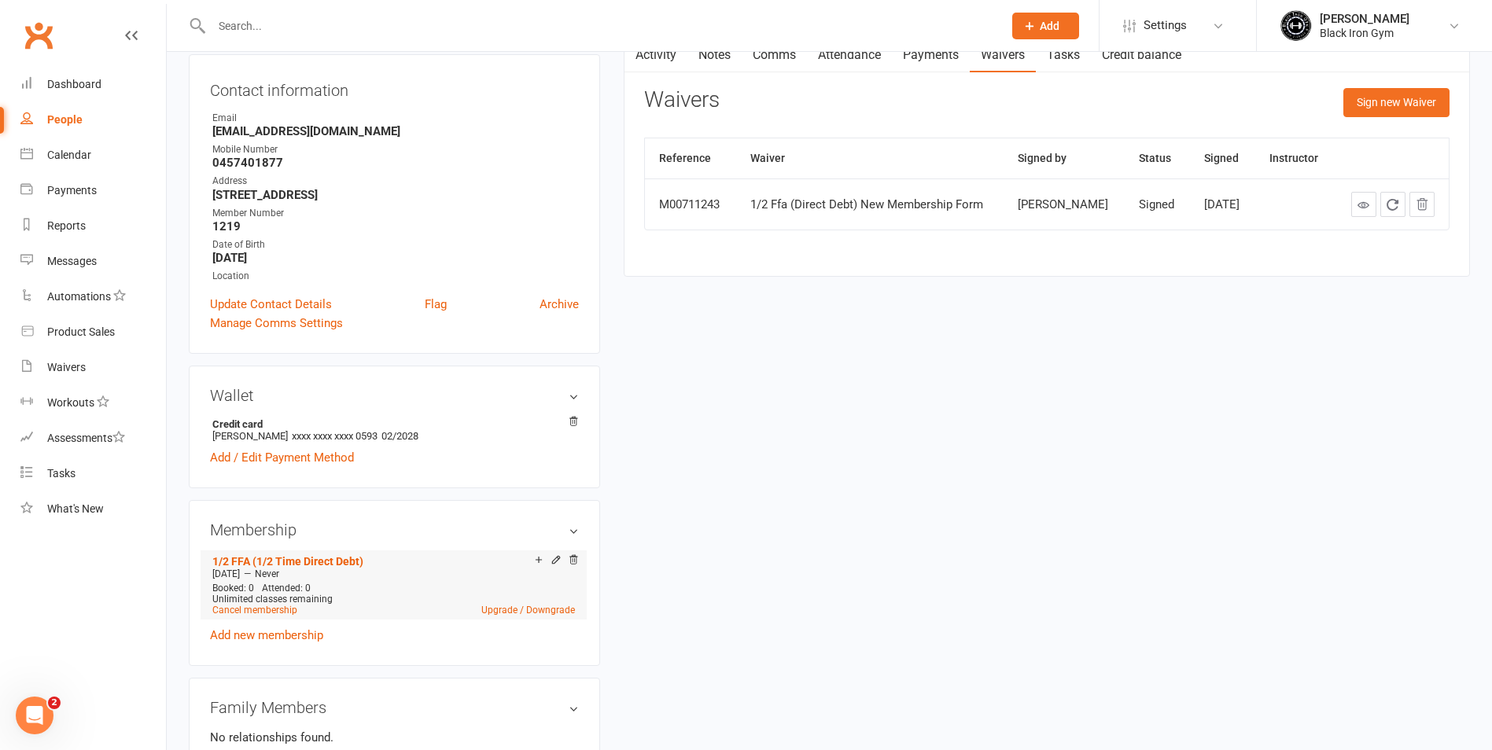
scroll to position [236, 0]
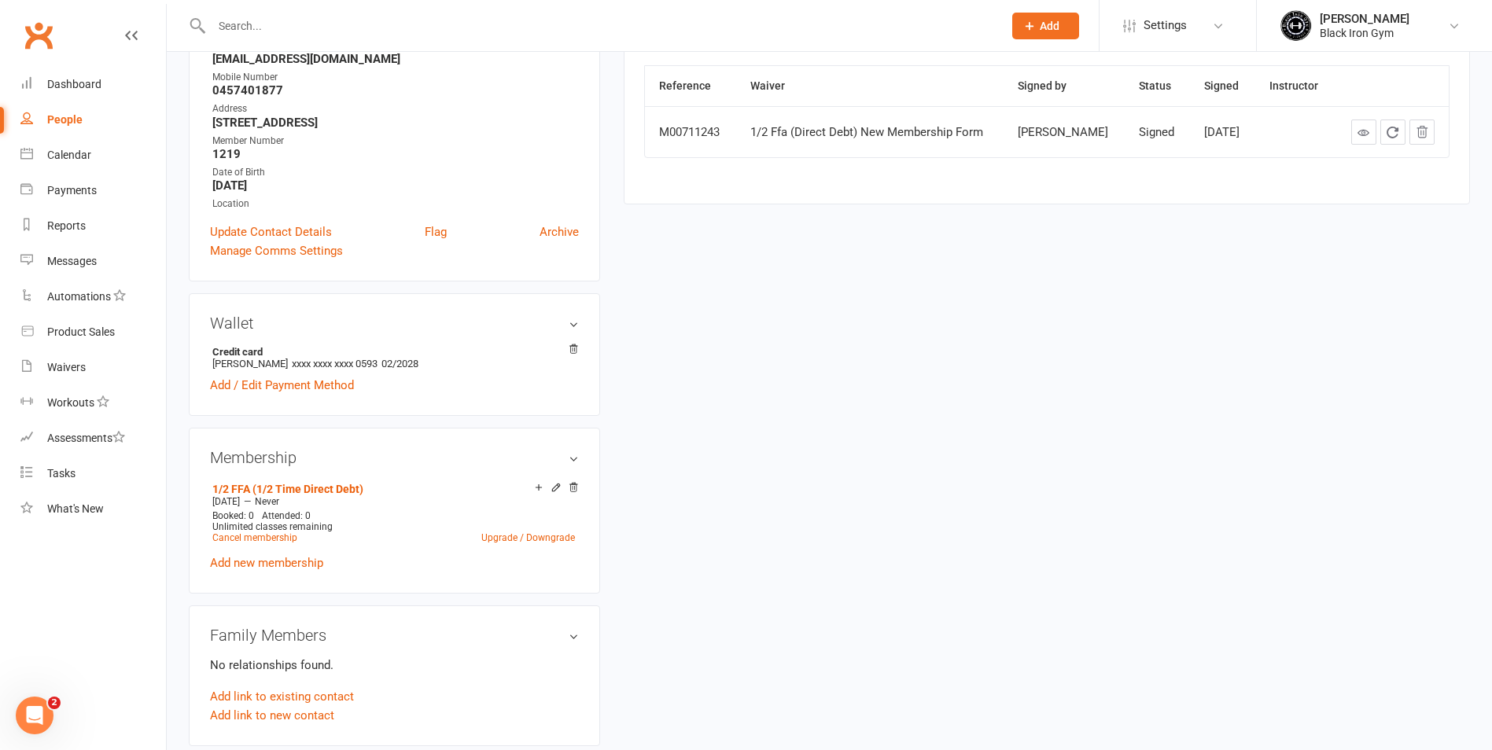
click at [572, 322] on h3 "Wallet" at bounding box center [394, 323] width 369 height 17
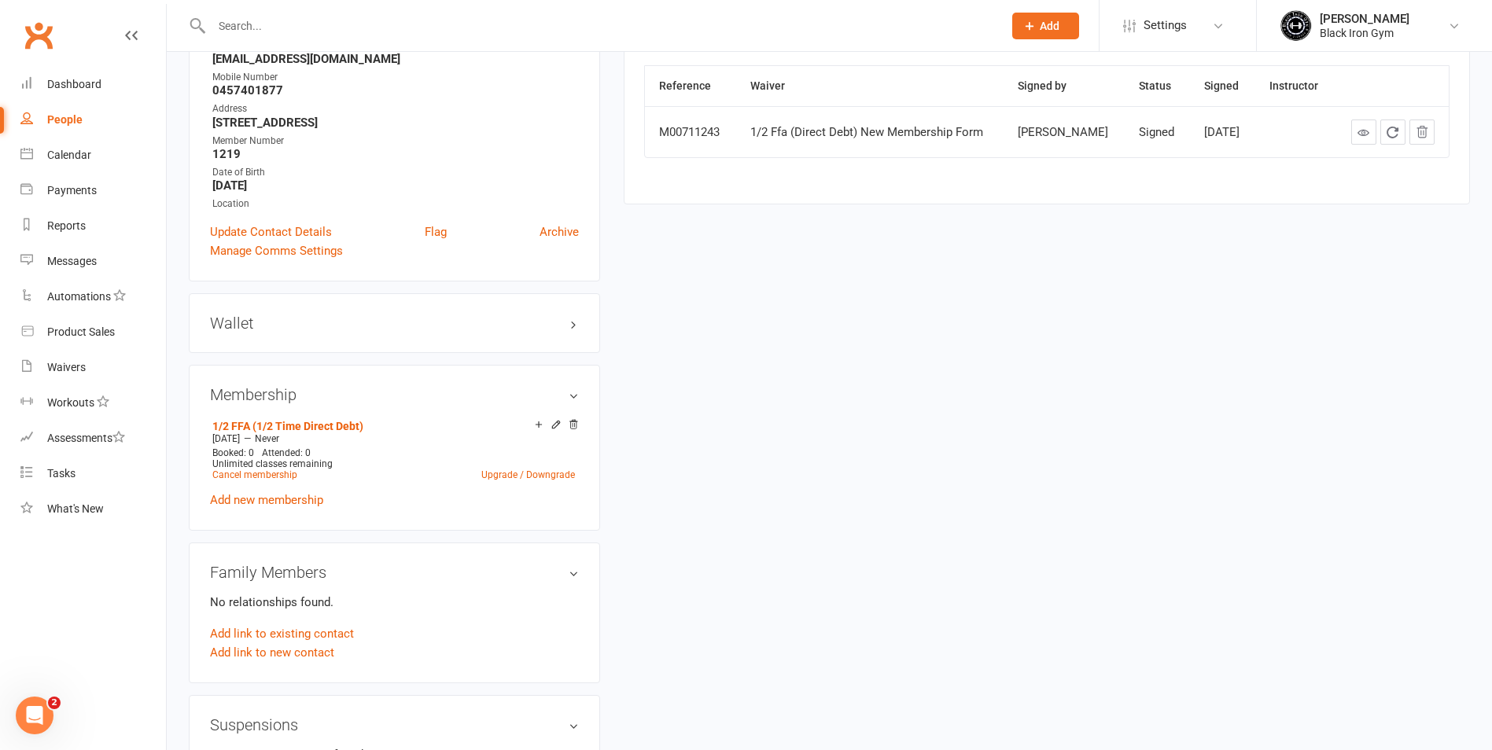
click at [588, 322] on div "Wallet Credit card luke carpenter xxxx xxxx xxxx 0593 02/2028 Add / Edit Paymen…" at bounding box center [394, 323] width 411 height 60
click at [563, 329] on h3 "Wallet" at bounding box center [394, 323] width 369 height 17
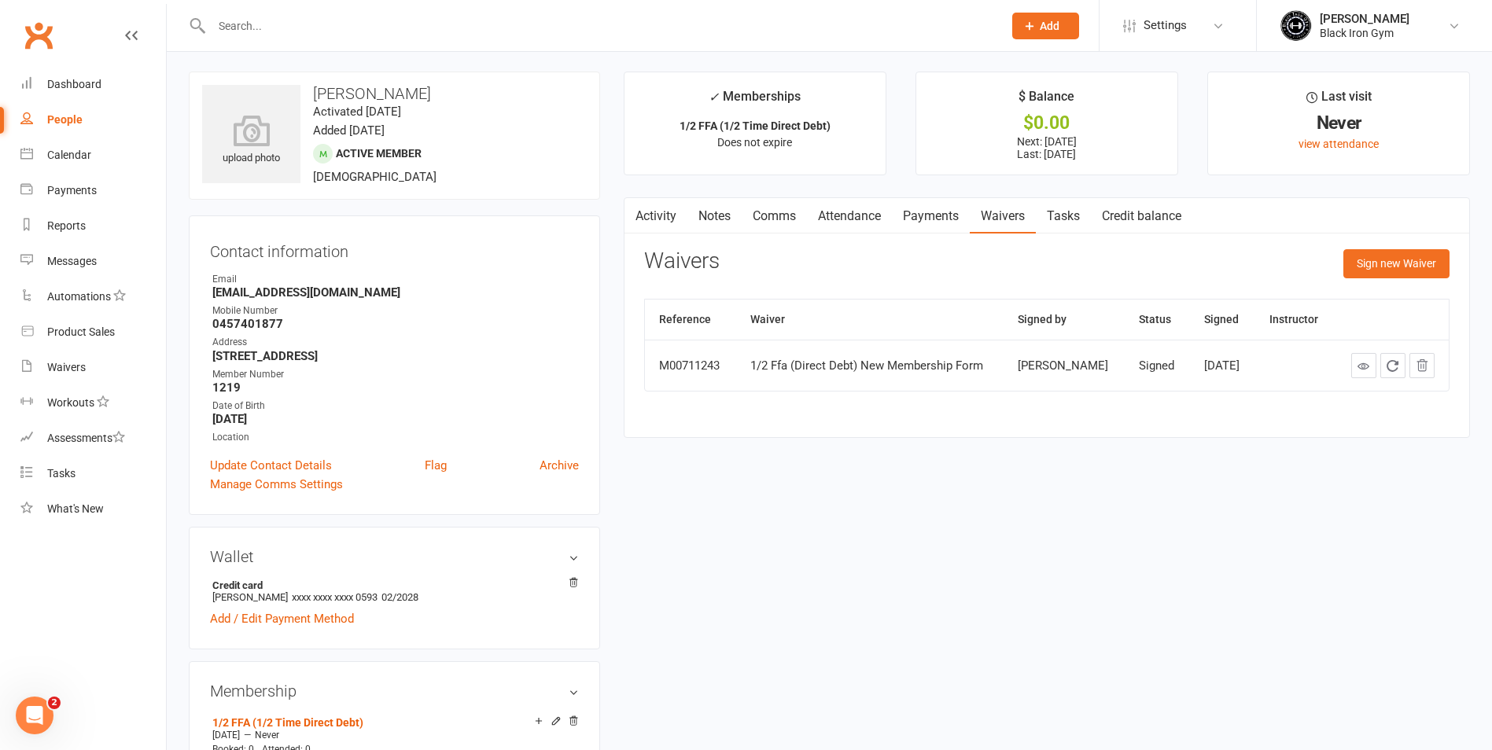
scroll to position [0, 0]
click at [1179, 212] on link "Credit balance" at bounding box center [1141, 219] width 101 height 36
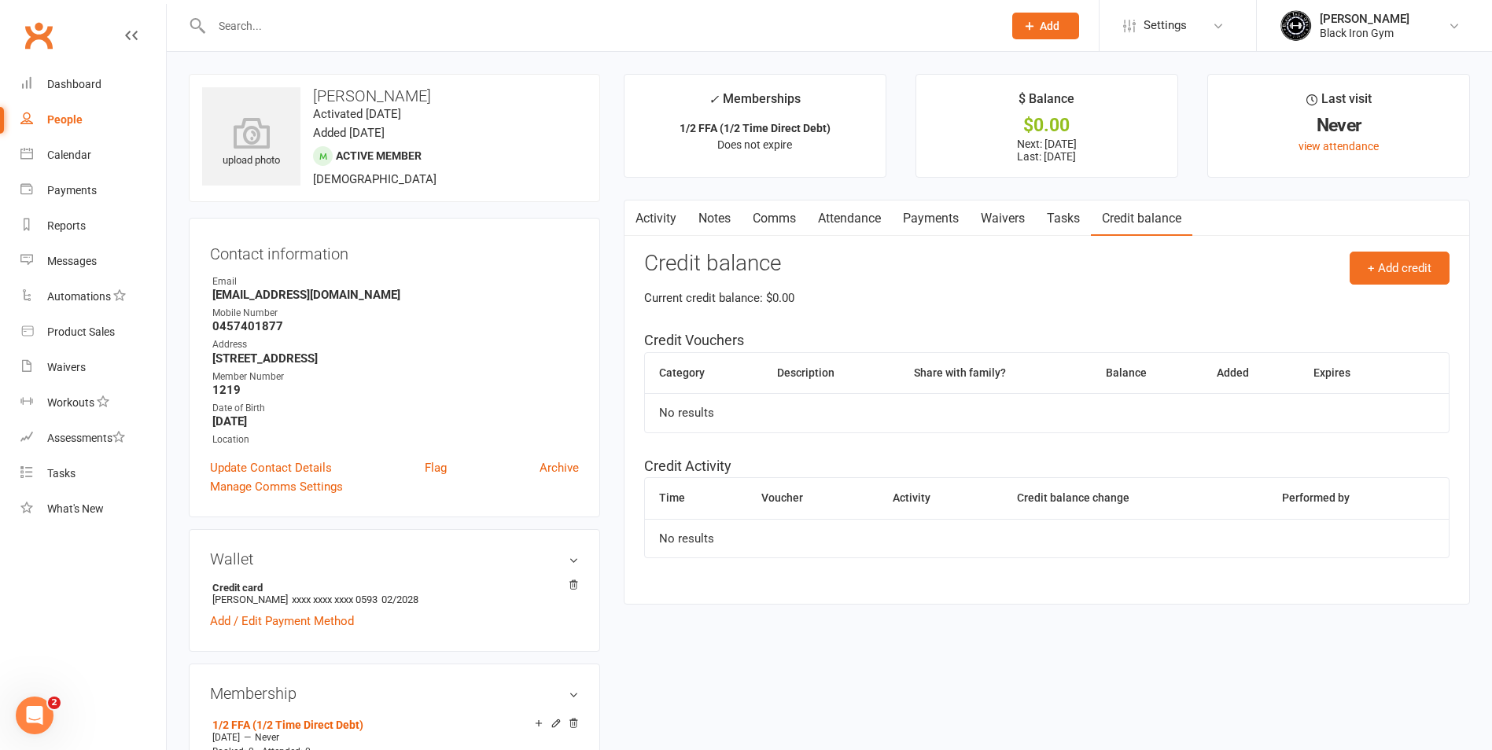
click at [1073, 216] on link "Tasks" at bounding box center [1063, 219] width 55 height 36
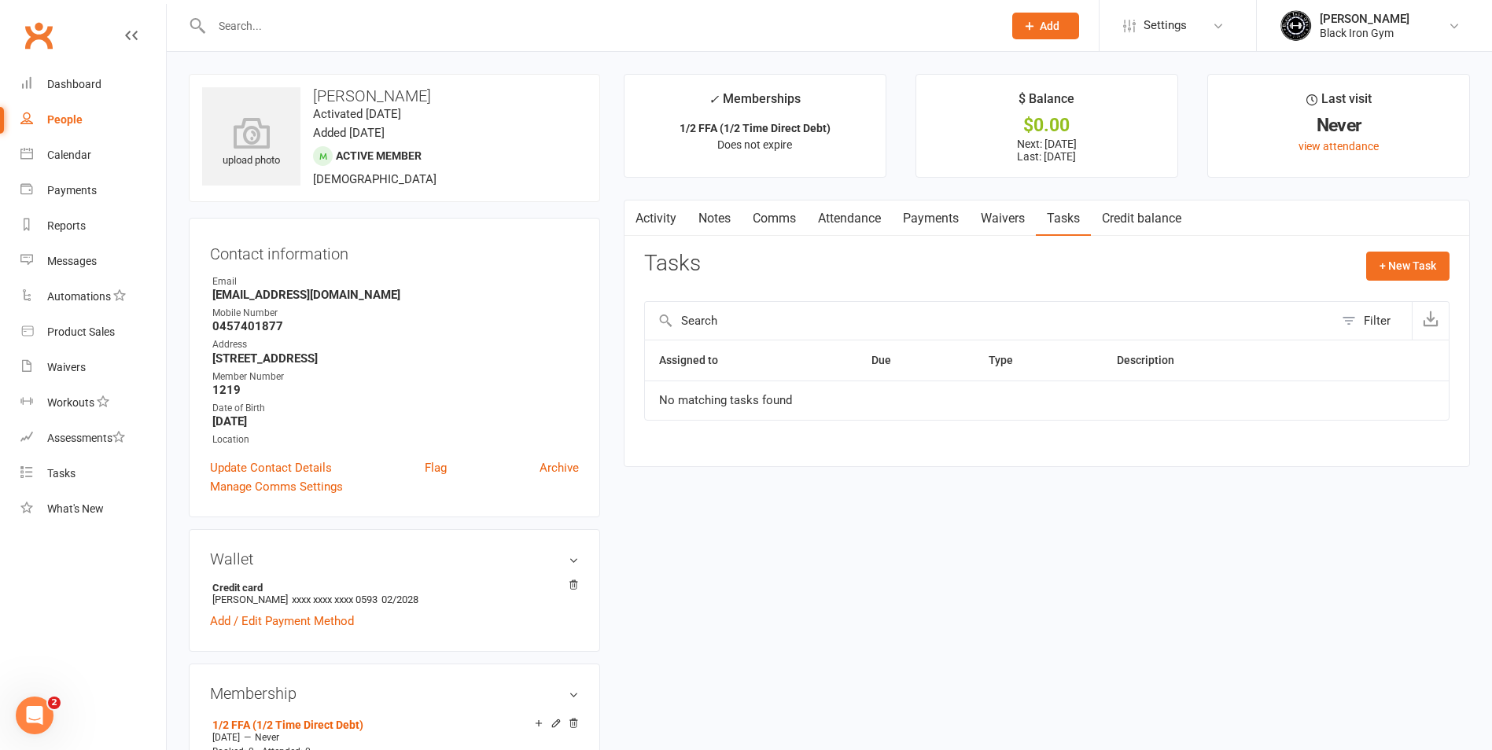
click at [1061, 144] on p "Next: 27 Aug 2025 Last: 30 Jul 2025" at bounding box center [1046, 150] width 233 height 25
click at [994, 223] on link "Waivers" at bounding box center [1002, 219] width 66 height 36
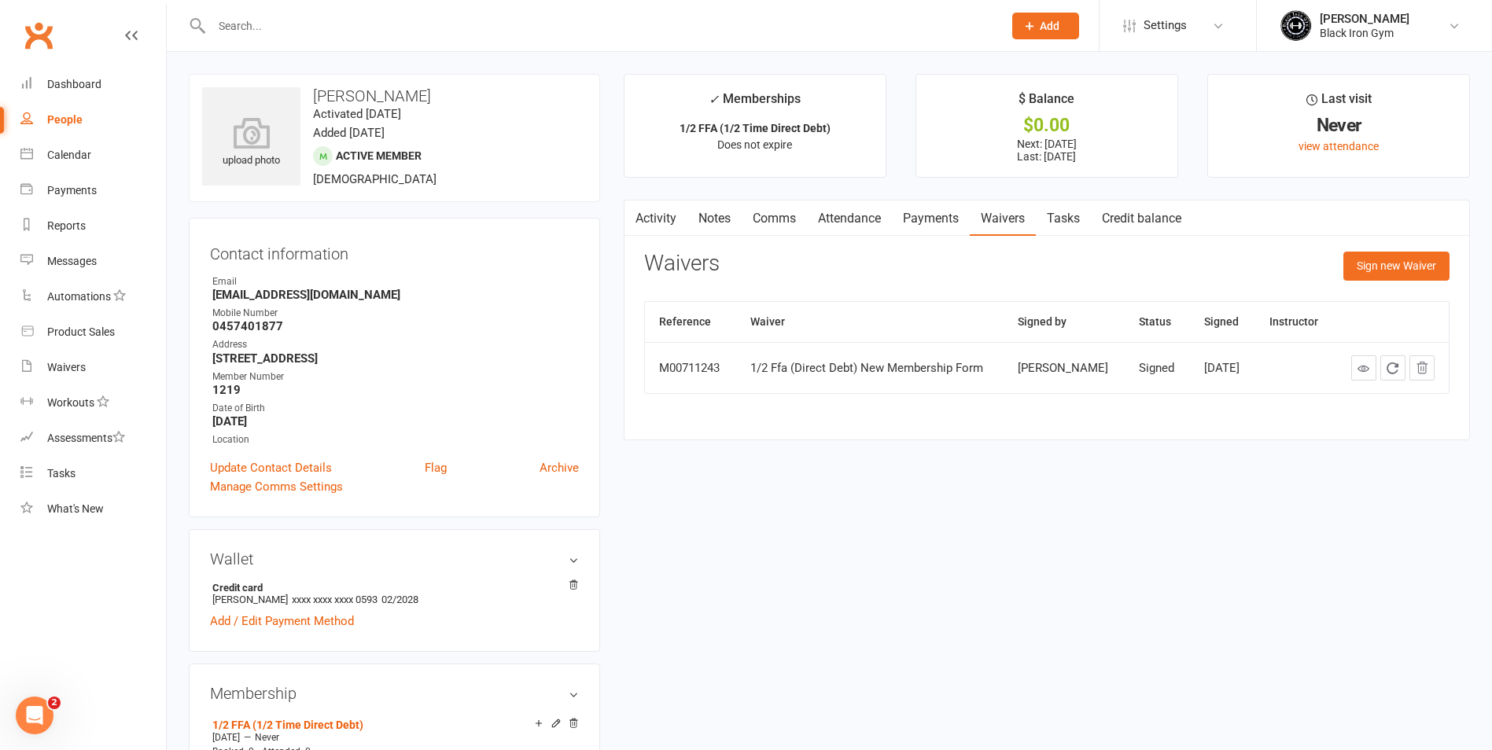
click at [926, 214] on link "Payments" at bounding box center [931, 219] width 78 height 36
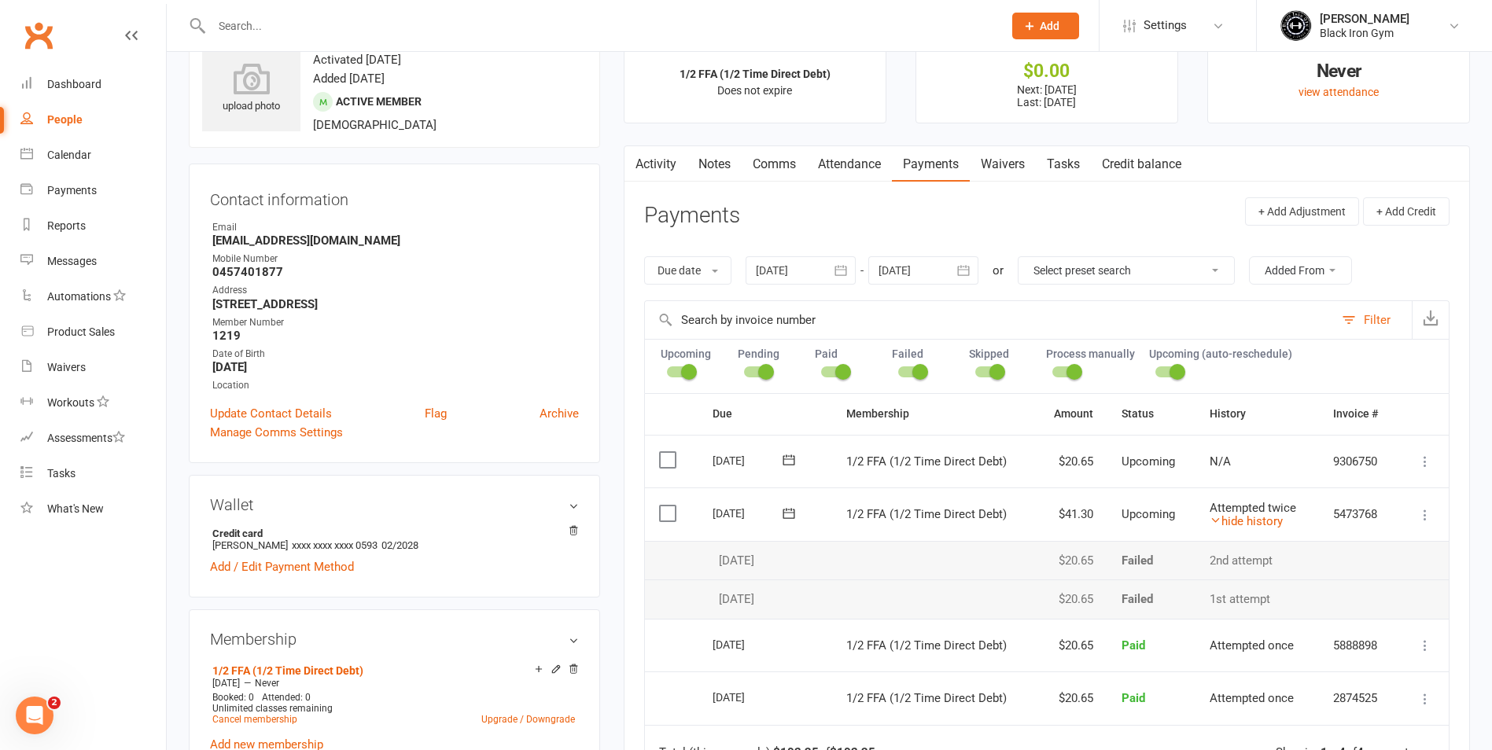
scroll to position [79, 0]
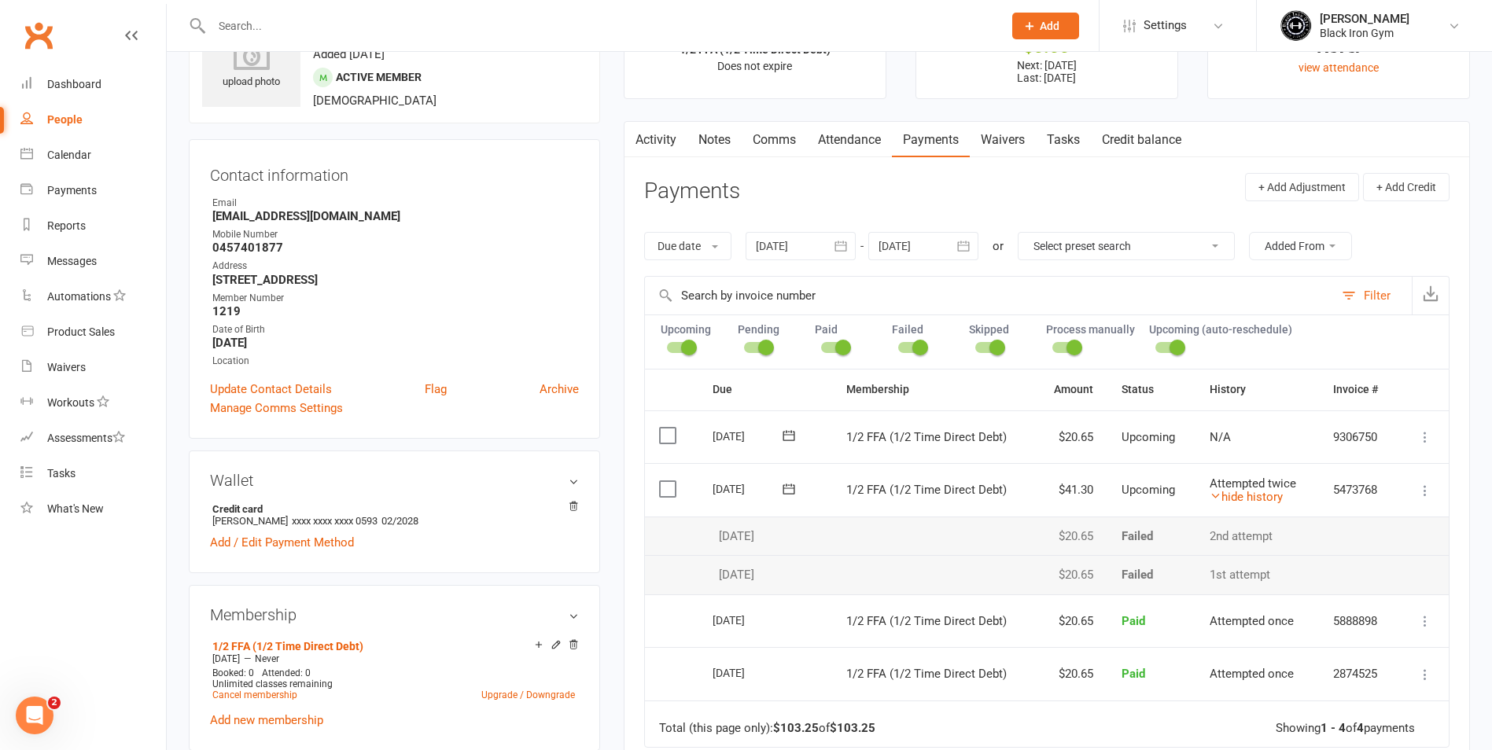
click at [843, 248] on icon "button" at bounding box center [841, 246] width 16 height 16
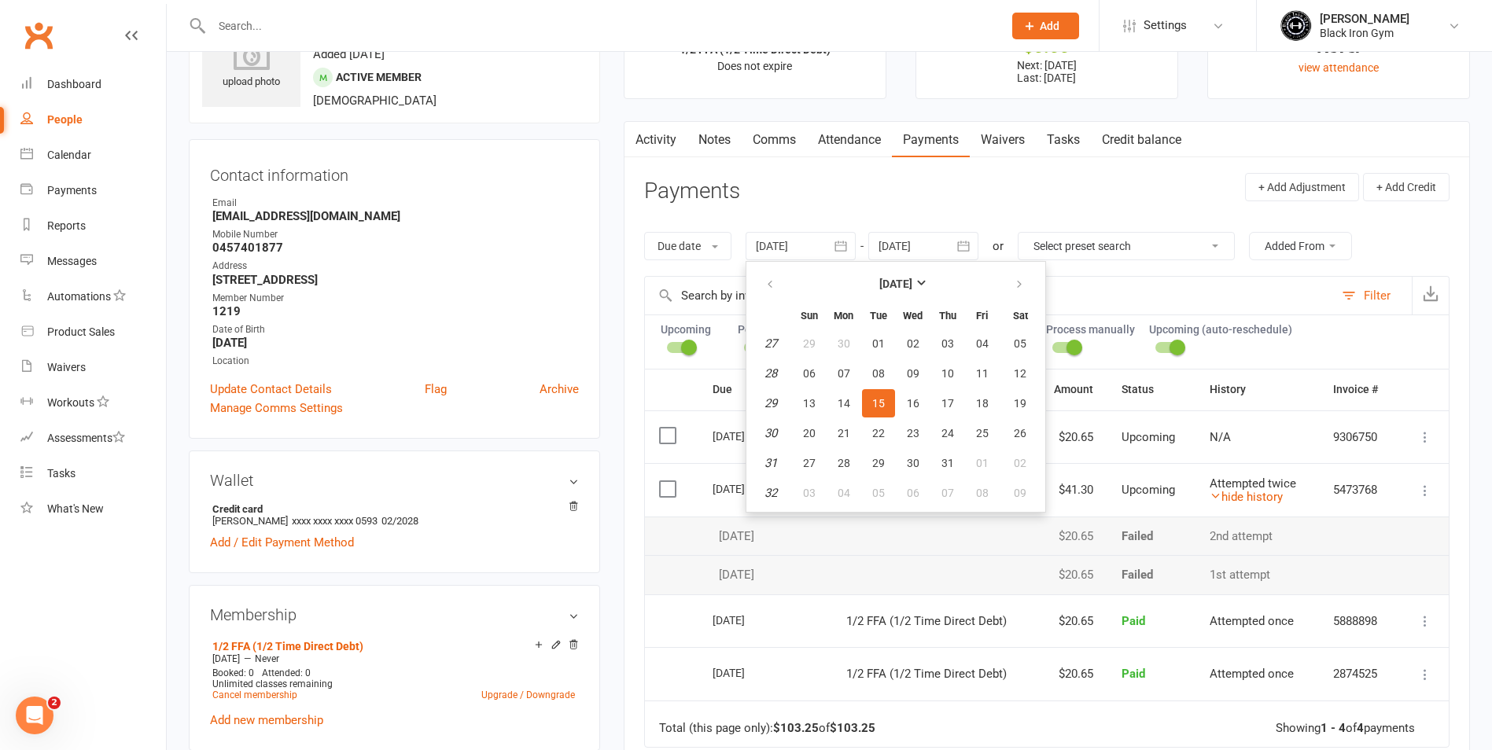
click at [892, 204] on header "Payments + Add Adjustment + Add Credit" at bounding box center [1046, 194] width 805 height 43
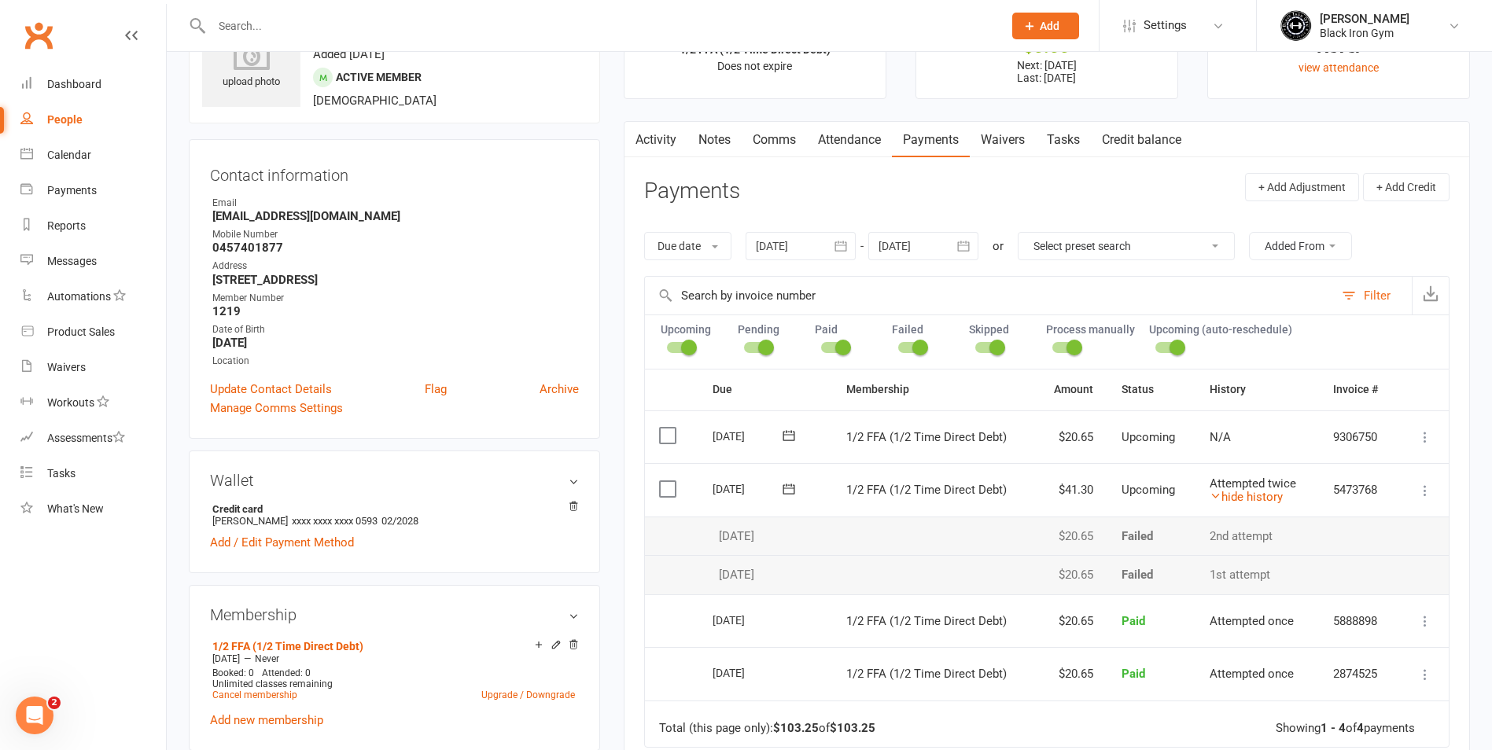
click at [251, 31] on input "text" at bounding box center [599, 26] width 785 height 22
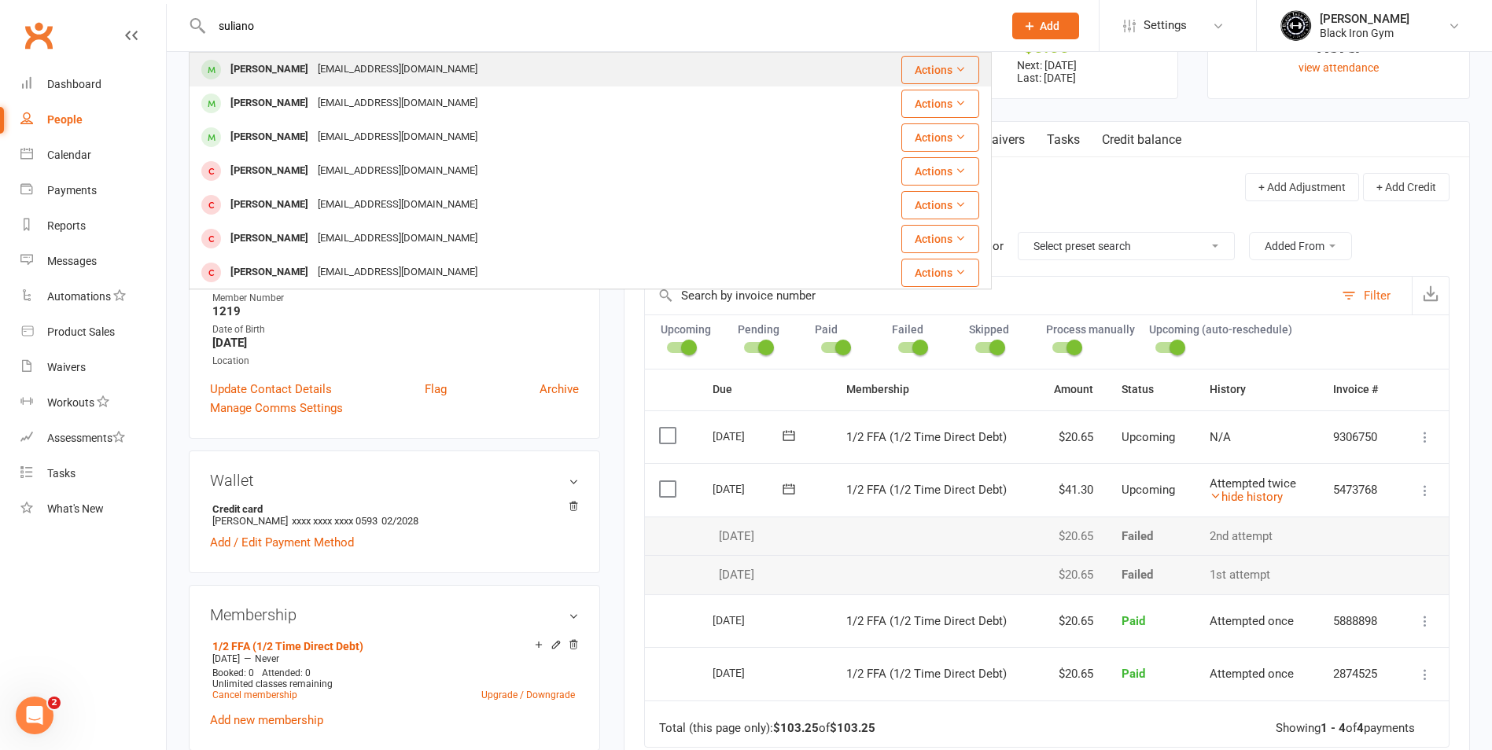
type input "suliano"
click at [385, 66] on div "kabarasuliano@gmail.com" at bounding box center [397, 69] width 169 height 23
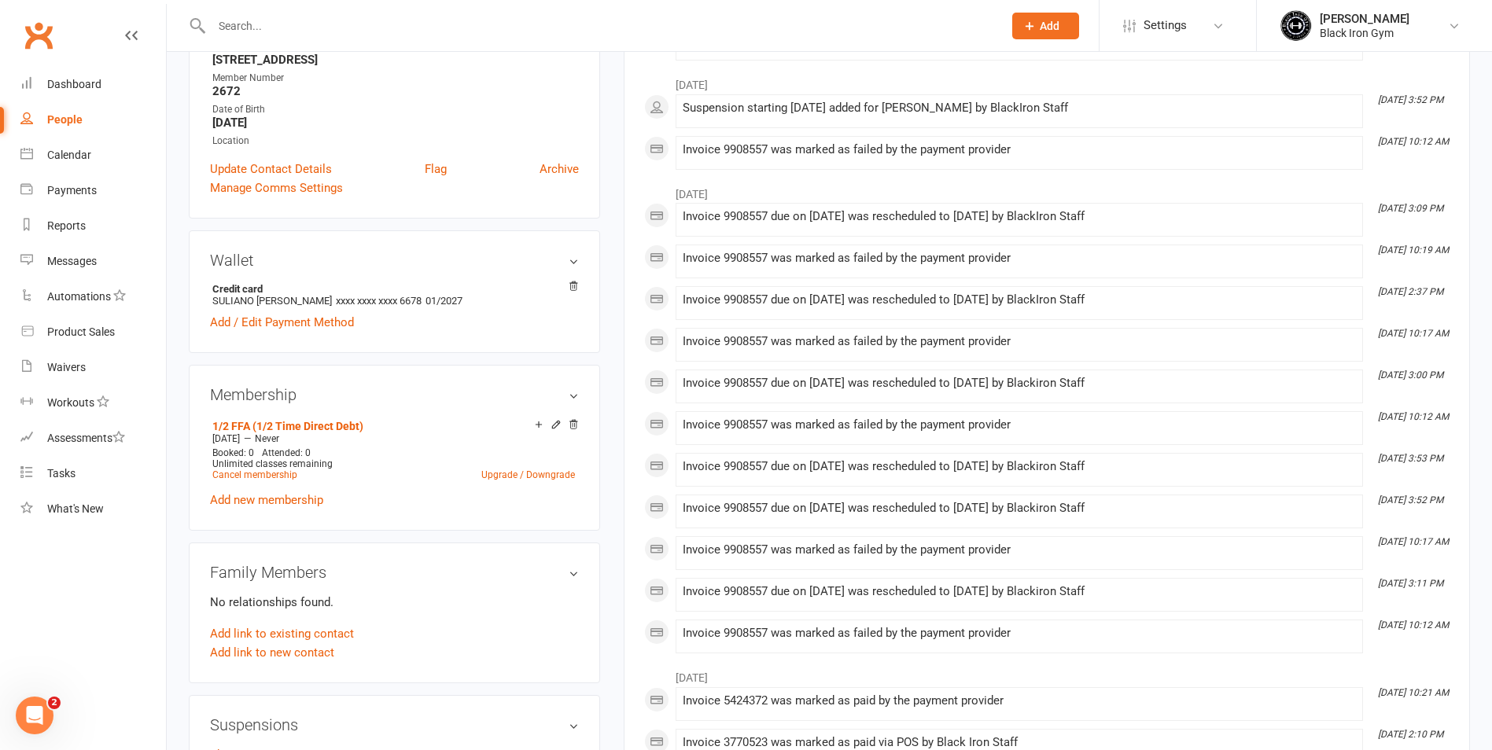
scroll to position [315, 0]
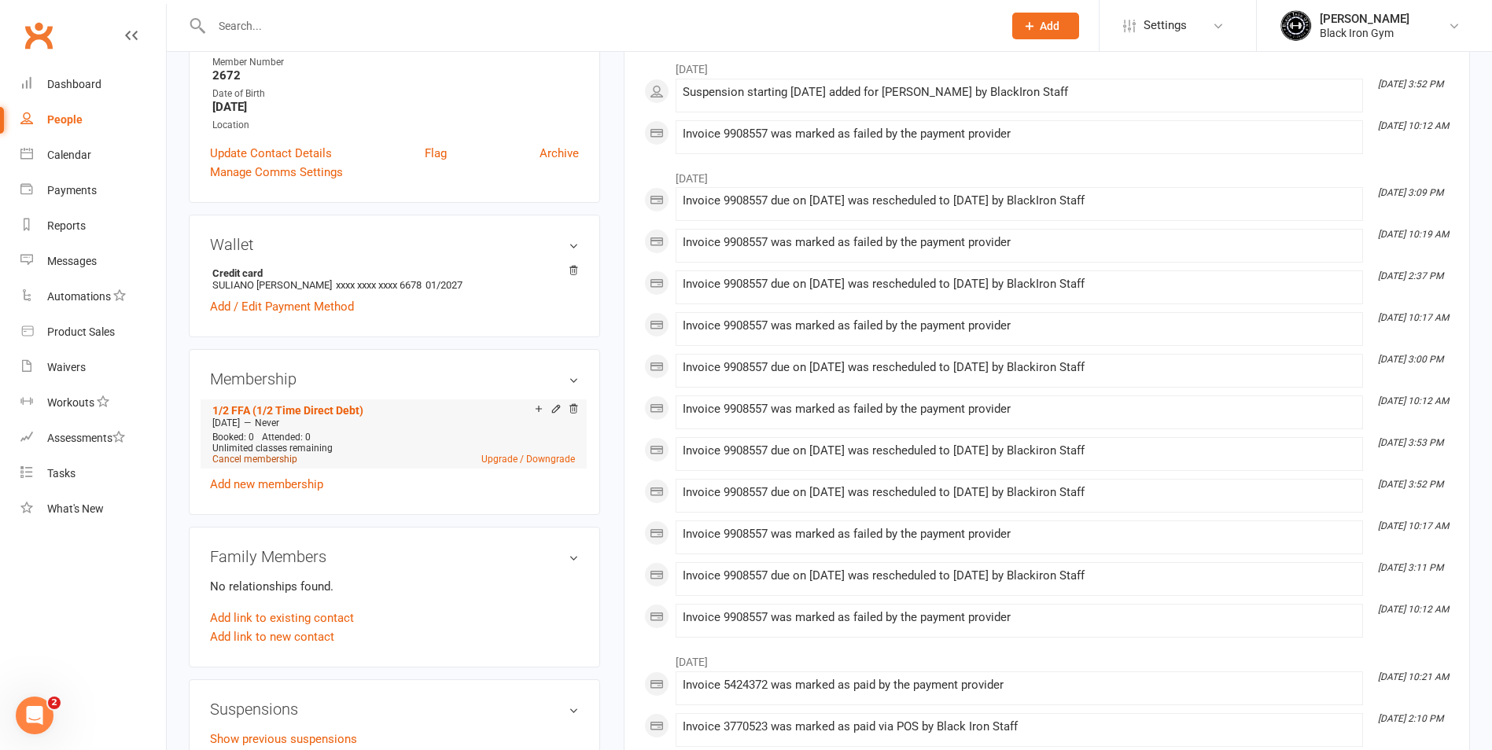
click at [255, 454] on link "Cancel membership" at bounding box center [254, 459] width 85 height 11
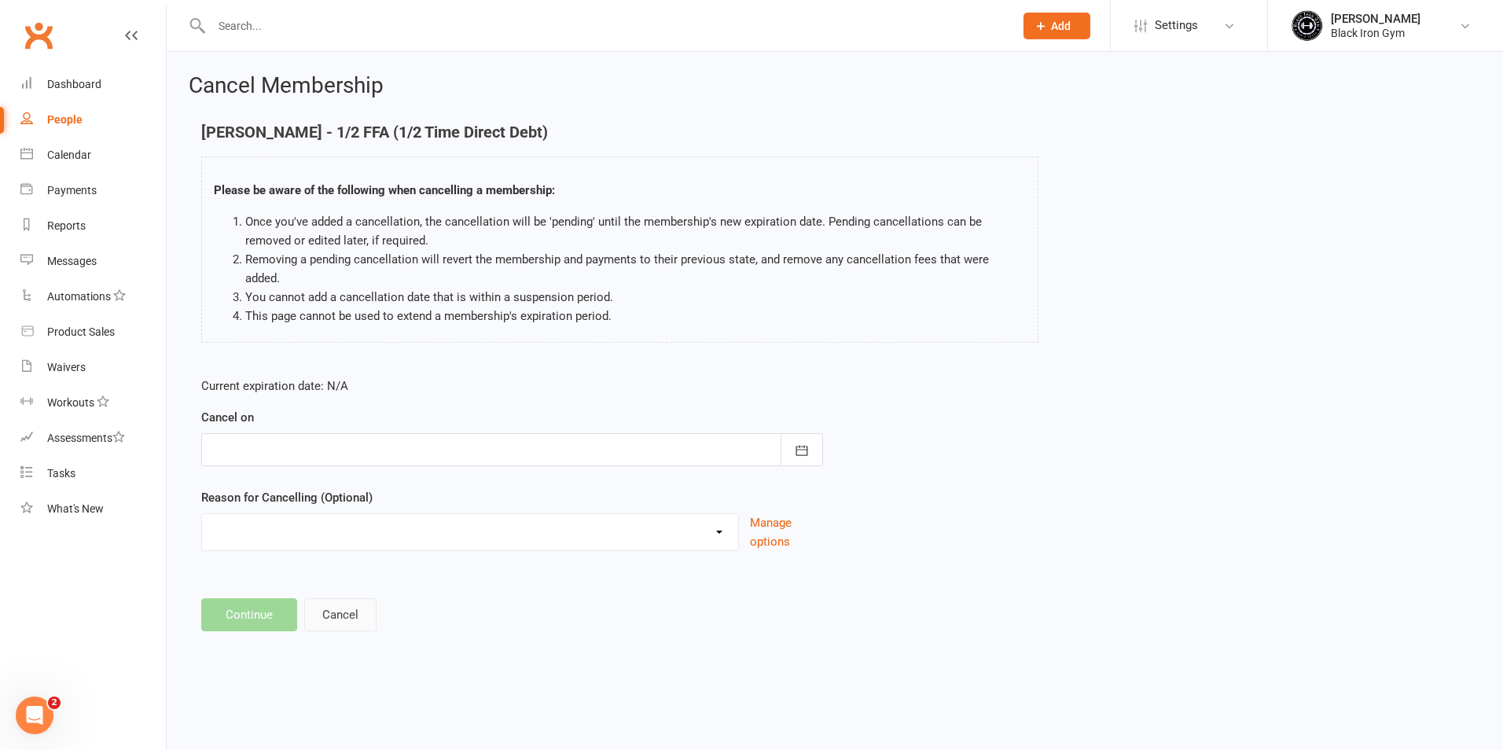
click at [334, 598] on button "Cancel" at bounding box center [340, 614] width 72 height 33
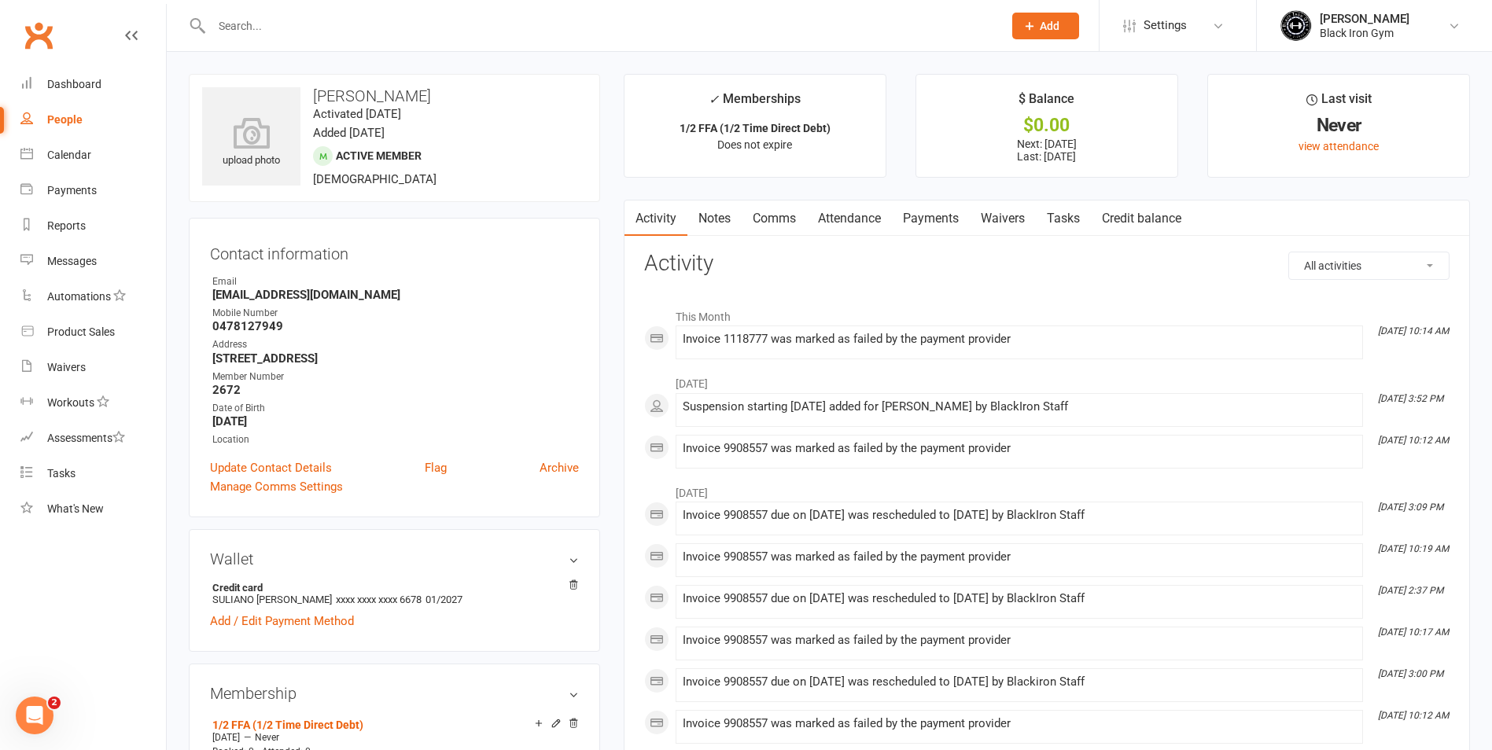
click at [924, 223] on link "Payments" at bounding box center [931, 219] width 78 height 36
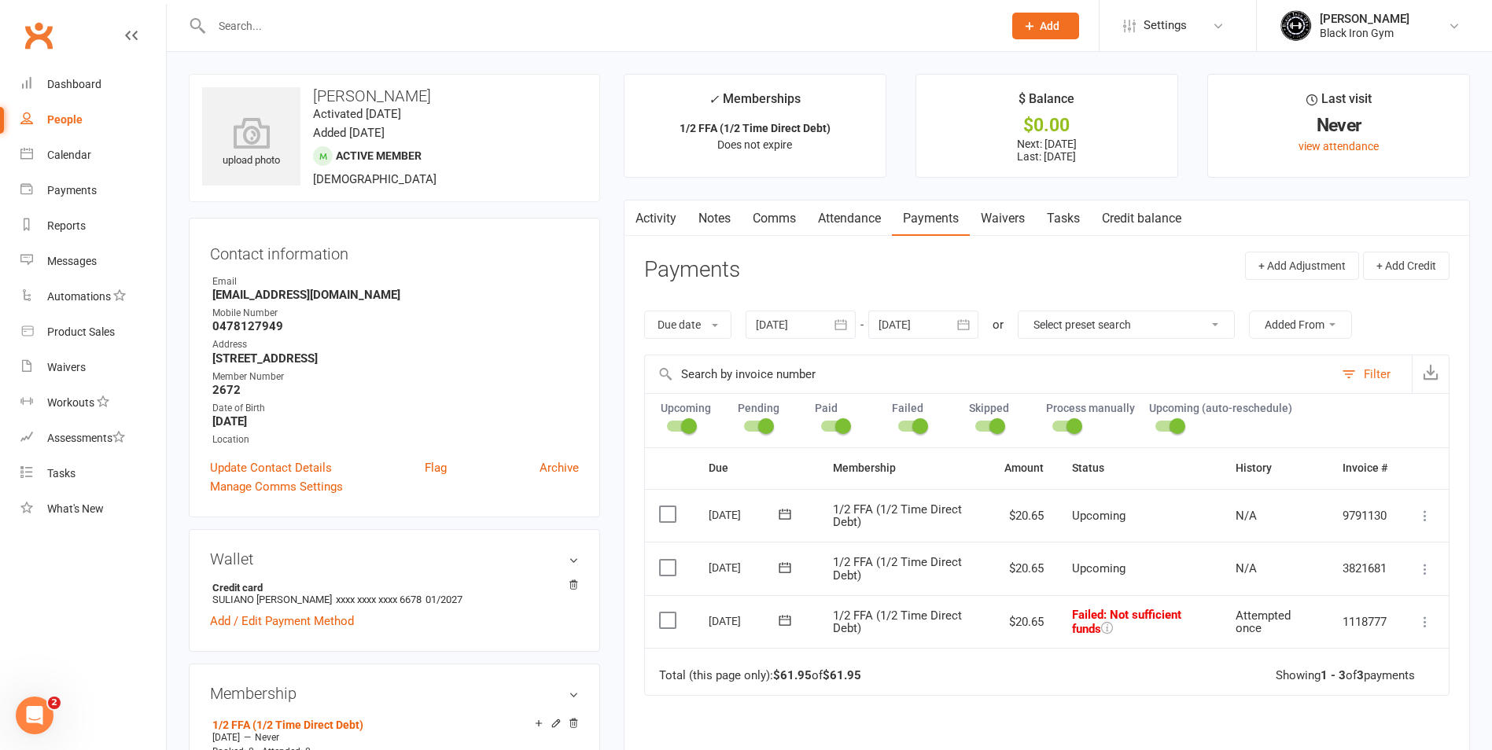
click at [669, 631] on td "Select this" at bounding box center [670, 621] width 50 height 53
click at [671, 627] on label at bounding box center [669, 621] width 21 height 16
click at [669, 613] on input "checkbox" at bounding box center [664, 613] width 10 height 0
click at [674, 613] on label at bounding box center [669, 621] width 21 height 16
click at [669, 613] on input "checkbox" at bounding box center [664, 613] width 10 height 0
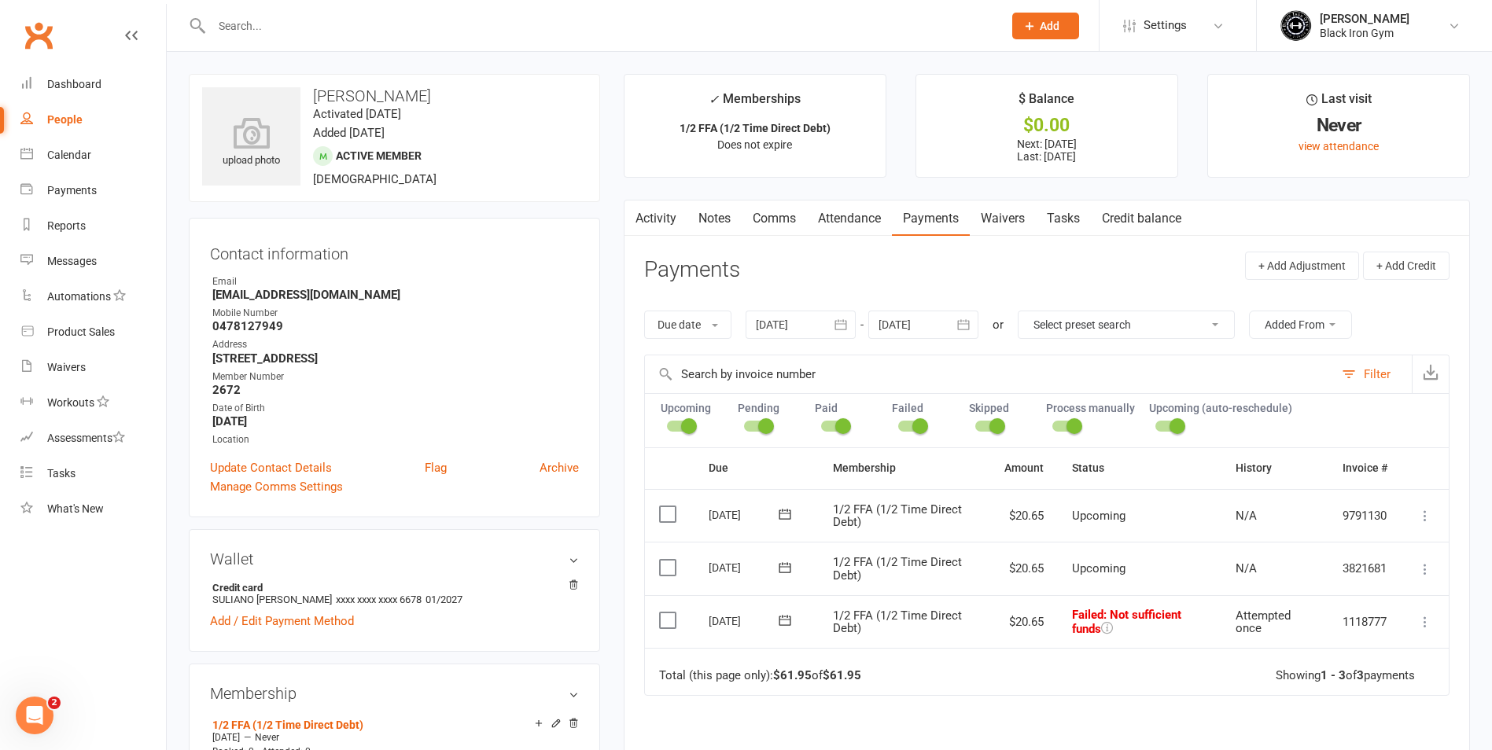
click at [674, 613] on label at bounding box center [669, 621] width 21 height 16
click at [669, 613] on input "checkbox" at bounding box center [664, 613] width 10 height 0
click at [1444, 710] on icon "button" at bounding box center [1446, 713] width 12 height 12
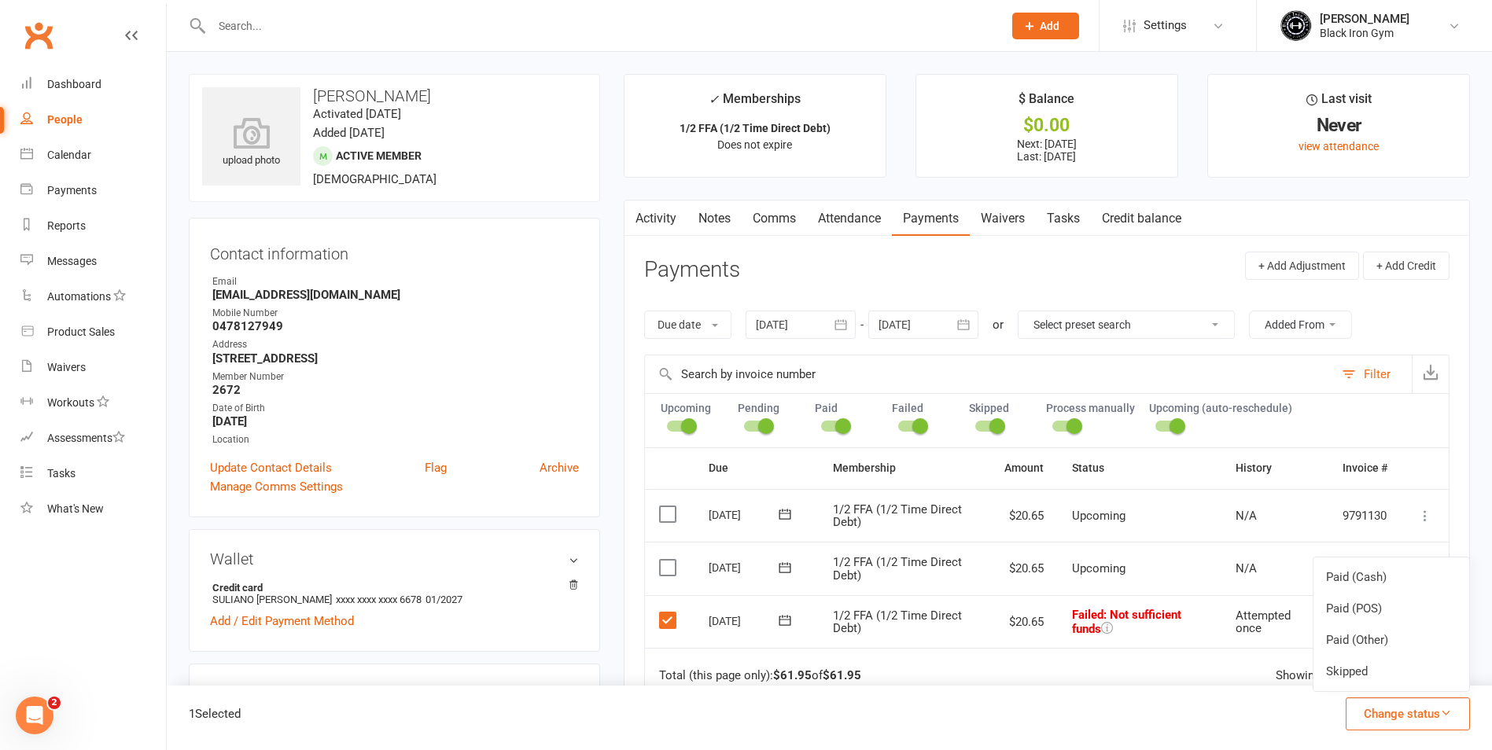
click at [671, 617] on label at bounding box center [669, 621] width 21 height 16
click at [669, 613] on input "checkbox" at bounding box center [664, 613] width 10 height 0
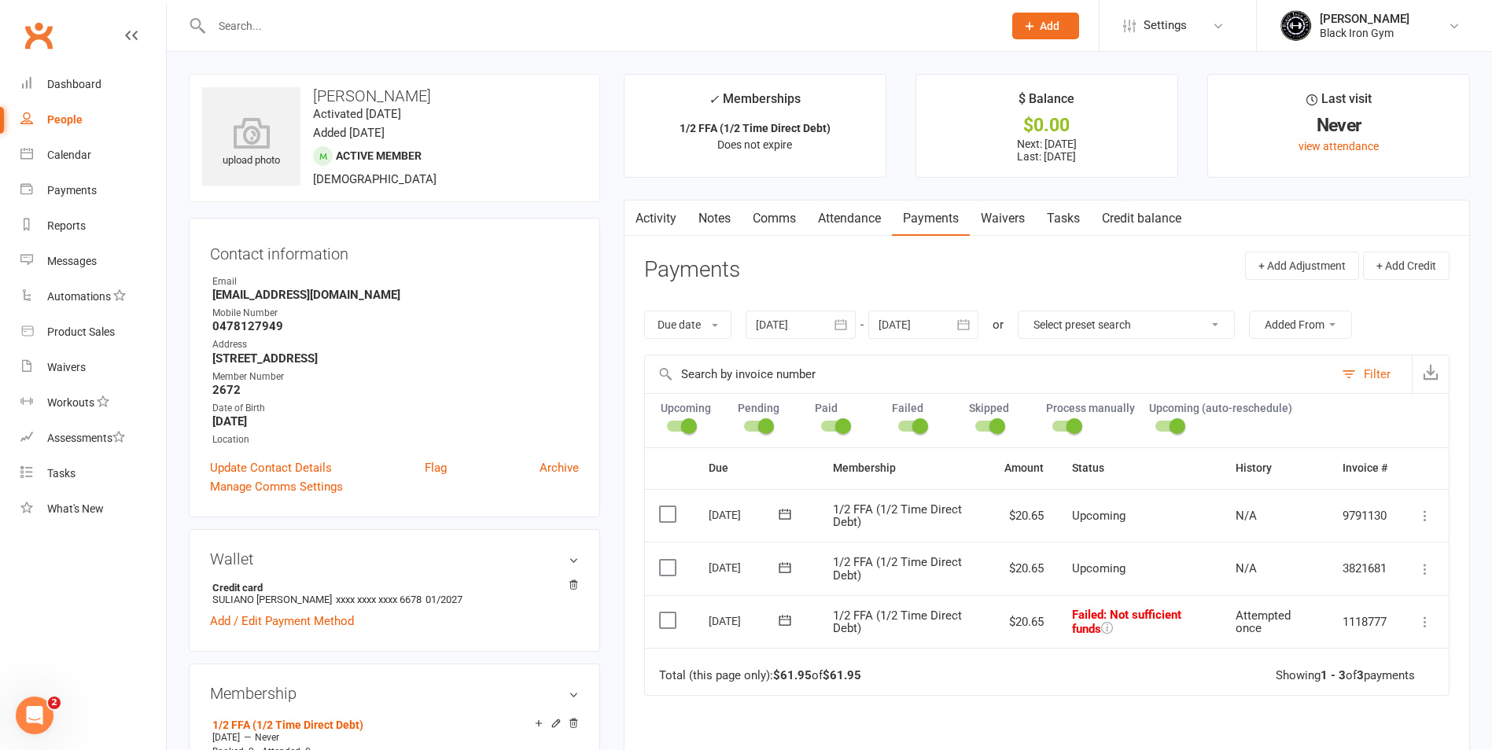
click at [636, 476] on div "Activity Notes Comms Attendance Payments Waivers Tasks Credit balance Payments …" at bounding box center [1047, 561] width 846 height 723
click at [1422, 576] on icon at bounding box center [1425, 569] width 16 height 16
click at [1464, 485] on div "Activity Notes Comms Attendance Payments Waivers Tasks Credit balance Payments …" at bounding box center [1047, 561] width 846 height 723
click at [705, 216] on link "Notes" at bounding box center [714, 219] width 54 height 36
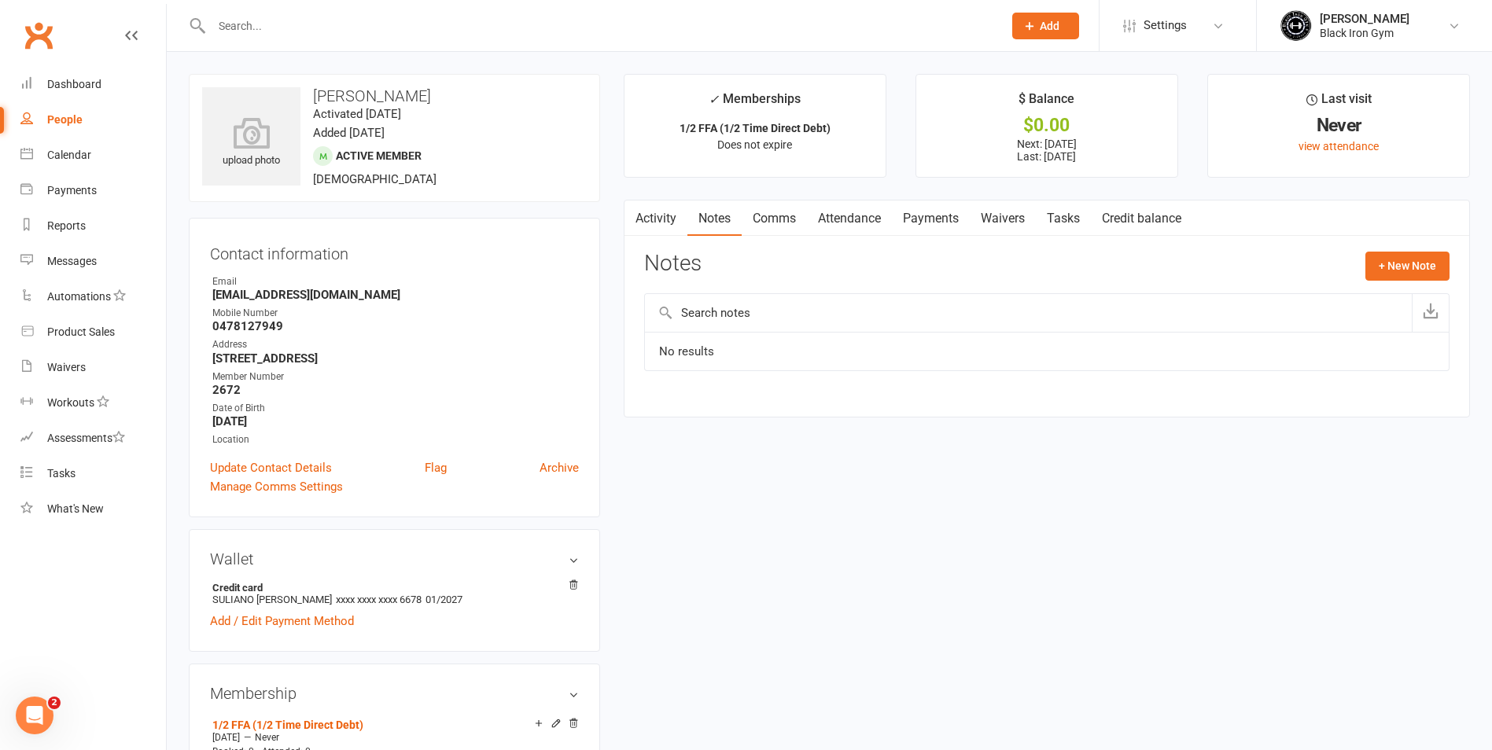
click at [640, 223] on button "button" at bounding box center [634, 218] width 20 height 35
click at [668, 218] on link "Activity" at bounding box center [655, 219] width 63 height 36
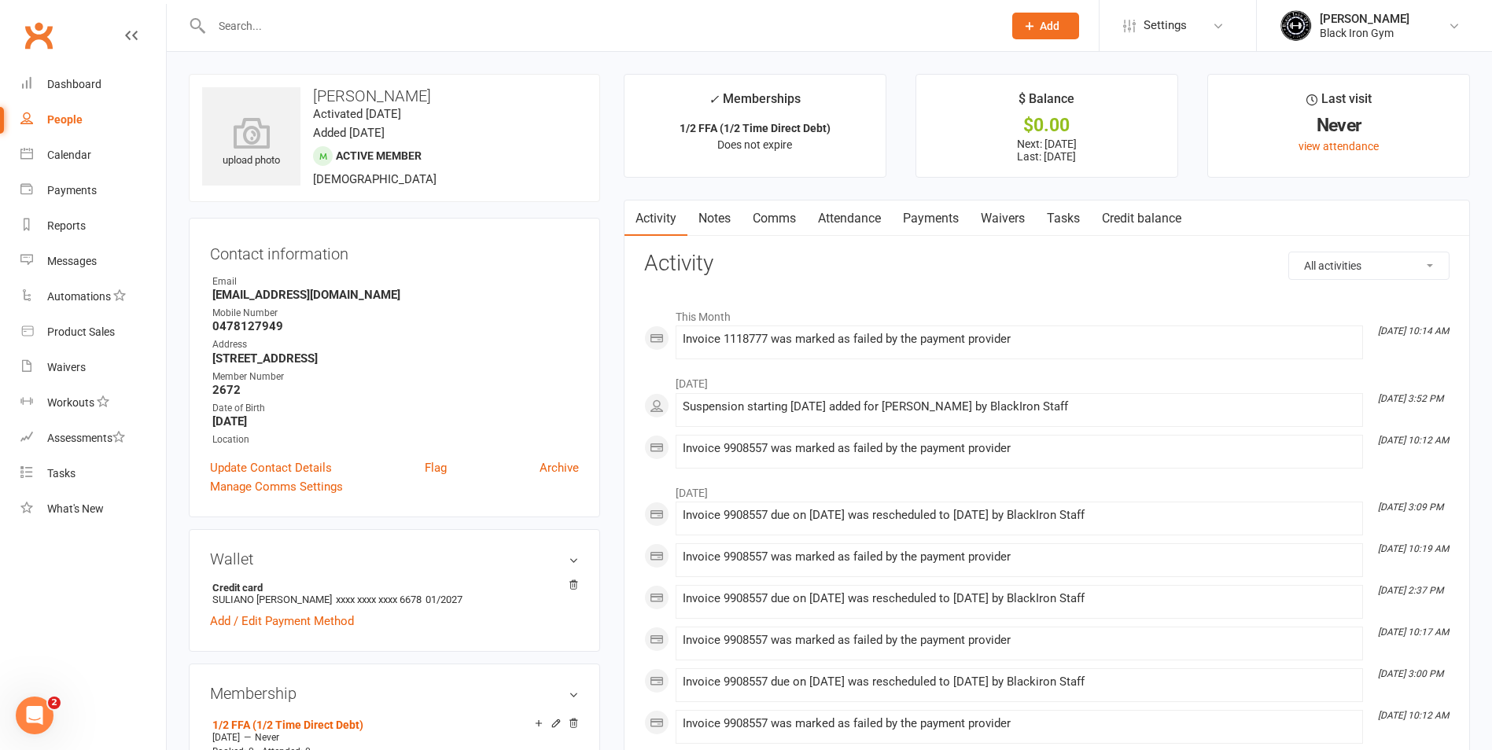
click at [930, 223] on link "Payments" at bounding box center [931, 219] width 78 height 36
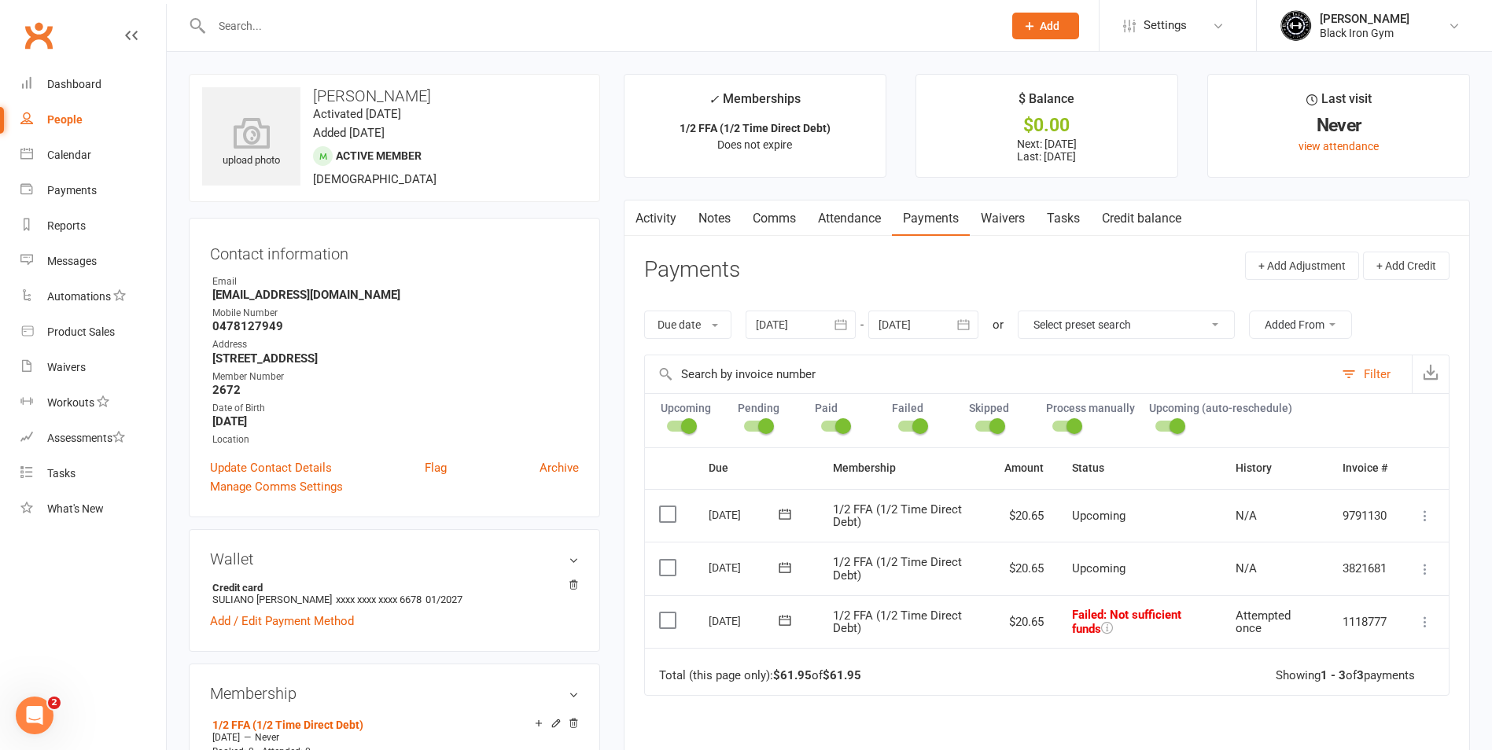
scroll to position [315, 0]
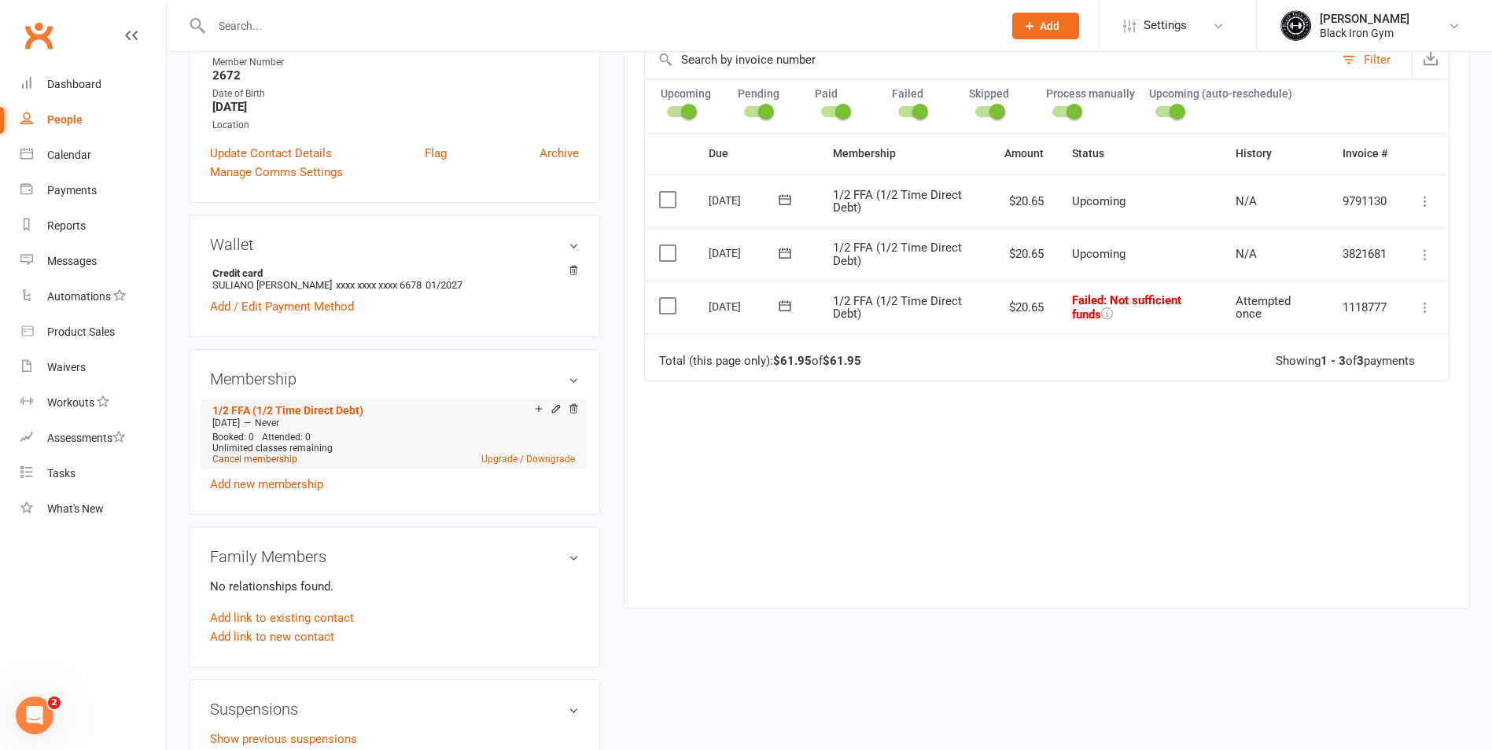
click at [272, 458] on link "Cancel membership" at bounding box center [254, 459] width 85 height 11
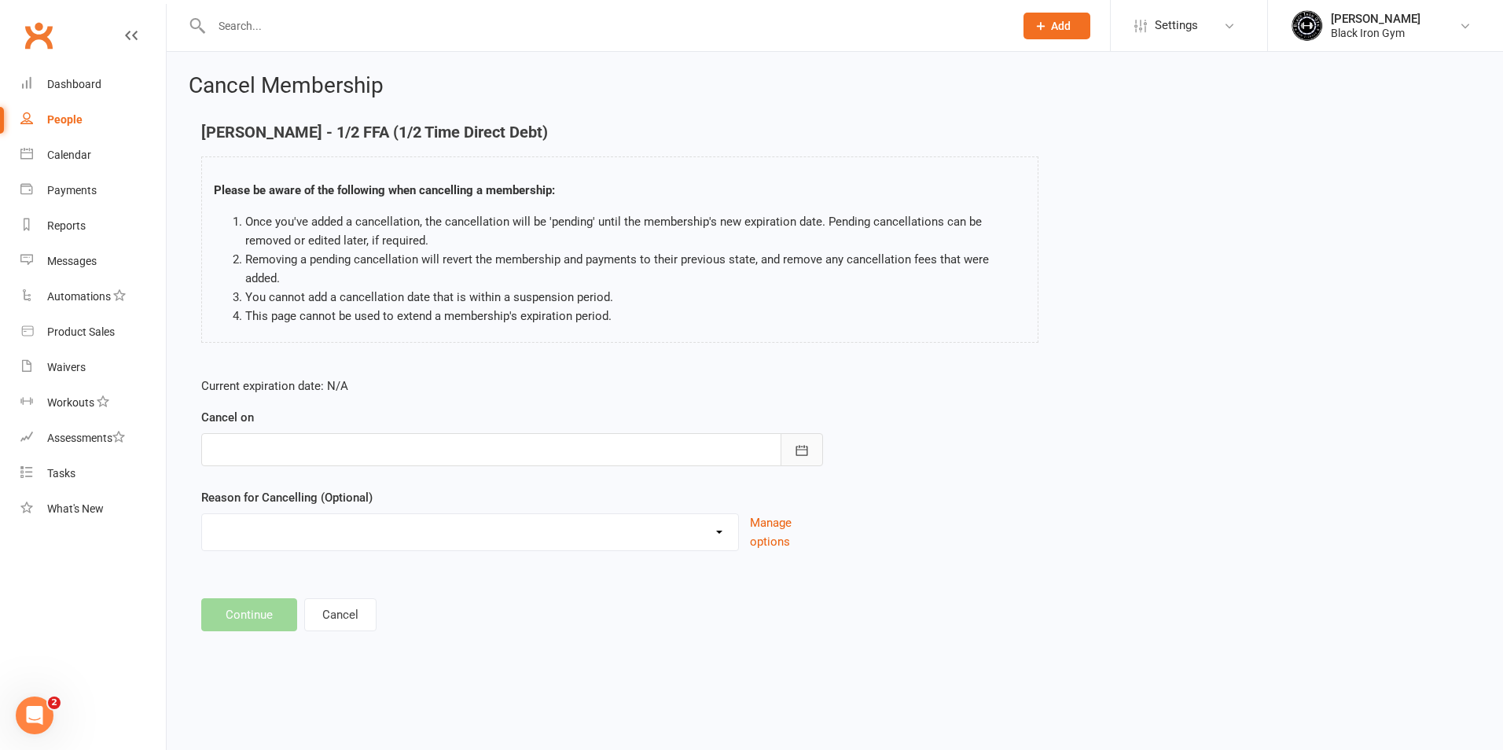
click at [800, 443] on icon "button" at bounding box center [802, 451] width 16 height 16
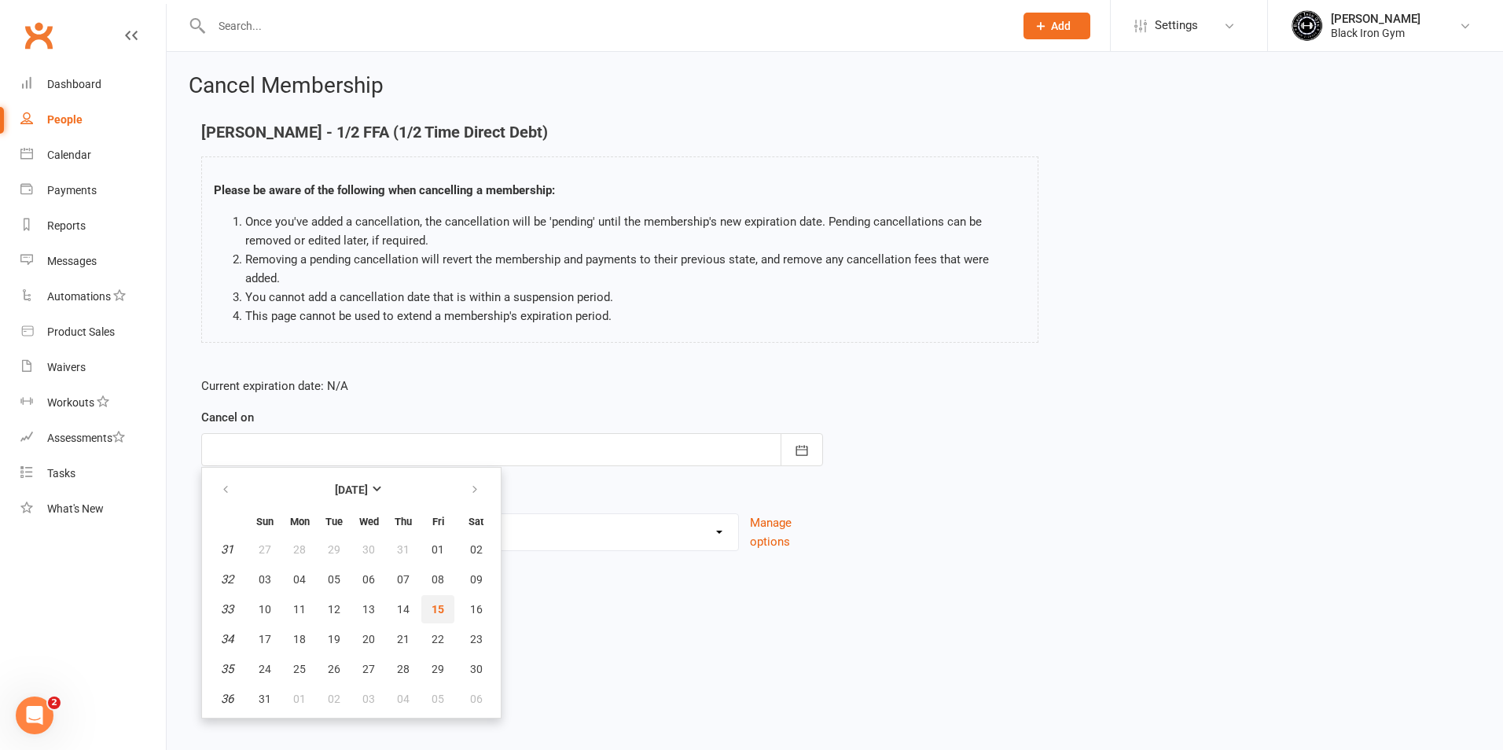
click at [435, 603] on span "15" at bounding box center [438, 609] width 13 height 13
type input "15 Aug 2025"
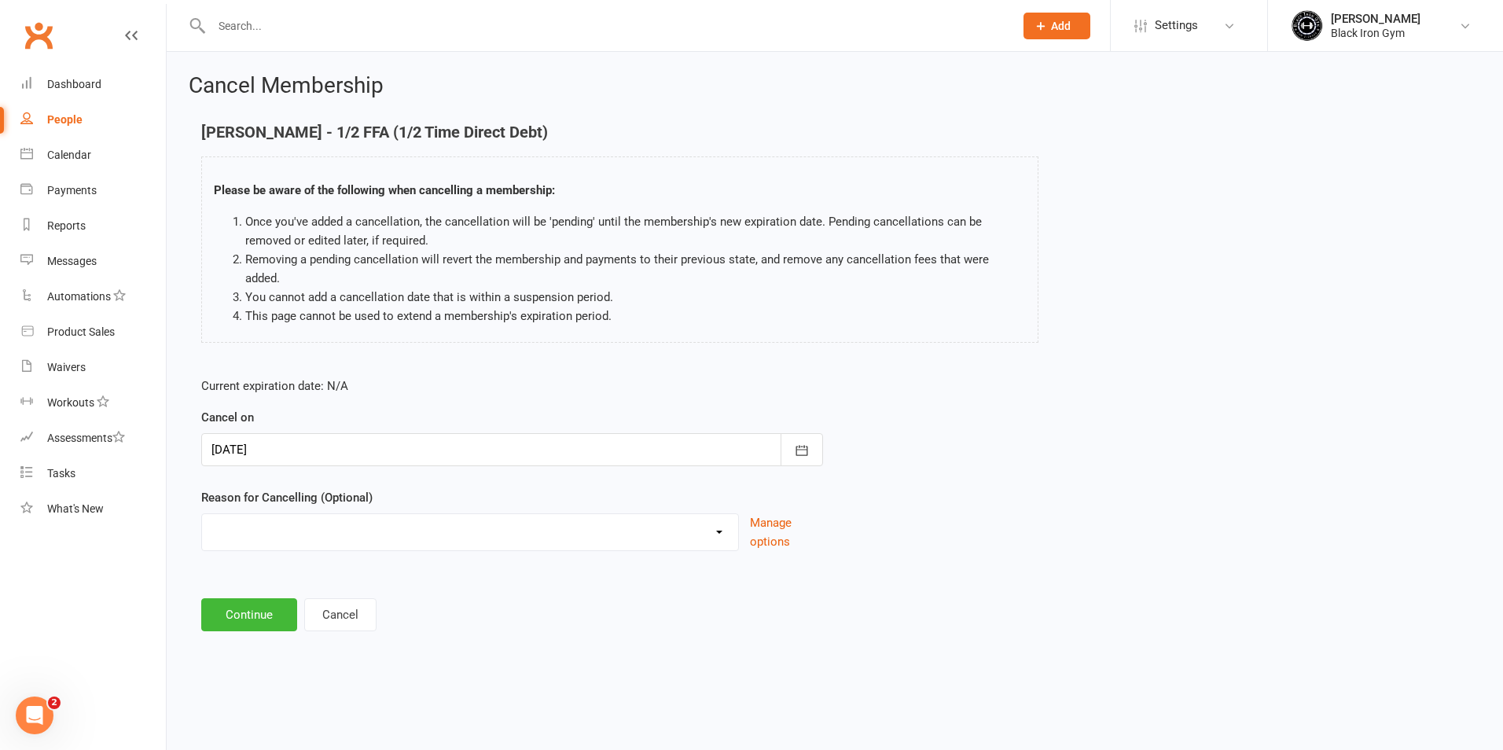
click at [730, 514] on select "CHANGED TO UPFRONT CHANGED TO WHITEHAVEN 12 MONTHS EMAILED EXCESSIVE DEFULTS NO…" at bounding box center [470, 529] width 536 height 31
click at [202, 514] on select "CHANGED TO UPFRONT CHANGED TO WHITEHAVEN 12 MONTHS EMAILED EXCESSIVE DEFULTS NO…" at bounding box center [470, 529] width 536 height 31
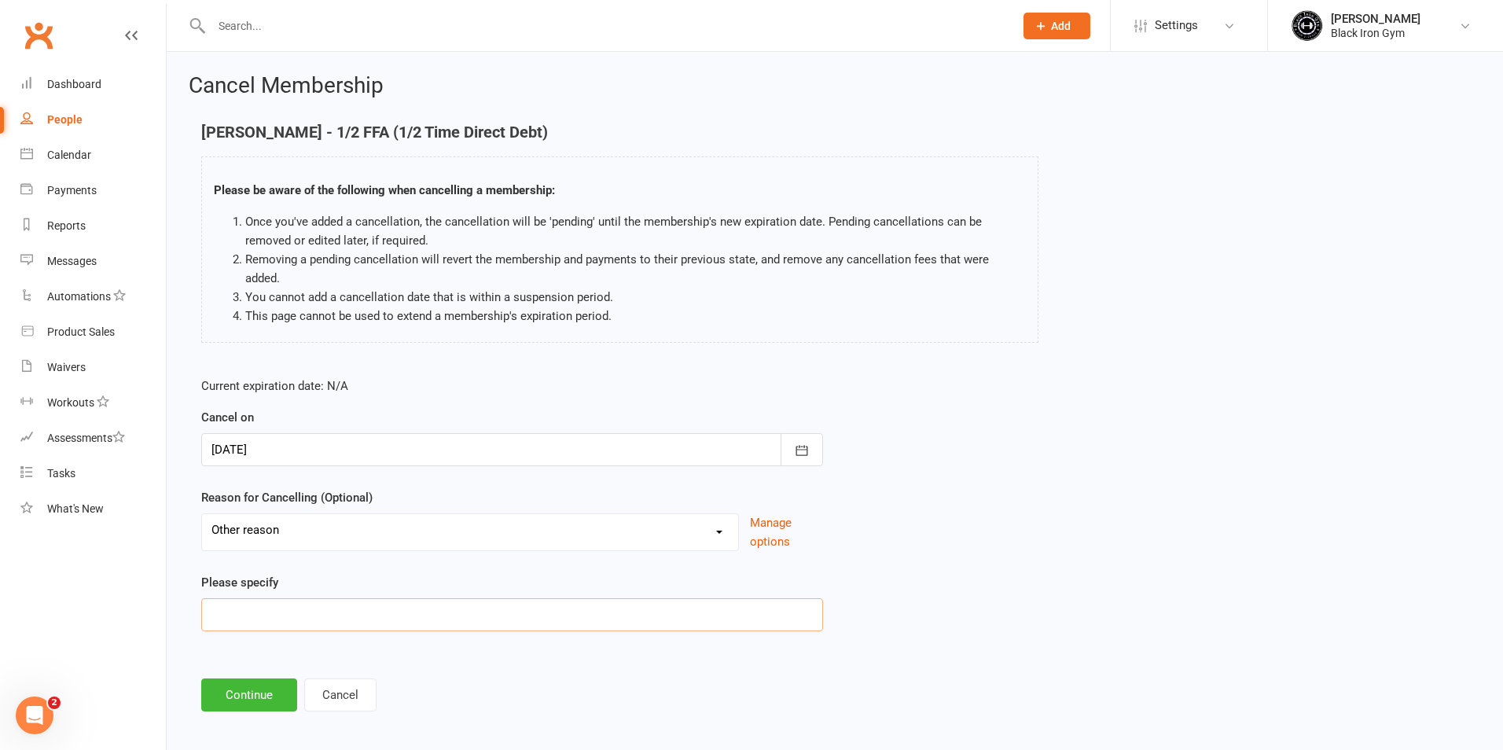
click at [644, 598] on input at bounding box center [512, 614] width 622 height 33
click at [717, 524] on select "CHANGED TO UPFRONT CHANGED TO WHITEHAVEN 12 MONTHS EMAILED EXCESSIVE DEFULTS NO…" at bounding box center [470, 529] width 536 height 31
select select "7"
click at [202, 514] on select "CHANGED TO UPFRONT CHANGED TO WHITEHAVEN 12 MONTHS EMAILED EXCESSIVE DEFULTS NO…" at bounding box center [470, 529] width 536 height 31
click at [268, 598] on button "Continue" at bounding box center [249, 614] width 96 height 33
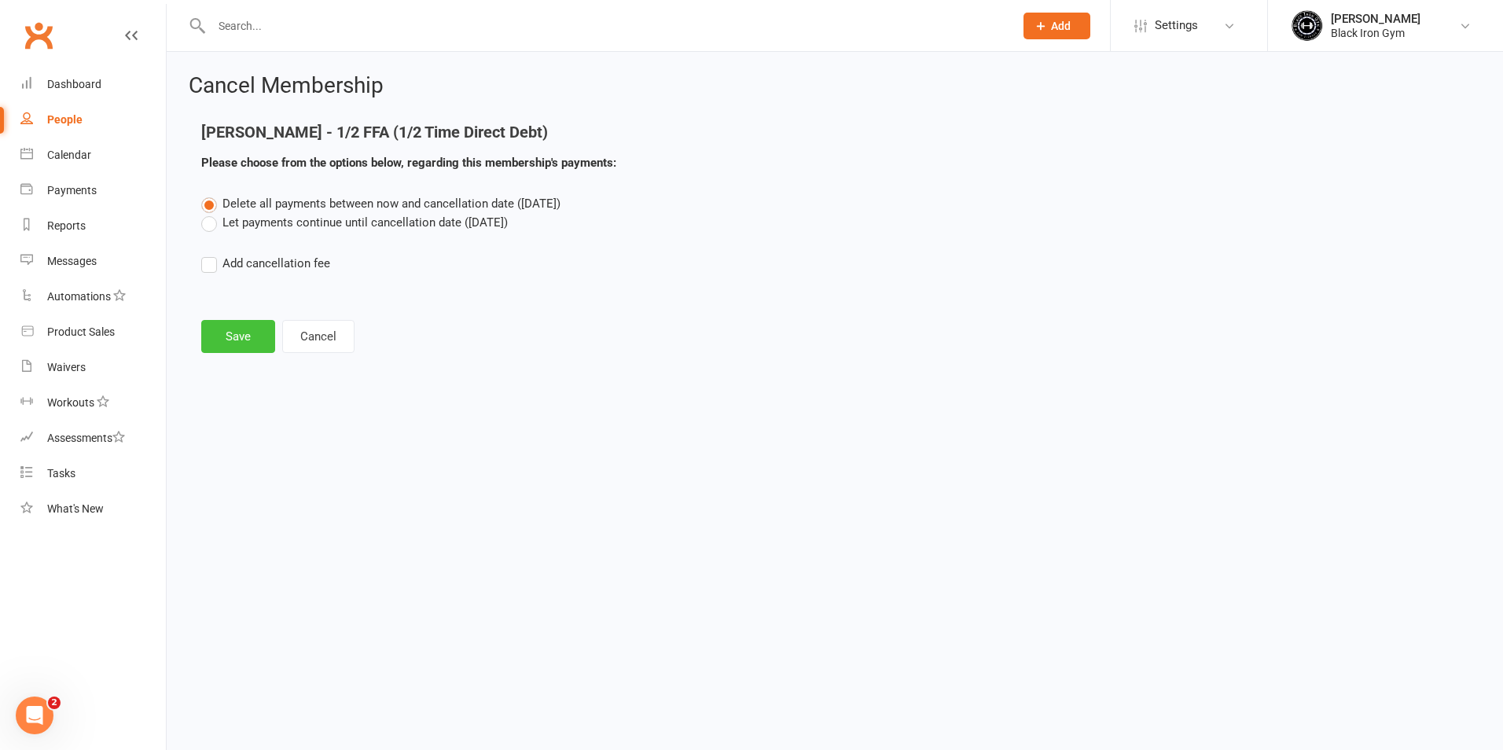
click at [244, 340] on button "Save" at bounding box center [238, 336] width 74 height 33
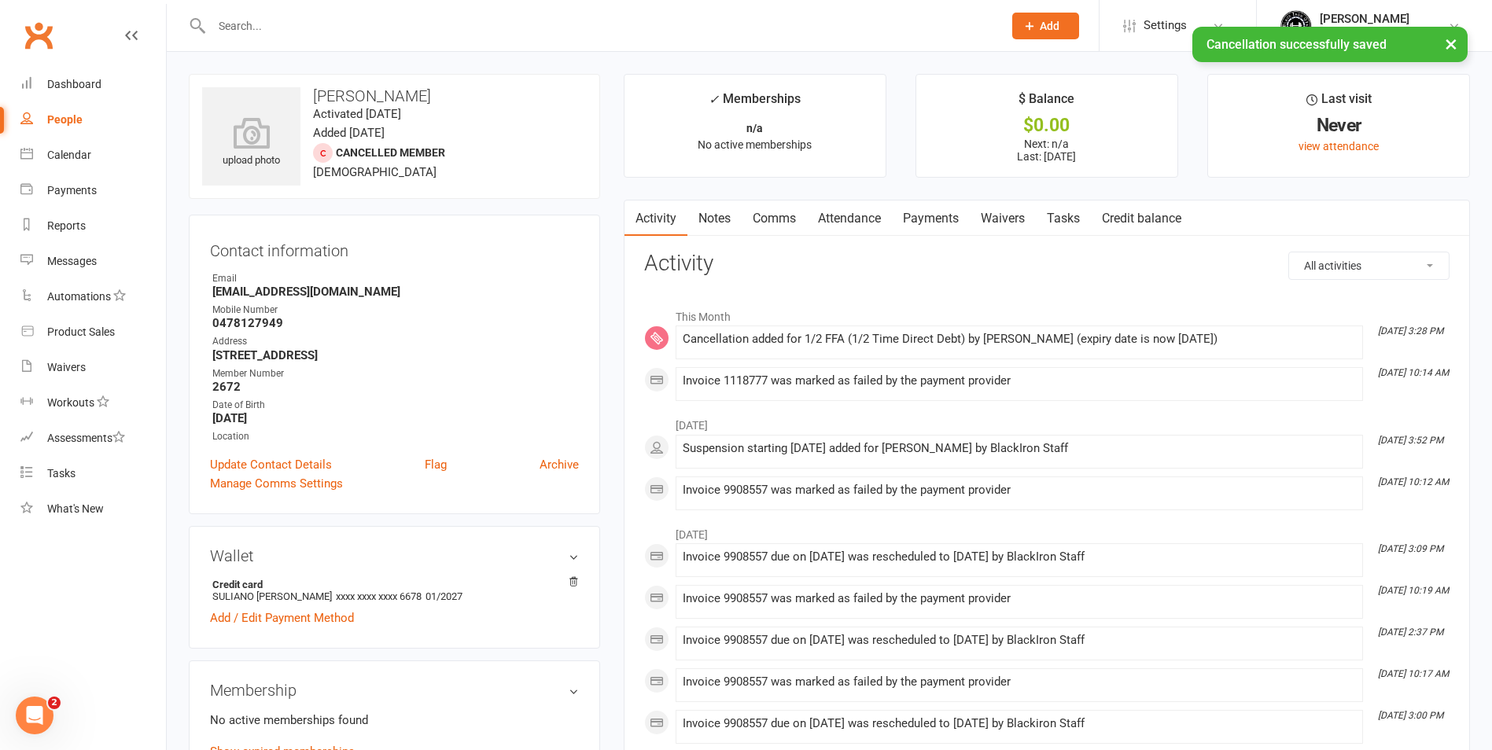
click at [94, 120] on link "People" at bounding box center [92, 119] width 145 height 35
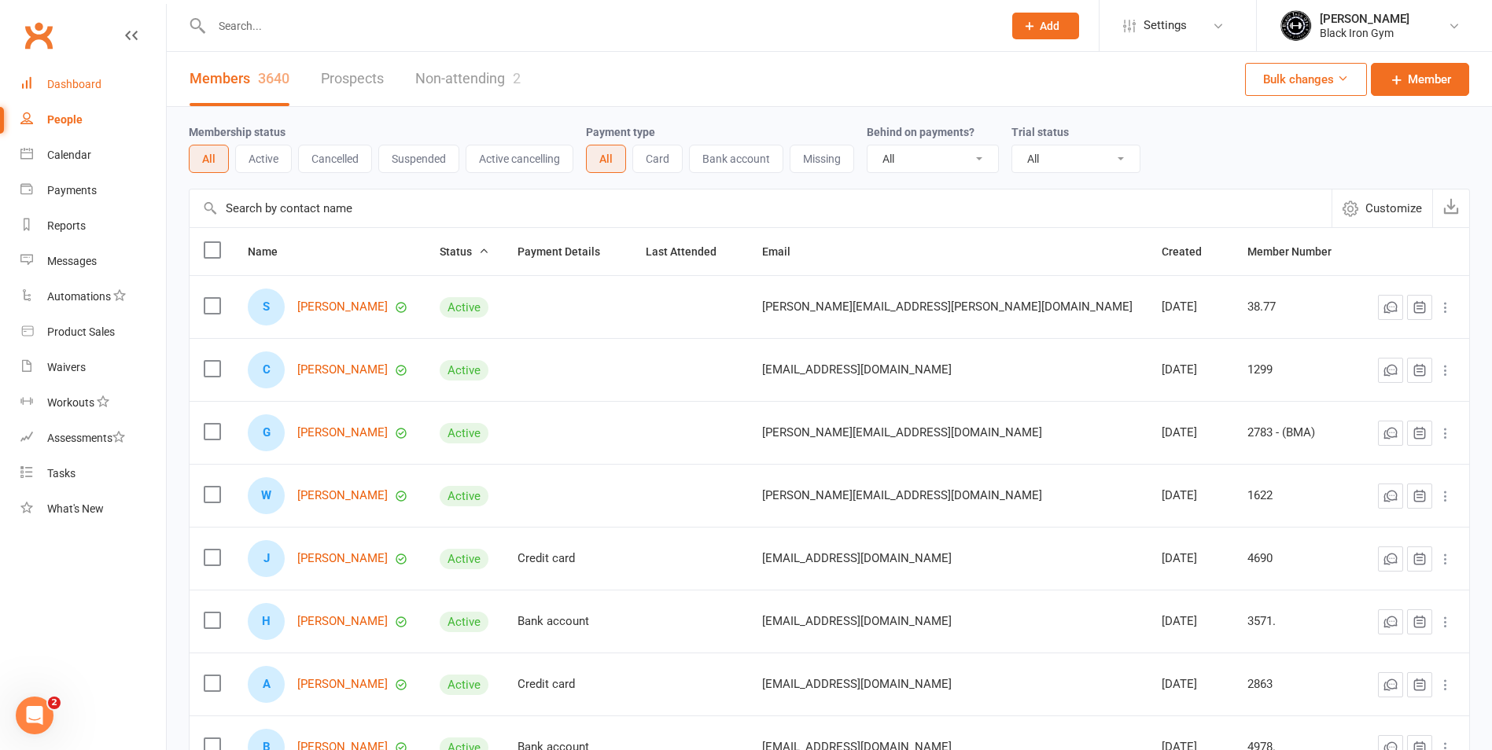
click at [110, 78] on link "Dashboard" at bounding box center [92, 84] width 145 height 35
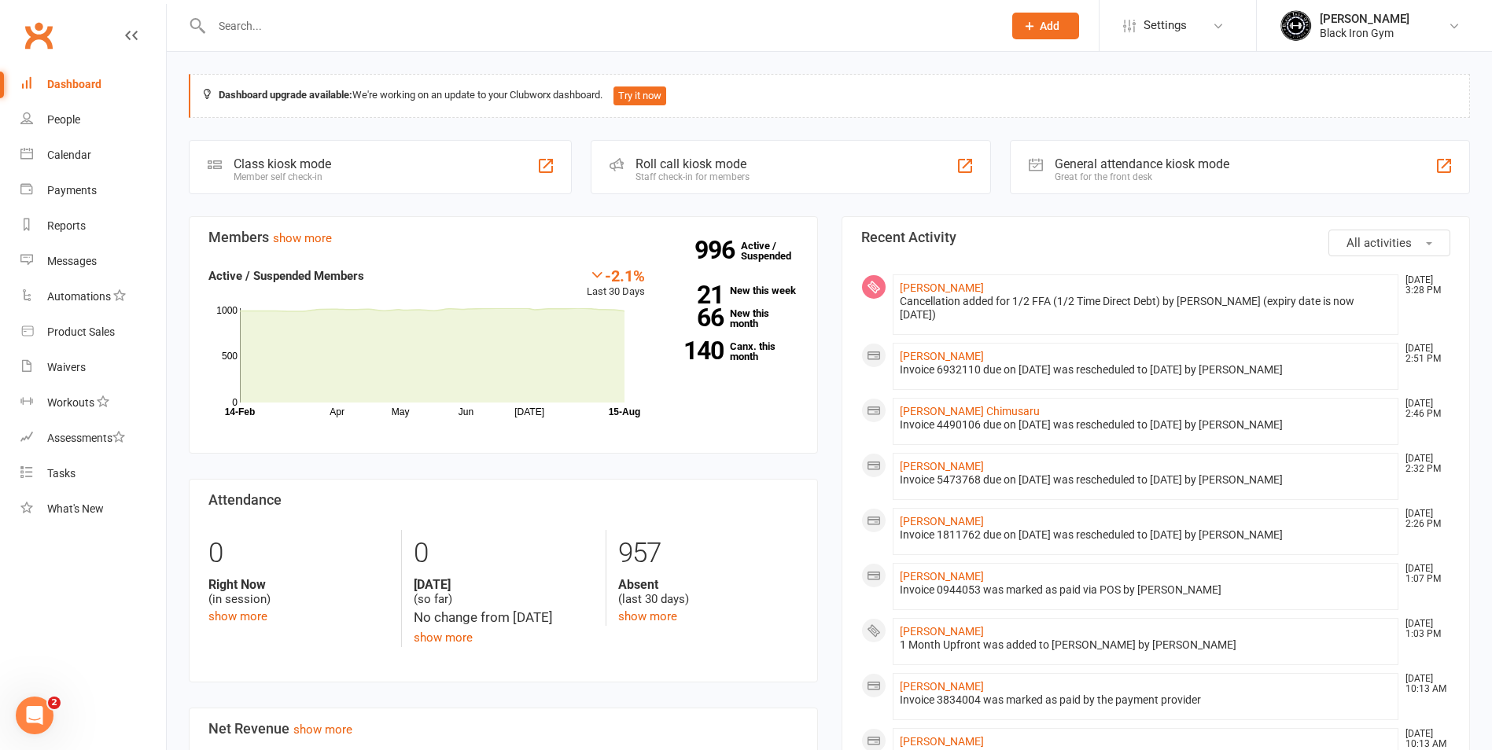
click at [244, 17] on input "text" at bounding box center [599, 26] width 785 height 22
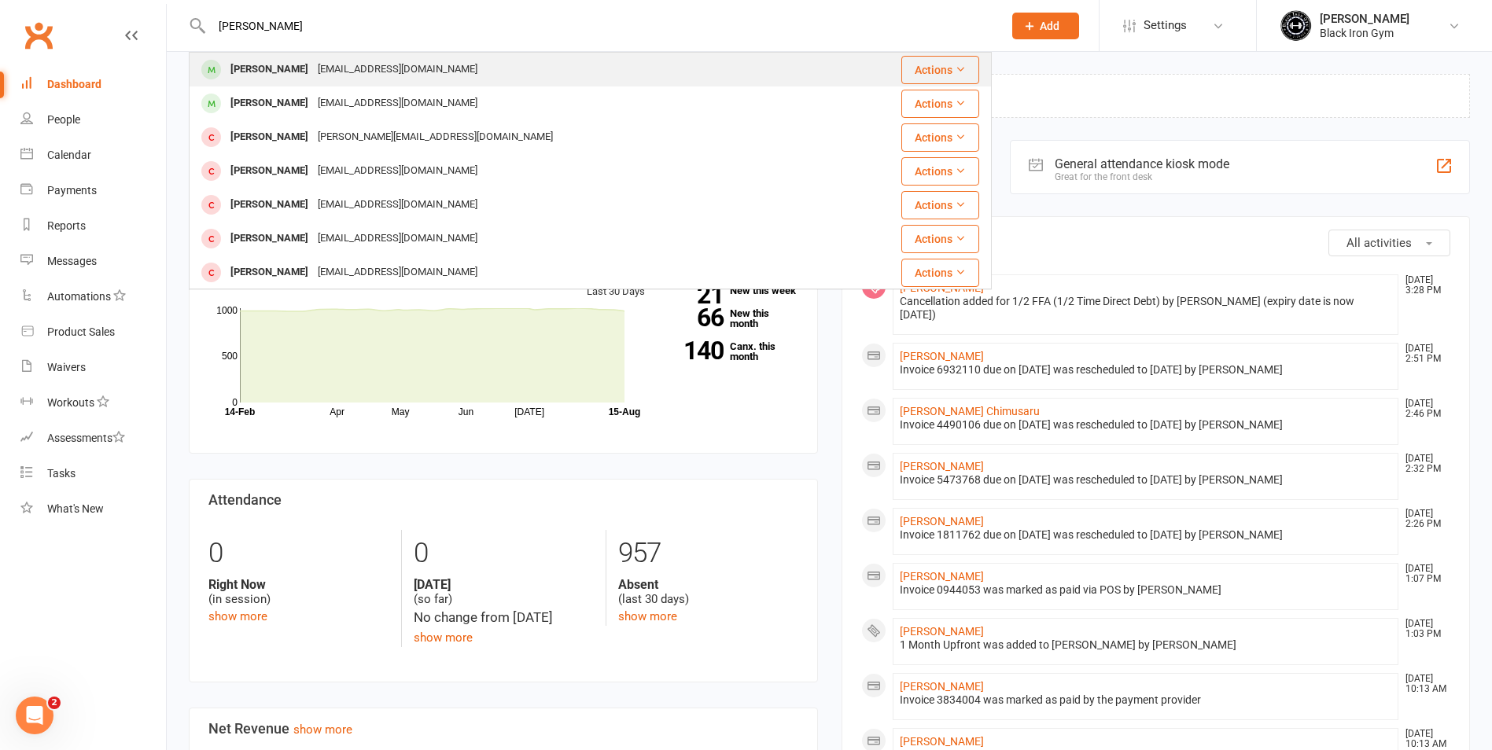
type input "TIA KO"
click at [382, 54] on div "Tia Konui Tiakonui@hotmail.com" at bounding box center [512, 69] width 644 height 32
